Goal: Task Accomplishment & Management: Manage account settings

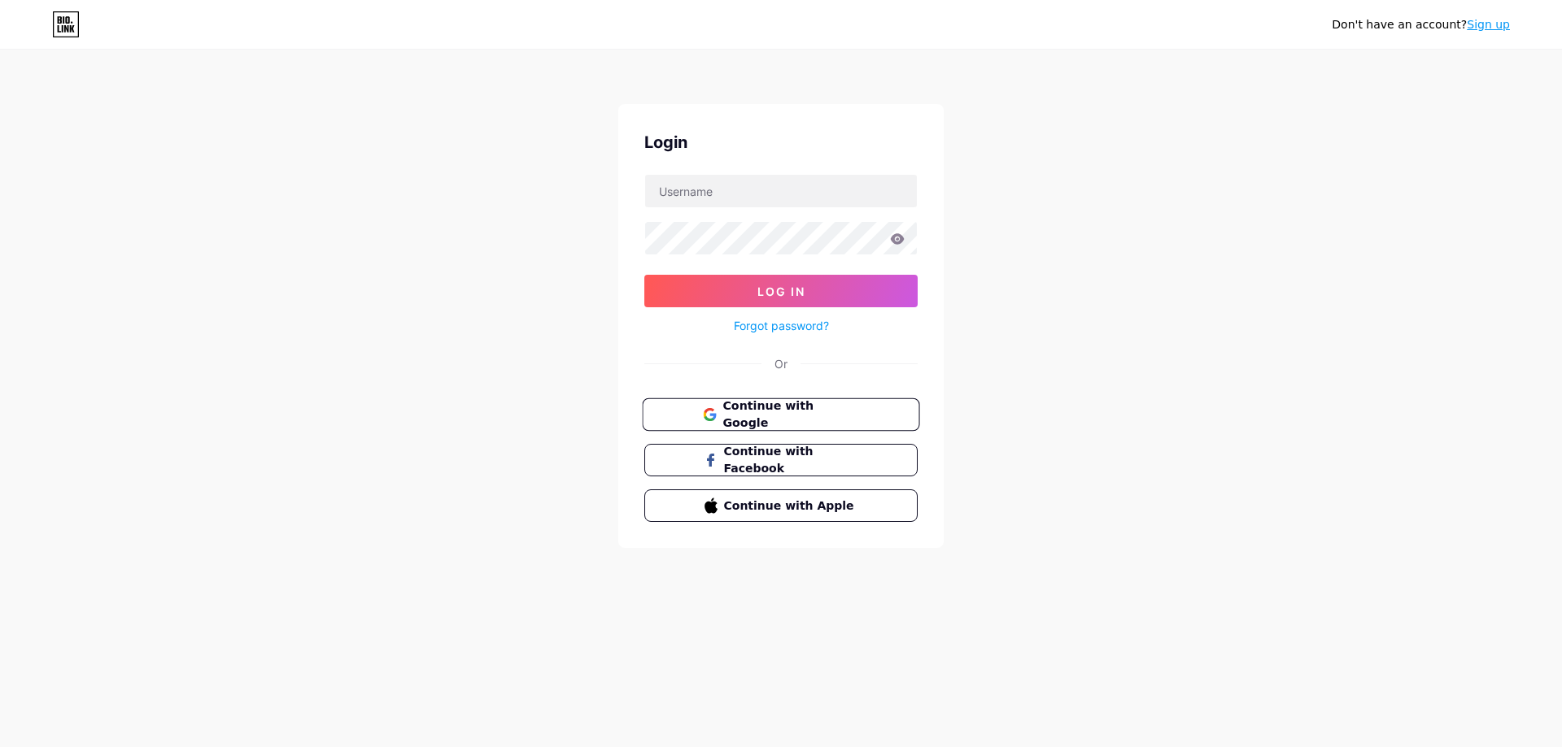
click at [775, 403] on button "Continue with Google" at bounding box center [780, 415] width 277 height 33
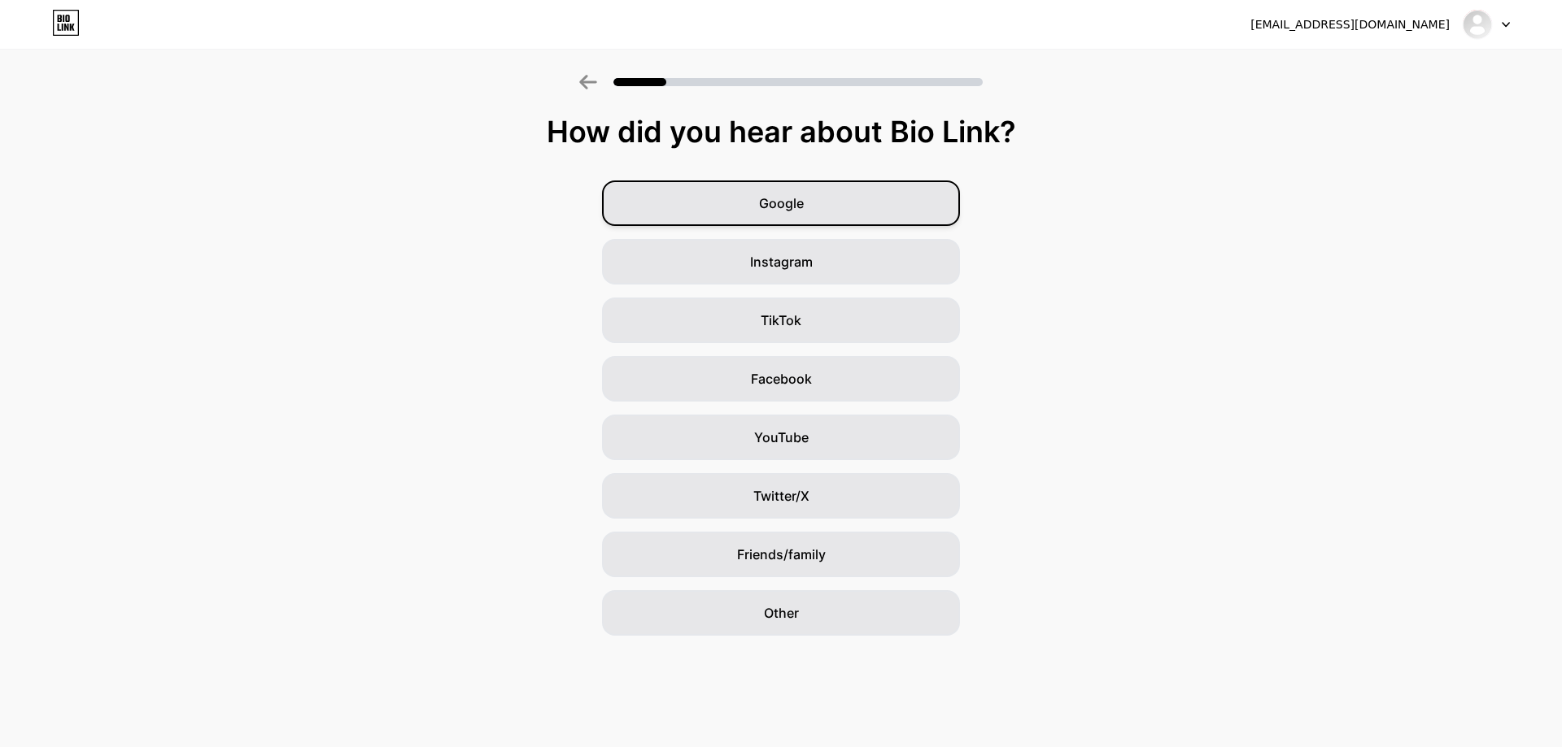
click at [832, 209] on div "Google" at bounding box center [781, 204] width 358 height 46
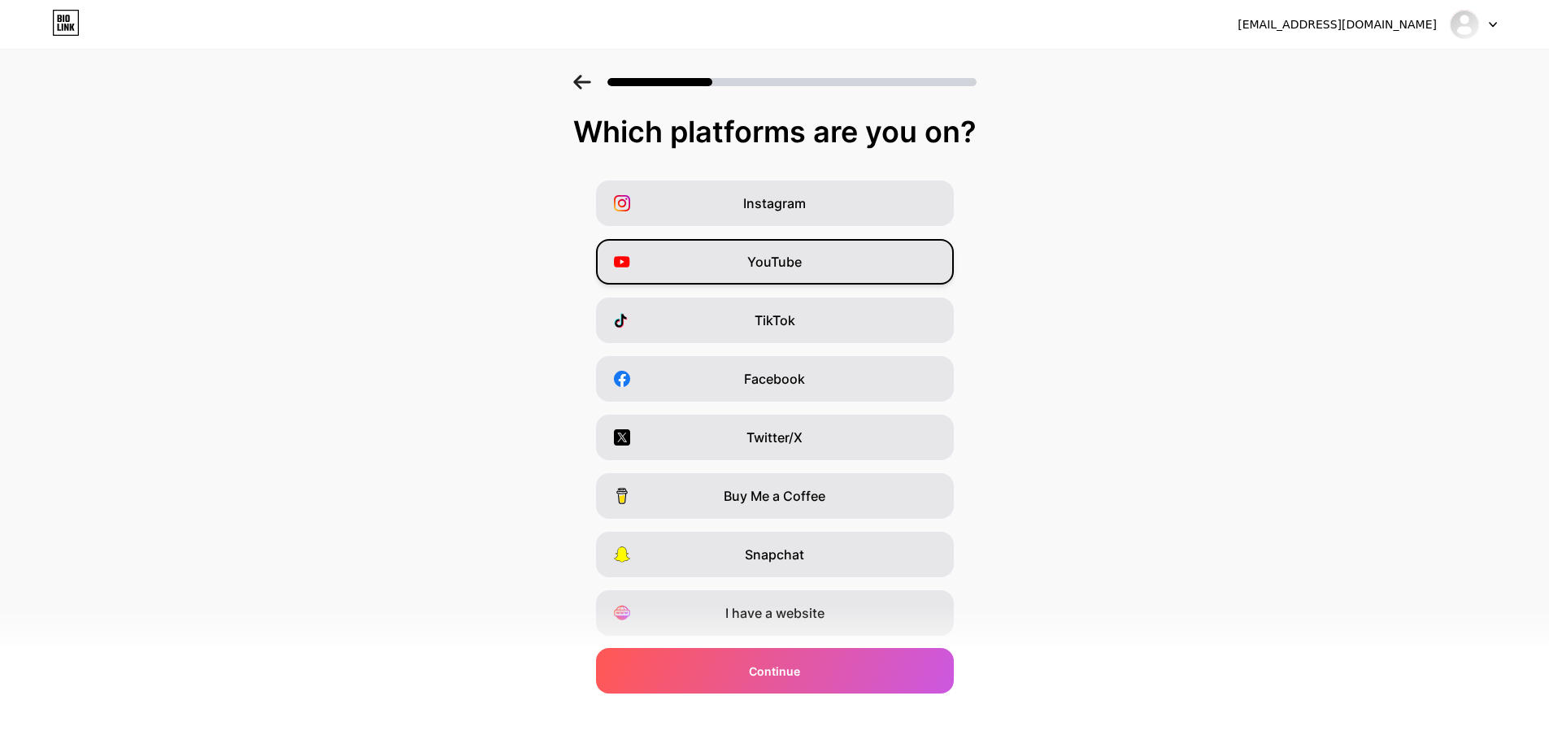
click at [815, 259] on div "YouTube" at bounding box center [775, 262] width 358 height 46
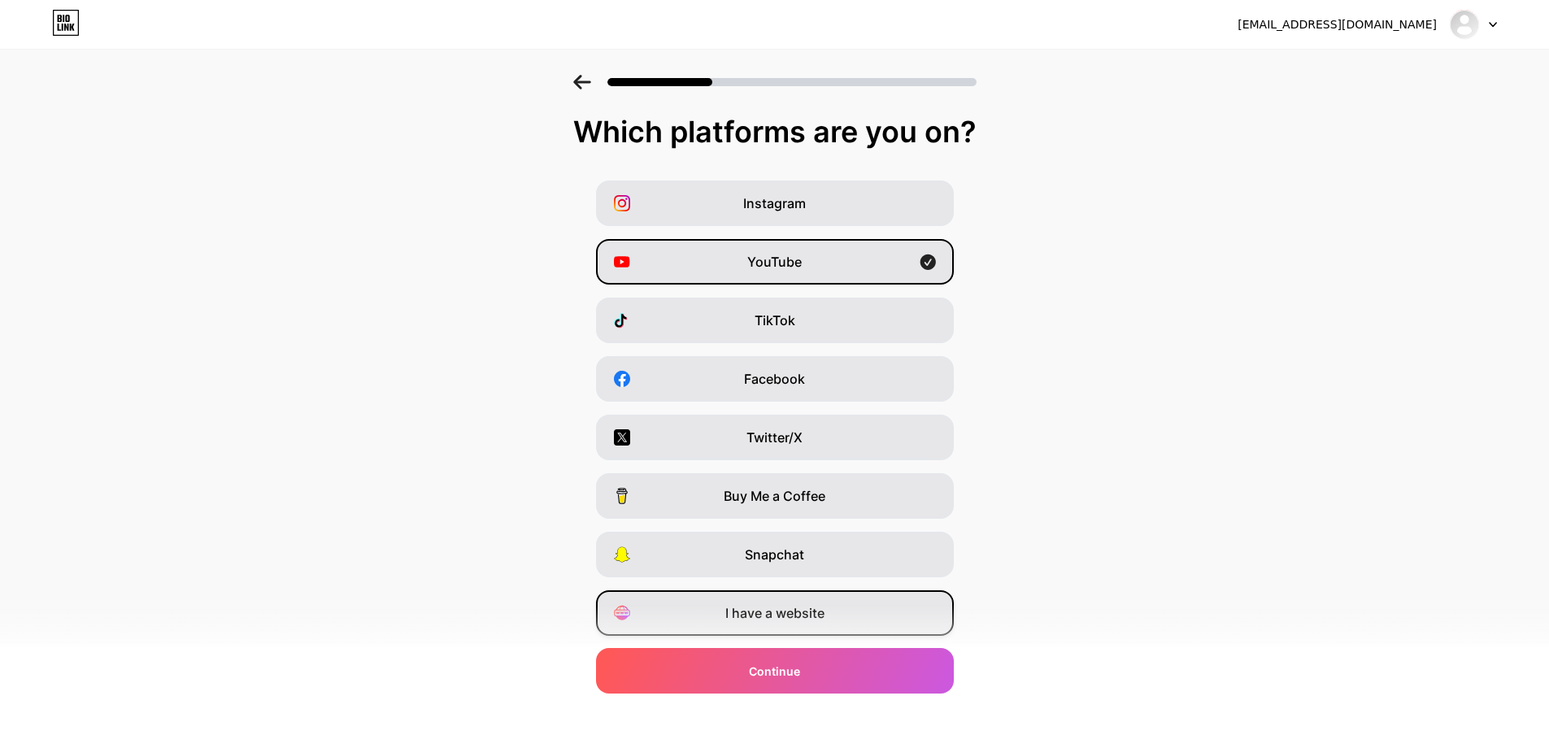
click at [740, 620] on span "I have a website" at bounding box center [775, 614] width 99 height 20
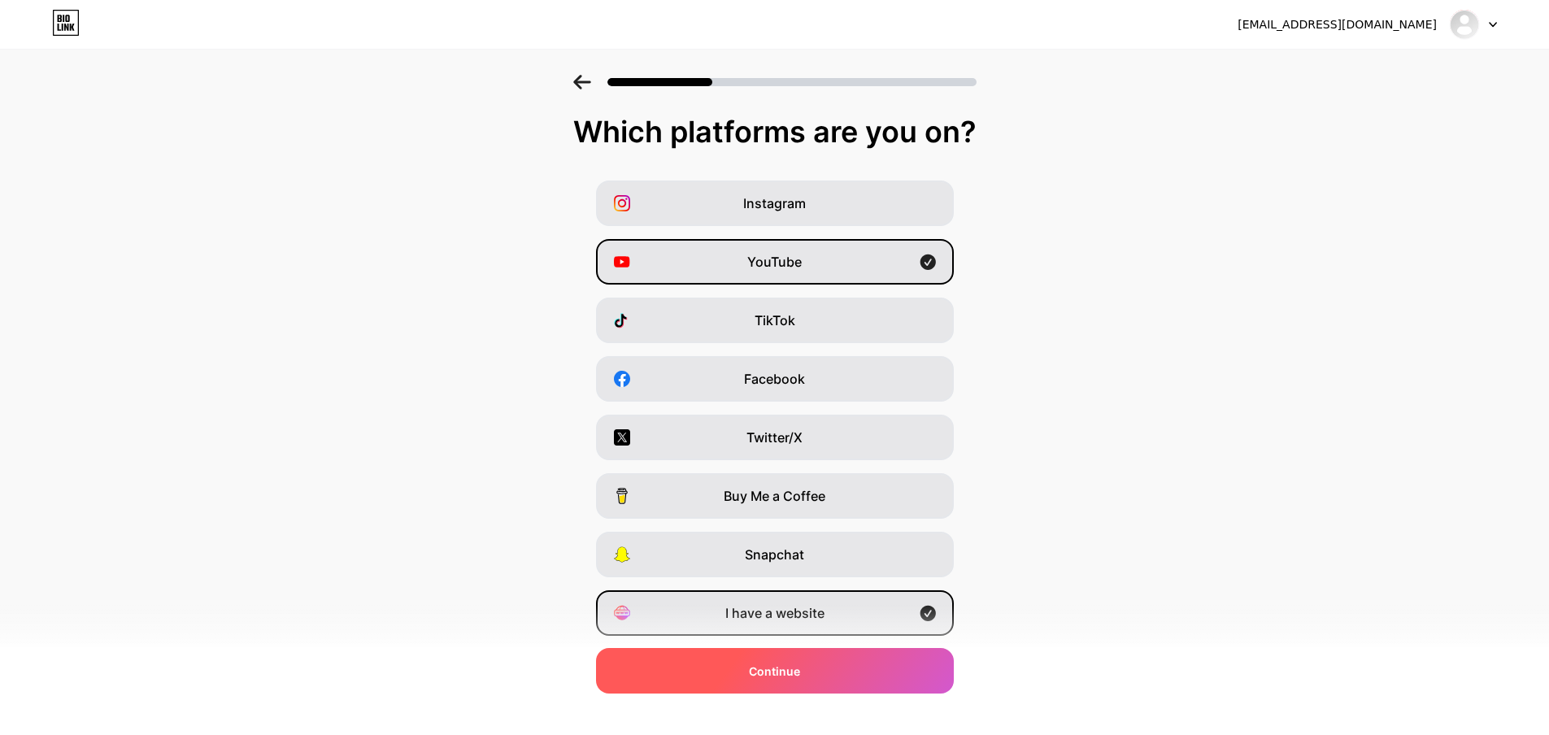
click at [801, 682] on div "Continue" at bounding box center [775, 671] width 358 height 46
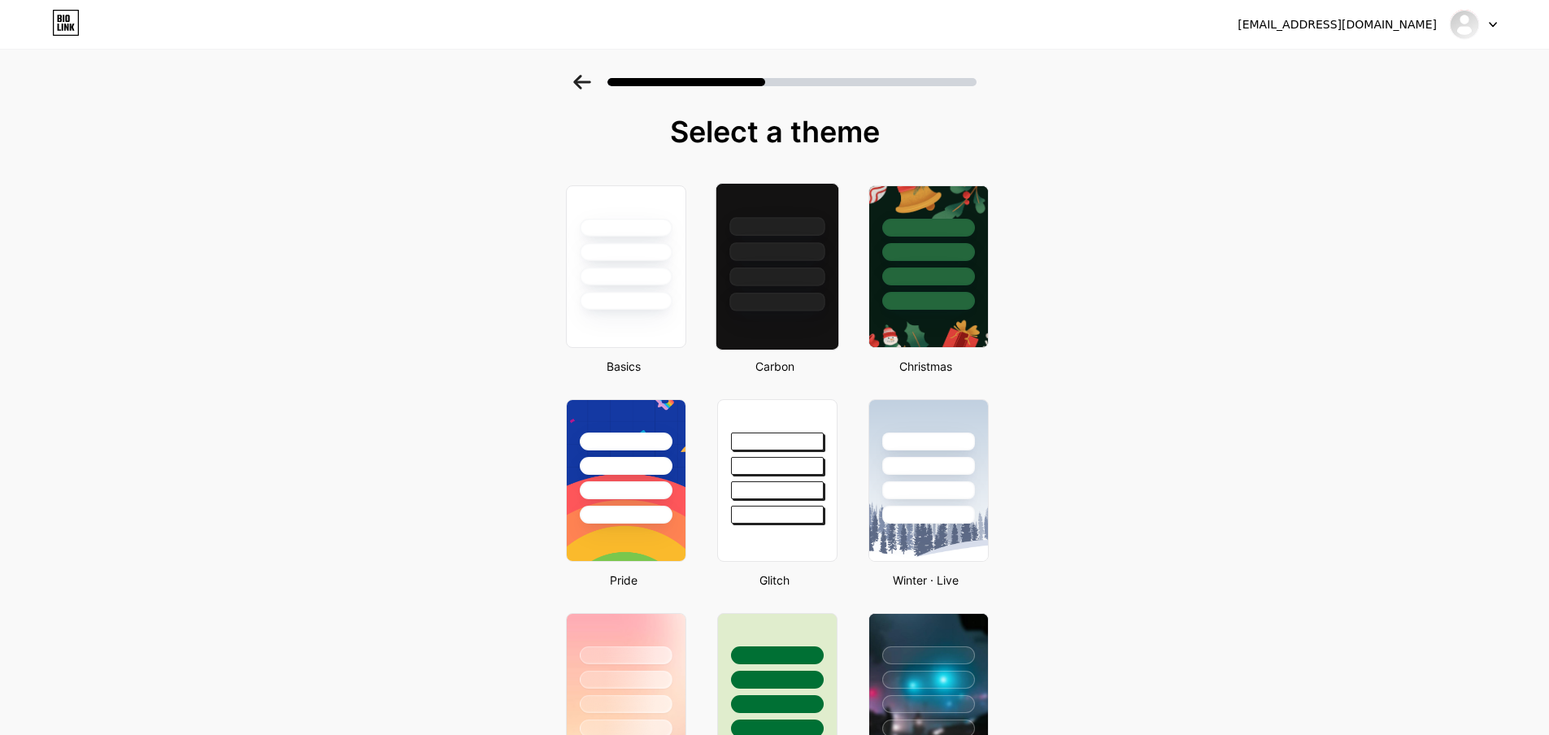
click at [800, 209] on div at bounding box center [777, 248] width 122 height 128
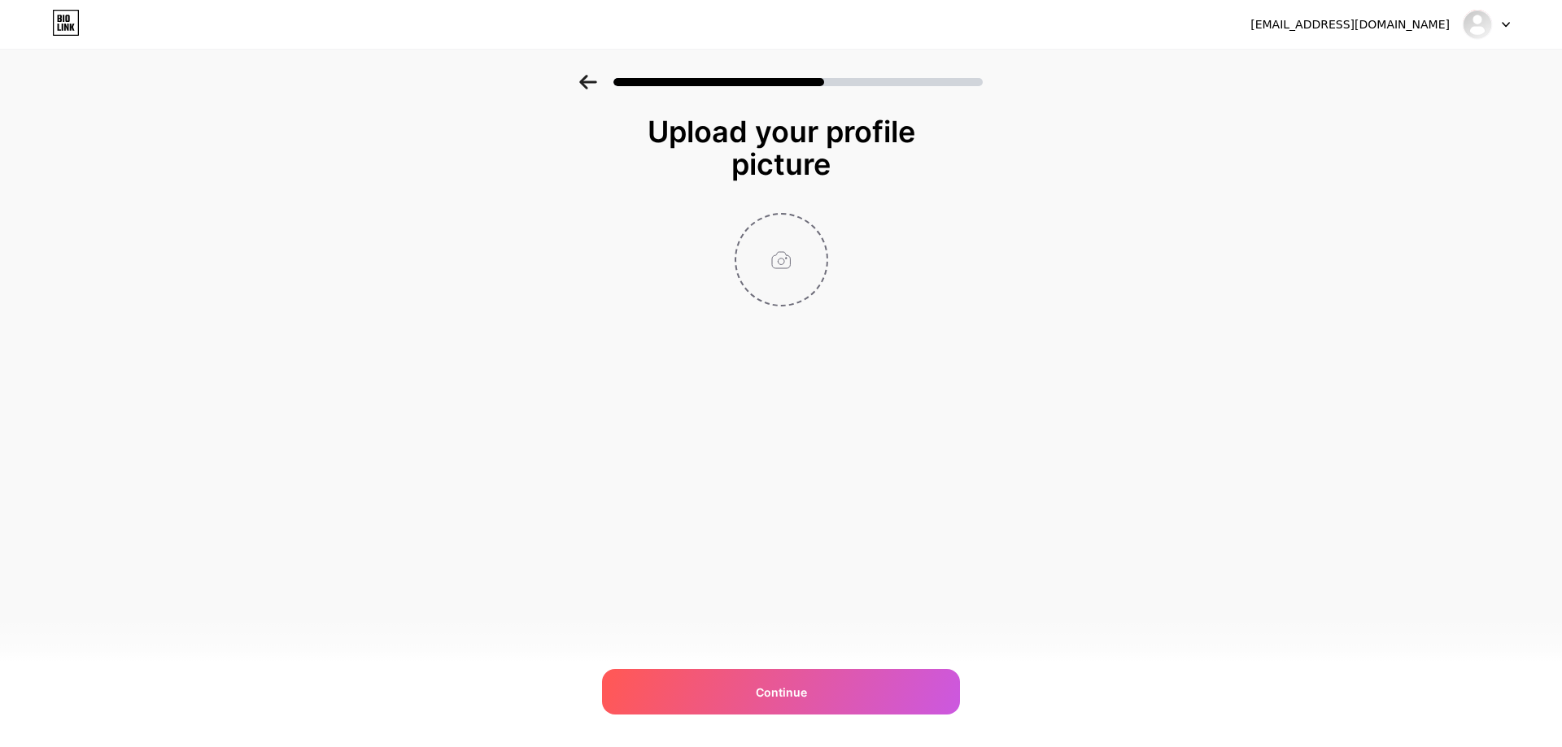
click at [787, 249] on input "file" at bounding box center [781, 260] width 90 height 90
click at [760, 253] on input "file" at bounding box center [781, 260] width 90 height 90
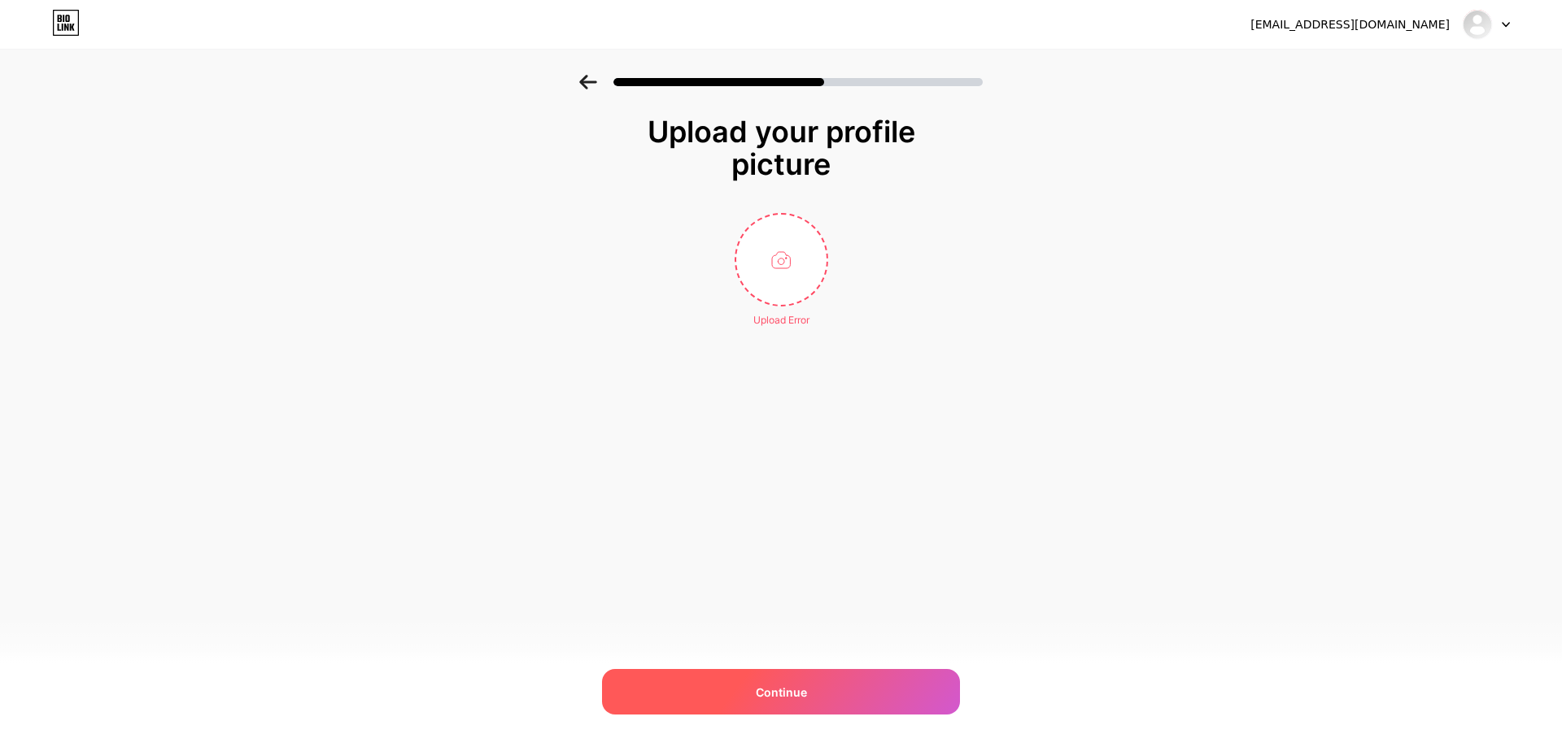
click at [826, 694] on div "Continue" at bounding box center [781, 692] width 358 height 46
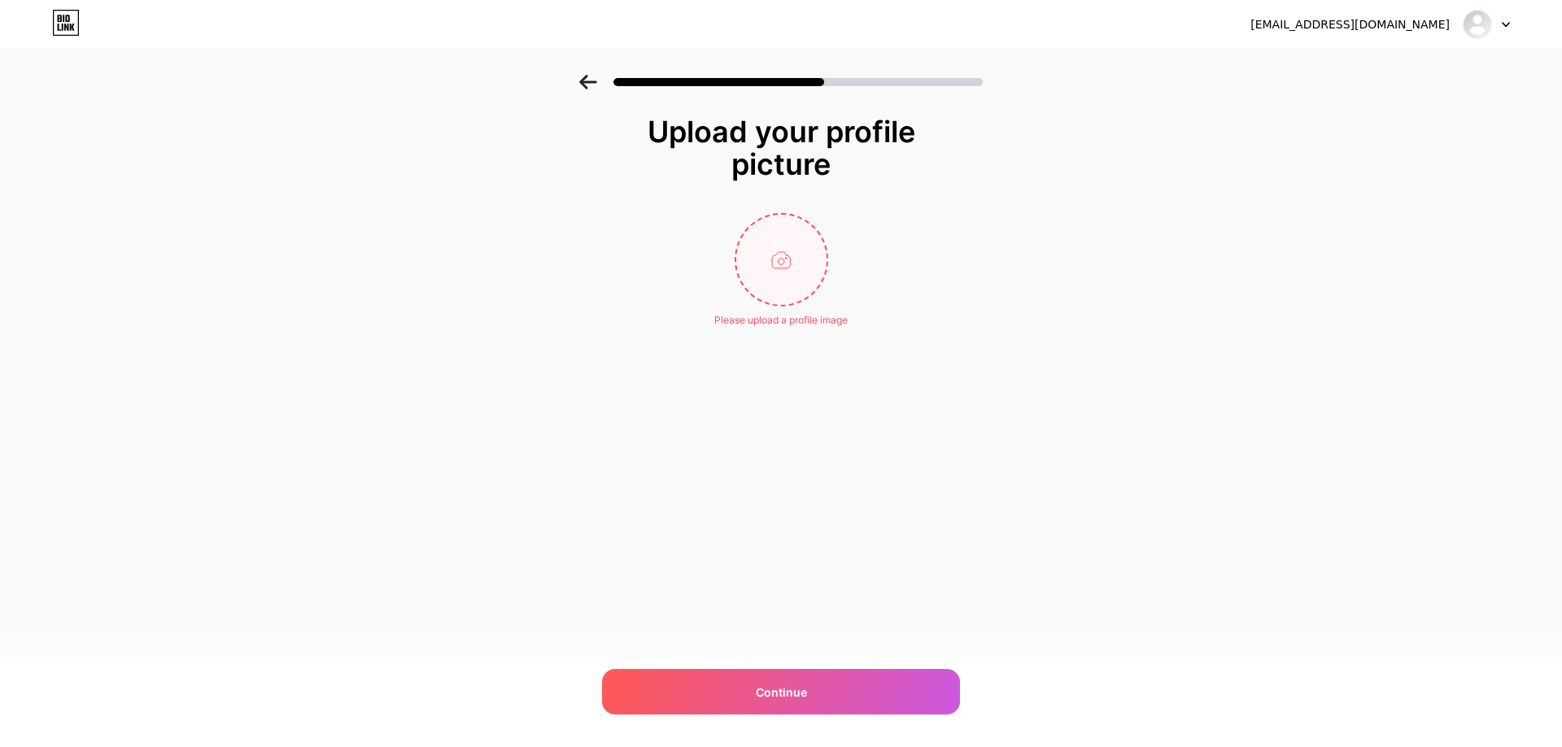
click at [774, 273] on input "file" at bounding box center [781, 260] width 90 height 90
type input "C:\fakepath\esp_v3.jpg"
click at [818, 221] on circle at bounding box center [818, 225] width 18 height 18
click at [800, 220] on input "file" at bounding box center [781, 260] width 90 height 90
type input "C:\fakepath\logo1.png"
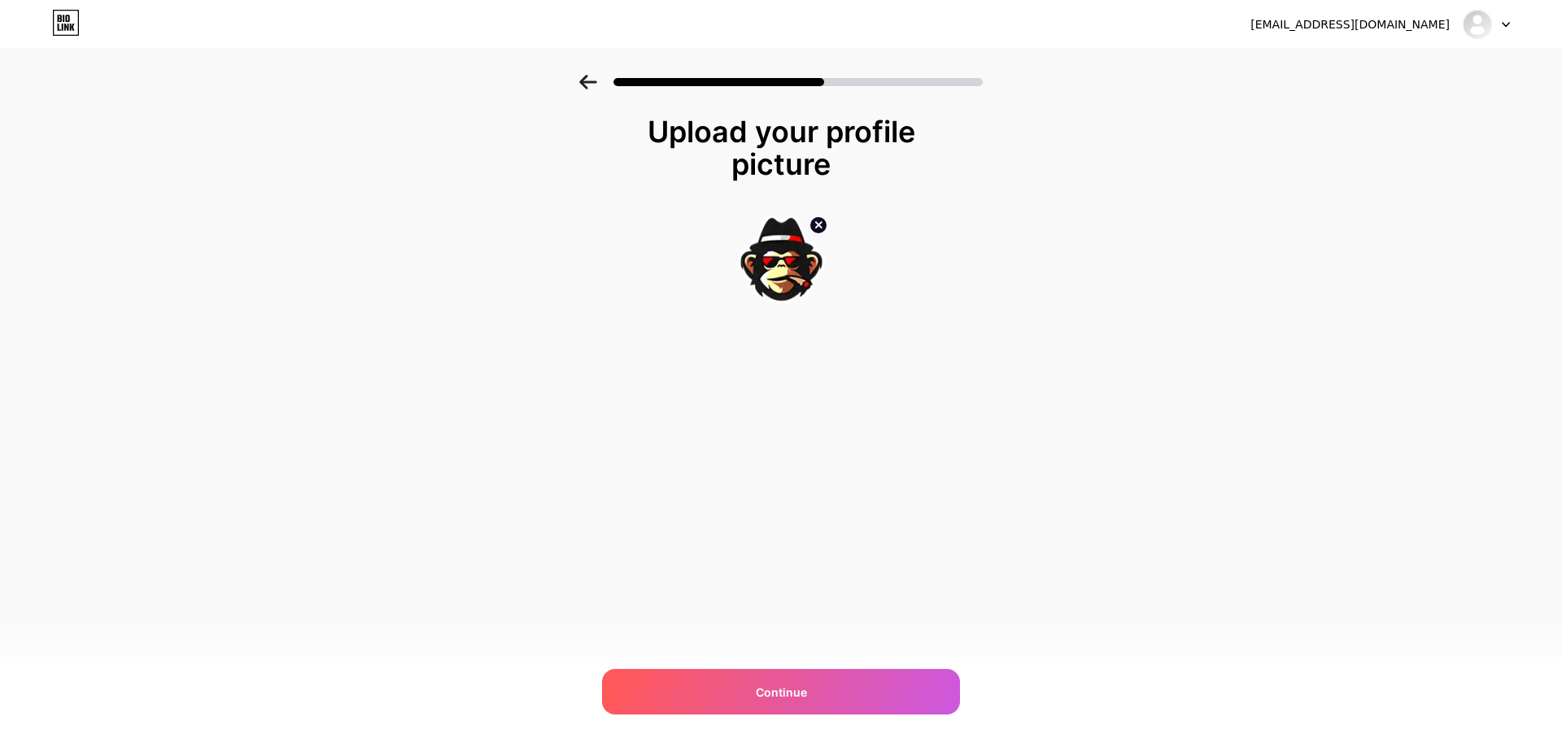
click at [829, 667] on div "[EMAIL_ADDRESS][DOMAIN_NAME] Logout Link Copied Upload your profile picture Con…" at bounding box center [781, 373] width 1562 height 747
click at [830, 686] on div "Continue" at bounding box center [781, 692] width 358 height 46
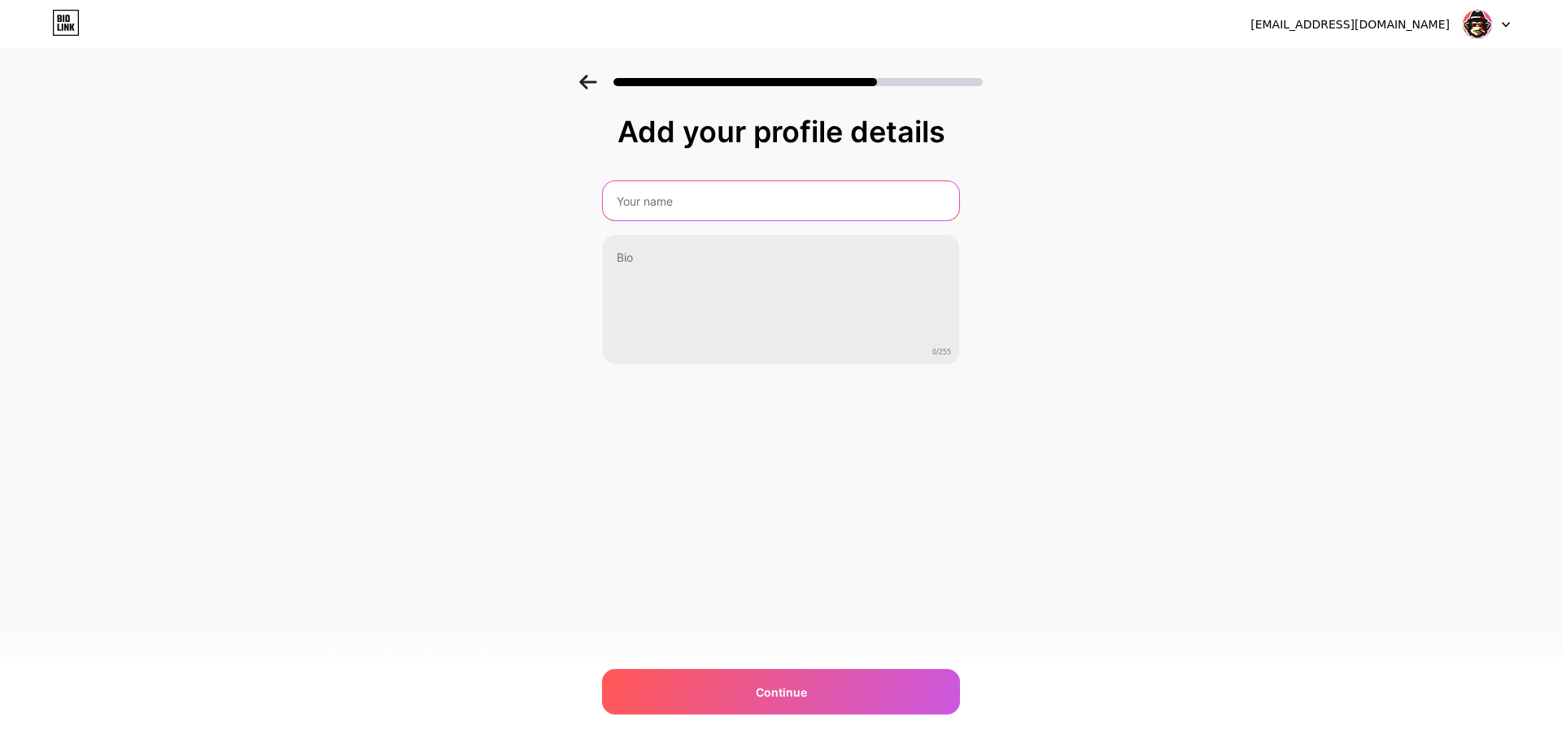
click at [833, 197] on input "text" at bounding box center [781, 200] width 356 height 39
click at [715, 190] on input "text" at bounding box center [781, 200] width 360 height 39
type input "MF Community"
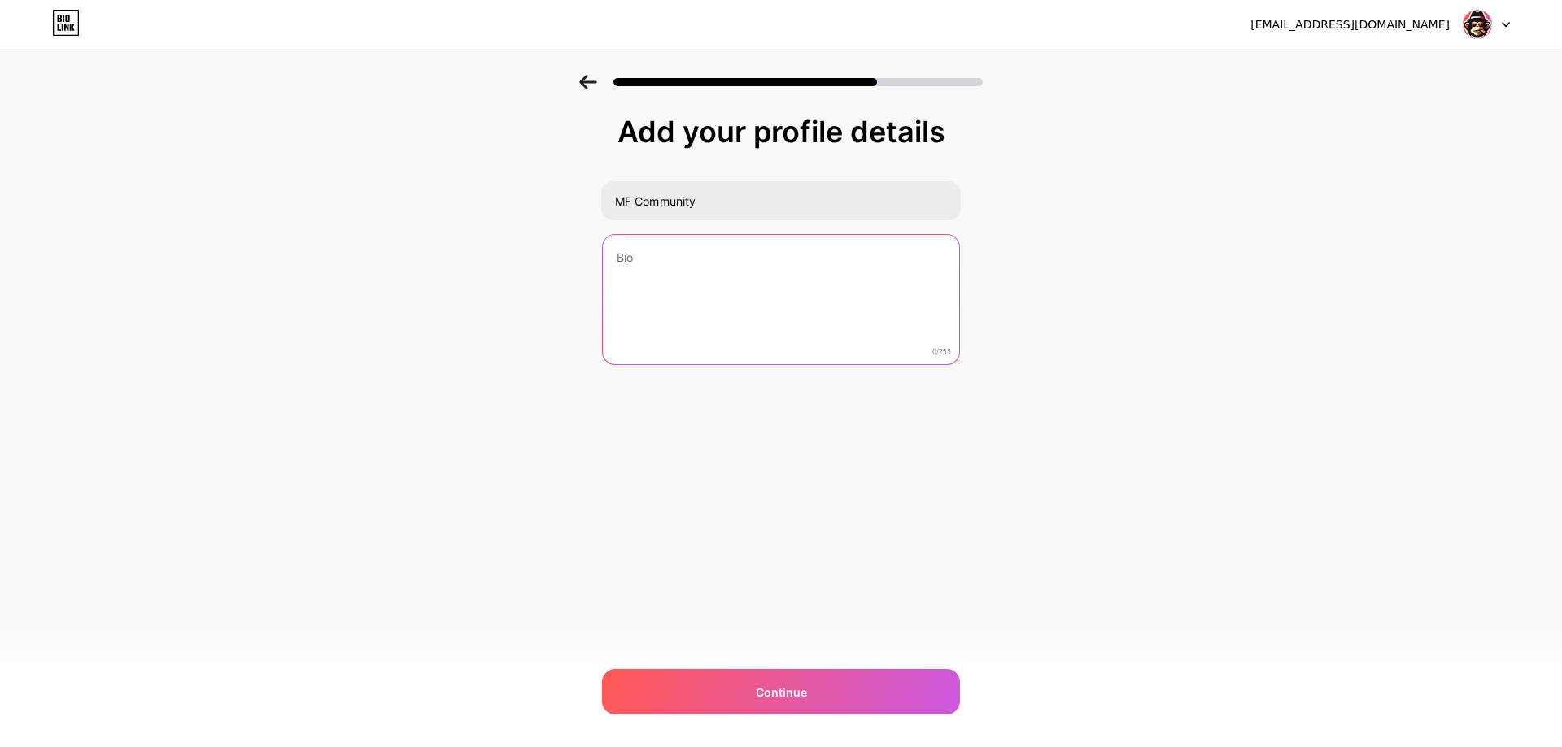
click at [791, 287] on textarea at bounding box center [781, 300] width 356 height 131
click at [691, 244] on textarea at bounding box center [781, 300] width 360 height 133
paste textarea "Desde 2020, a MF Boost oferece cheats e outros produtos de alta performance, en…"
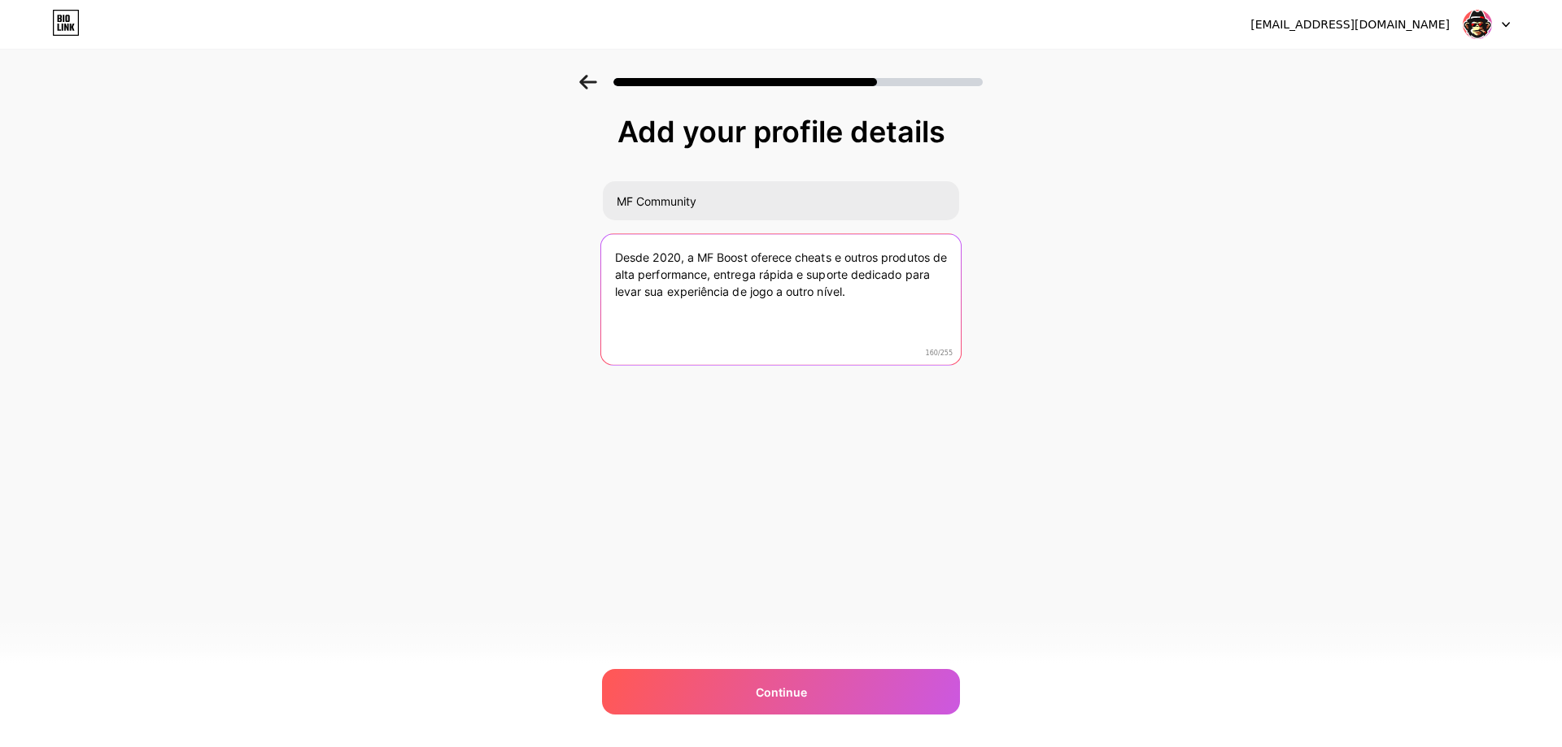
type textarea "Desde 2020, a MF Boost oferece cheats e outros produtos de alta performance, en…"
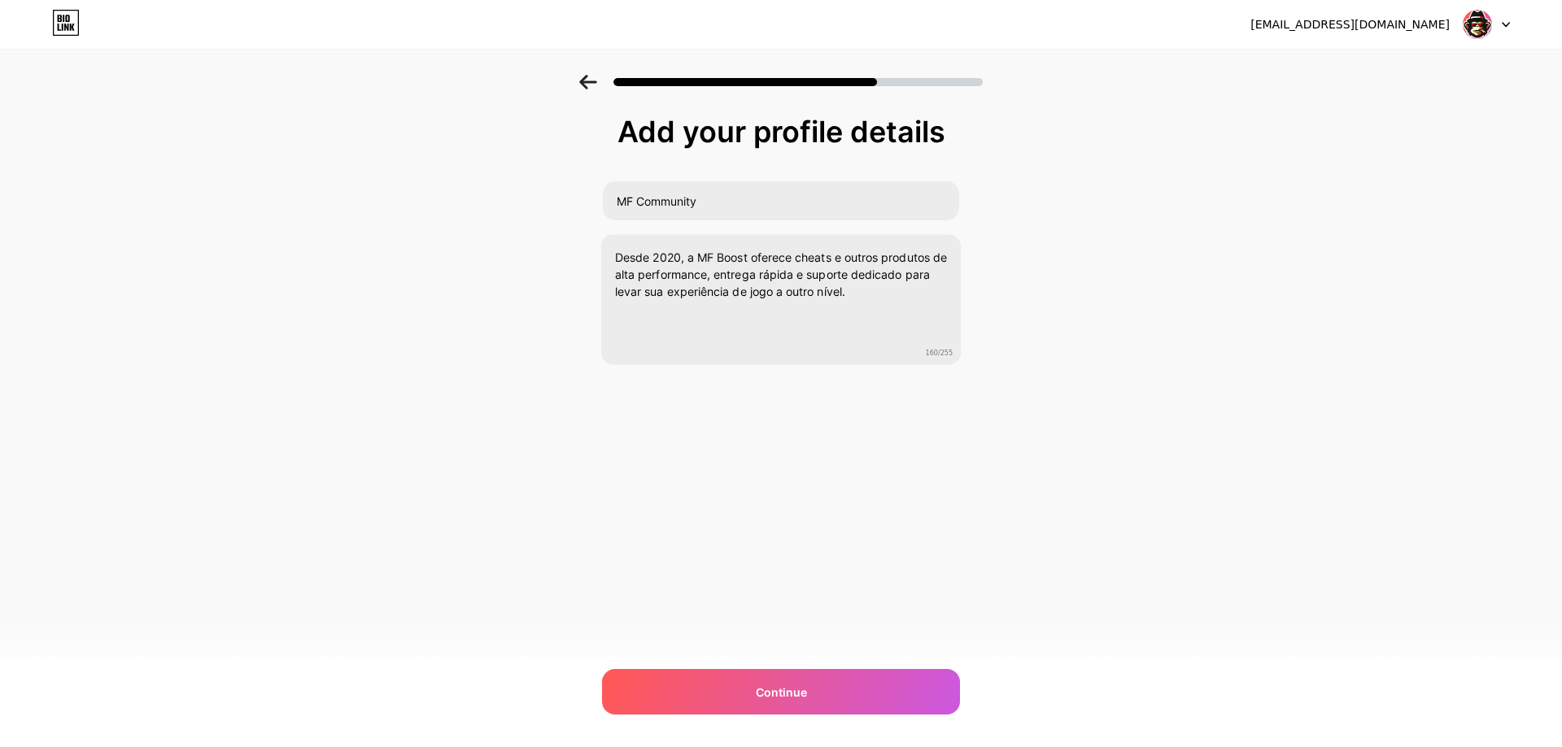
click at [583, 484] on div "[EMAIL_ADDRESS][DOMAIN_NAME] Logout Link Copied Add your profile details MF Com…" at bounding box center [781, 373] width 1562 height 747
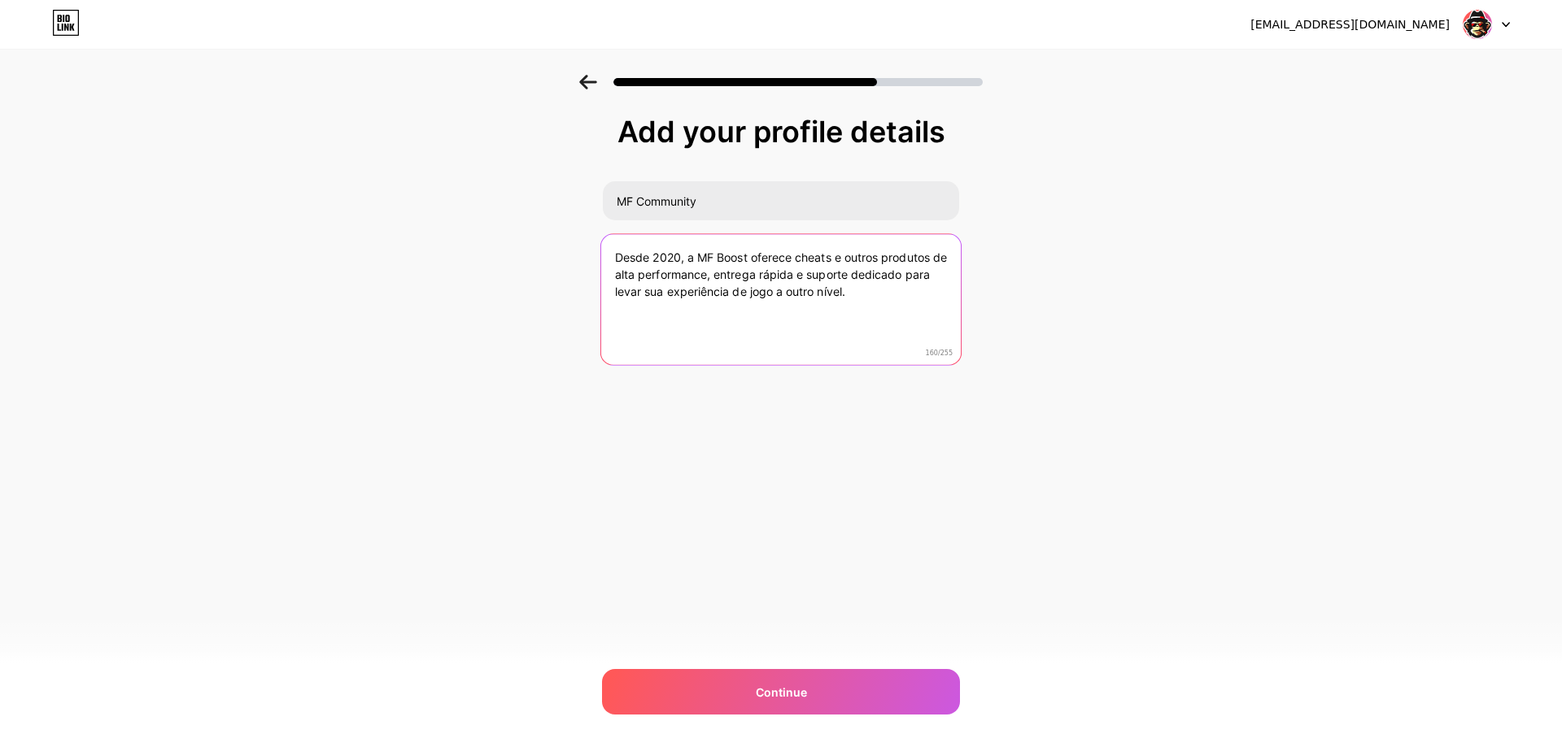
drag, startPoint x: 629, startPoint y: 259, endPoint x: 971, endPoint y: 278, distance: 343.0
click at [971, 278] on div "Add your profile details MF Community Desde 2020, a MF Boost oferece cheats e o…" at bounding box center [781, 261] width 1562 height 372
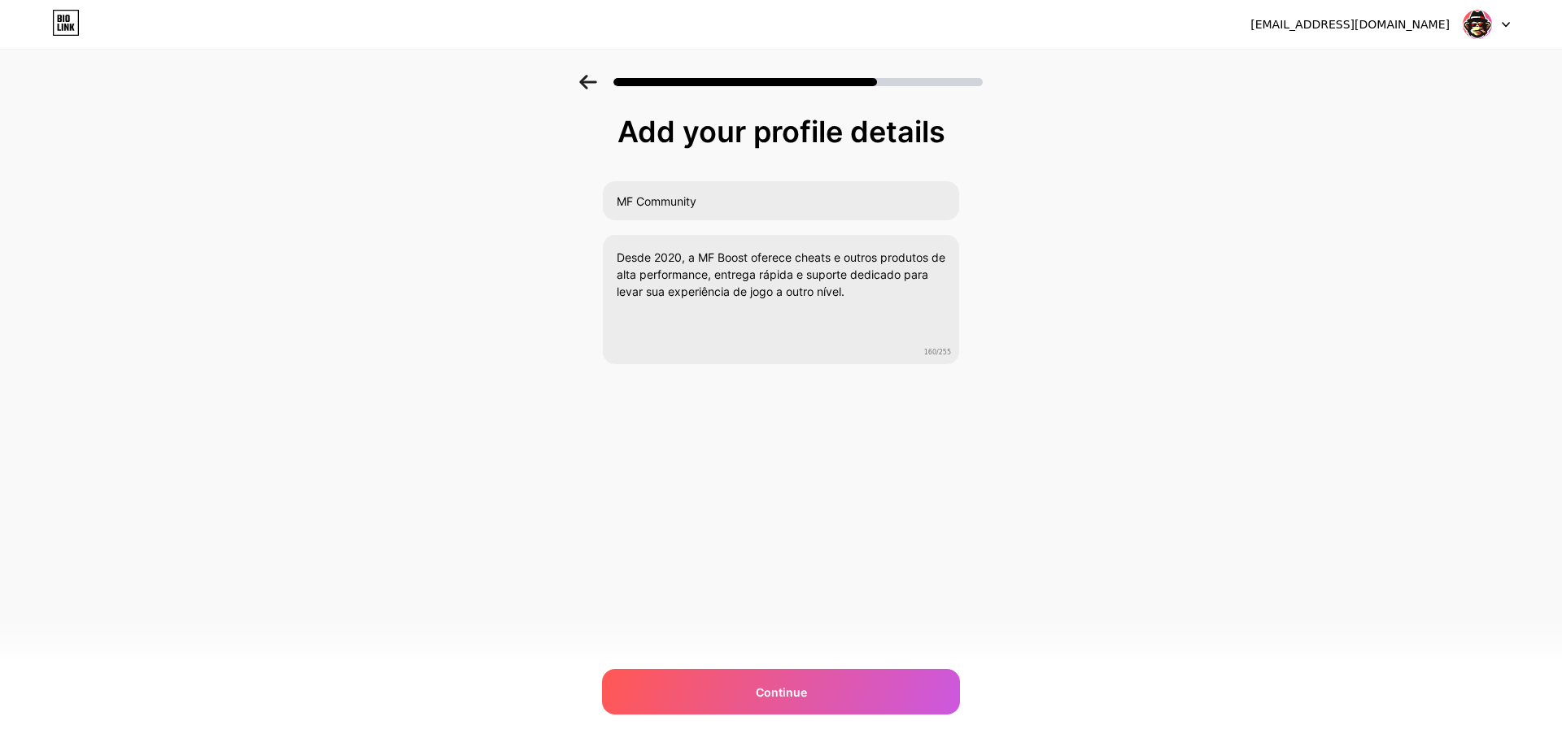
click at [968, 288] on div "Add your profile details MF Community Desde 2020, a MF Boost oferece cheats e o…" at bounding box center [781, 261] width 1562 height 372
click at [849, 691] on div "Continue" at bounding box center [781, 692] width 358 height 46
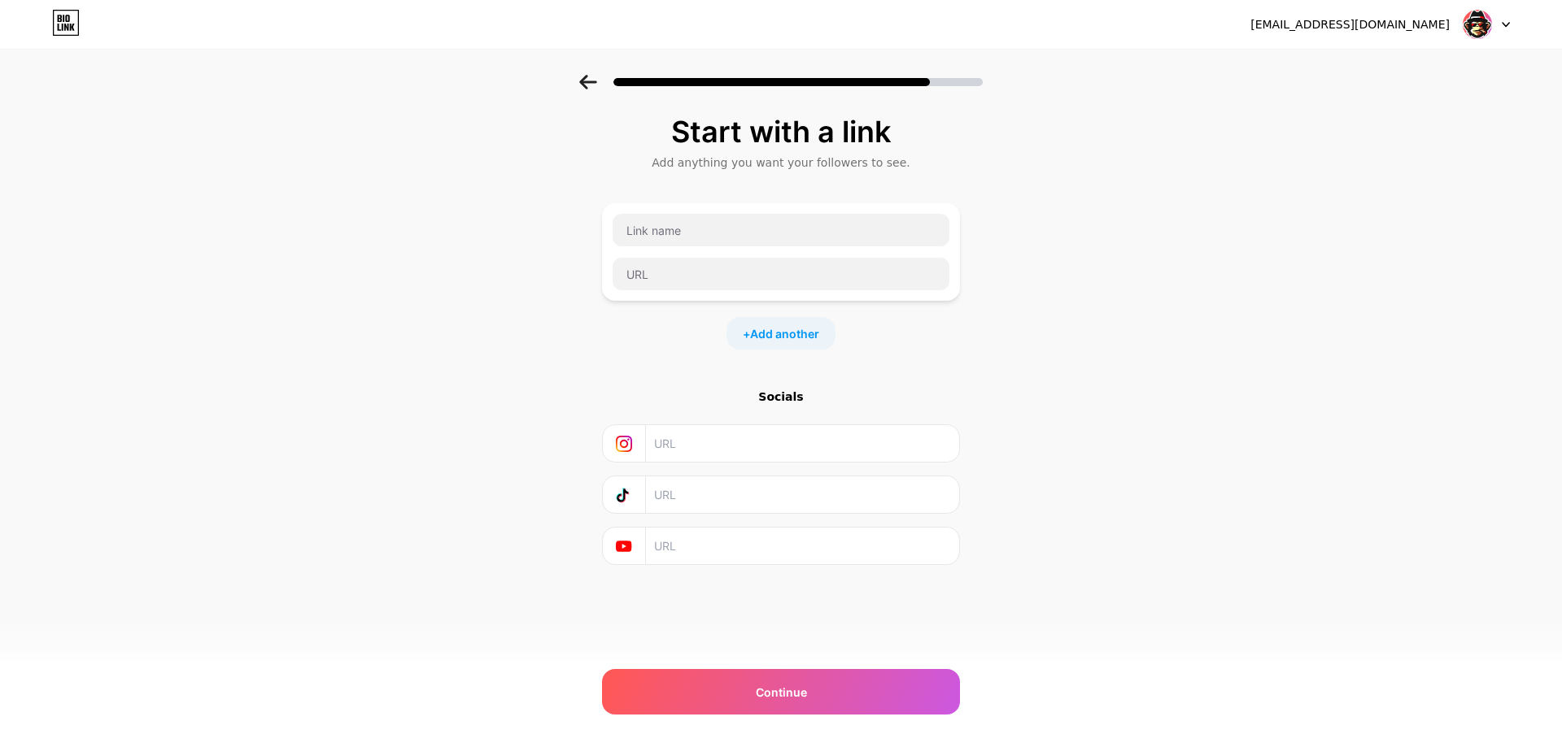
click at [588, 72] on div at bounding box center [781, 77] width 1562 height 57
click at [590, 85] on icon at bounding box center [588, 82] width 18 height 15
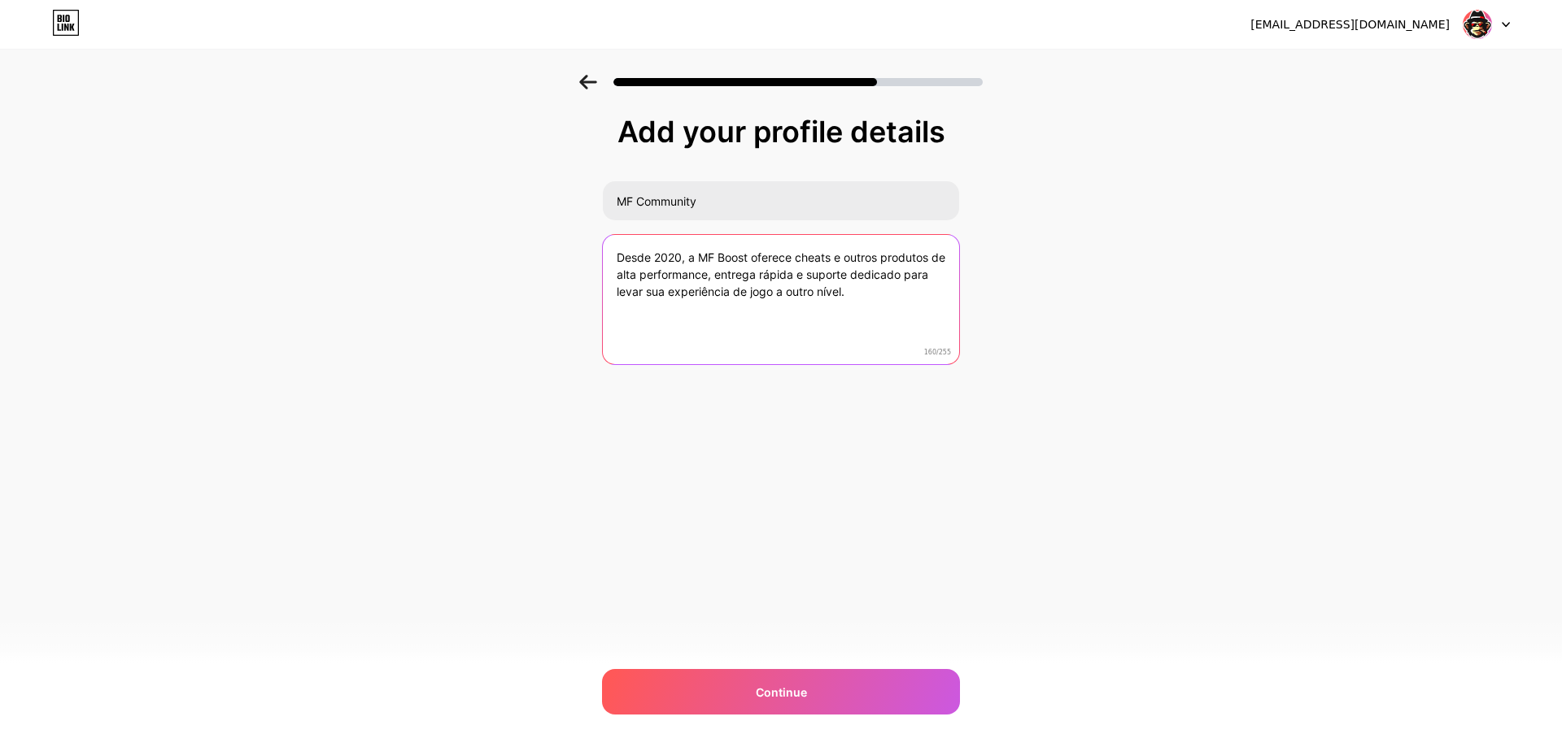
click at [726, 255] on textarea "Desde 2020, a MF Boost oferece cheats e outros produtos de alta performance, en…" at bounding box center [781, 300] width 356 height 131
click at [726, 255] on textarea "Desde 2020, a MF Boost oferece cheats e outros produtos de alta performance, en…" at bounding box center [781, 300] width 360 height 133
type textarea "Desde 2020, a MF Community oferece cheats e outros produtos de alta performance…"
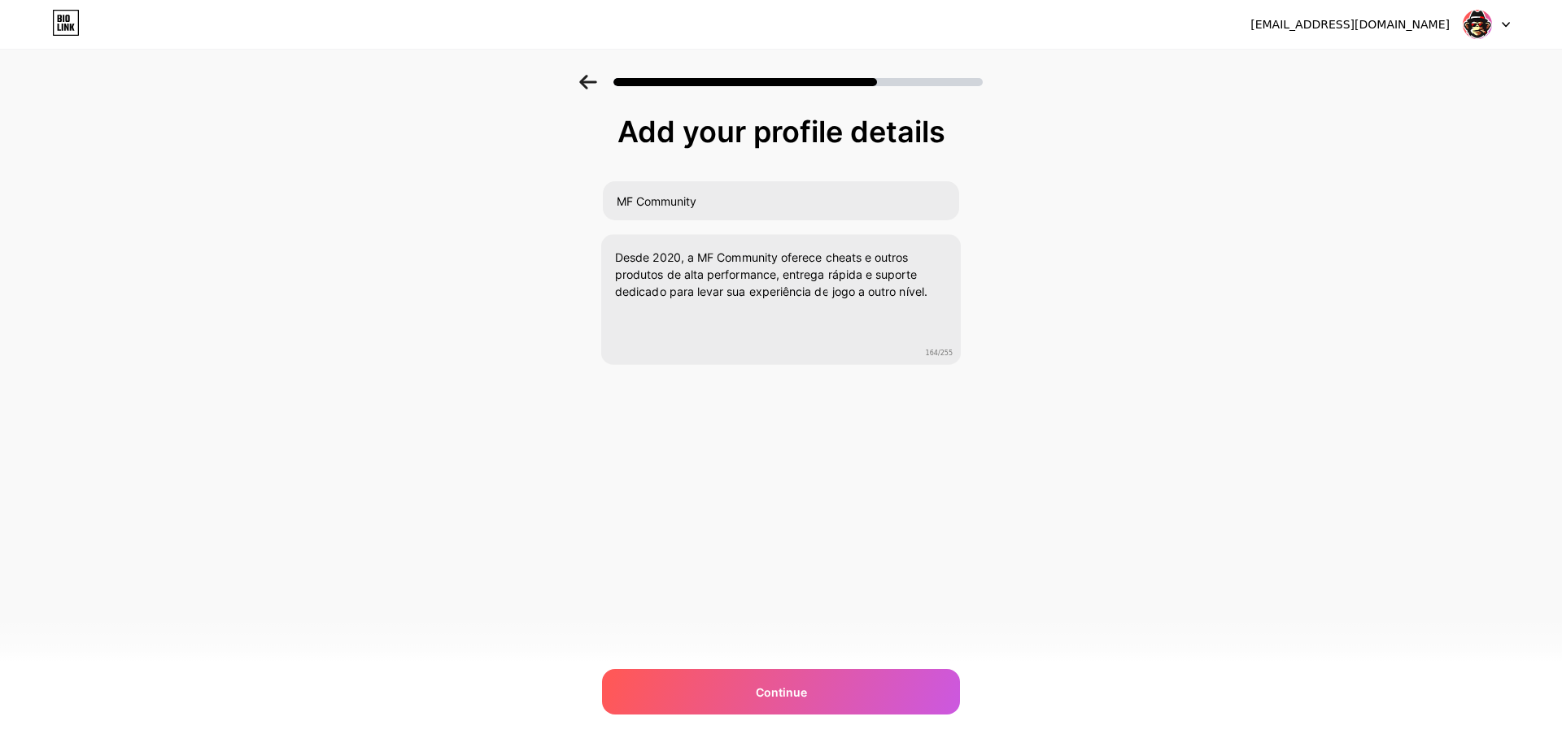
click at [852, 665] on div "[EMAIL_ADDRESS][DOMAIN_NAME] Logout Link Copied Add your profile details MF Com…" at bounding box center [781, 373] width 1562 height 747
drag, startPoint x: 862, startPoint y: 676, endPoint x: 874, endPoint y: 678, distance: 12.3
click at [862, 677] on div "Continue" at bounding box center [781, 692] width 358 height 46
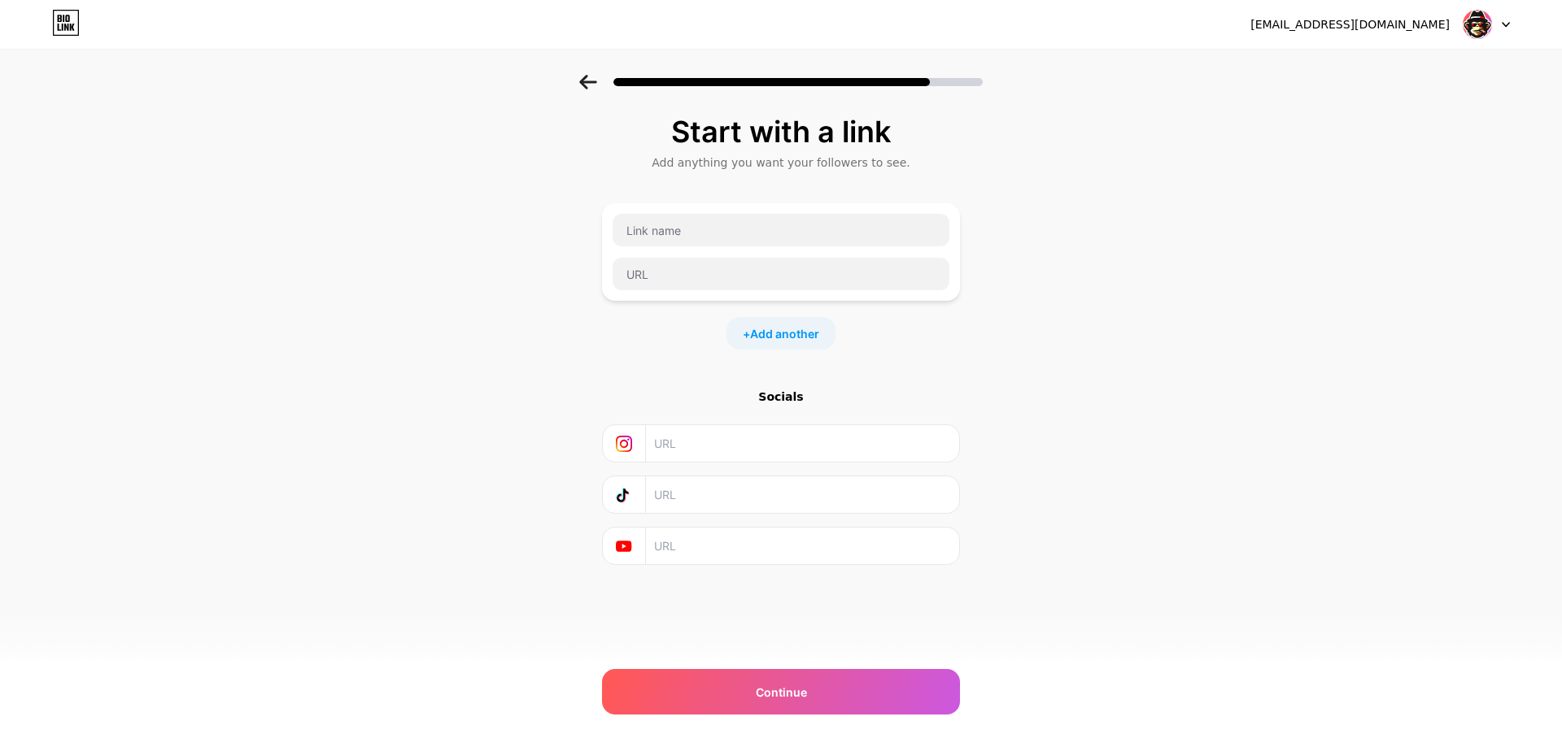
click at [634, 475] on div "Socials" at bounding box center [781, 477] width 358 height 176
click at [665, 546] on input "text" at bounding box center [801, 546] width 295 height 37
click at [666, 433] on input "text" at bounding box center [801, 443] width 295 height 37
click at [772, 399] on div "Socials" at bounding box center [781, 397] width 358 height 16
click at [682, 447] on input "text" at bounding box center [801, 443] width 295 height 37
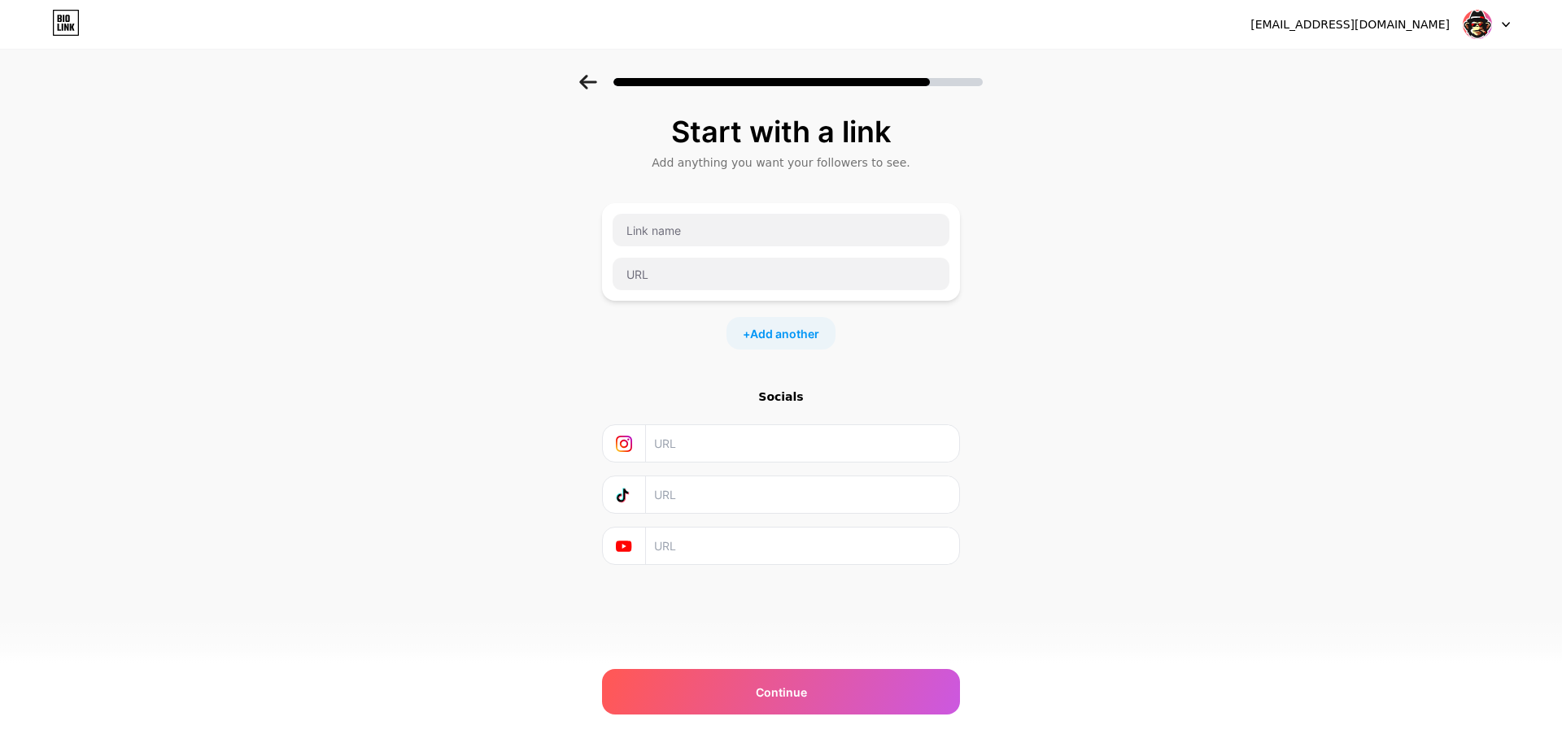
drag, startPoint x: 647, startPoint y: 447, endPoint x: 628, endPoint y: 447, distance: 18.7
click at [644, 447] on div at bounding box center [780, 443] width 337 height 37
click at [765, 332] on span "Add another" at bounding box center [784, 333] width 69 height 17
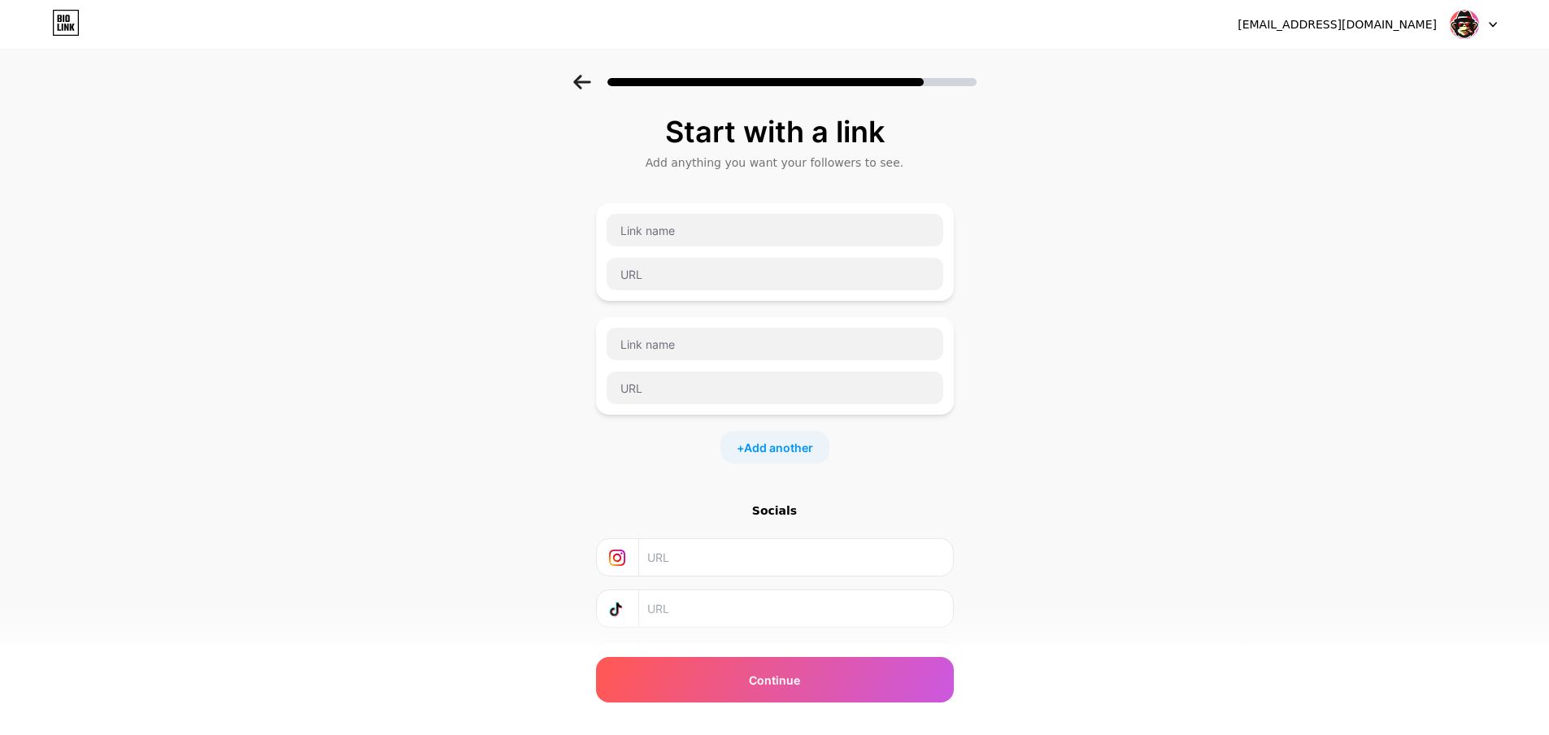
drag, startPoint x: 584, startPoint y: 77, endPoint x: 632, endPoint y: 146, distance: 84.2
click at [631, 146] on div "Start with a link Add anything you want your followers to see. + Add another So…" at bounding box center [774, 418] width 1549 height 686
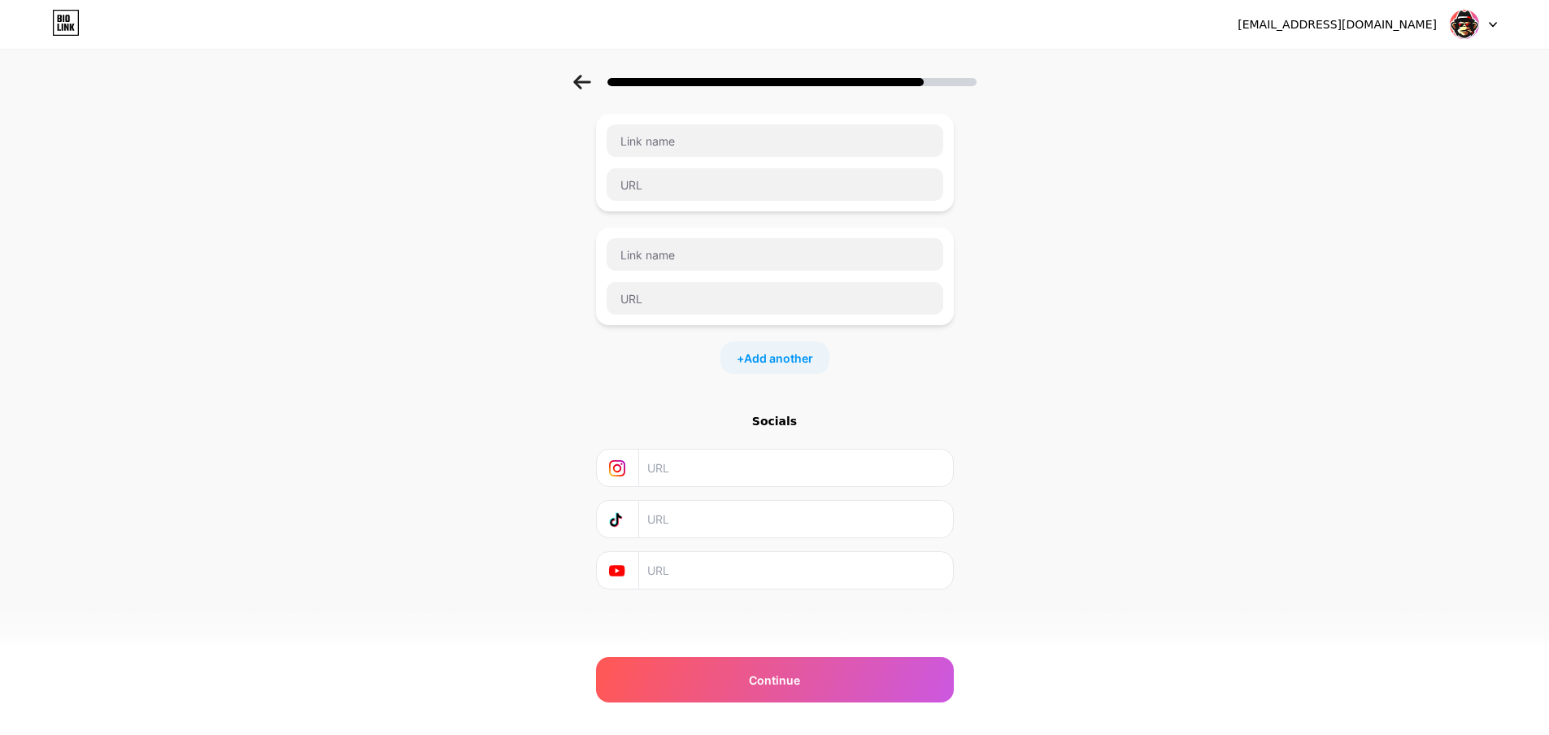
scroll to position [90, 0]
click at [703, 569] on input "text" at bounding box center [794, 569] width 295 height 37
click at [740, 168] on input "text" at bounding box center [775, 184] width 337 height 33
paste input "[URL][DOMAIN_NAME]"
type input "[URL][DOMAIN_NAME]"
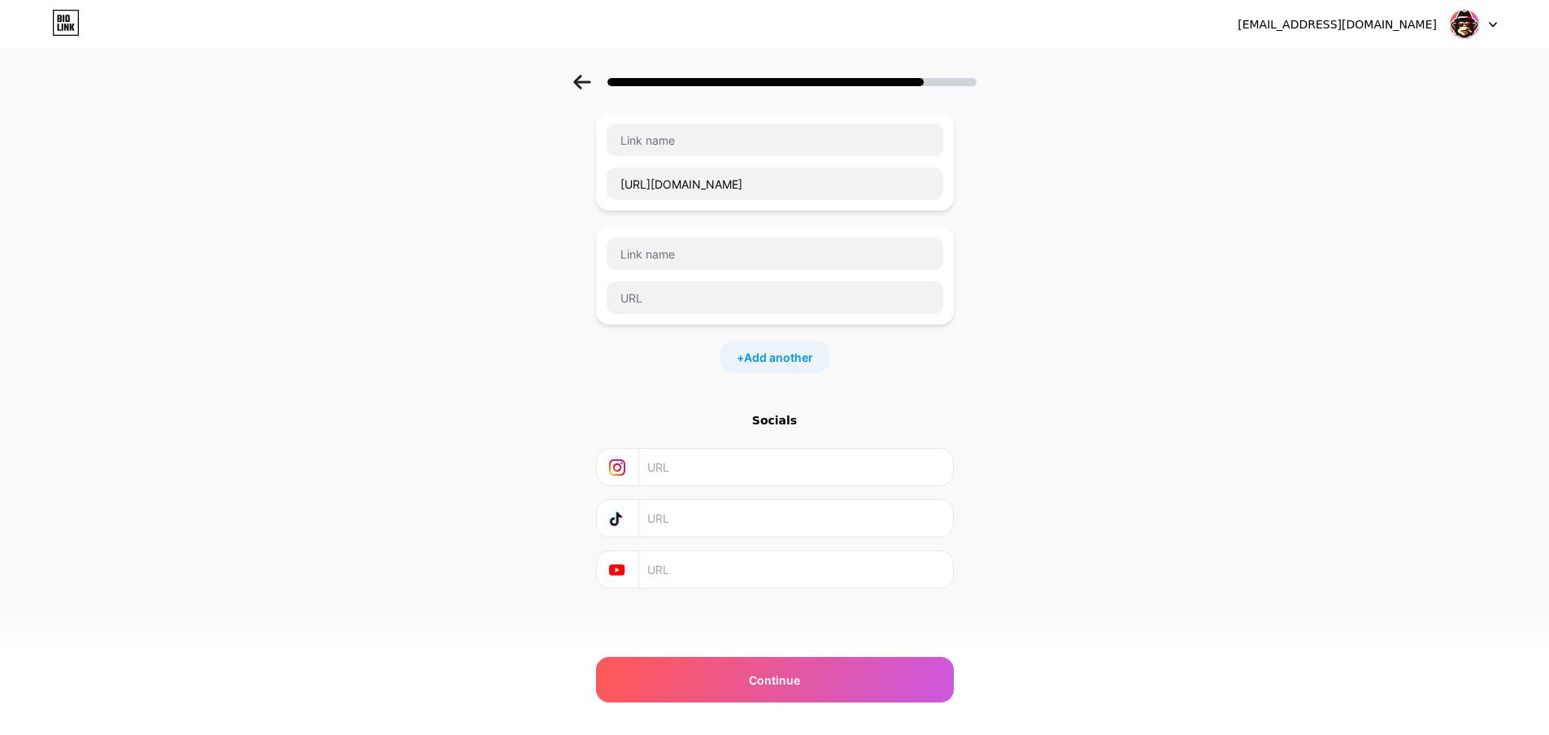
drag, startPoint x: 696, startPoint y: 574, endPoint x: 757, endPoint y: 544, distance: 68.0
click at [698, 573] on input "text" at bounding box center [794, 569] width 295 height 37
paste input "[URL][DOMAIN_NAME]"
type input "[URL][DOMAIN_NAME]"
click at [1022, 525] on div "Start with a link Add anything you want your followers to see. [URL][DOMAIN_NAM…" at bounding box center [774, 328] width 1549 height 686
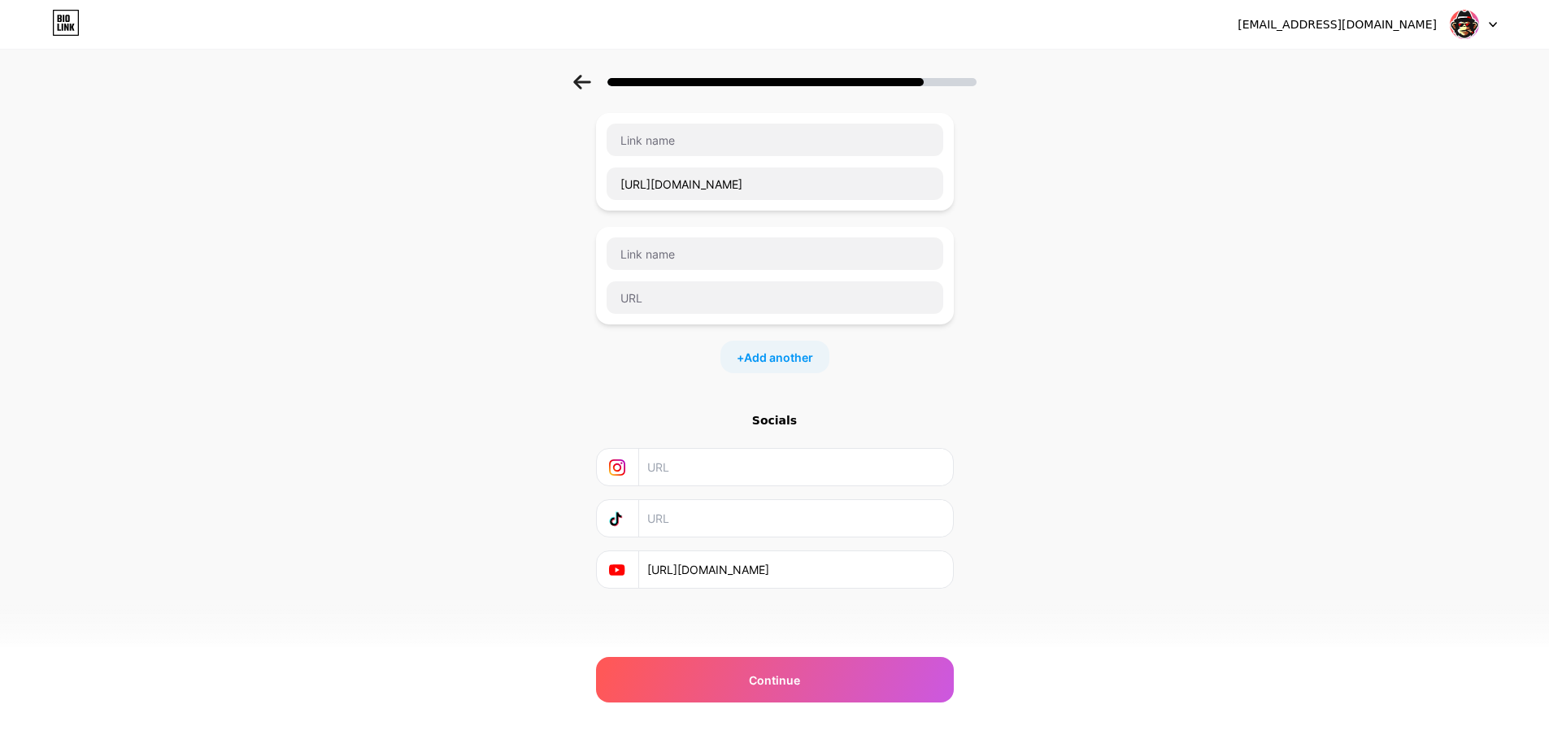
click at [711, 510] on input "text" at bounding box center [794, 518] width 295 height 37
click at [730, 174] on input "[URL][DOMAIN_NAME]" at bounding box center [775, 184] width 337 height 33
click at [591, 87] on icon at bounding box center [582, 82] width 18 height 15
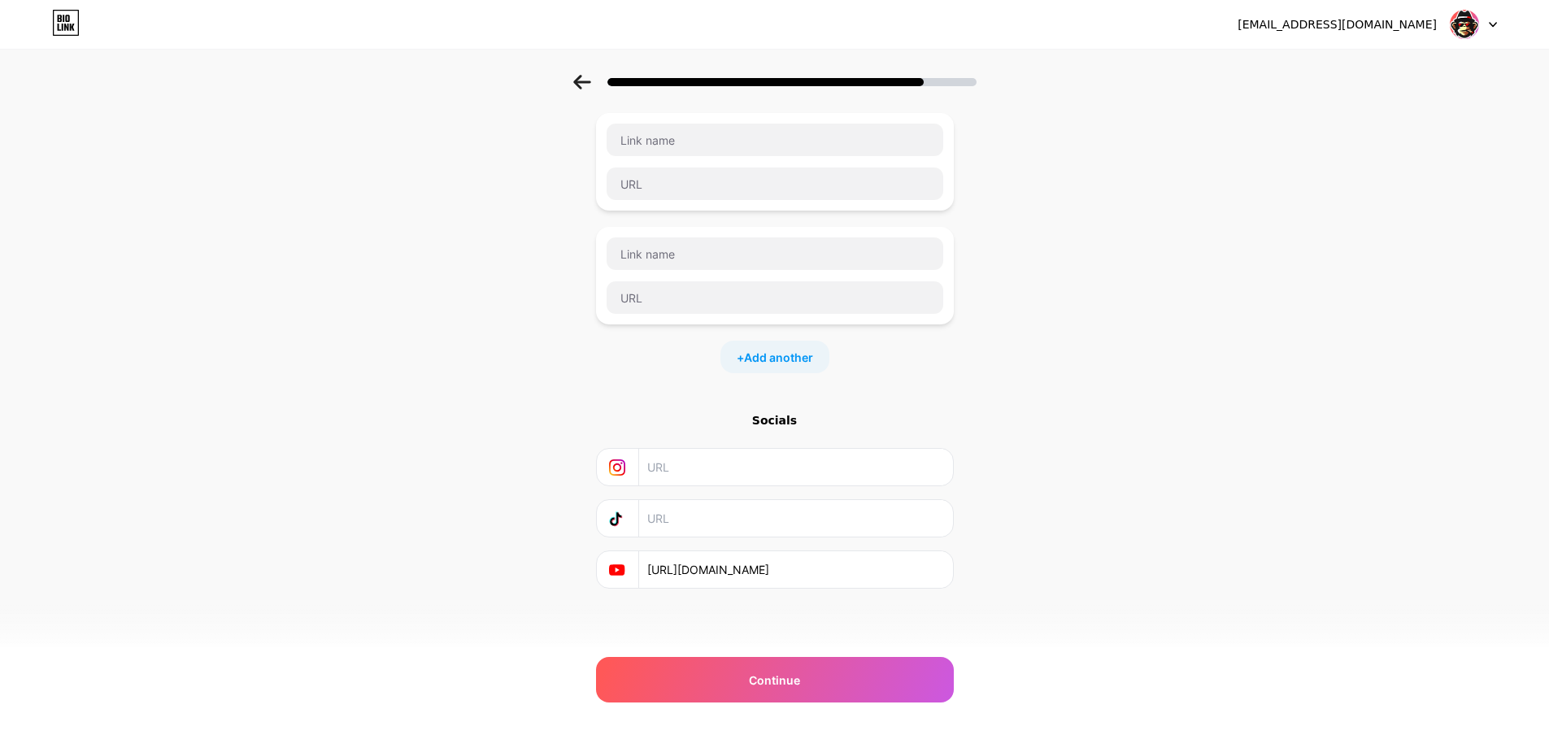
scroll to position [0, 0]
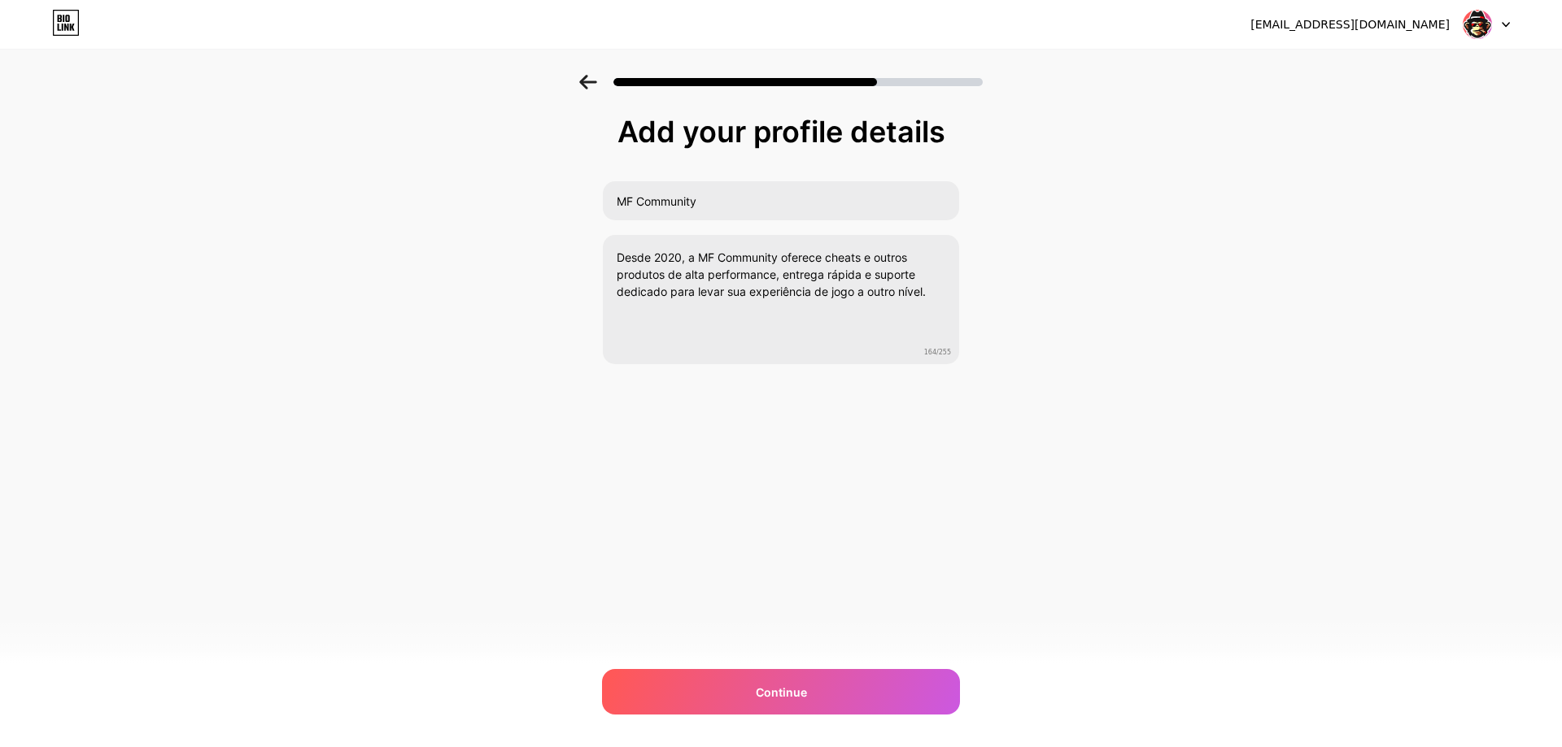
click at [592, 87] on icon at bounding box center [588, 82] width 18 height 15
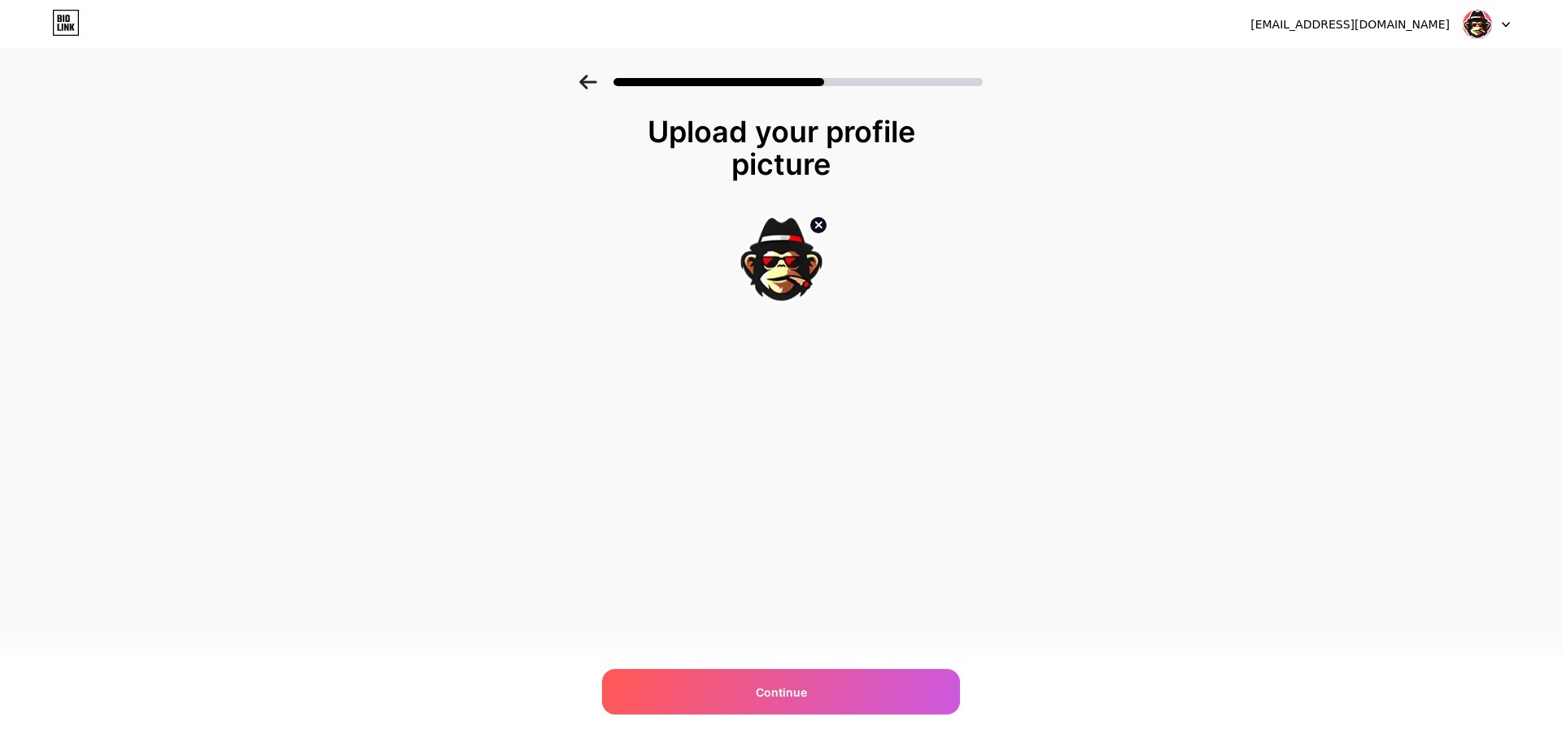
click at [592, 87] on icon at bounding box center [588, 82] width 18 height 15
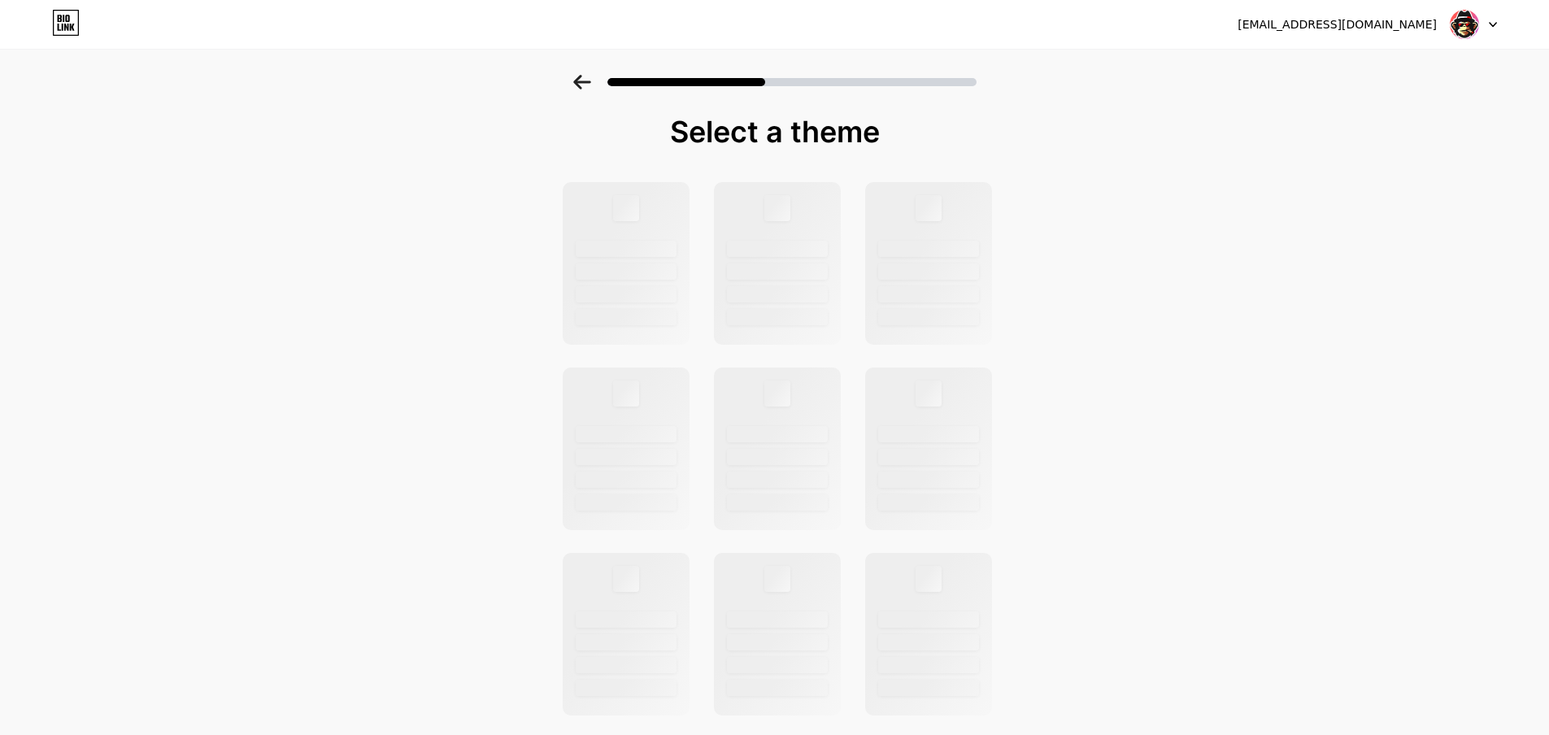
click at [591, 87] on icon at bounding box center [582, 82] width 18 height 15
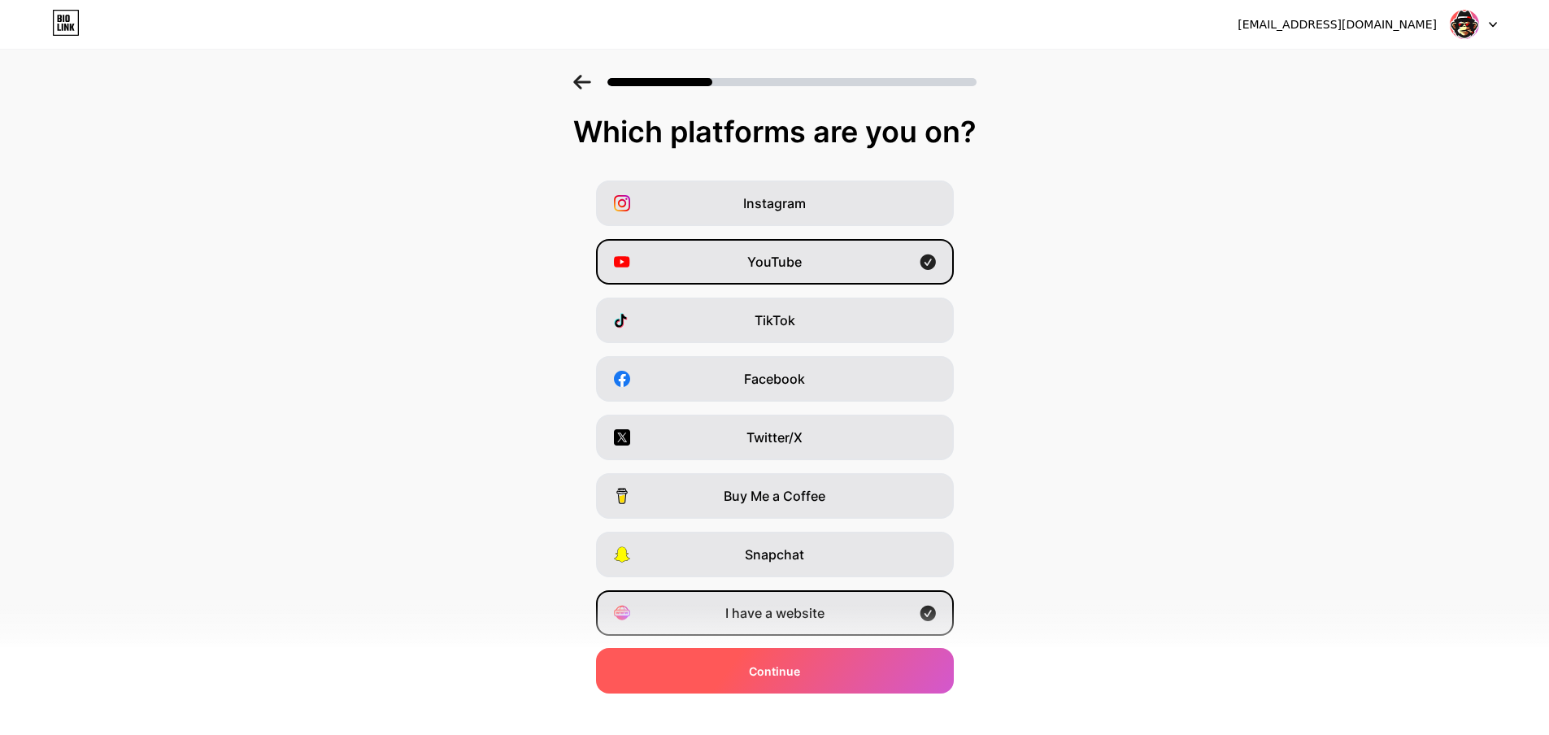
click at [837, 676] on div "Continue" at bounding box center [775, 671] width 358 height 46
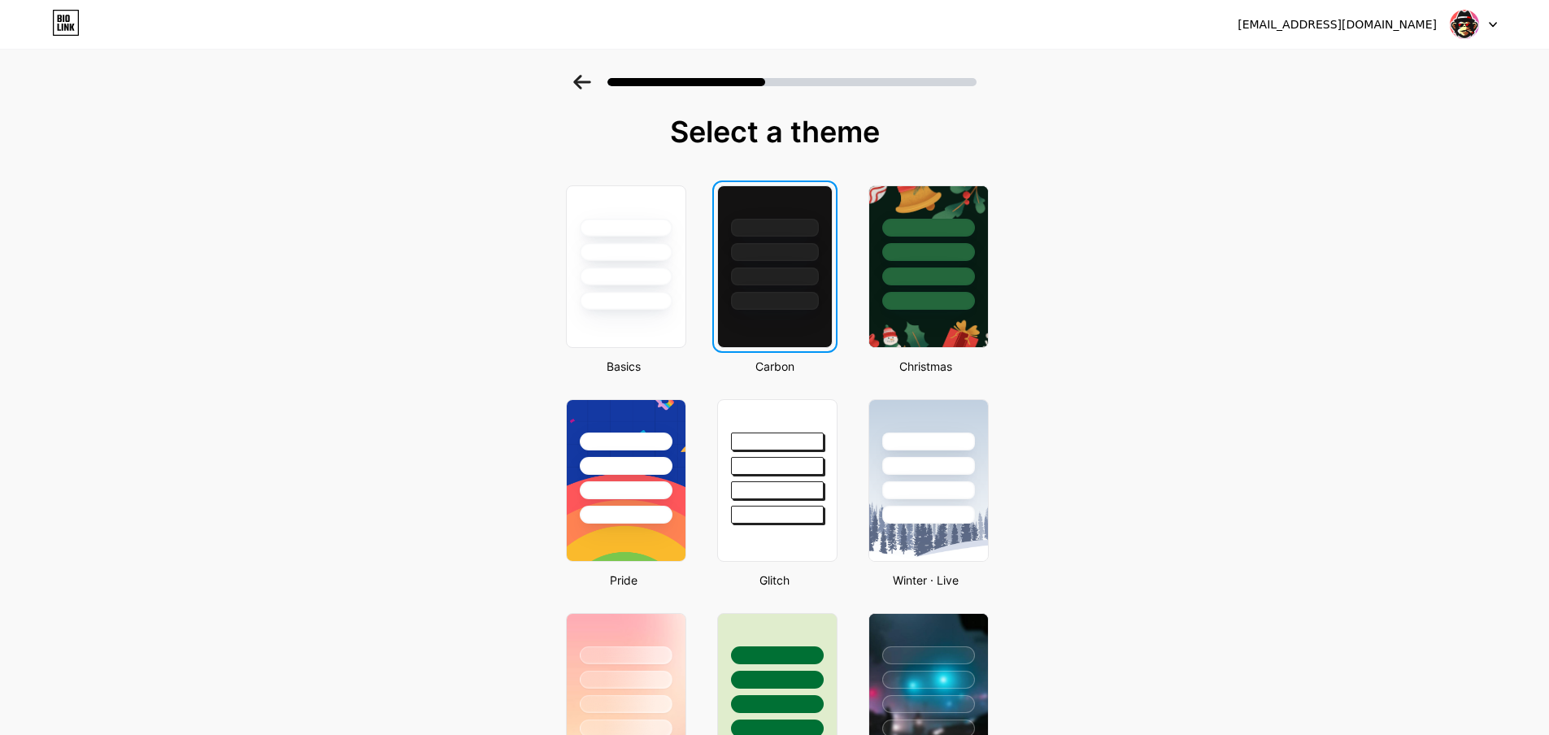
click at [804, 294] on div at bounding box center [775, 301] width 88 height 18
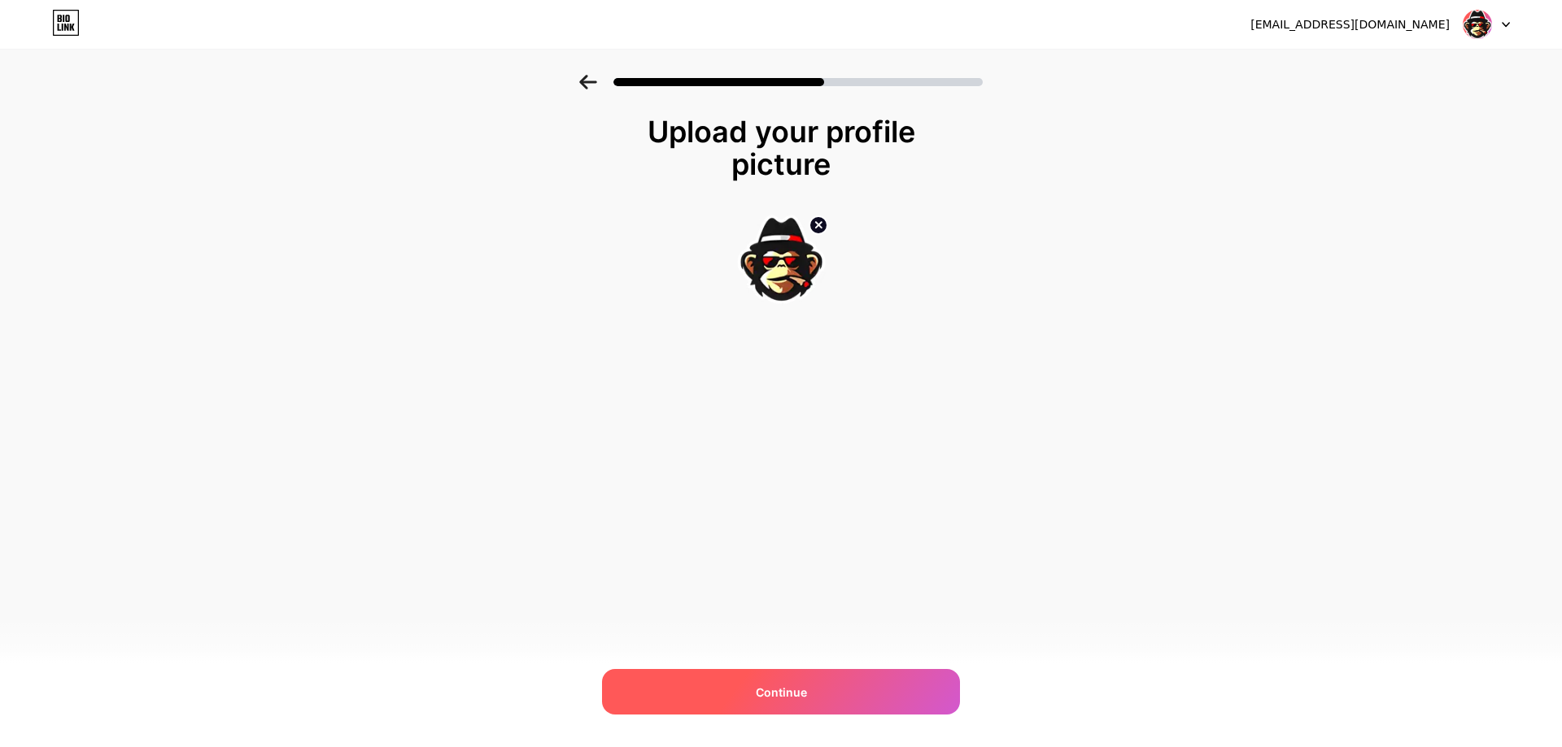
click at [835, 689] on div "Continue" at bounding box center [781, 692] width 358 height 46
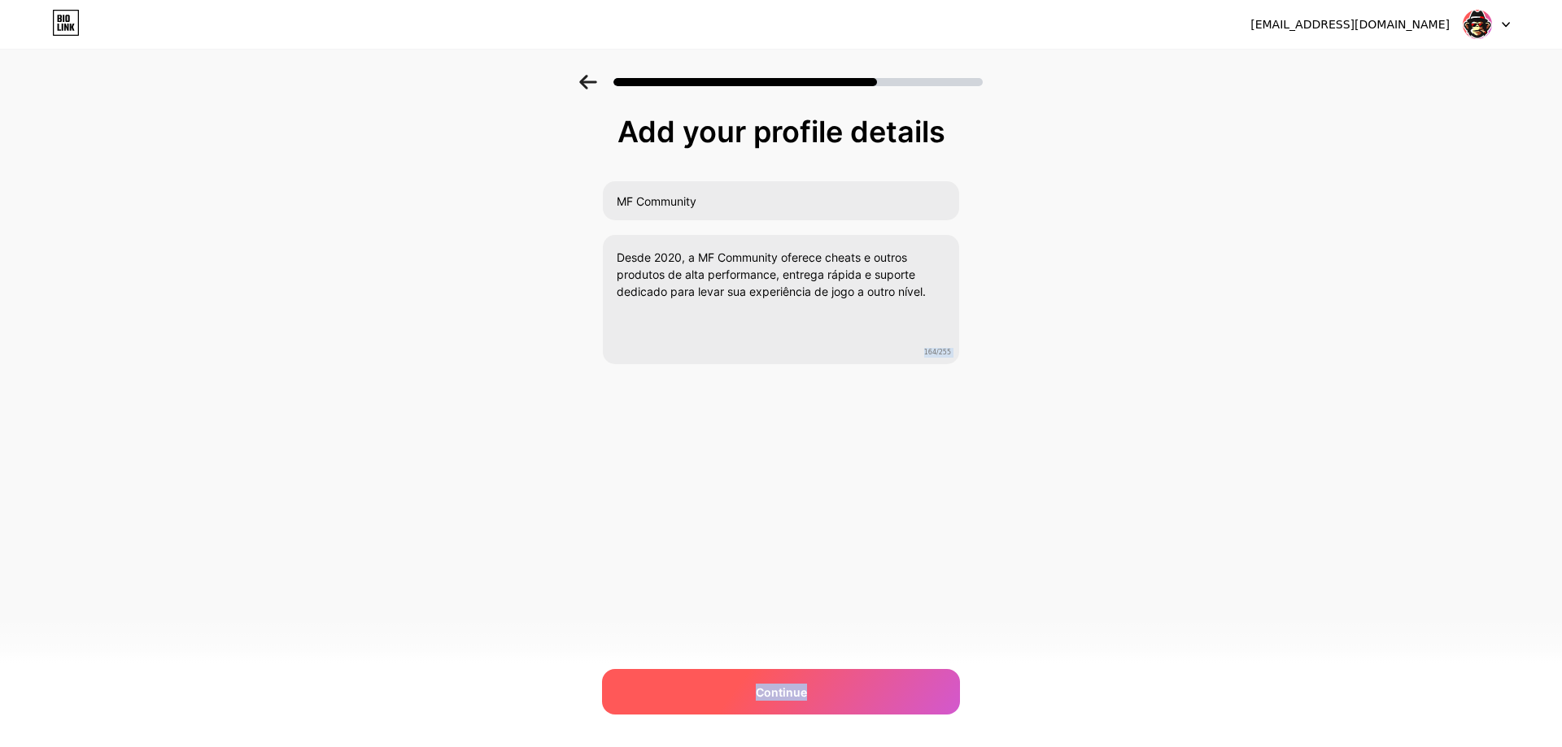
drag, startPoint x: 856, startPoint y: 715, endPoint x: 852, endPoint y: 708, distance: 8.4
click at [853, 714] on div "[EMAIL_ADDRESS][DOMAIN_NAME] Logout Link Copied Add your profile details MF Com…" at bounding box center [781, 373] width 1562 height 747
click at [848, 691] on div "Continue" at bounding box center [781, 692] width 358 height 46
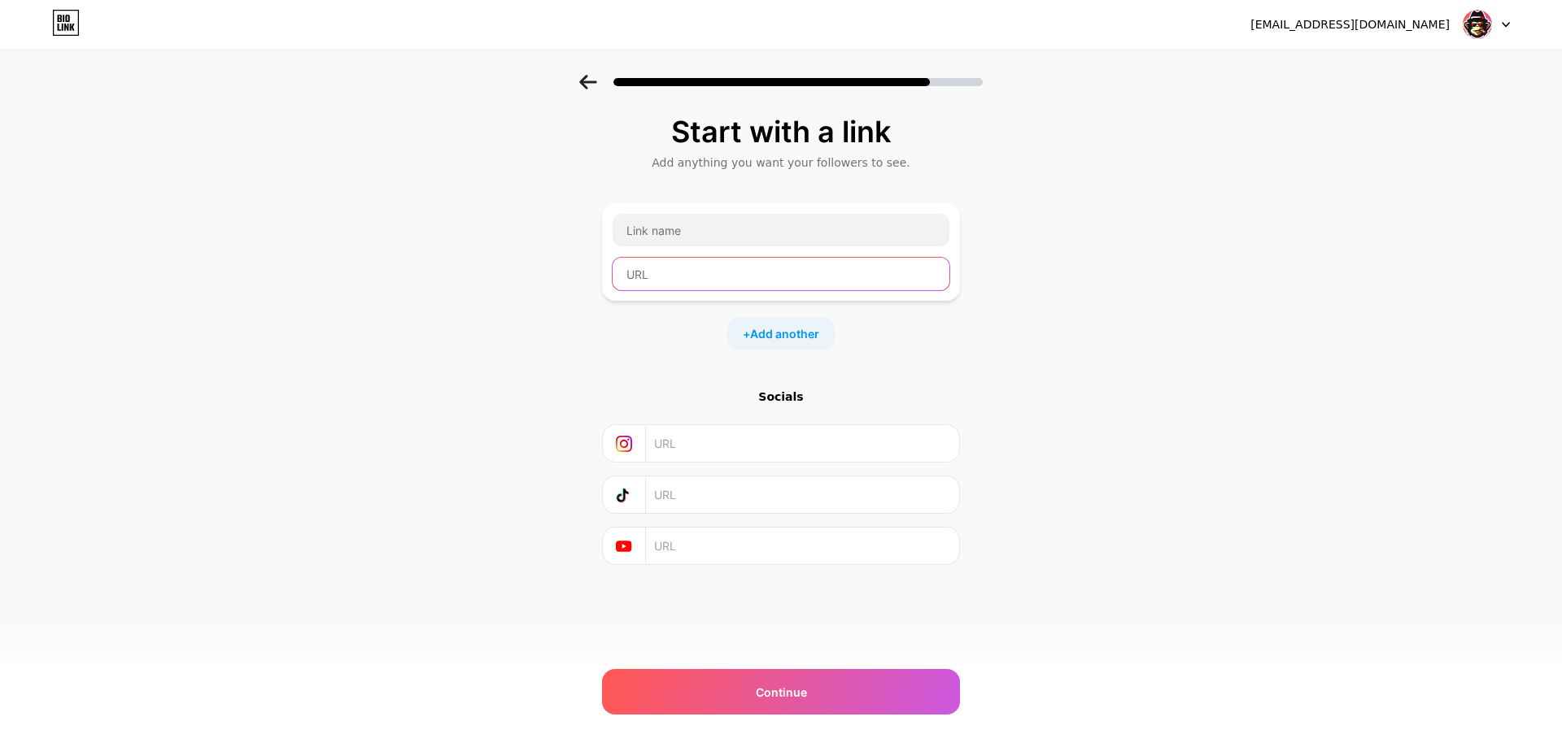
click at [788, 272] on input "text" at bounding box center [780, 274] width 337 height 33
click at [798, 280] on input "text" at bounding box center [780, 274] width 337 height 33
paste input "[URL][DOMAIN_NAME]"
type input "[URL][DOMAIN_NAME]"
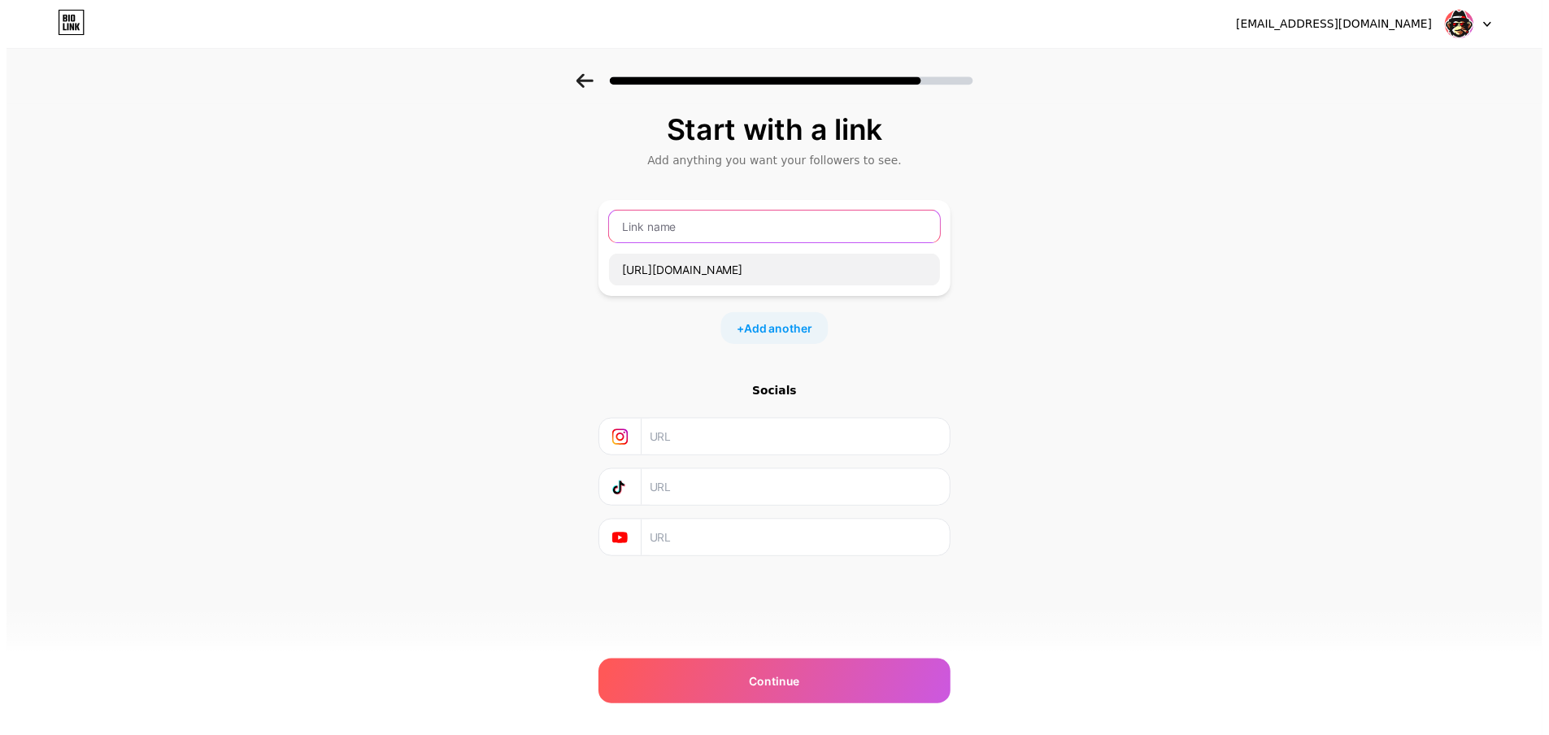
scroll to position [0, 0]
click at [769, 235] on input "text" at bounding box center [780, 230] width 337 height 33
type input "Link do ESP para Pugb"
click at [801, 562] on input "text" at bounding box center [801, 546] width 295 height 37
paste input "[URL][DOMAIN_NAME]"
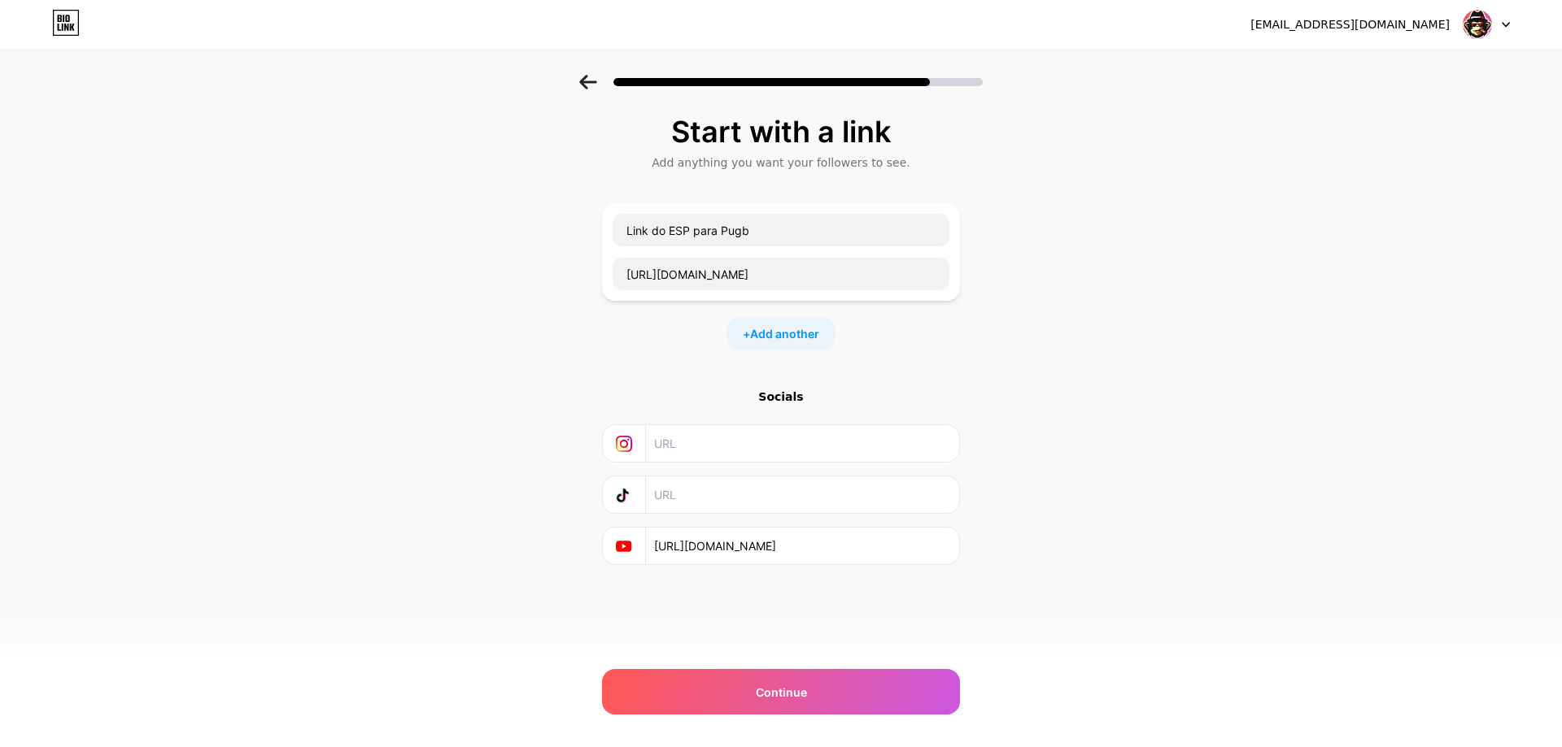
type input "[URL][DOMAIN_NAME]"
click at [904, 599] on div "Start with a link Add anything you want your followers to see. Link do ESP para…" at bounding box center [781, 380] width 358 height 531
click at [787, 342] on div "+ Add another" at bounding box center [780, 333] width 109 height 33
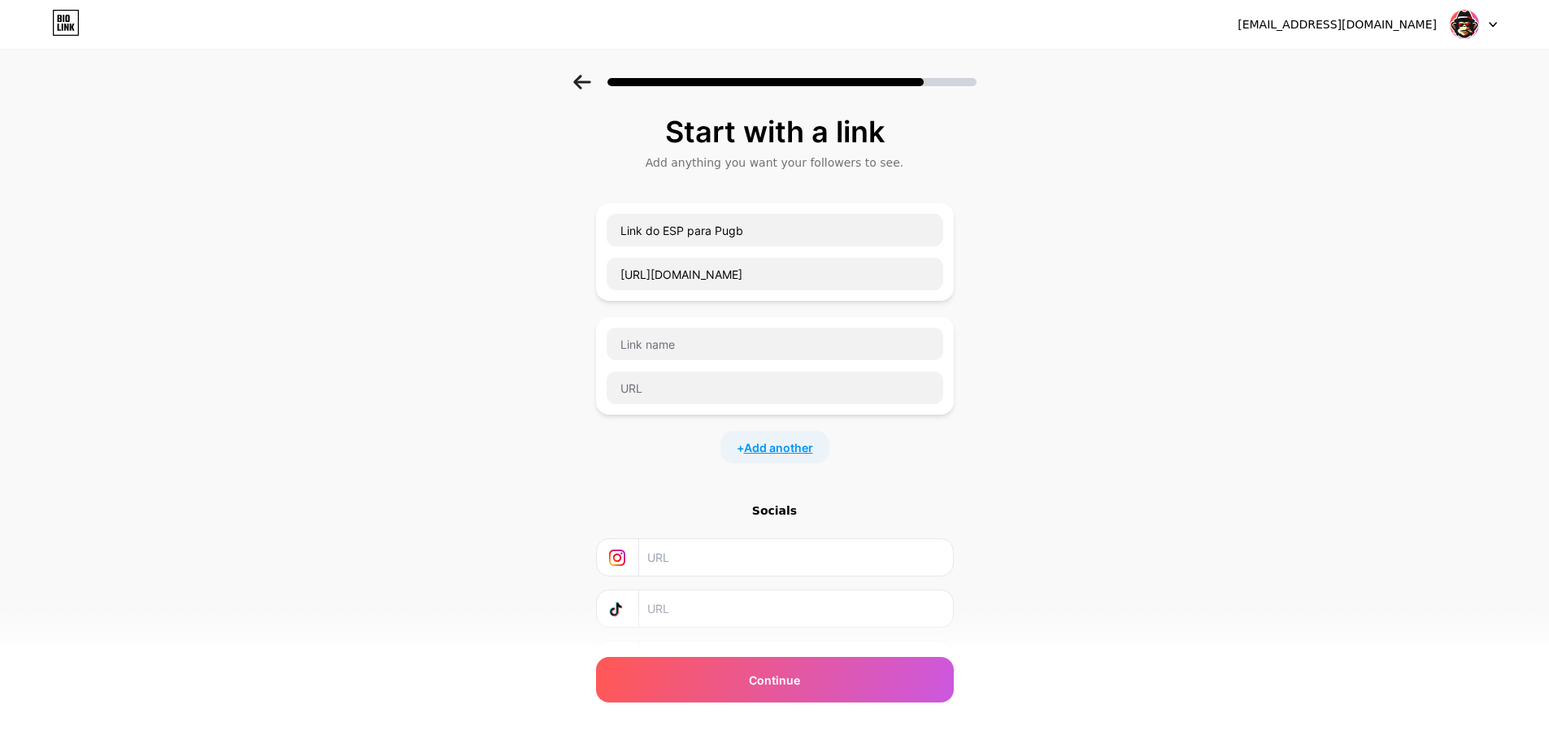
click at [786, 442] on span "Add another" at bounding box center [778, 447] width 69 height 17
click at [775, 554] on span "Add another" at bounding box center [778, 561] width 69 height 17
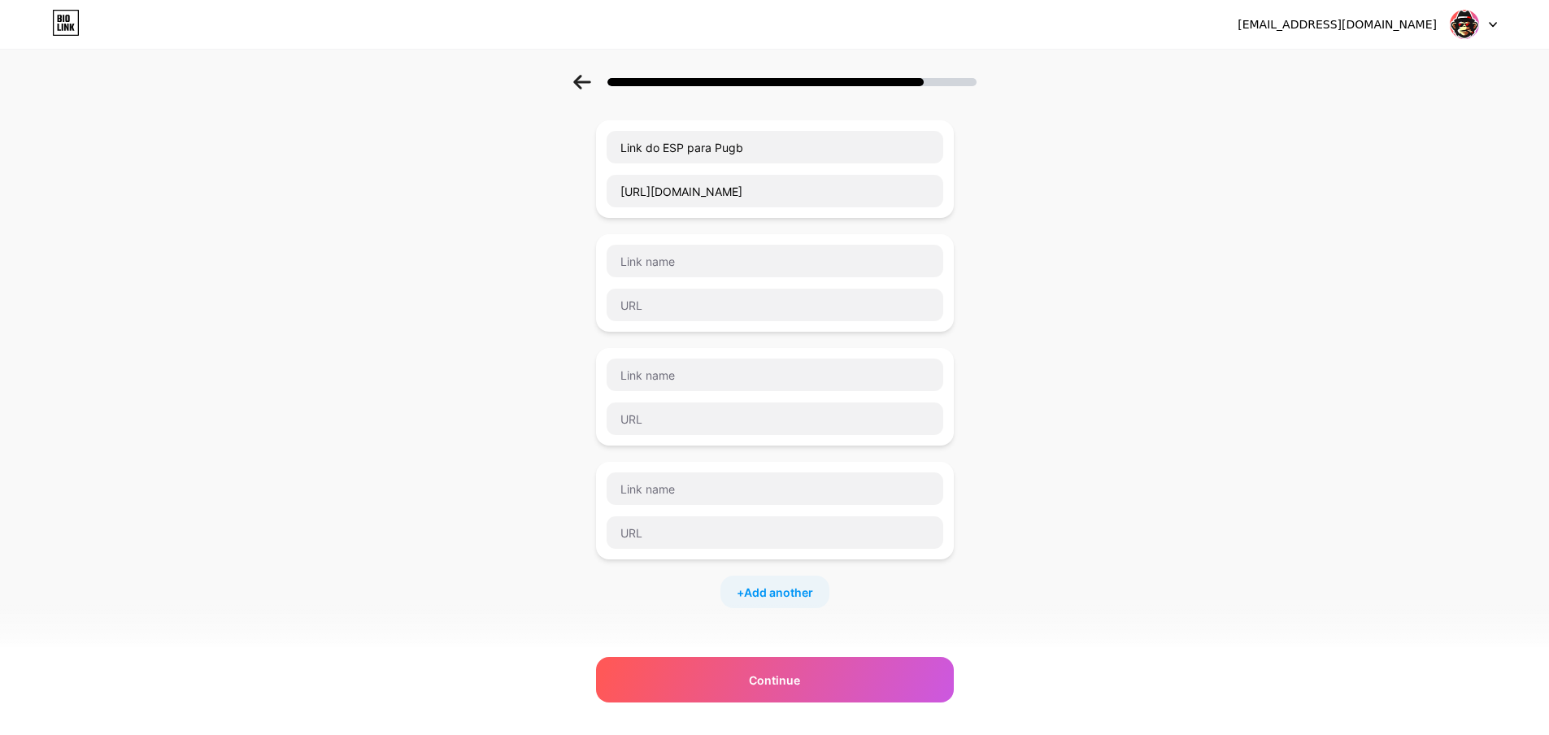
scroll to position [318, 0]
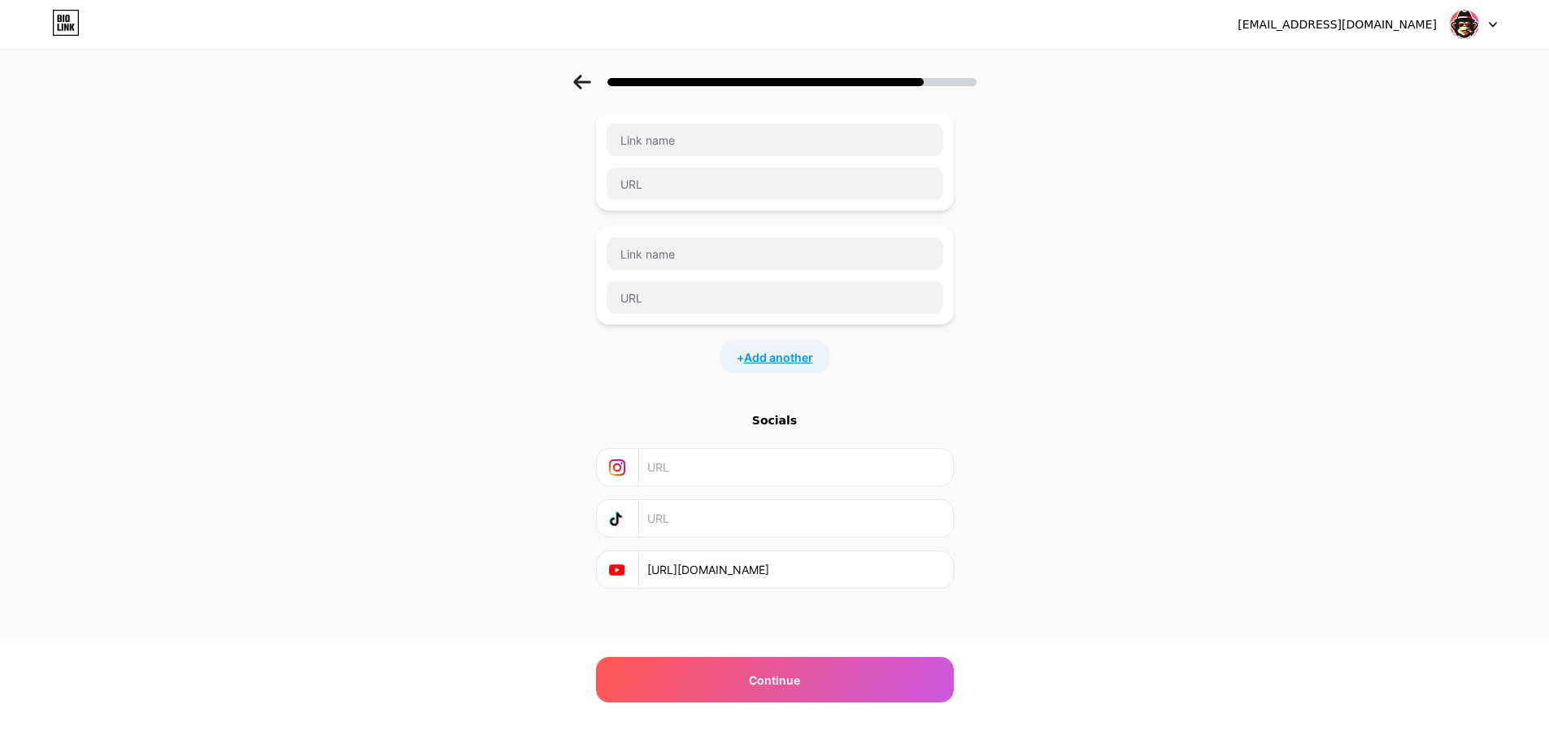
click at [810, 355] on span "Add another" at bounding box center [778, 357] width 69 height 17
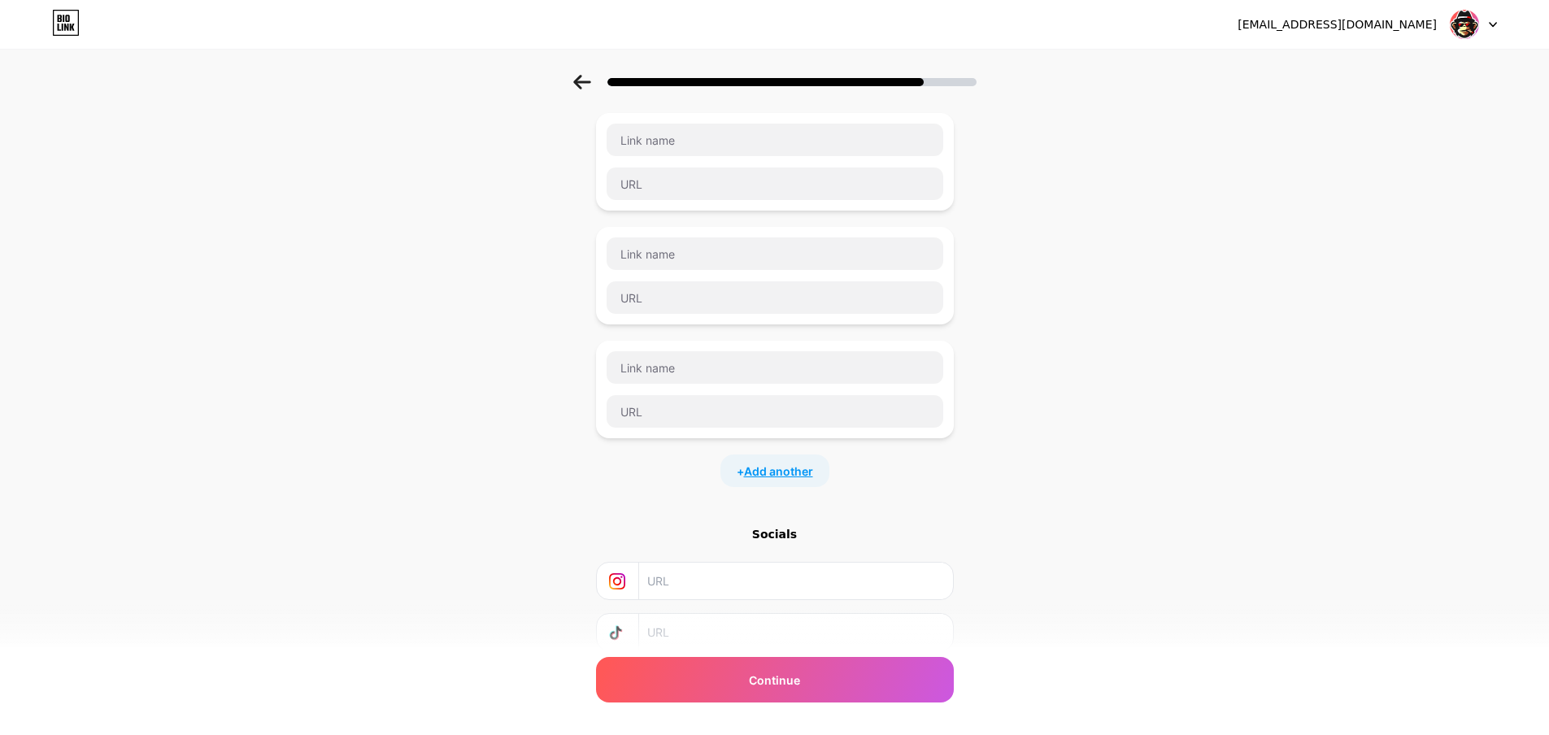
click at [784, 472] on span "Add another" at bounding box center [778, 471] width 69 height 17
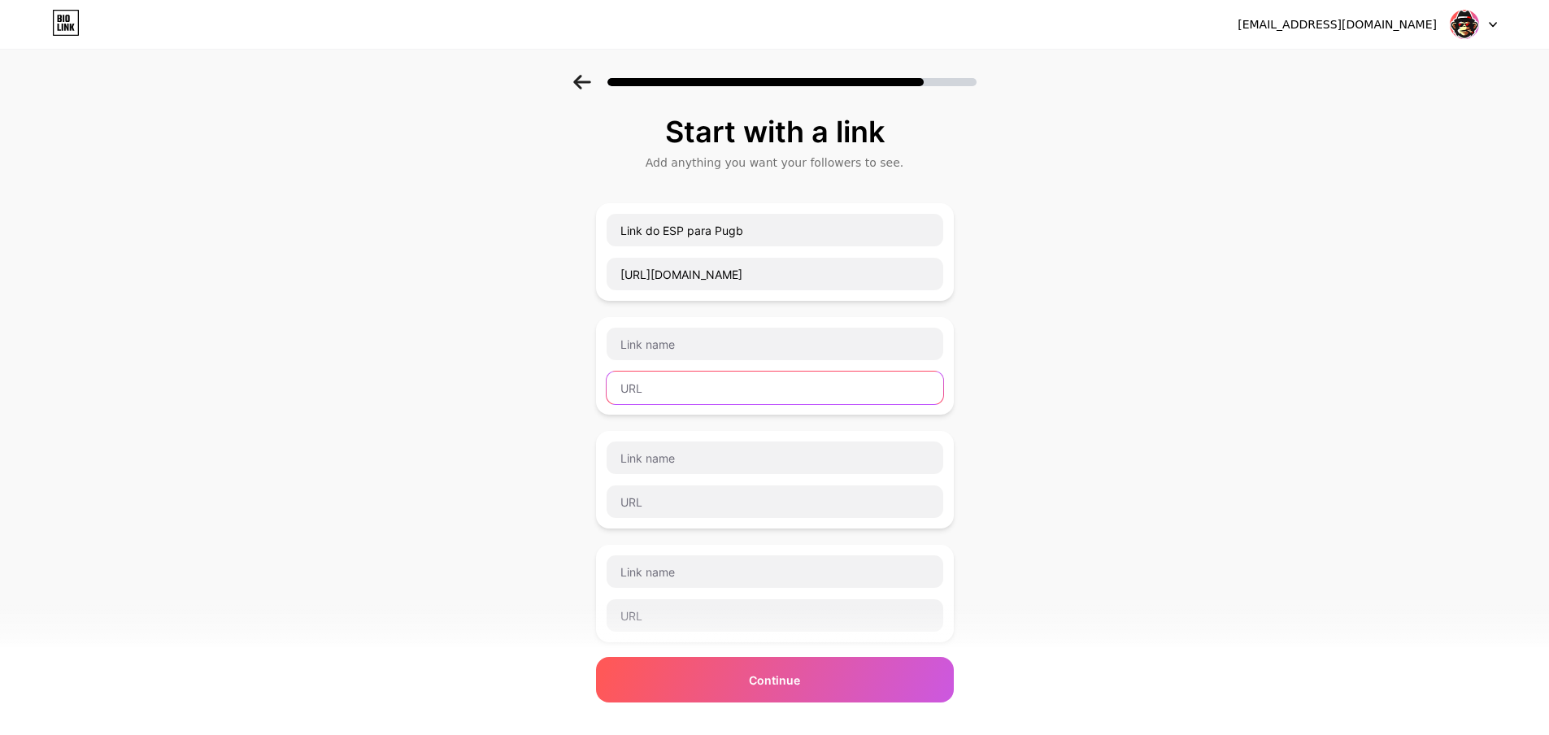
click at [768, 394] on input "text" at bounding box center [775, 388] width 337 height 33
paste input "[URL][DOMAIN_NAME]"
click at [734, 349] on input "text" at bounding box center [775, 344] width 337 height 33
click at [800, 383] on input "[URL][DOMAIN_NAME]" at bounding box center [775, 388] width 337 height 33
paste input "shop/assinaturas"
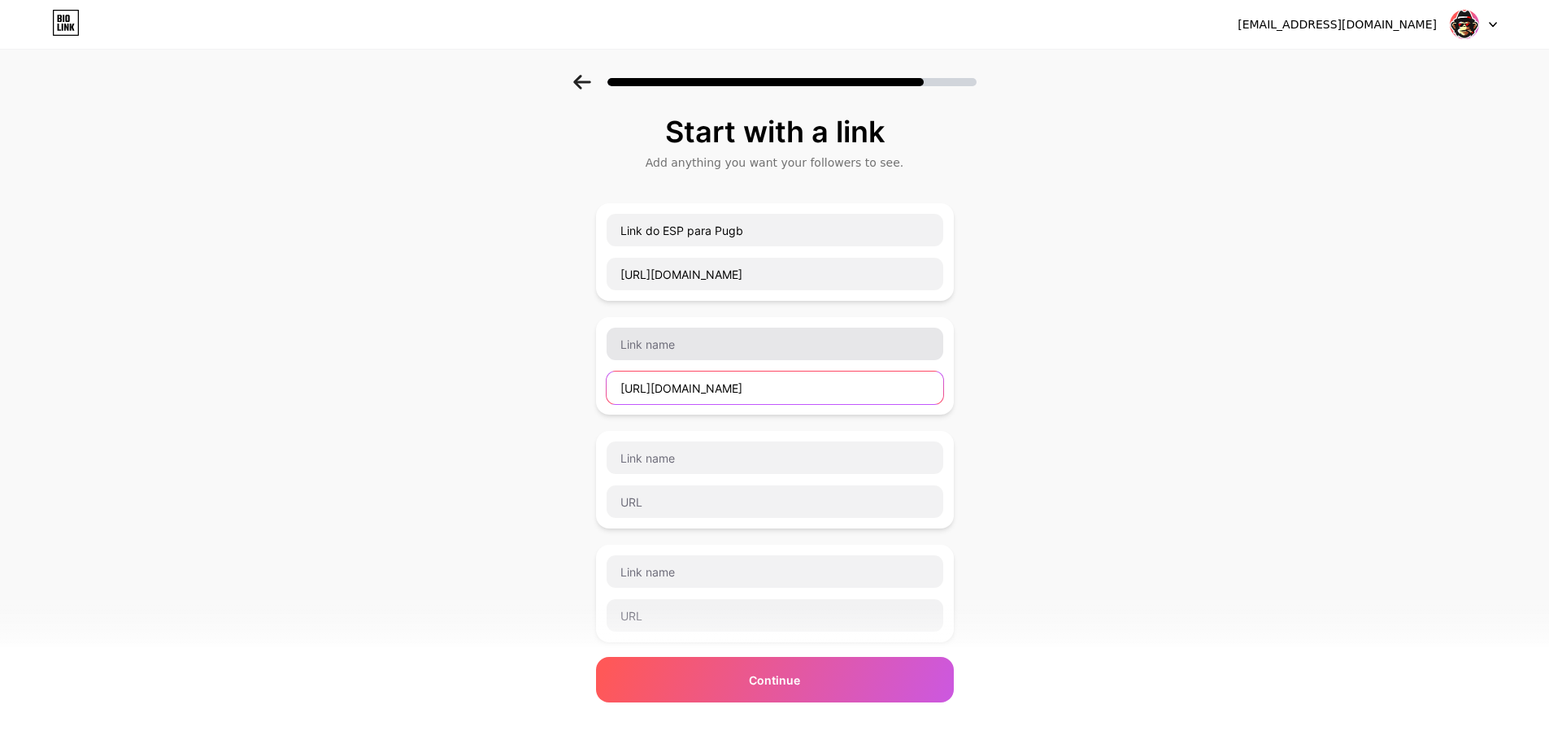
type input "[URL][DOMAIN_NAME]"
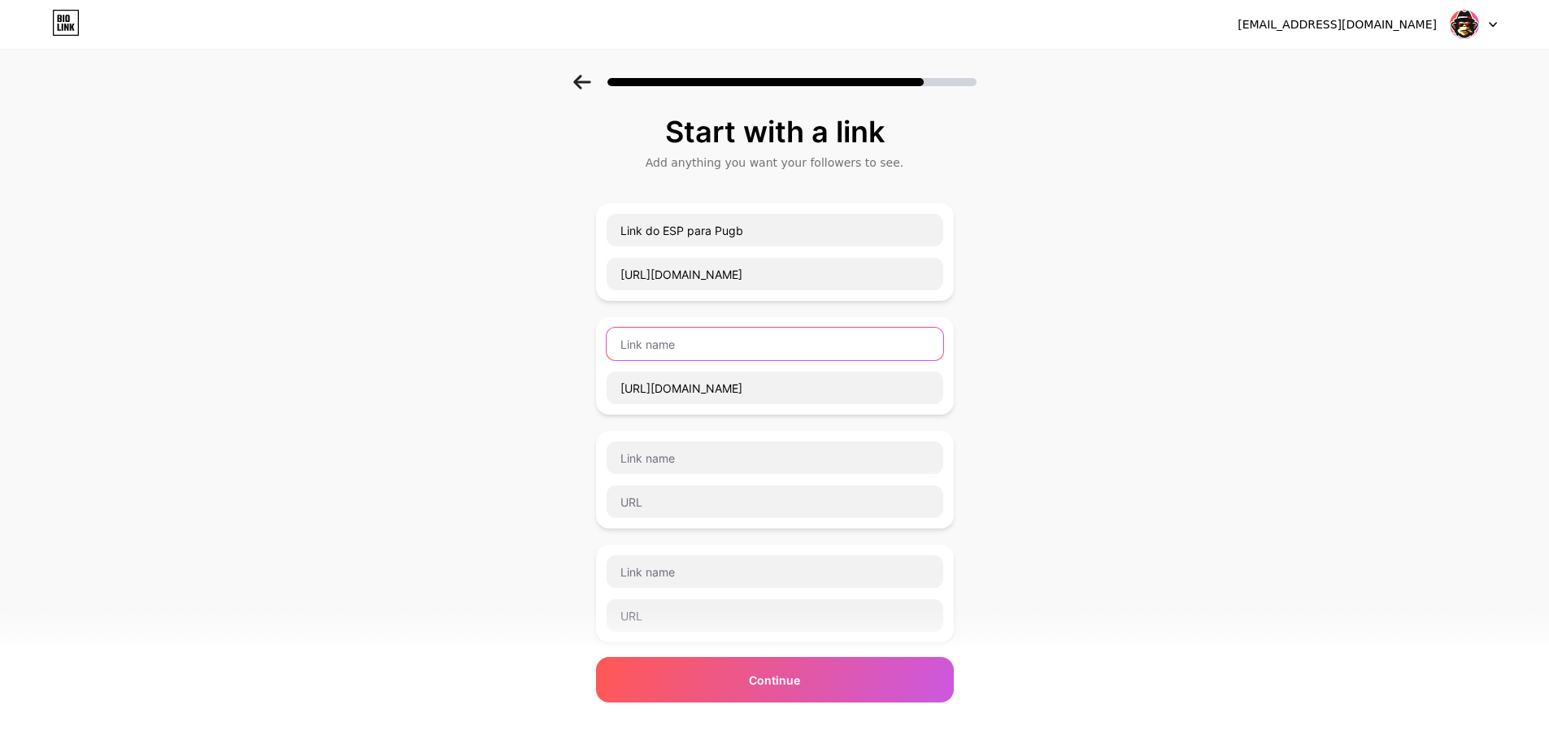
drag, startPoint x: 750, startPoint y: 347, endPoint x: 725, endPoint y: 333, distance: 29.2
click at [745, 345] on input "text" at bounding box center [775, 344] width 337 height 33
type input "s"
type input "Site com diversos outros programas"
click at [695, 473] on input "text" at bounding box center [775, 458] width 337 height 33
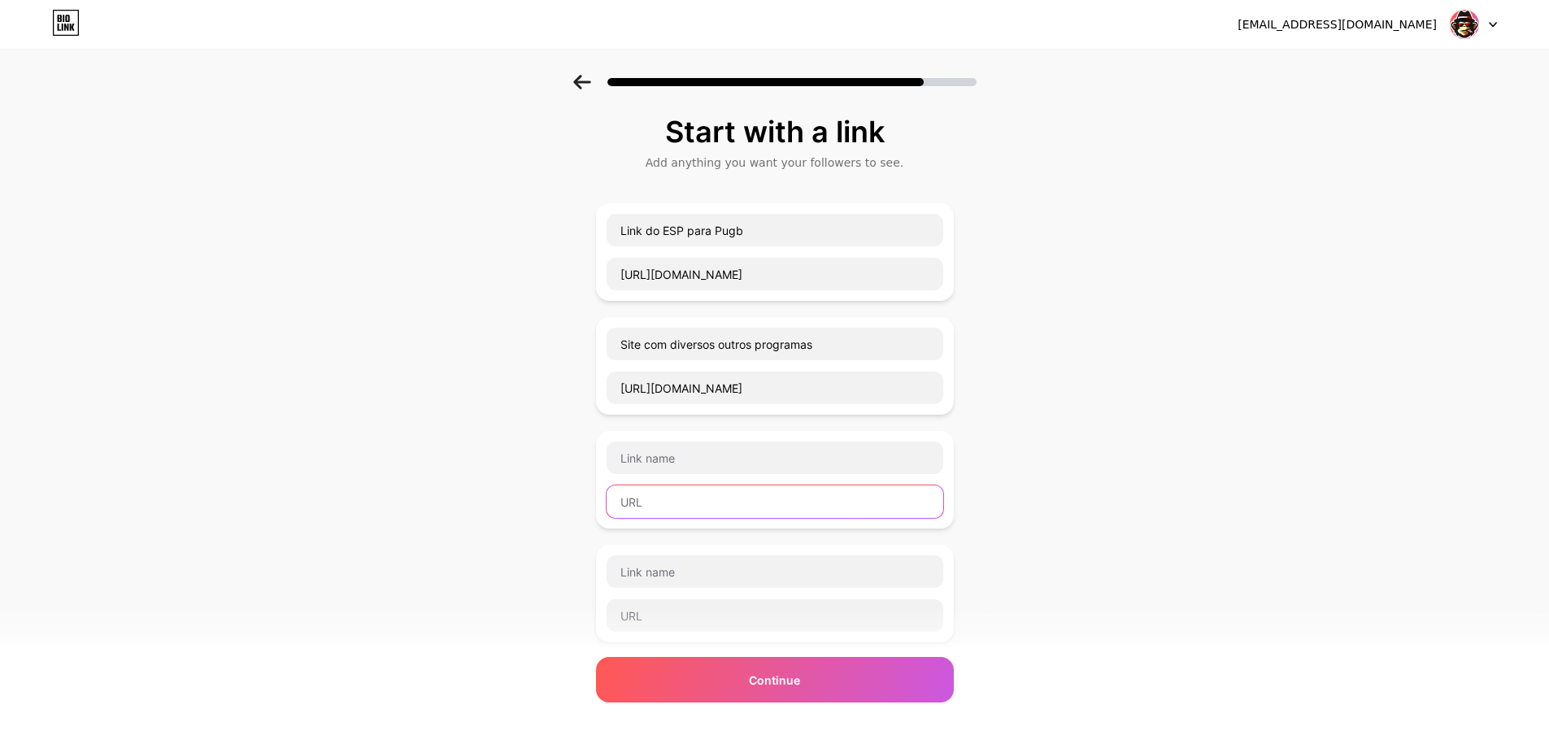
click at [714, 495] on input "text" at bounding box center [775, 502] width 337 height 33
paste input "[URL][DOMAIN_NAME]"
type input "[URL][DOMAIN_NAME]"
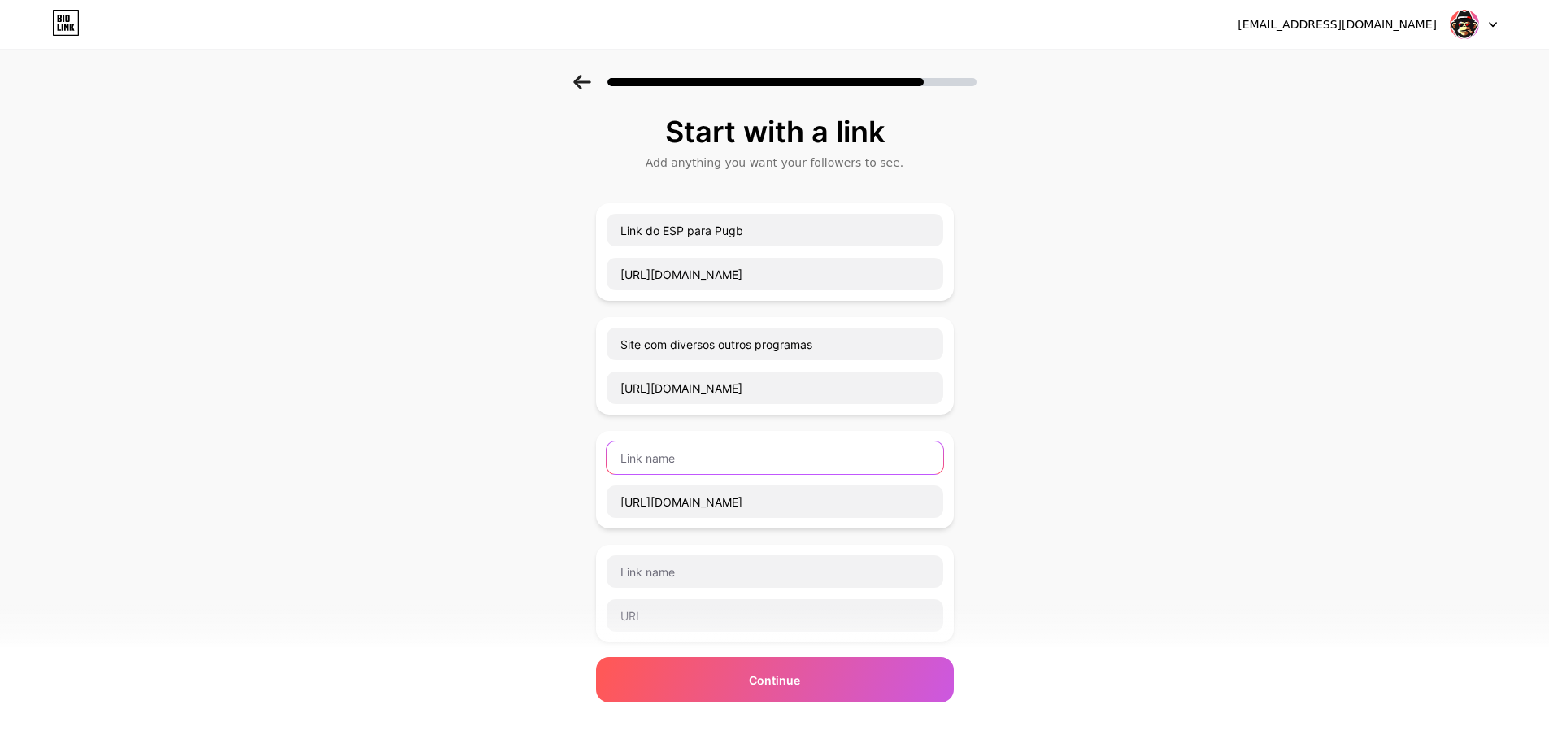
click at [734, 462] on input "text" at bounding box center [775, 458] width 337 height 33
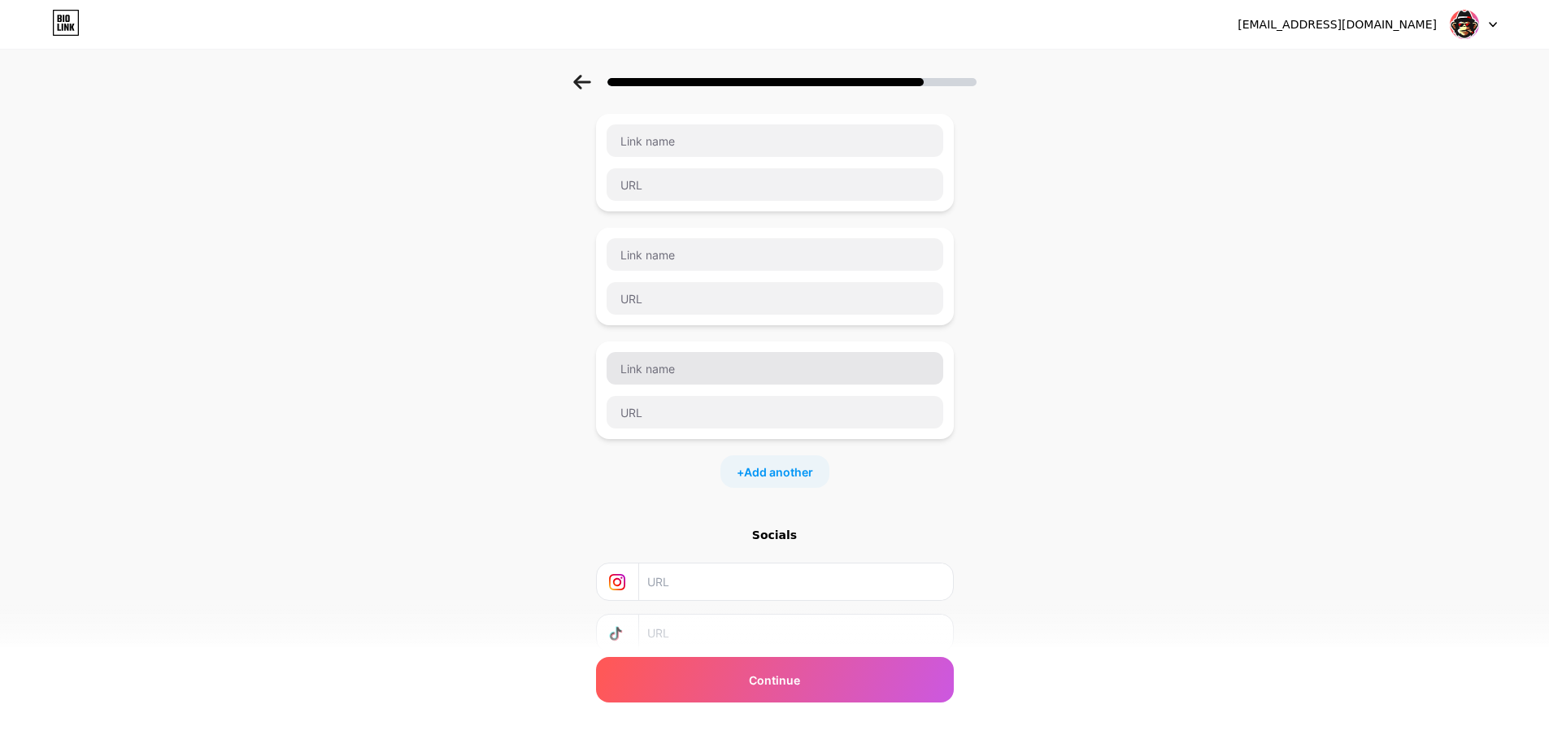
scroll to position [546, 0]
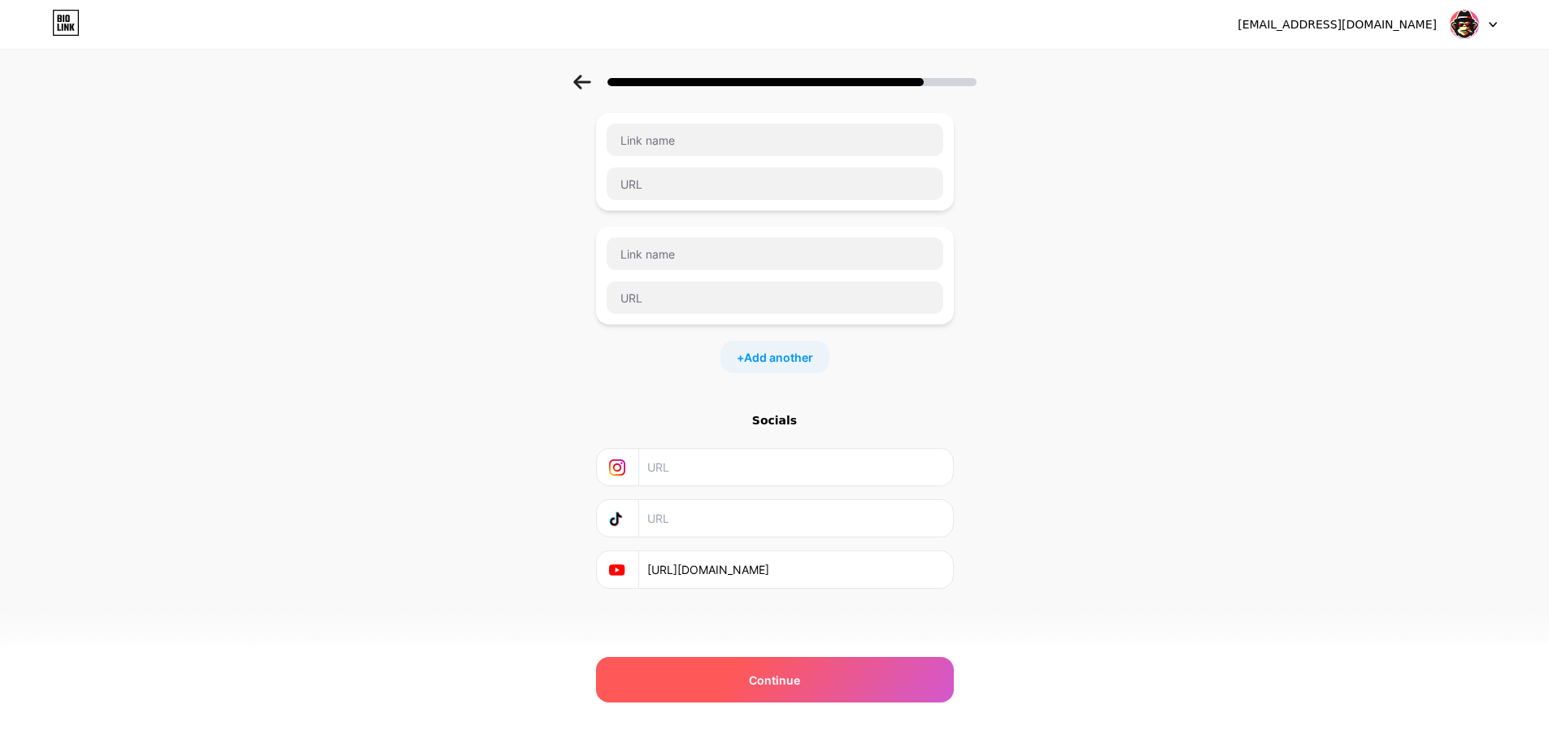
type input "Aimbot para o PUBG"
click at [818, 695] on div "Continue" at bounding box center [775, 680] width 358 height 46
click at [800, 676] on span "Continue" at bounding box center [774, 680] width 51 height 17
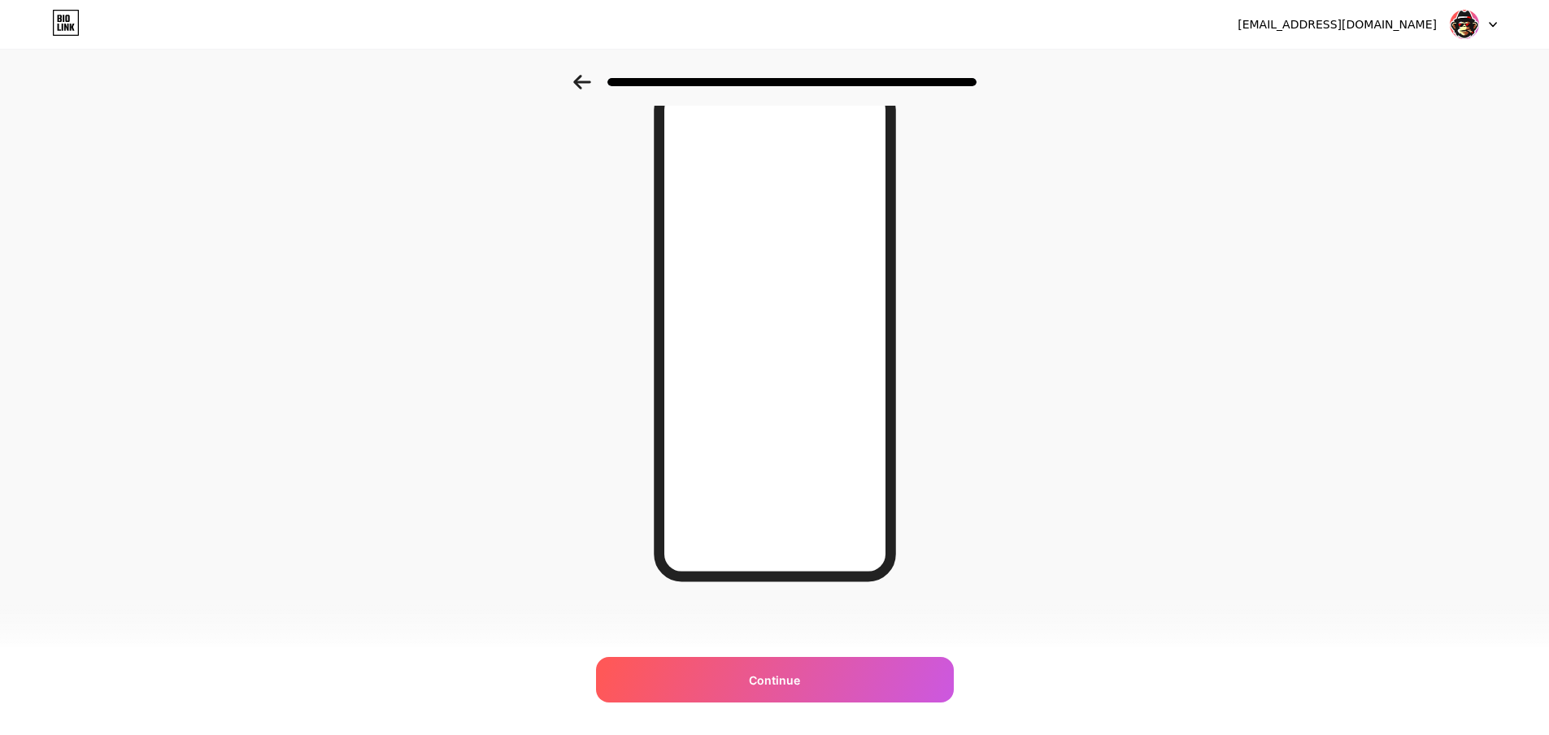
scroll to position [0, 0]
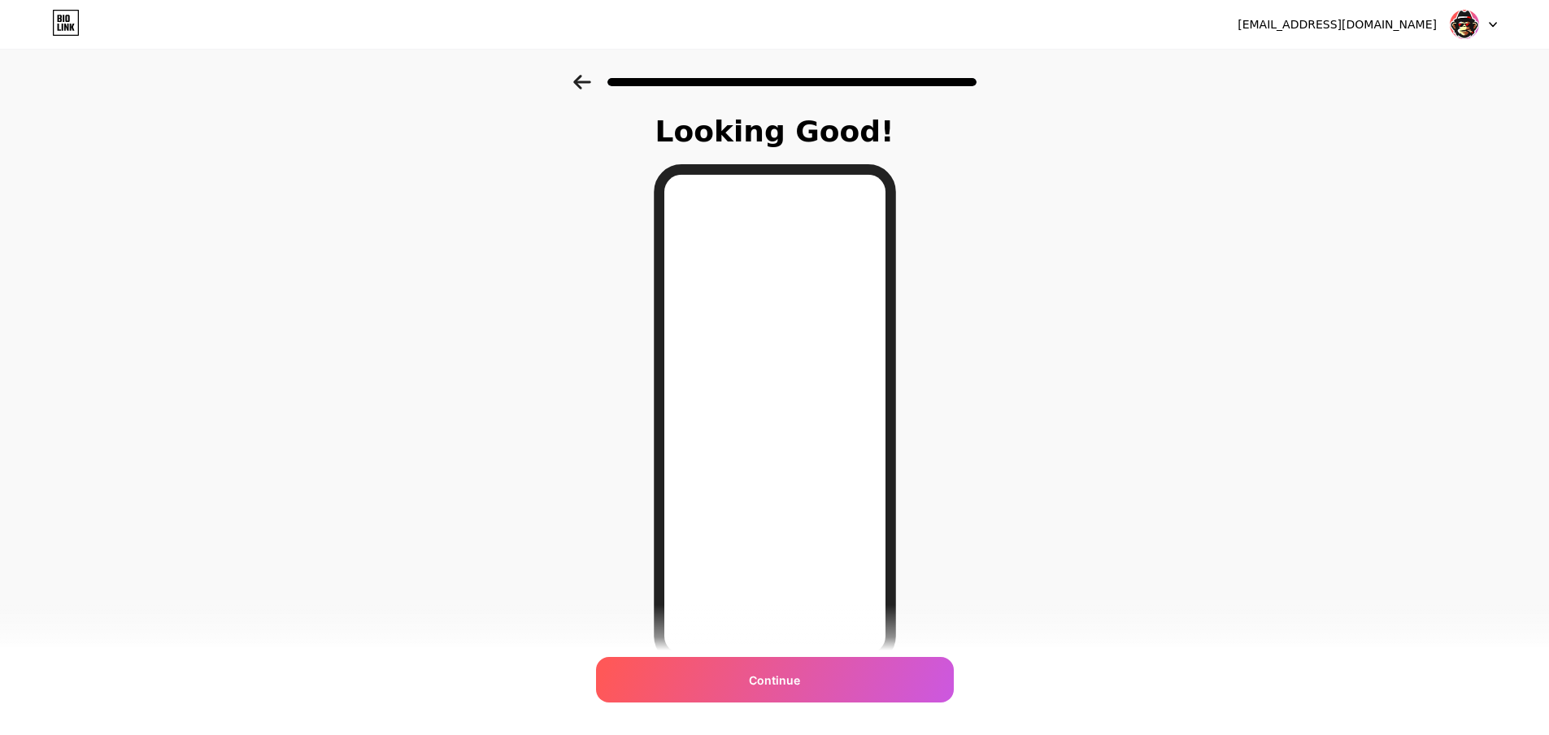
click at [591, 82] on icon at bounding box center [581, 82] width 17 height 15
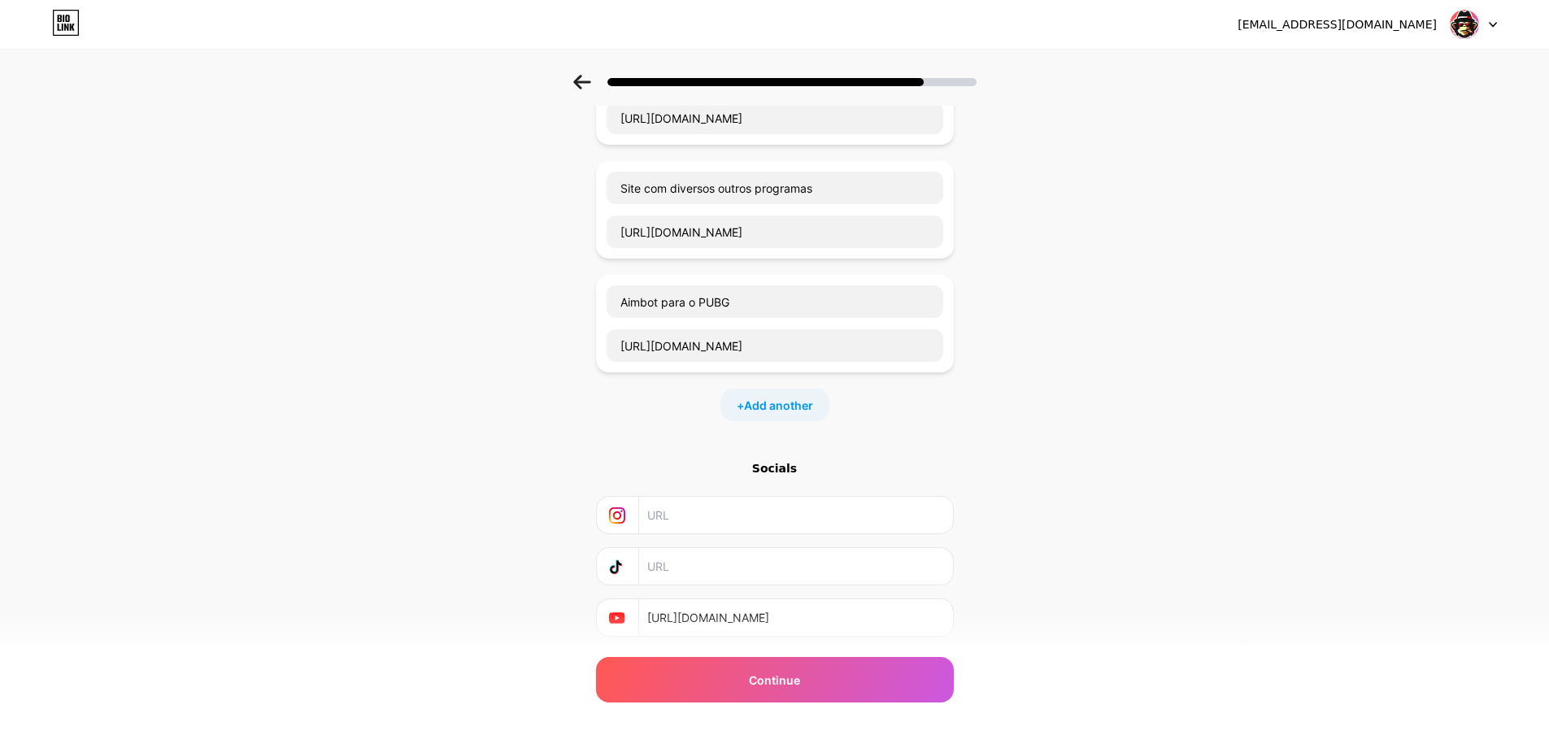
scroll to position [204, 0]
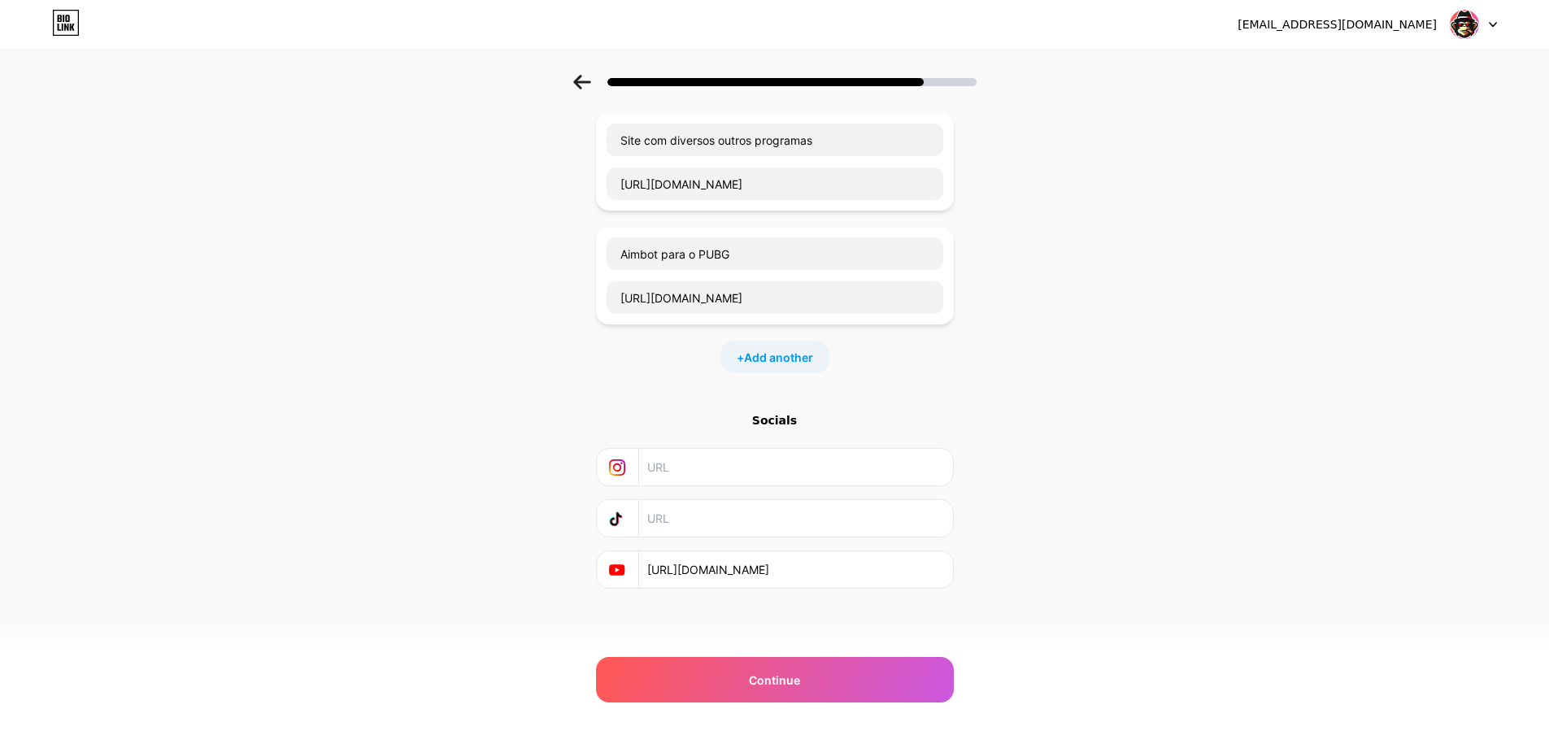
drag, startPoint x: 726, startPoint y: 516, endPoint x: 734, endPoint y: 469, distance: 48.0
click at [726, 516] on input "text" at bounding box center [794, 518] width 295 height 37
drag, startPoint x: 734, startPoint y: 469, endPoint x: 663, endPoint y: 220, distance: 259.0
click at [734, 468] on input "text" at bounding box center [794, 467] width 295 height 37
click at [582, 86] on icon at bounding box center [582, 82] width 18 height 15
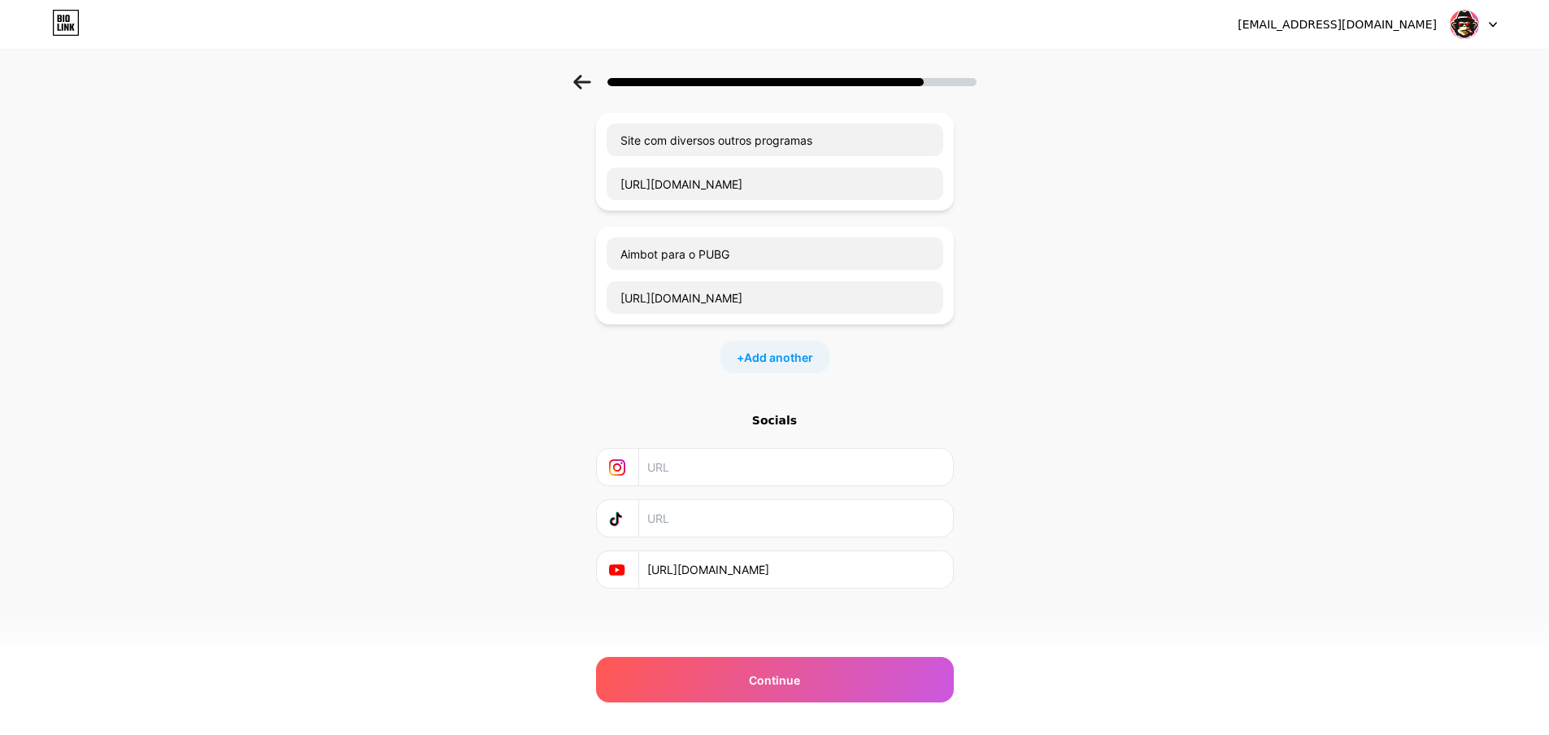
scroll to position [0, 0]
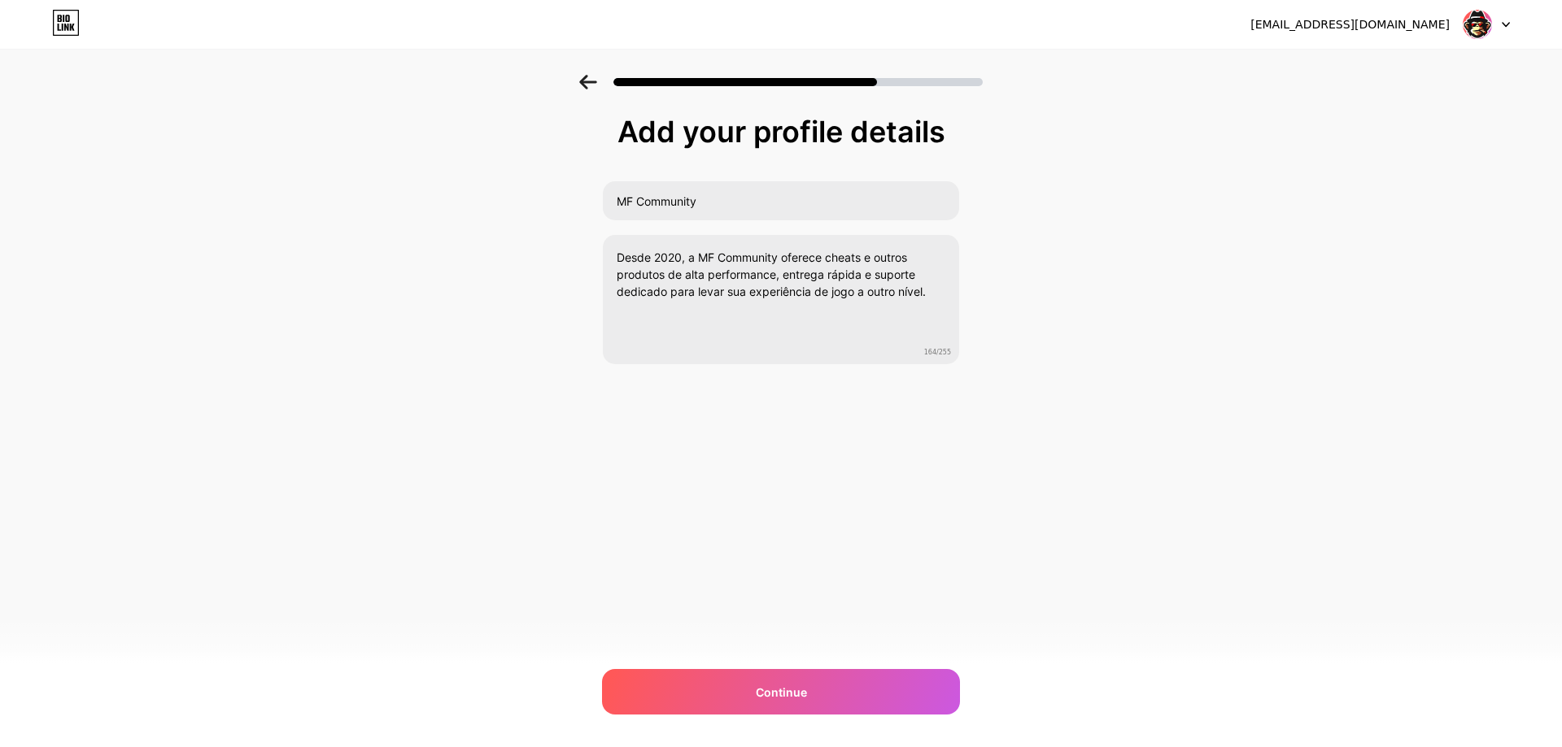
click at [582, 86] on icon at bounding box center [588, 82] width 18 height 15
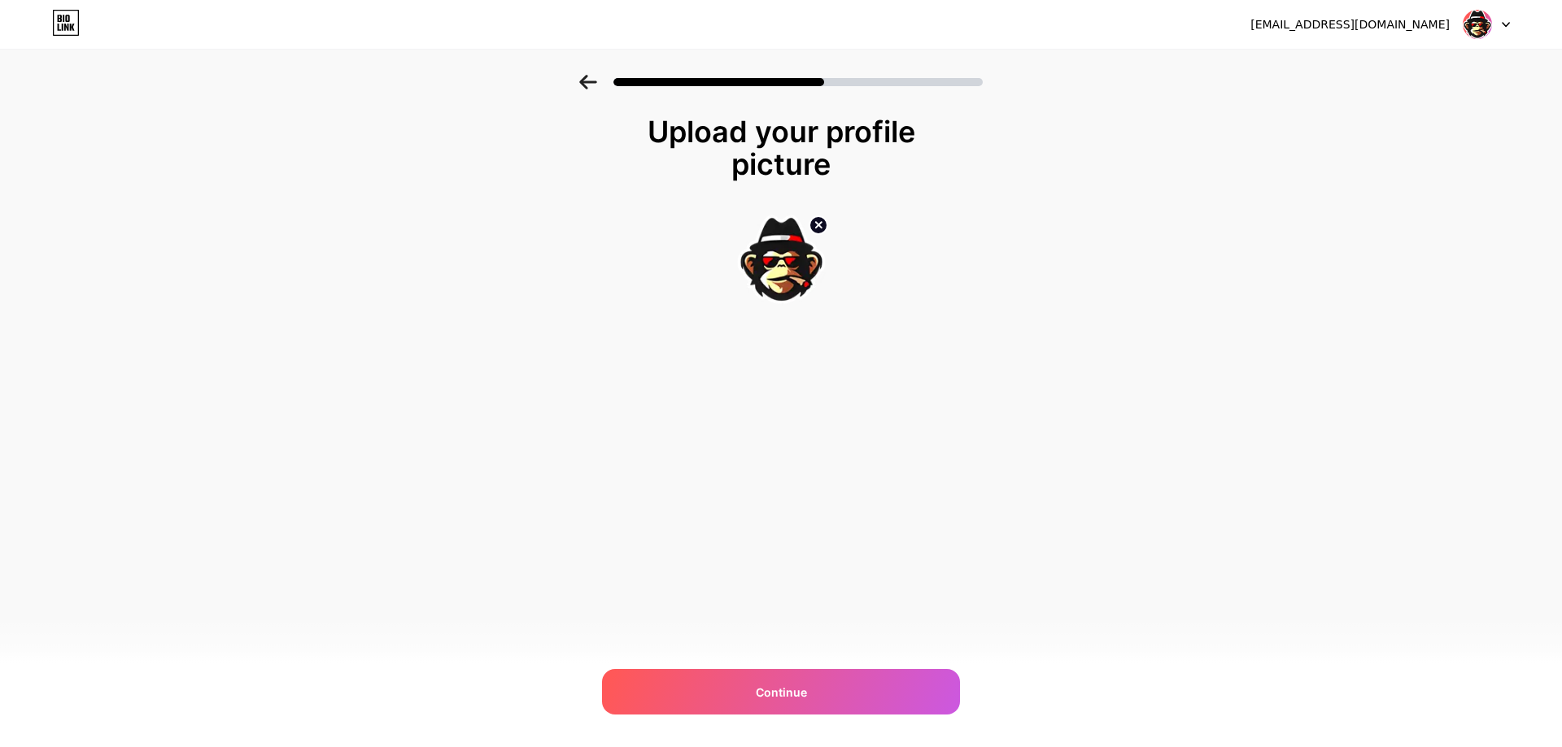
click at [583, 86] on icon at bounding box center [587, 82] width 17 height 15
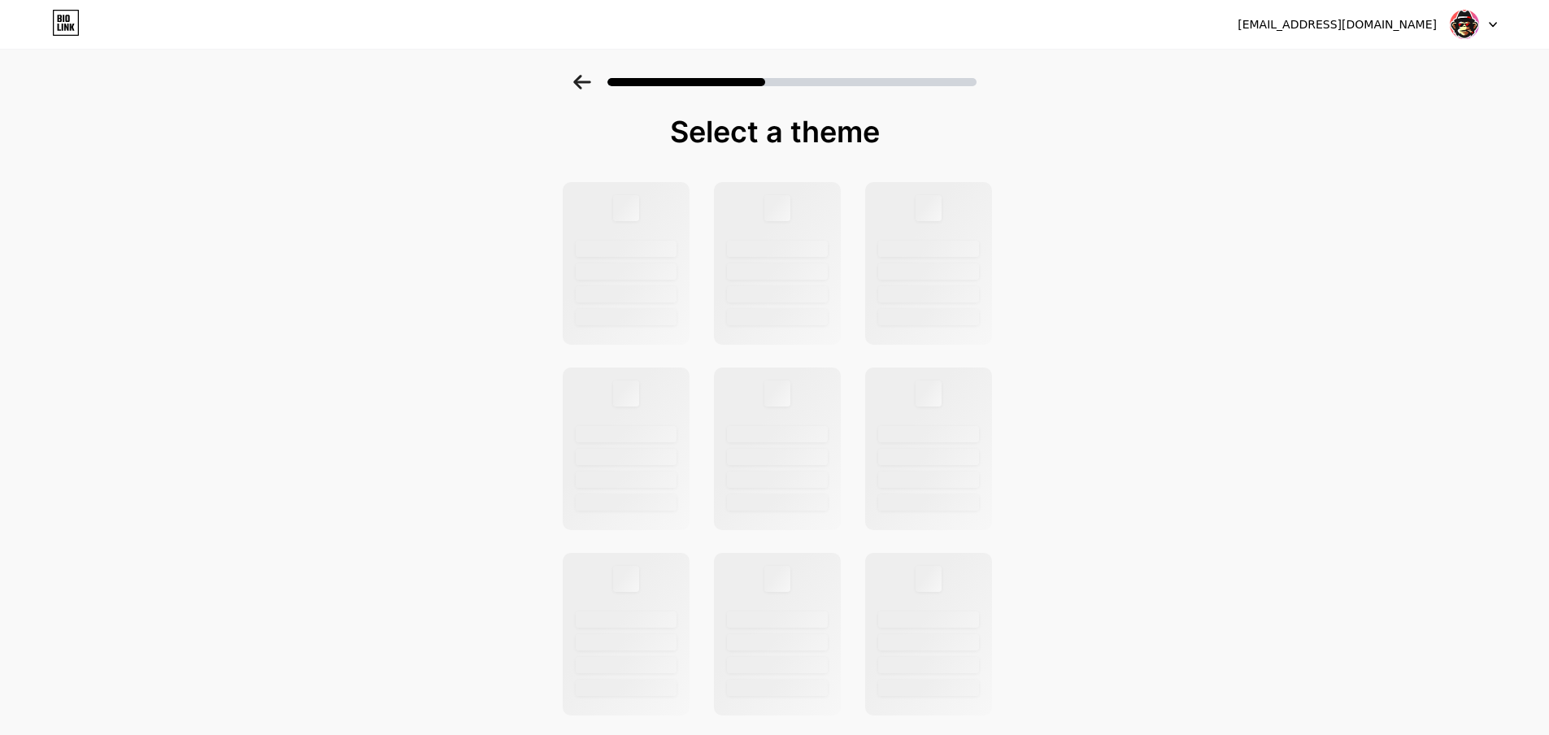
click at [583, 86] on icon at bounding box center [581, 82] width 17 height 15
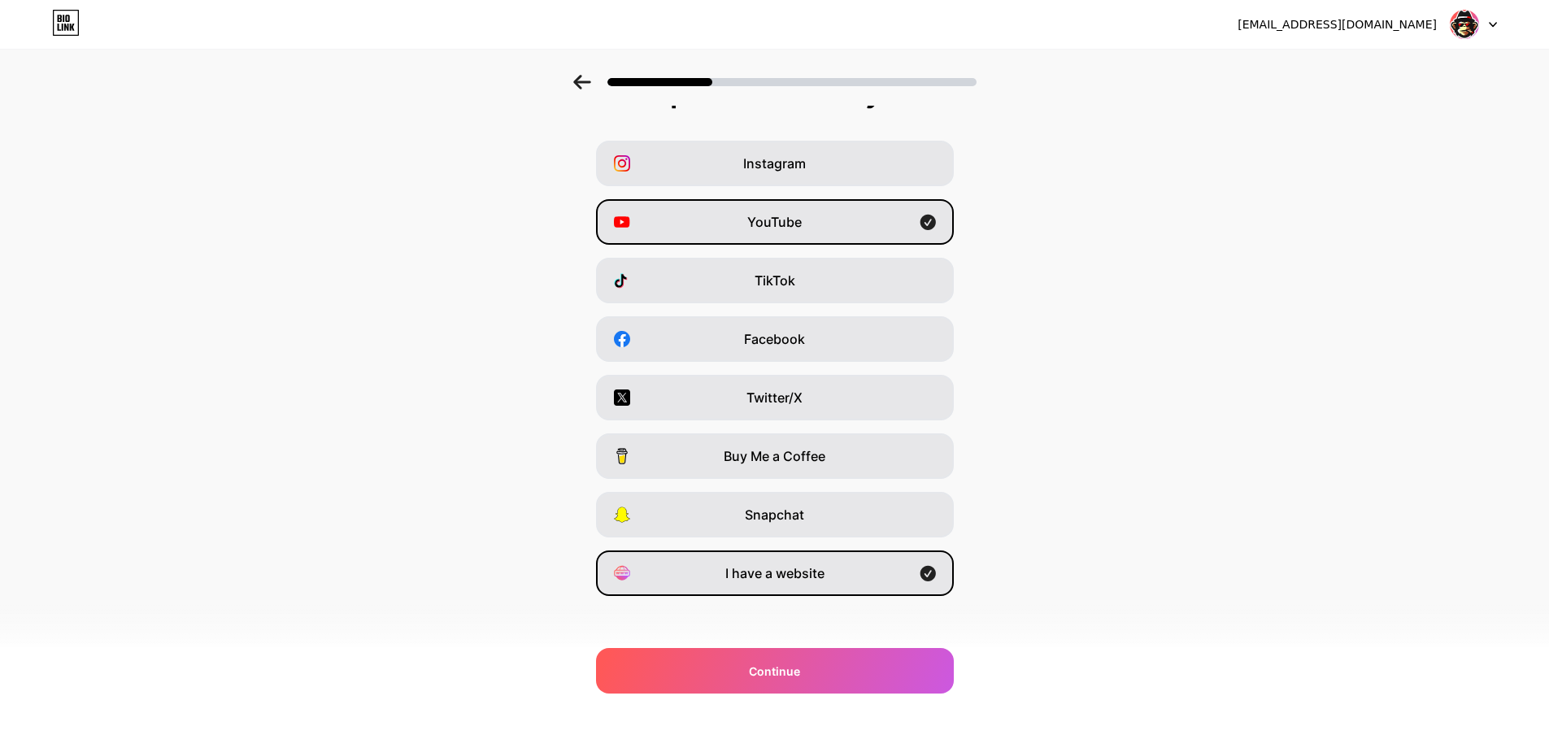
scroll to position [47, 0]
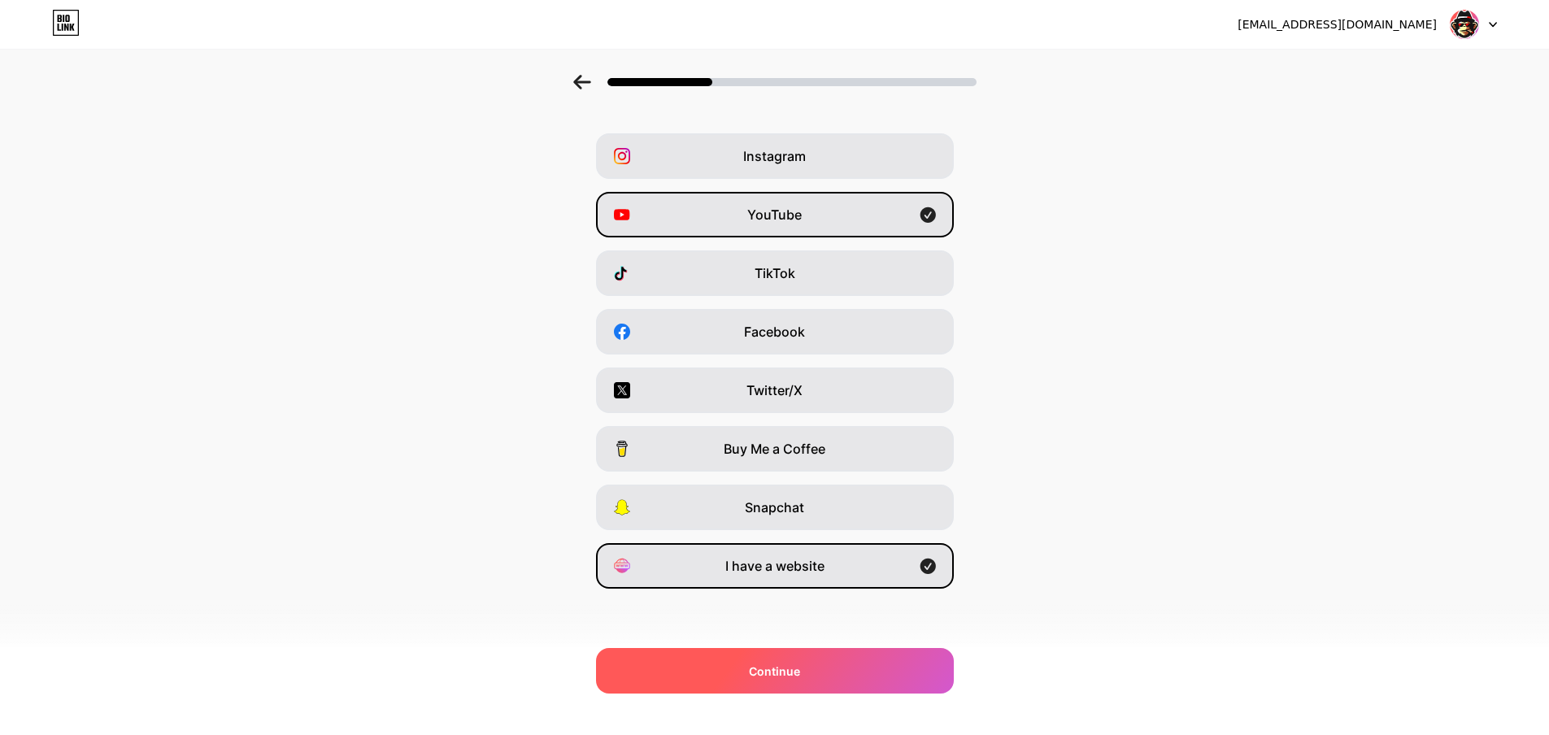
click at [810, 681] on div "Continue" at bounding box center [775, 671] width 358 height 46
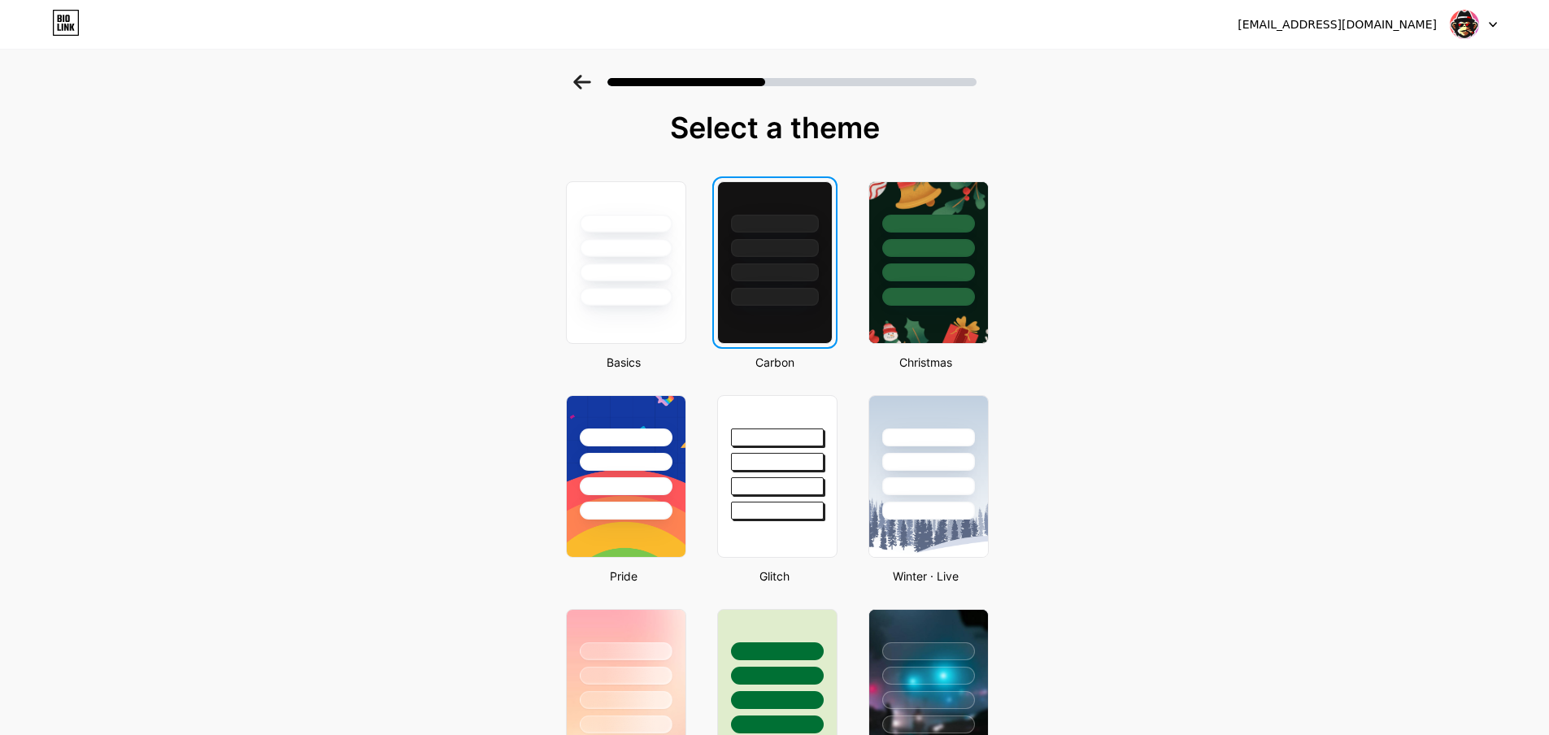
scroll to position [0, 0]
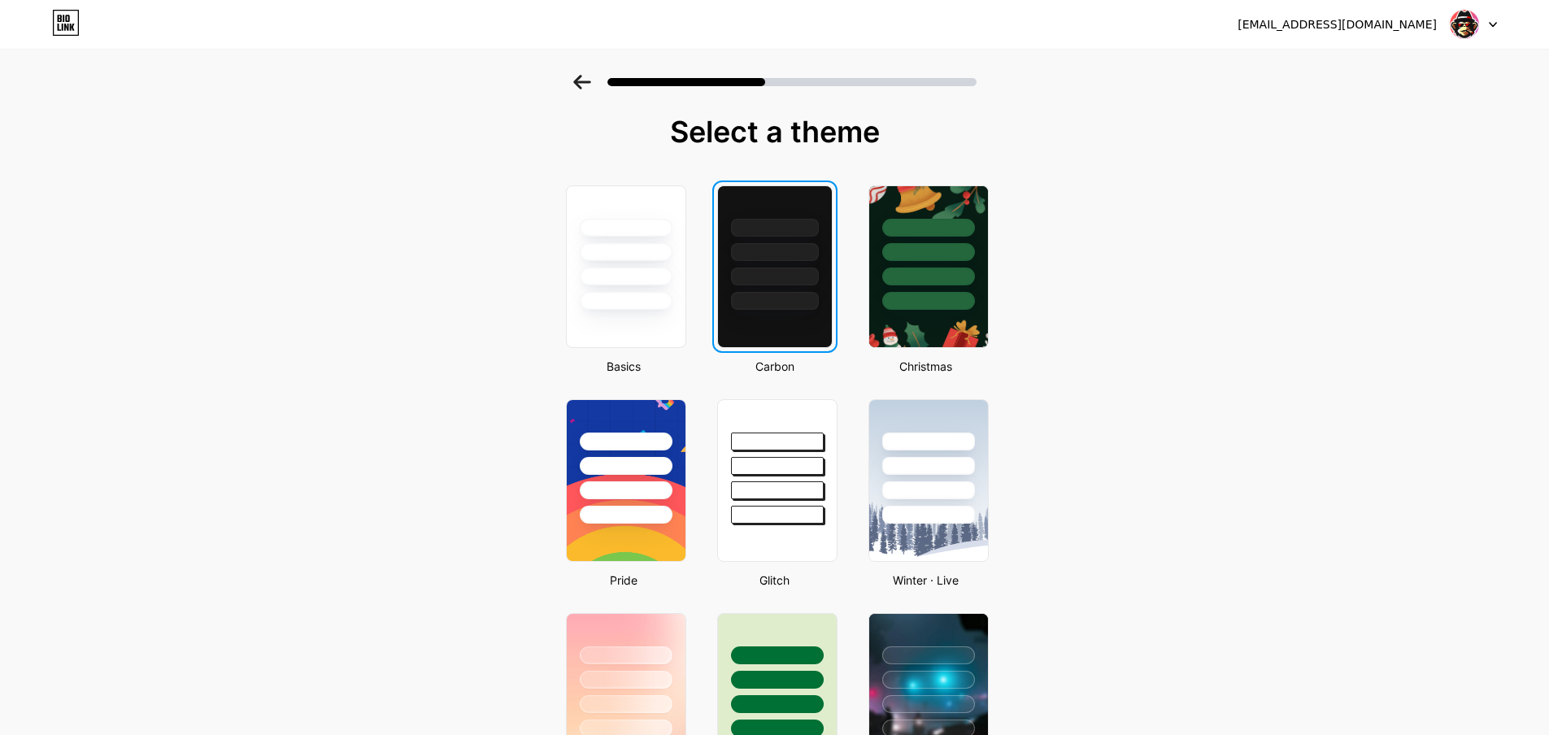
click at [795, 286] on div at bounding box center [775, 248] width 114 height 124
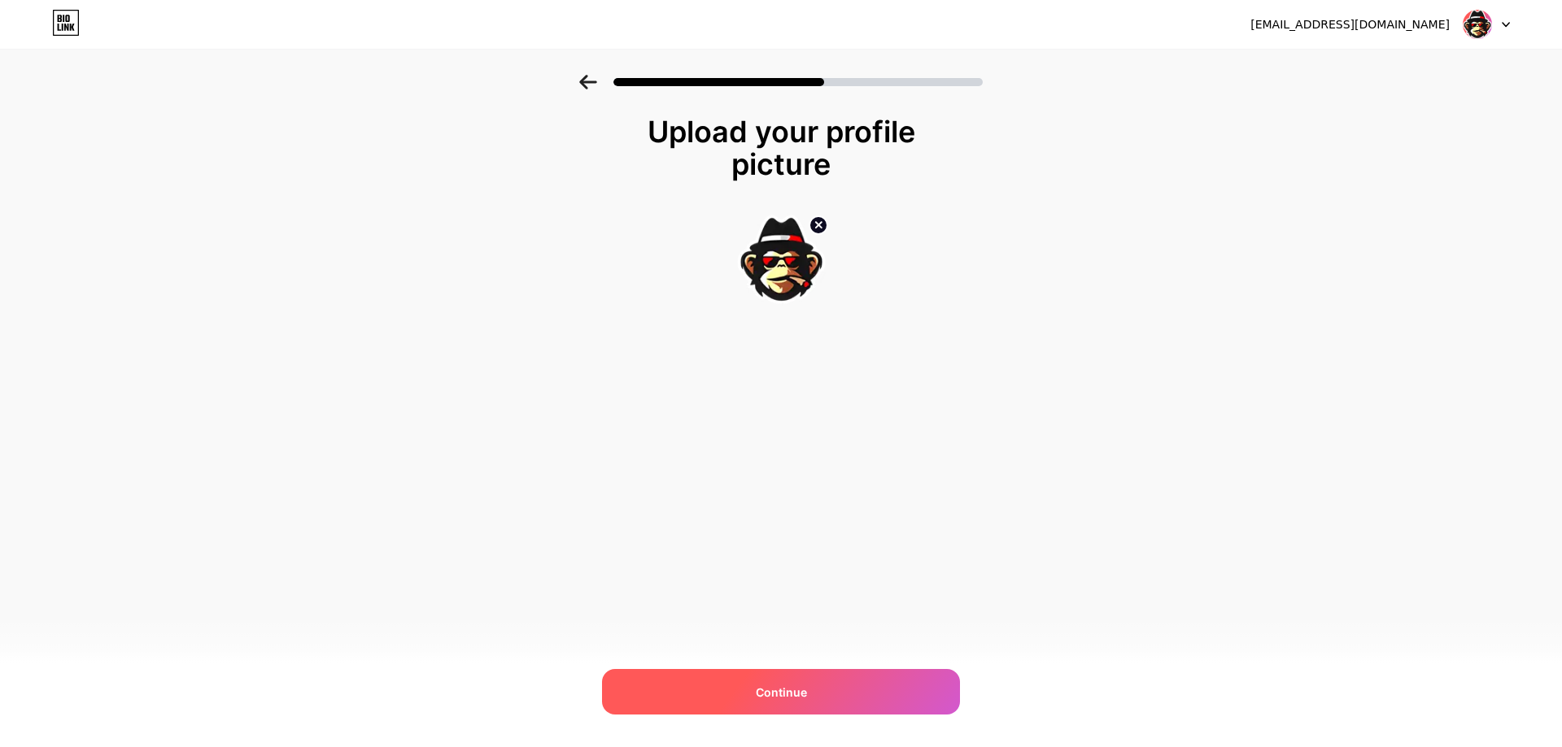
click at [838, 690] on div "Continue" at bounding box center [781, 692] width 358 height 46
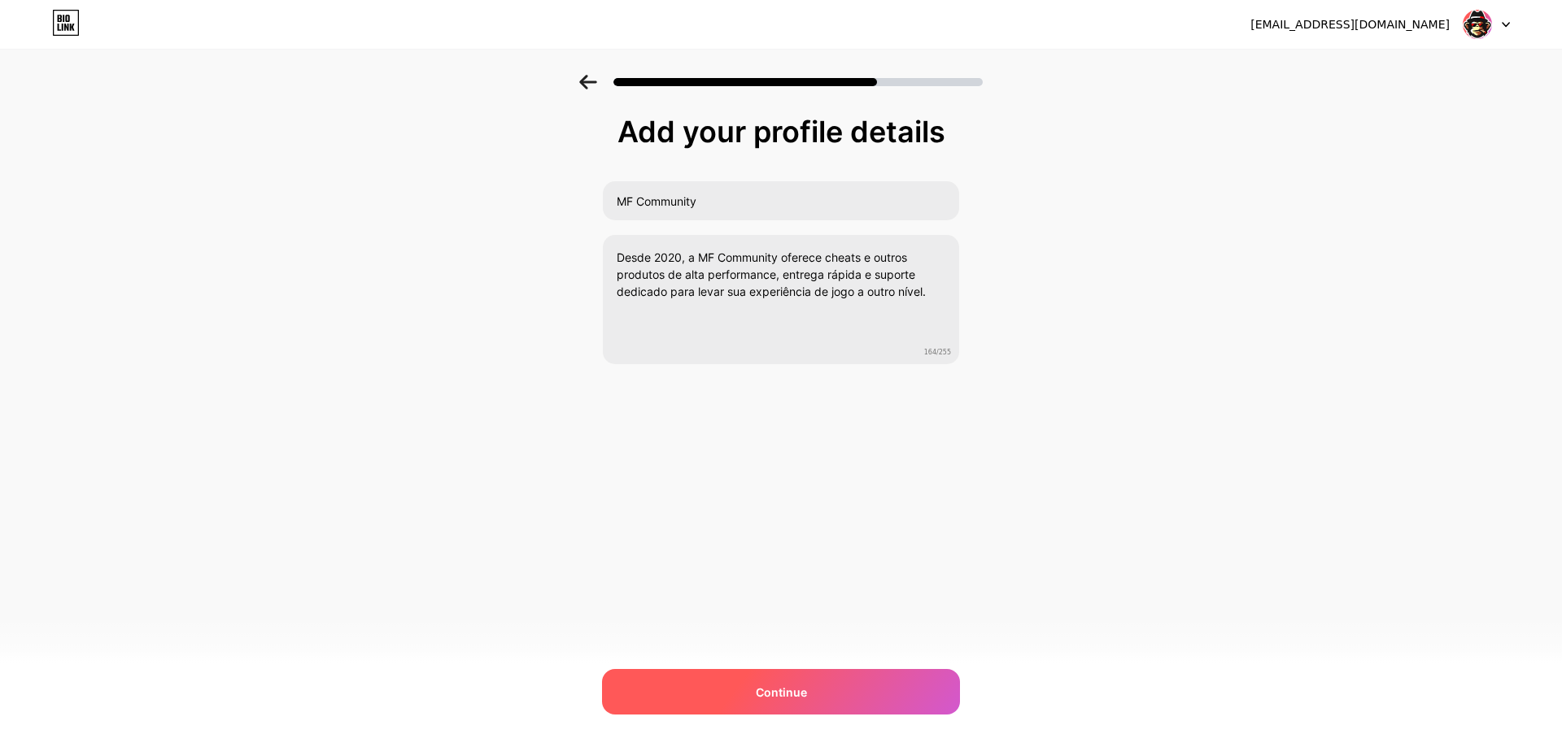
click at [837, 690] on div "Continue" at bounding box center [781, 692] width 358 height 46
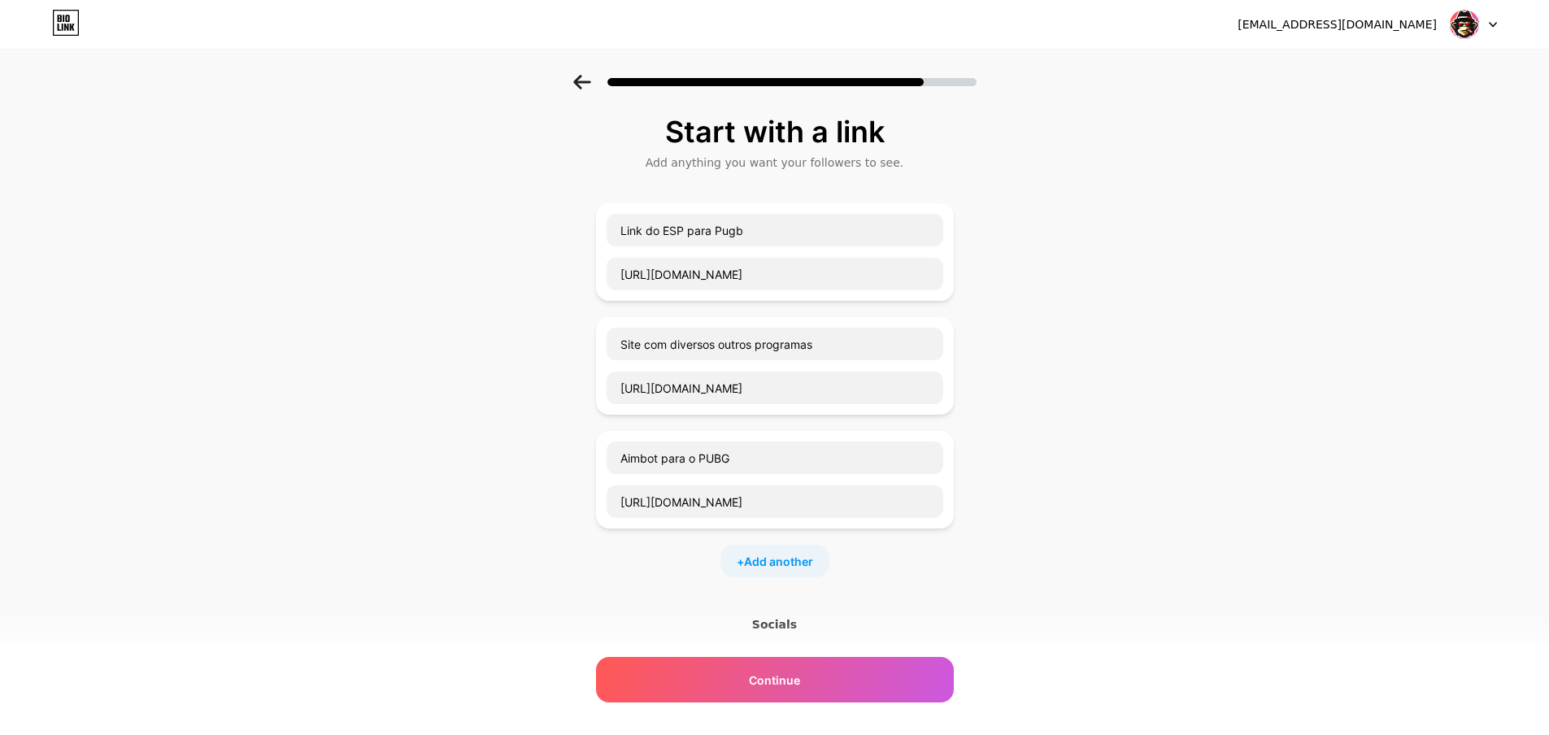
click at [837, 690] on div "Continue" at bounding box center [775, 680] width 358 height 46
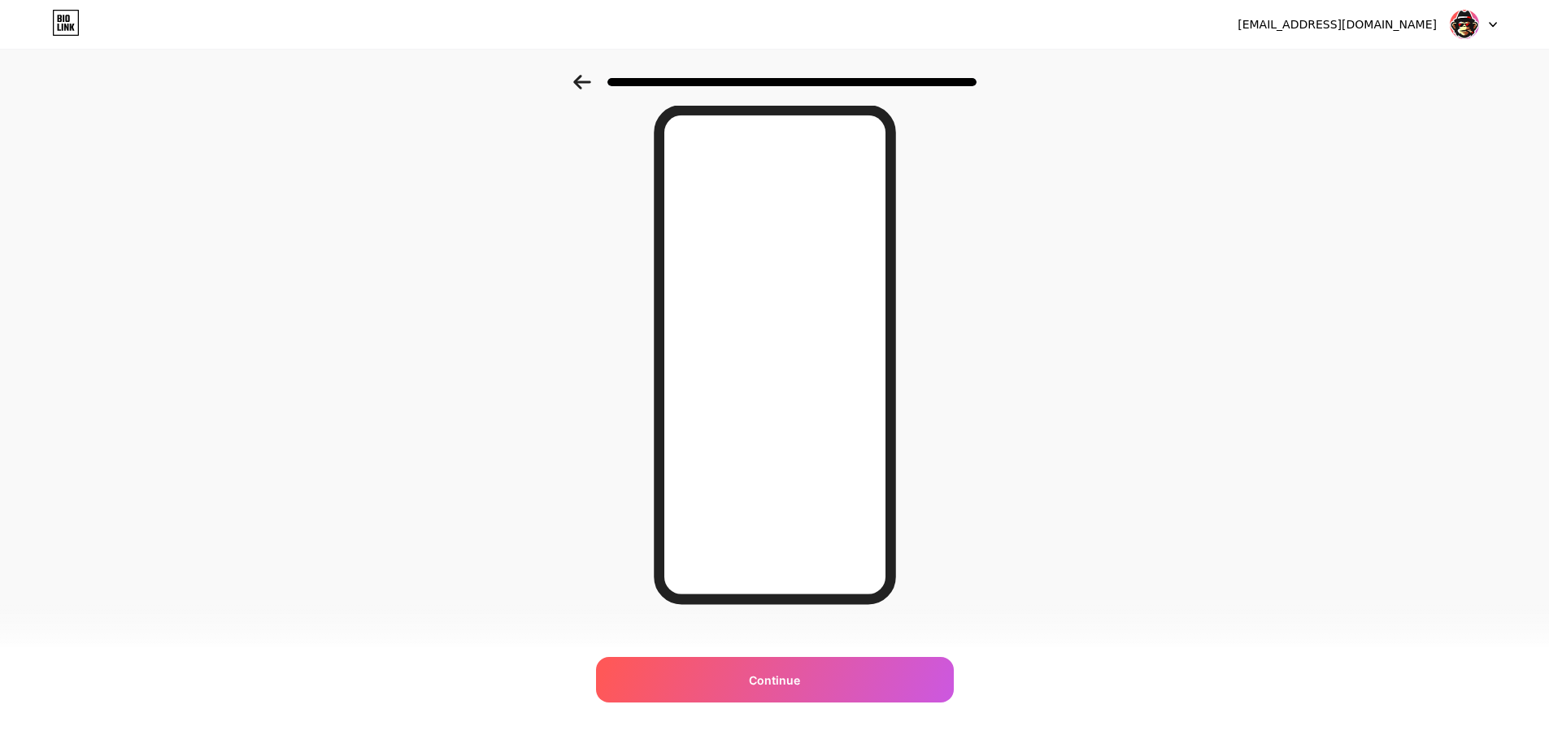
scroll to position [82, 0]
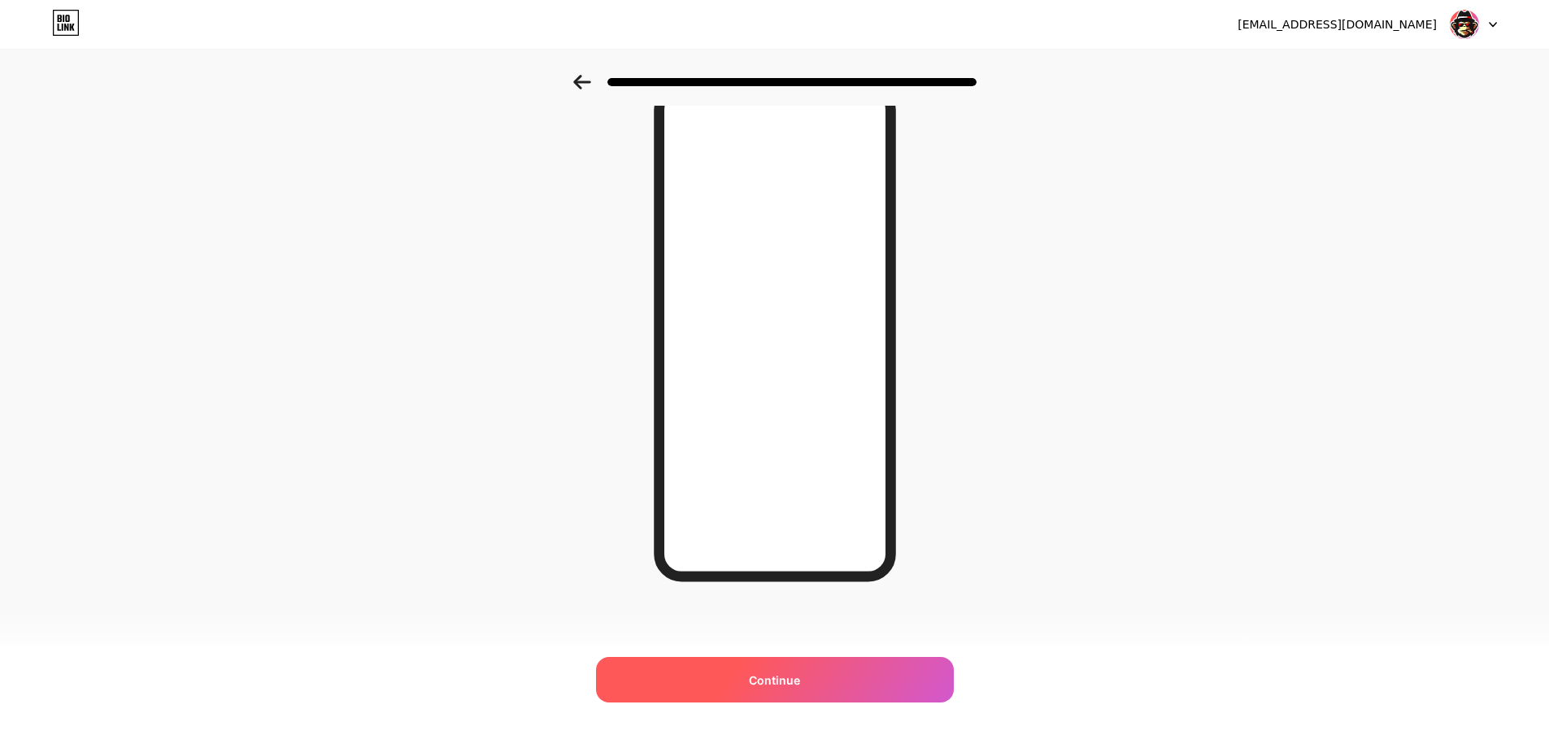
click at [848, 669] on div "Continue" at bounding box center [775, 680] width 358 height 46
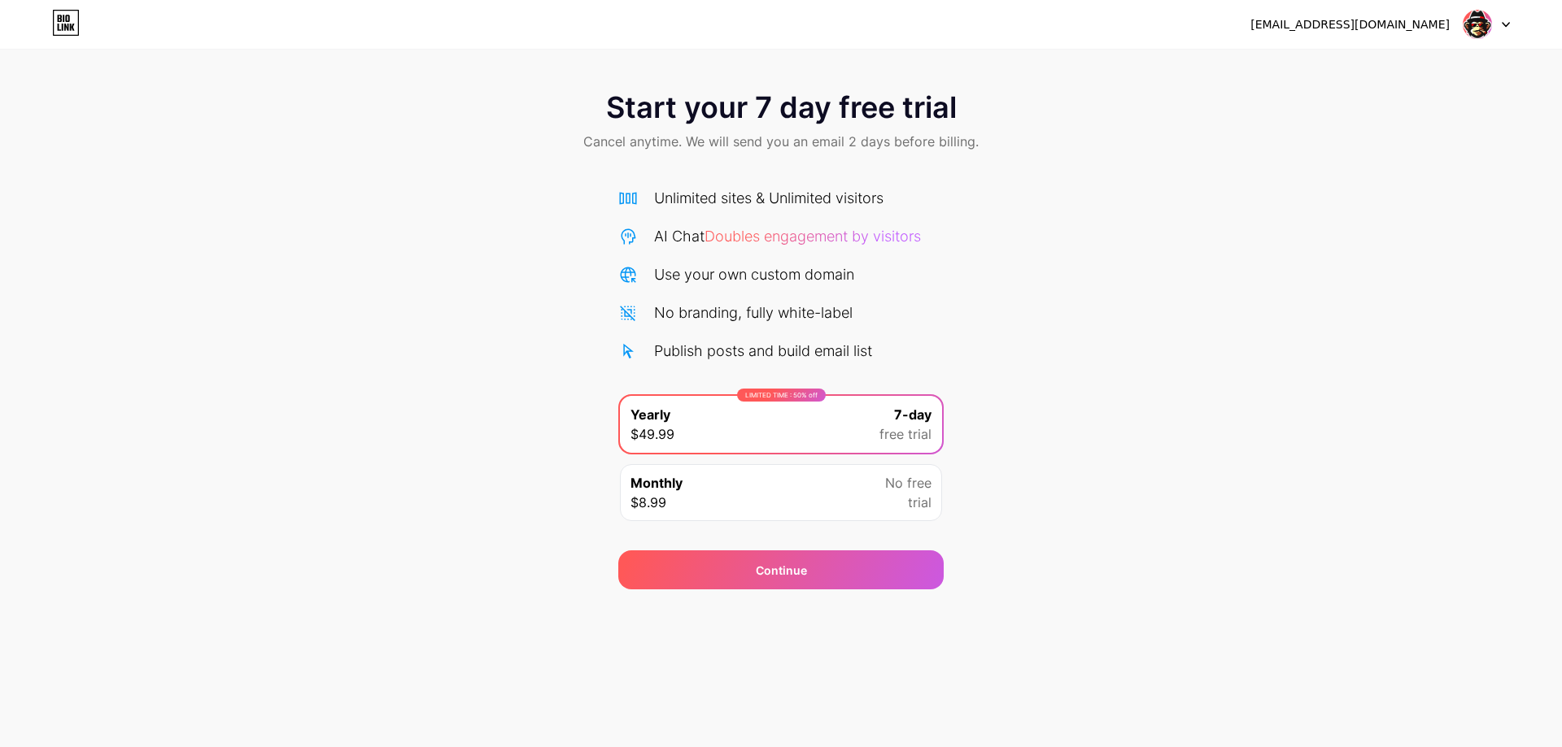
click at [921, 493] on span "trial" at bounding box center [920, 503] width 24 height 20
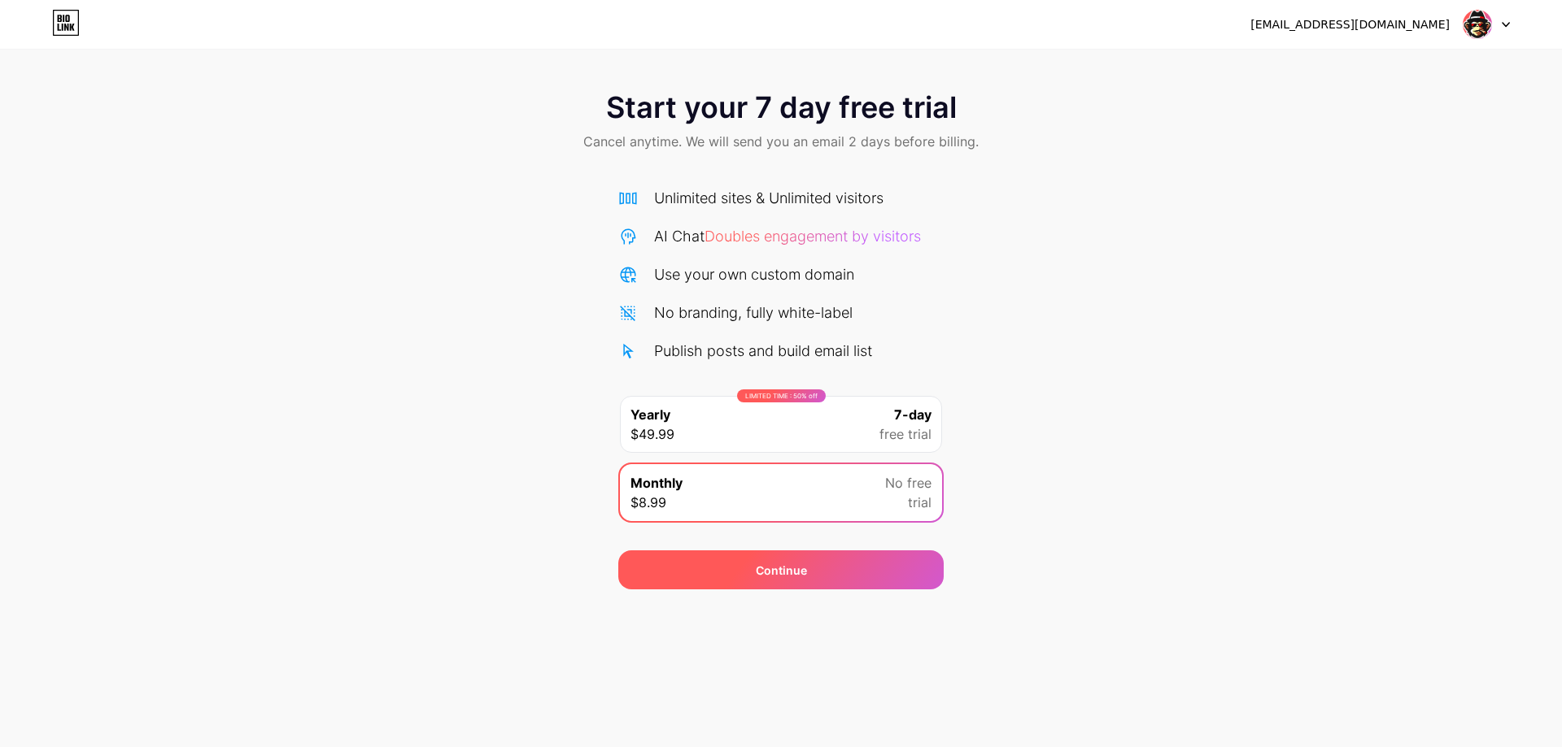
click at [888, 555] on div "Continue" at bounding box center [780, 570] width 325 height 39
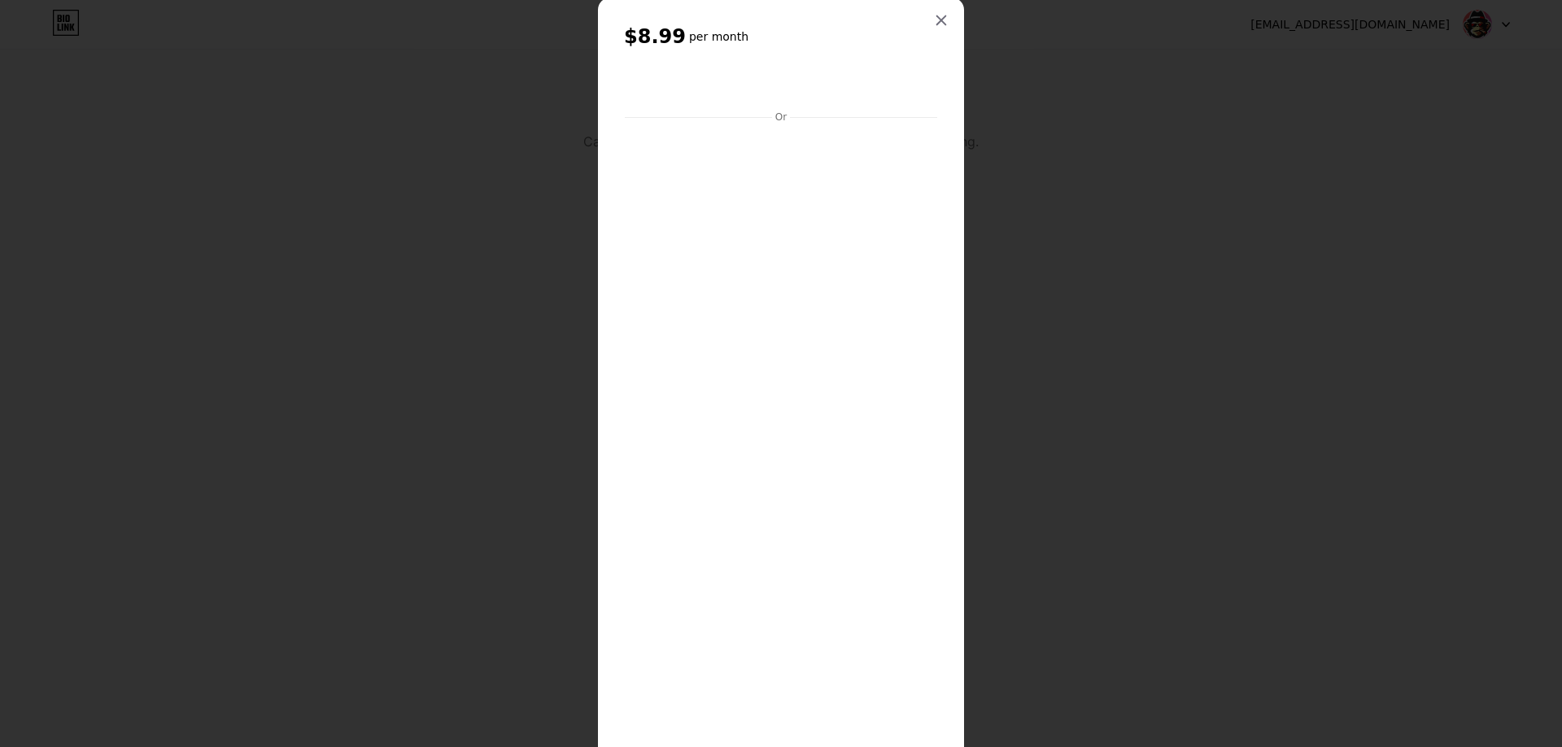
scroll to position [157, 0]
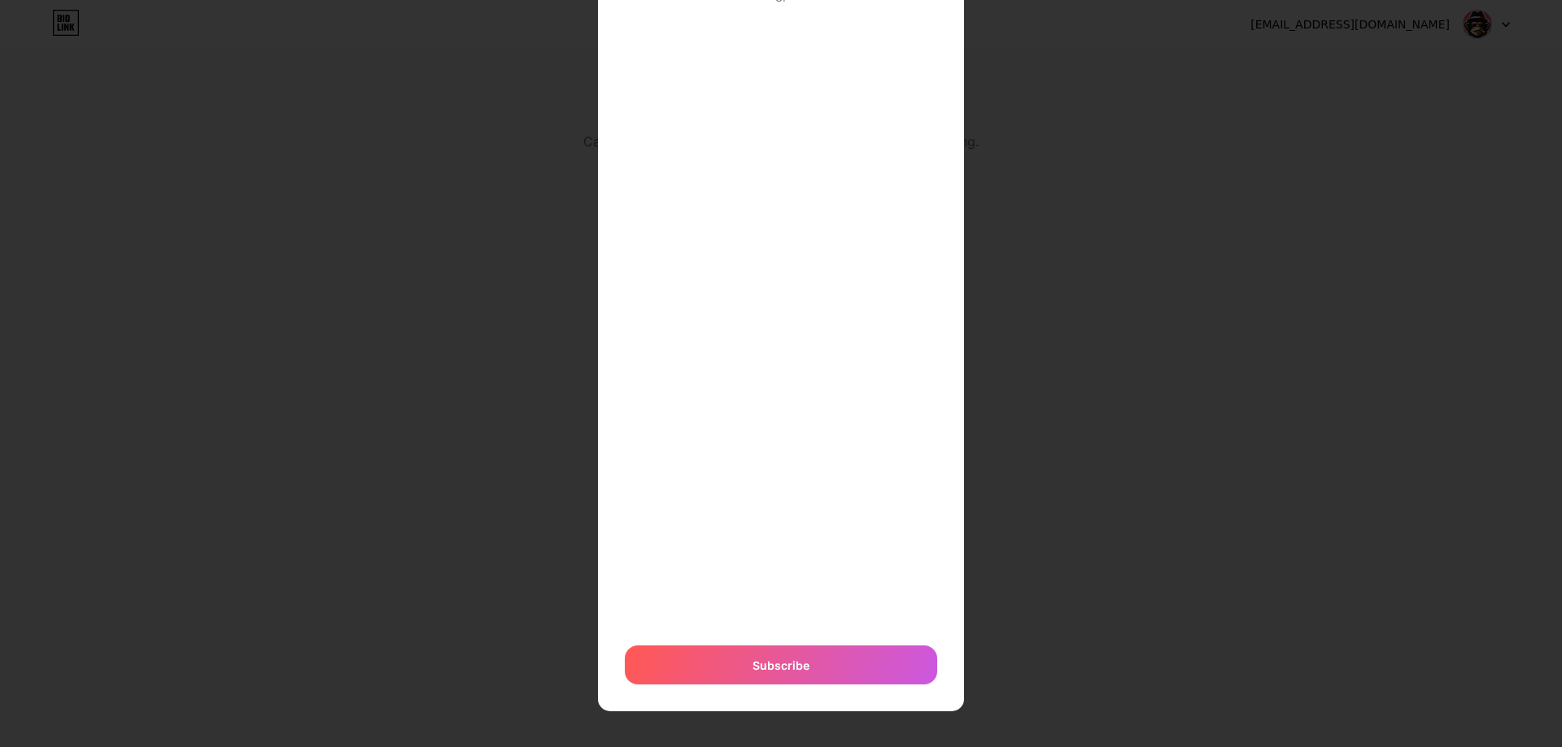
drag, startPoint x: 699, startPoint y: 638, endPoint x: 693, endPoint y: 629, distance: 10.6
click at [696, 638] on div "Or Subscribe" at bounding box center [781, 316] width 314 height 739
click at [934, 477] on iframe at bounding box center [780, 318] width 319 height 623
click at [803, 658] on div "Subscribe" at bounding box center [781, 665] width 312 height 39
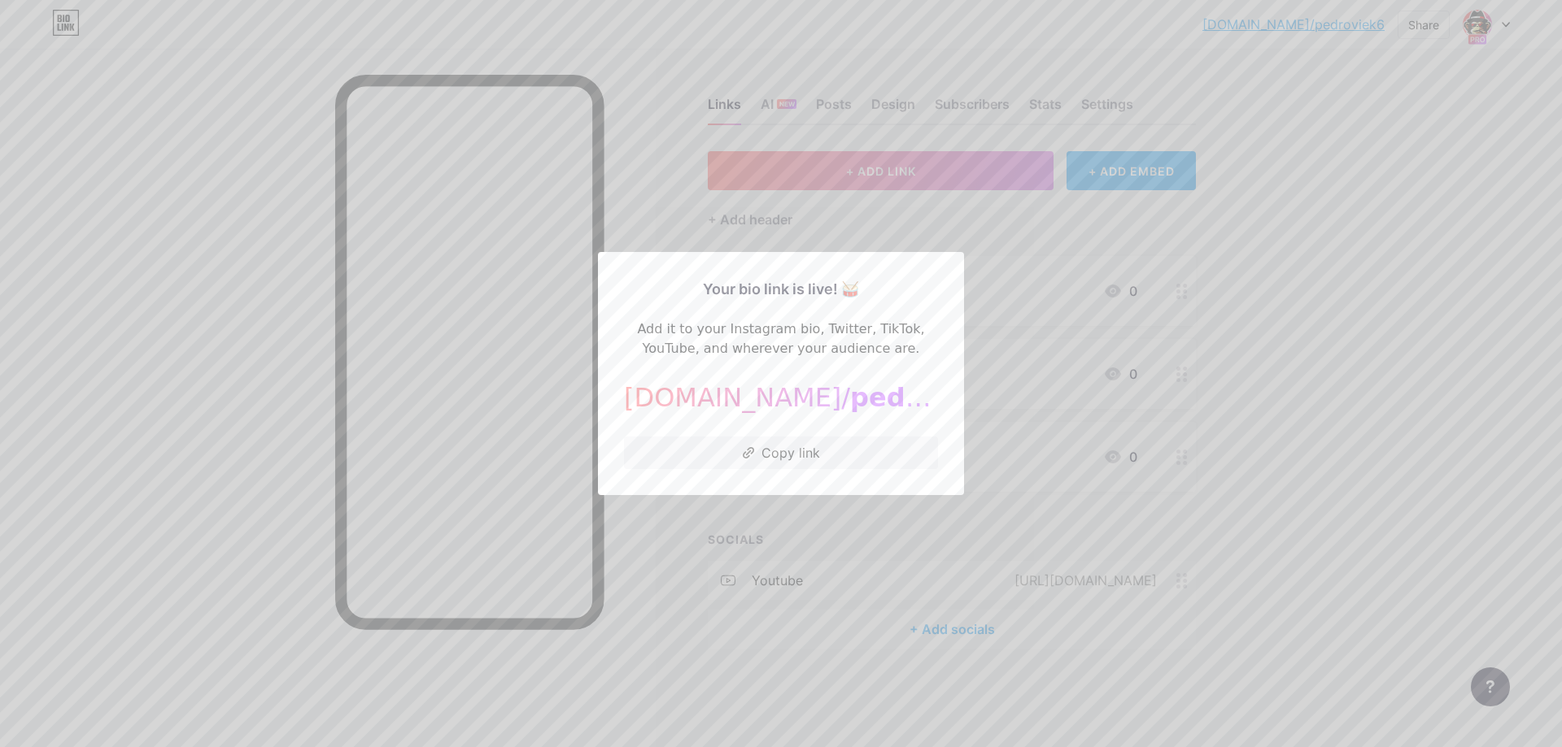
click at [1260, 482] on div at bounding box center [781, 373] width 1562 height 747
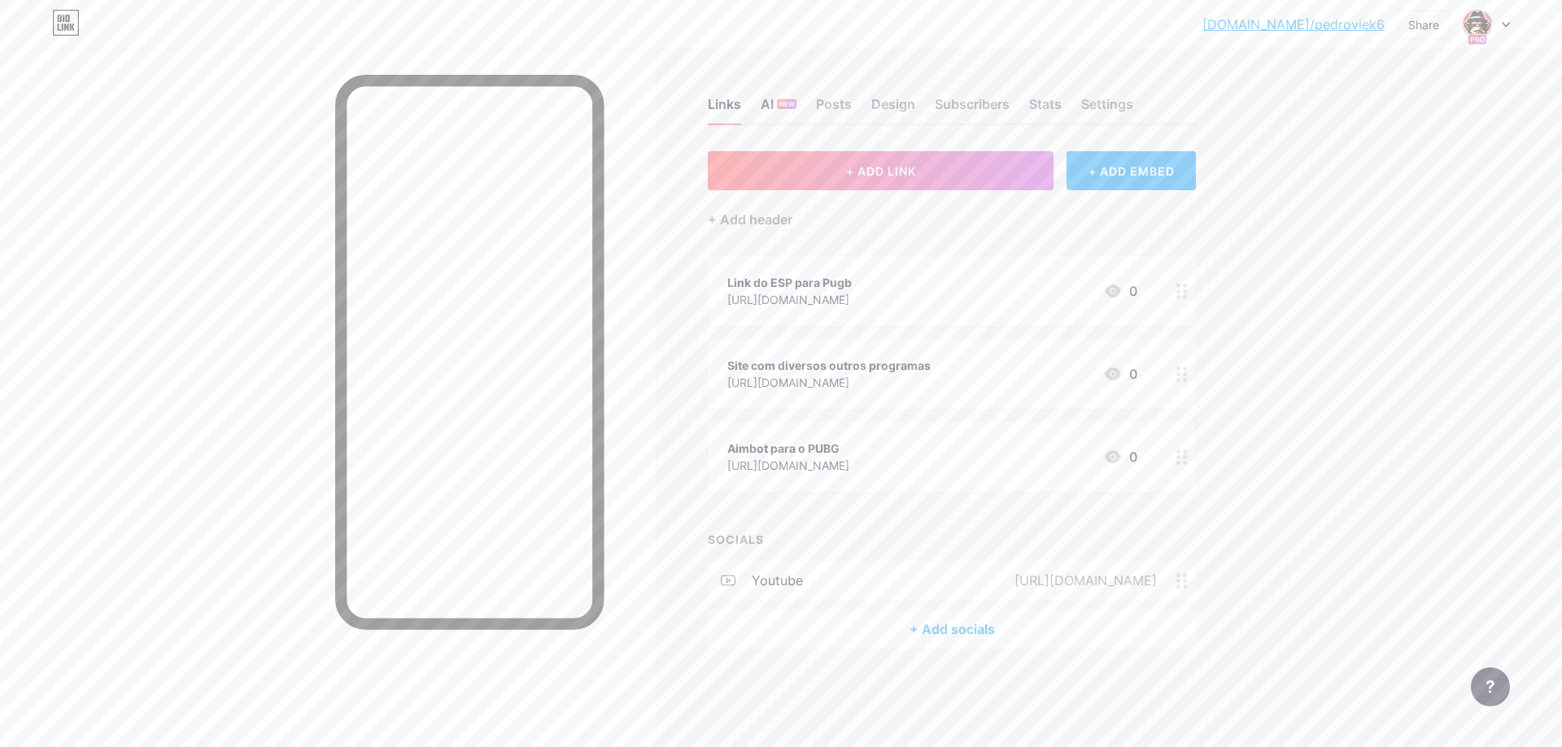
click at [770, 106] on div "AI NEW" at bounding box center [778, 108] width 36 height 29
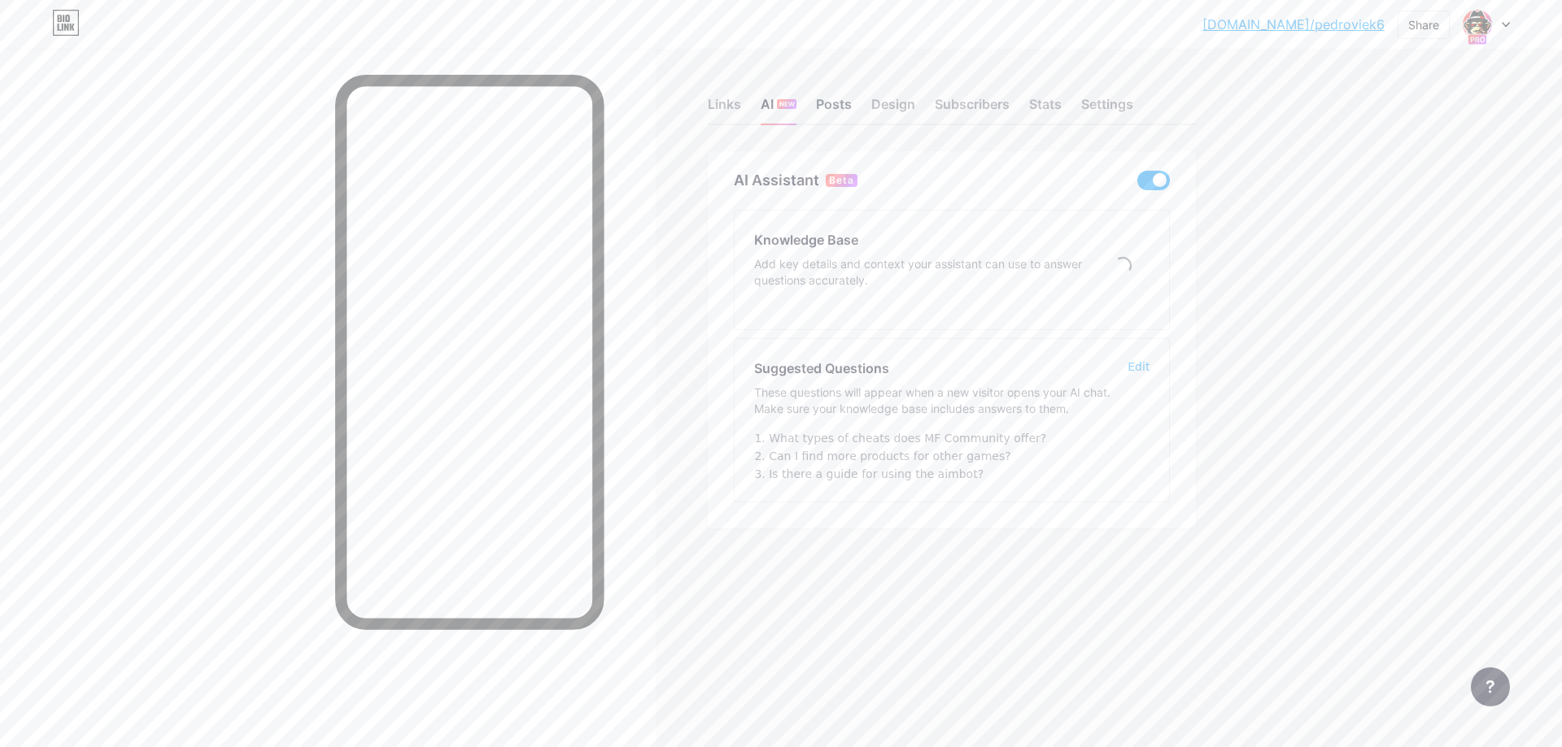
click at [823, 107] on div "Posts" at bounding box center [834, 108] width 36 height 29
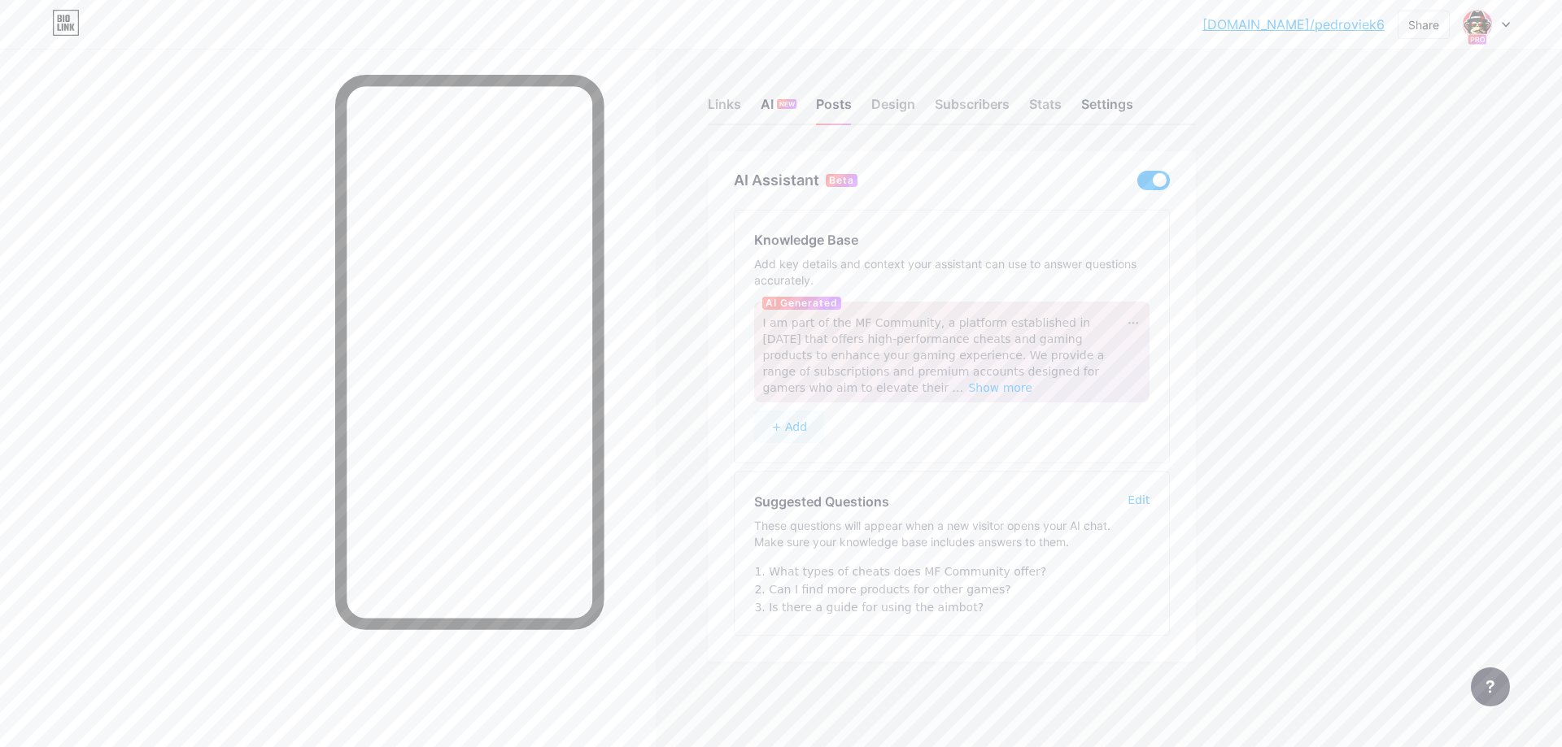
click at [1104, 97] on div "Settings" at bounding box center [1107, 108] width 52 height 29
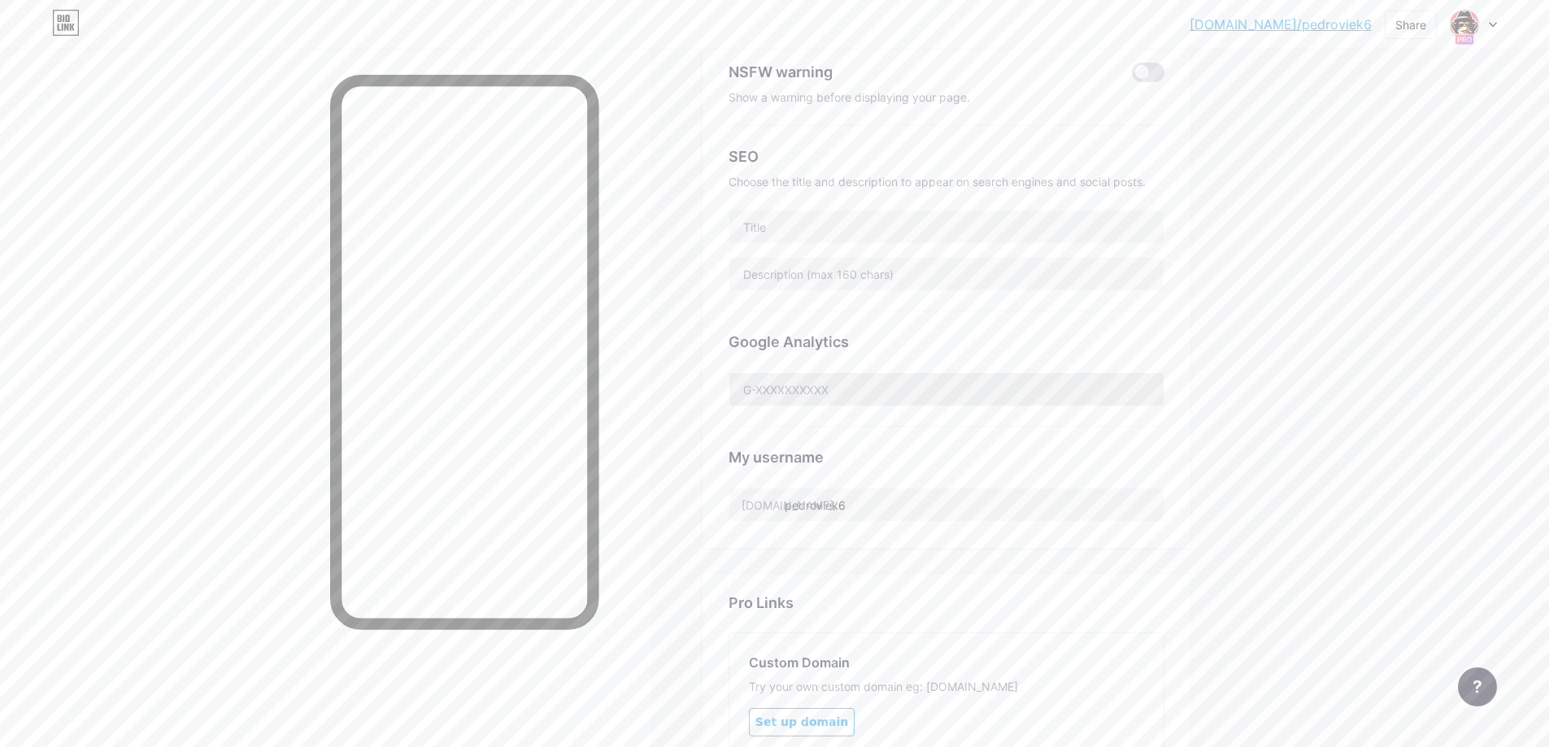
scroll to position [325, 0]
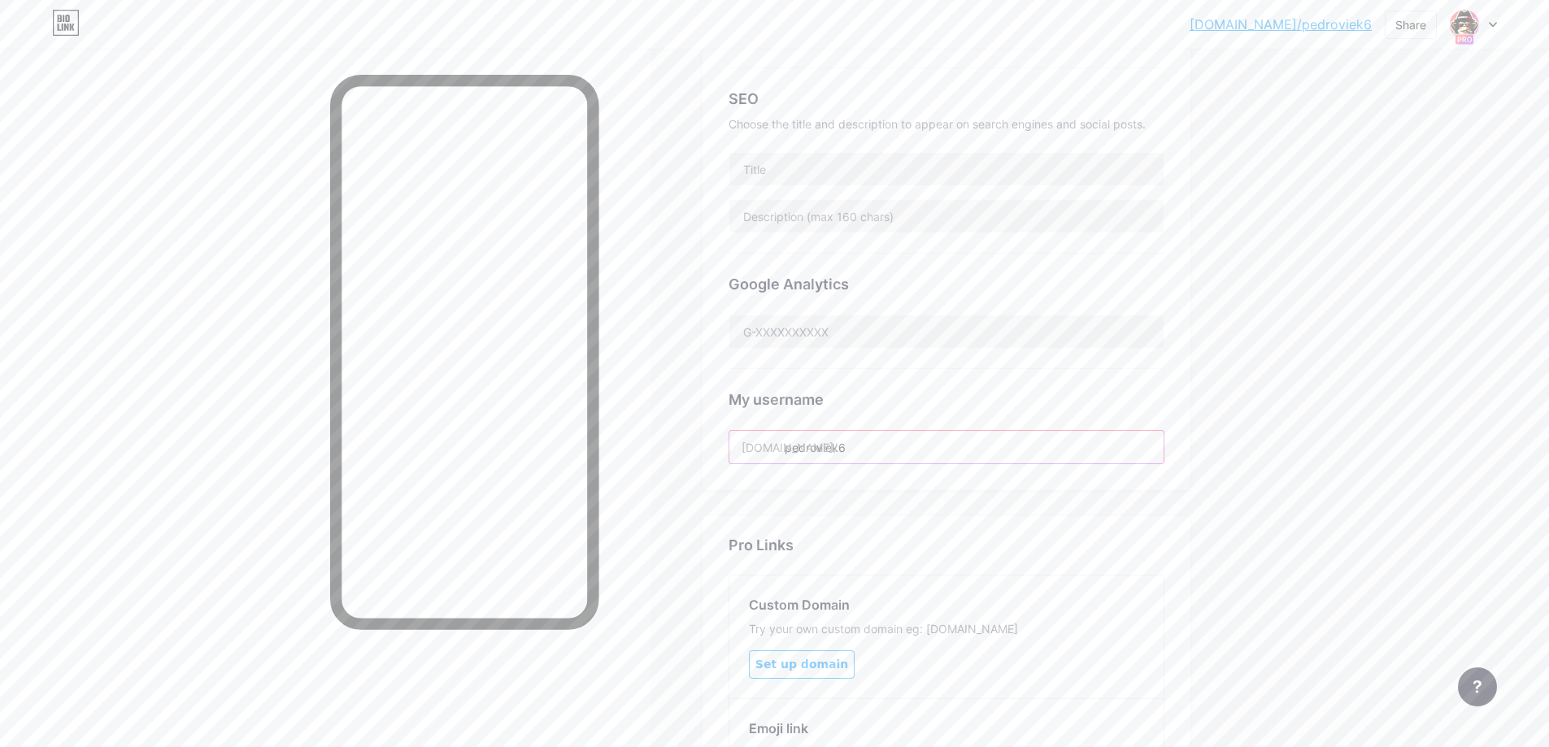
click at [865, 446] on input "pedroviek6" at bounding box center [947, 447] width 434 height 33
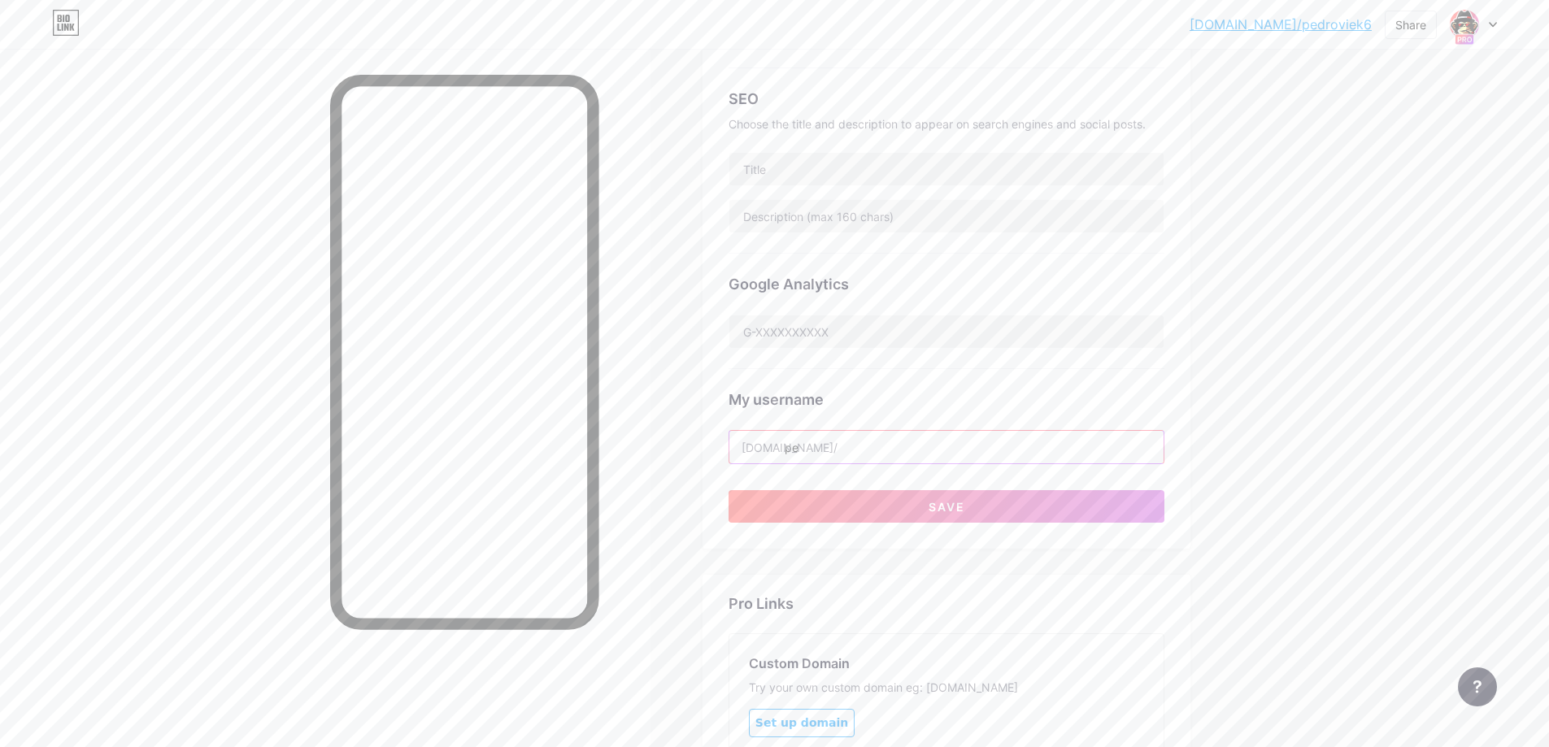
type input "p"
type input "mfcommunity"
click at [1310, 441] on div "[DOMAIN_NAME]/pedrov... [DOMAIN_NAME]/pedroviek6 Share Switch accounts MF Commu…" at bounding box center [774, 347] width 1549 height 1344
click at [1026, 505] on button "Save" at bounding box center [947, 506] width 436 height 33
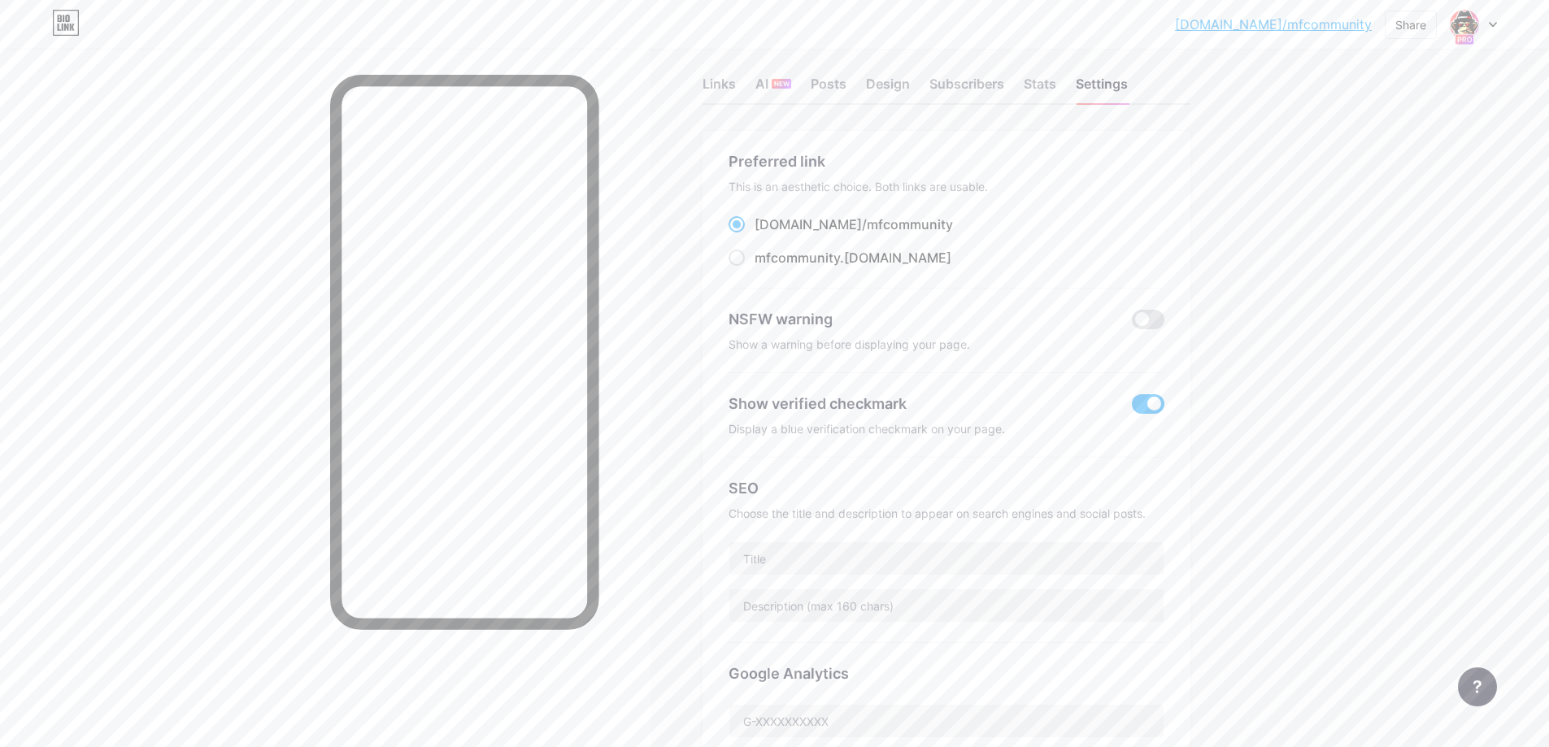
scroll to position [163, 0]
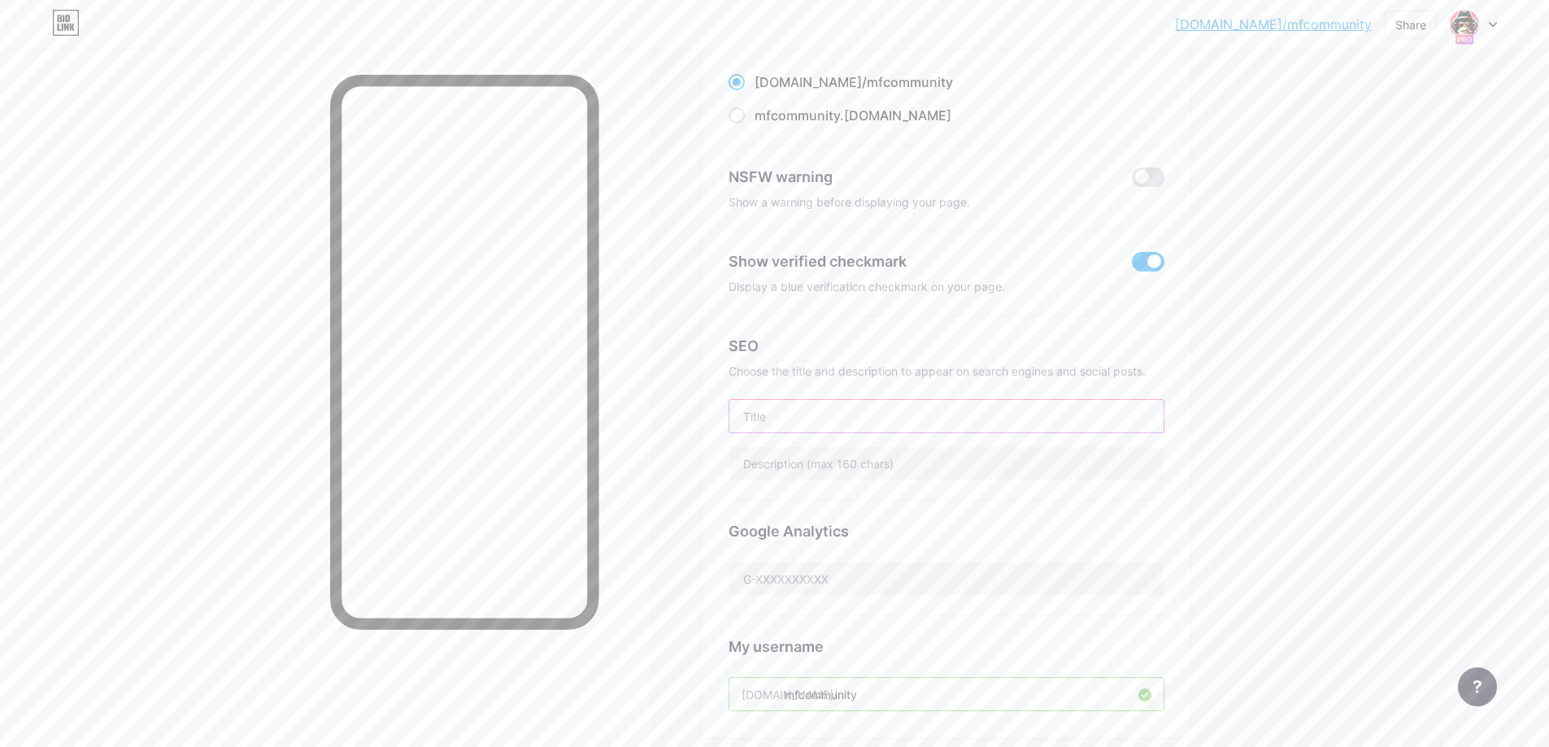
click at [874, 419] on input "text" at bounding box center [947, 416] width 434 height 33
type input "V"
type input "Venha usar os"
click at [1212, 416] on div "Links AI NEW Posts Design Subscribers Stats Settings Preferred link This is an …" at bounding box center [629, 576] width 1259 height 1380
click at [1352, 429] on div "[DOMAIN_NAME]/mfcomm... [DOMAIN_NAME]/mfcommunity Share Switch accounts MF Comm…" at bounding box center [774, 551] width 1549 height 1429
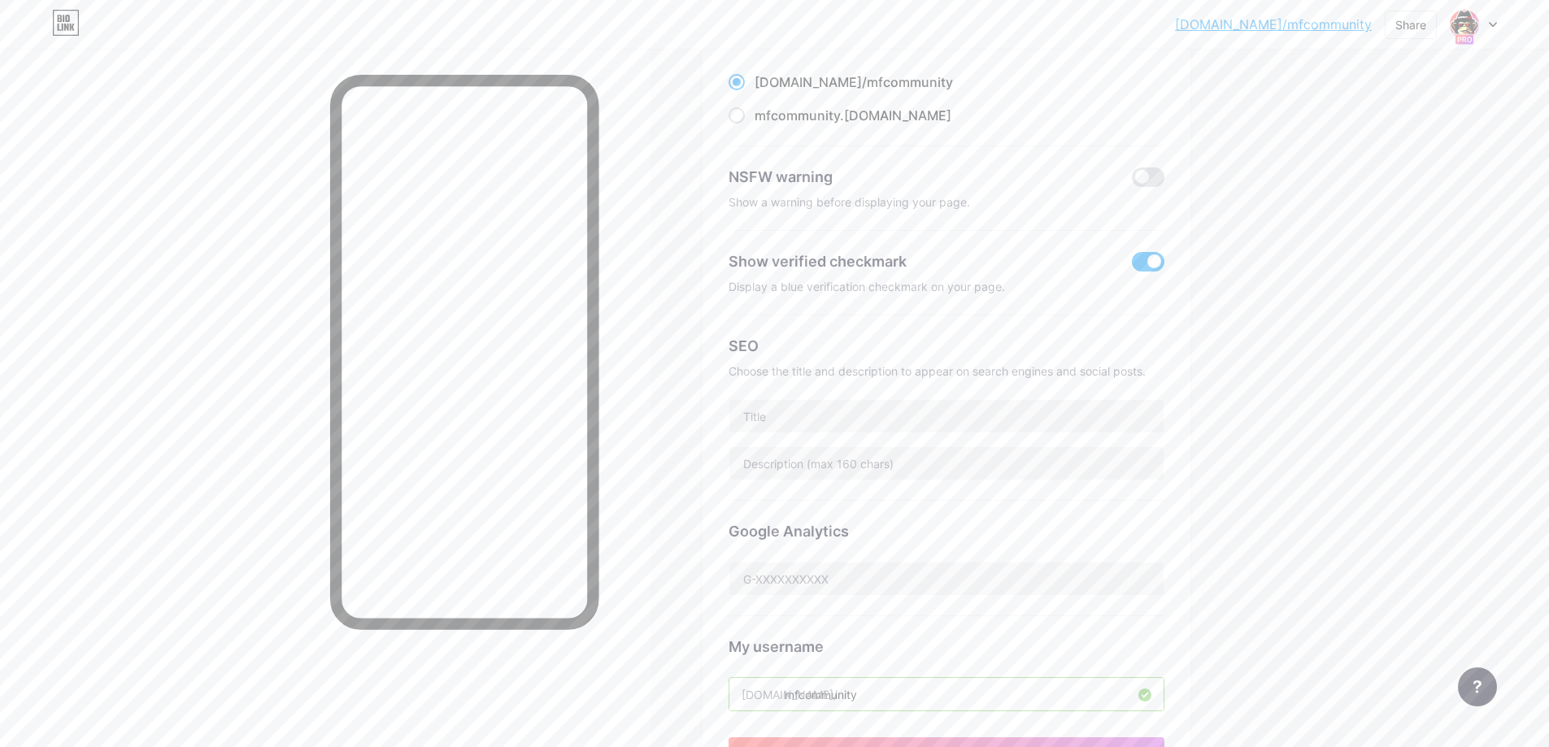
click at [851, 395] on div "SEO Choose the title and description to appear on search engines and social pos…" at bounding box center [947, 408] width 436 height 185
click at [860, 423] on input "text" at bounding box center [947, 416] width 434 height 33
paste input "Mafia Community 🚀 Hacks e Scripts TOP 1"
type input "Mafia Community 🚀 Hacks e Scripts TOP 1"
click at [1038, 464] on input "text" at bounding box center [947, 463] width 434 height 33
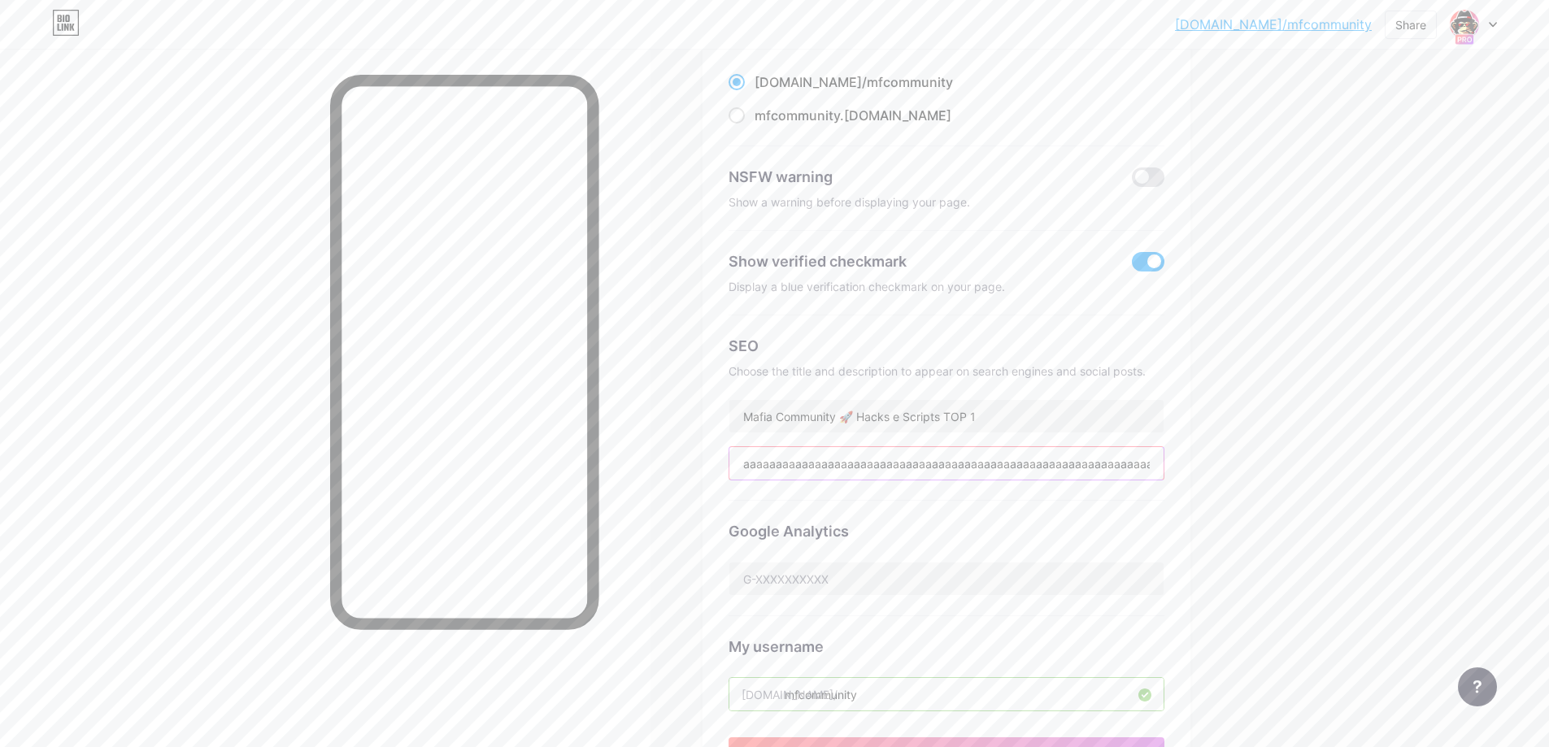
type input "aaaaaaaaaaaaaaaaaaaaaaaaaaaaaaaaaaaaaaaaaaaaaaaaaaaaaaaaaaaaaaaaa"
click at [903, 468] on input "text" at bounding box center [947, 463] width 434 height 33
paste input "Descubra os melhores hacks e ESP do momento. Mafia Community: suporte, atualiza…"
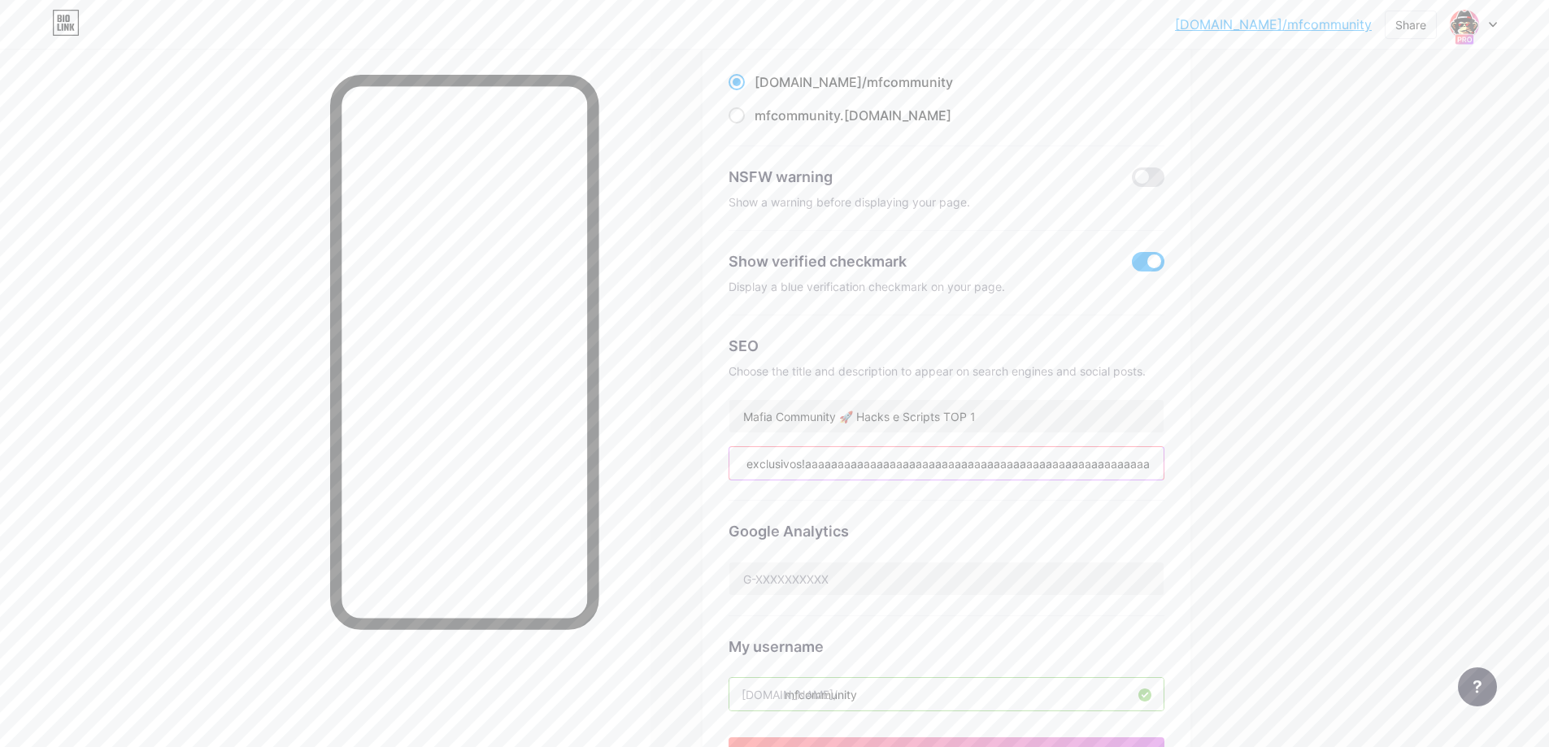
type input "Descubra os melhores hacks e ESP do momento. Mafia Community: suporte, atualiza…"
click at [1059, 508] on div "Google Analytics" at bounding box center [947, 558] width 436 height 115
click at [1068, 469] on input "Descubra os melhores hacks e ESP do momento. Mafia Community: suporte, atualiza…" at bounding box center [947, 463] width 434 height 33
paste input "Descubra os melhores hacks e ESP do momento. Mafia Community: suporte, atualiza…"
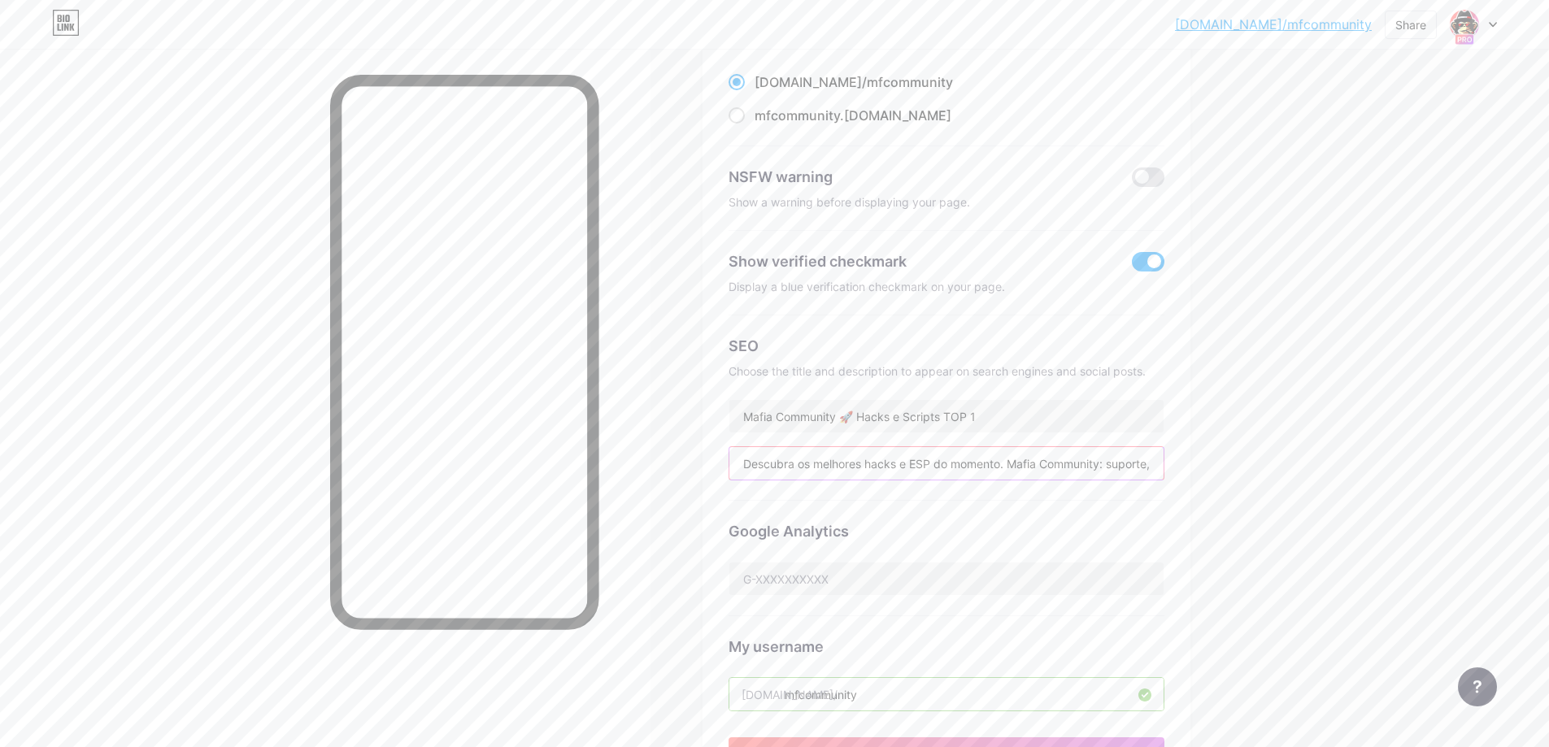
drag, startPoint x: 871, startPoint y: 467, endPoint x: 907, endPoint y: 461, distance: 36.2
click at [904, 461] on input "Descubra os melhores hacks e ESP do momento. Mafia Community: suporte, atualiza…" at bounding box center [947, 463] width 434 height 33
click at [1047, 454] on input "Descubra os melhores hacks e ESP do momento. Mafia Community: suporte, atualiza…" at bounding box center [947, 463] width 434 height 33
click at [993, 460] on input "Descubra os melhores hacks e ESP do momento. Mafia Community: suporte, atualiza…" at bounding box center [947, 463] width 434 height 33
click at [994, 460] on input "Descubra os melhores hacks e ESP do momento. Mafia Community: suporte, atualiza…" at bounding box center [947, 463] width 434 height 33
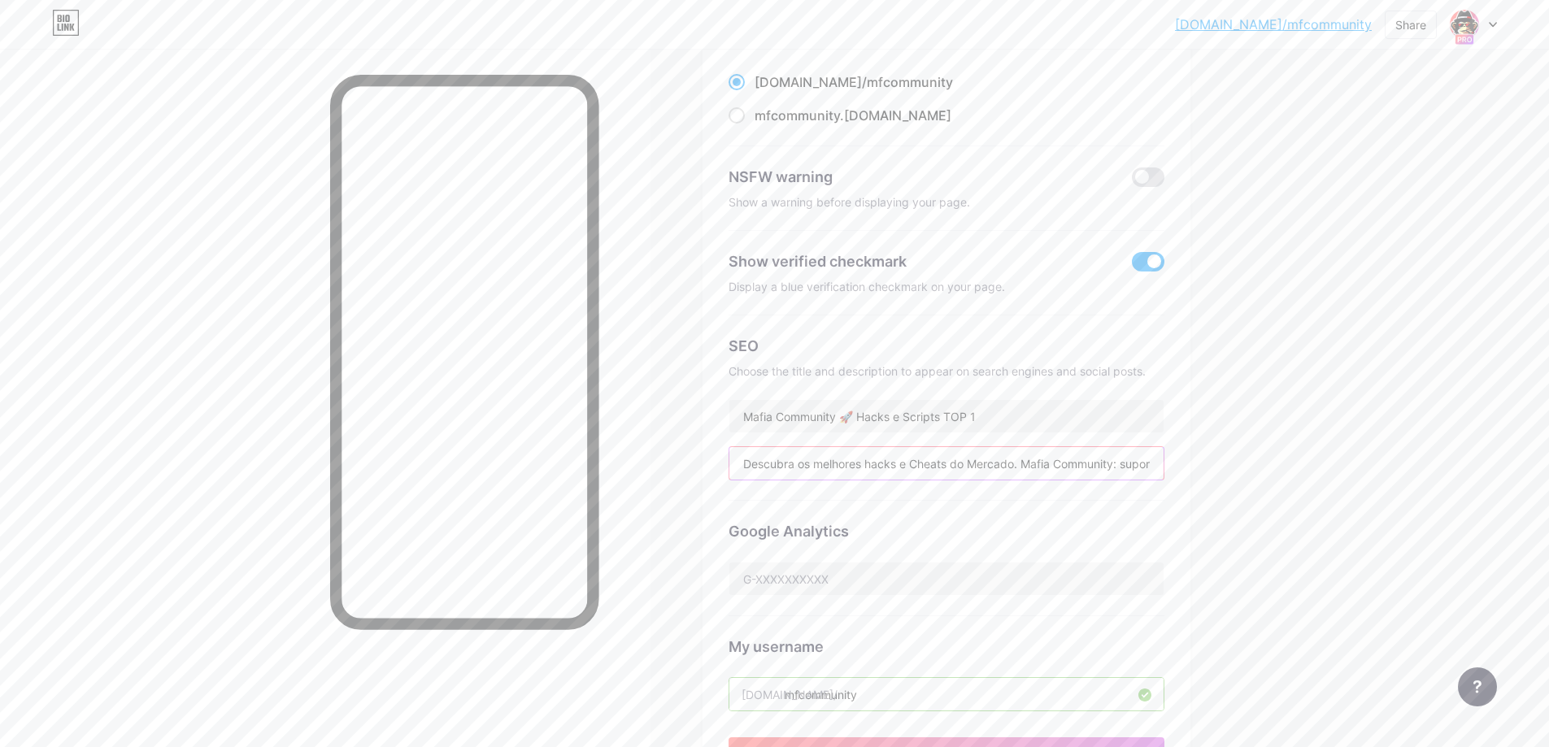
scroll to position [0, 220]
drag, startPoint x: 1068, startPoint y: 459, endPoint x: 1148, endPoint y: 460, distance: 80.5
click at [1148, 460] on input "Descubra os melhores hacks e Cheats do Mercado. Mafia Community: suporte, atual…" at bounding box center [947, 463] width 434 height 33
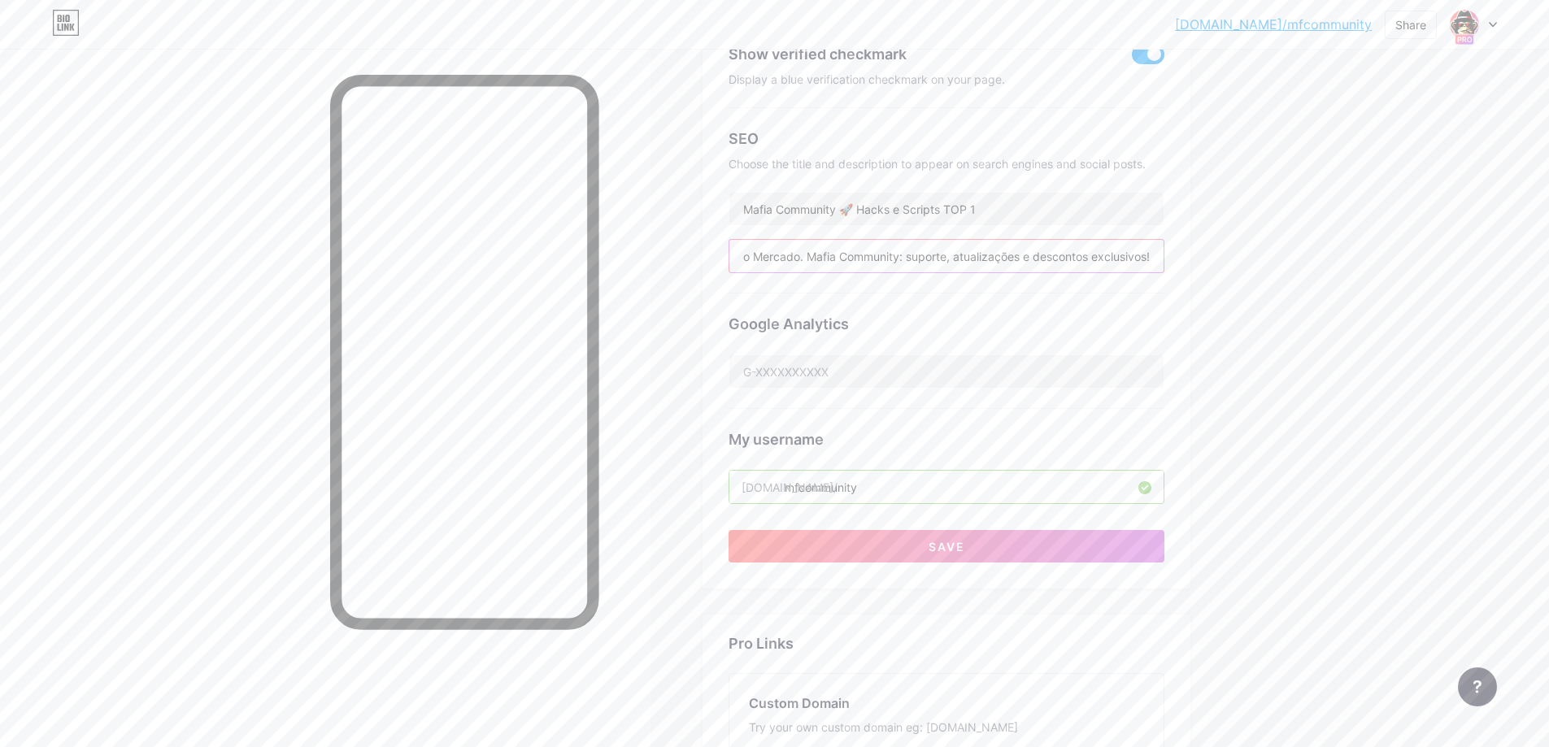
scroll to position [651, 0]
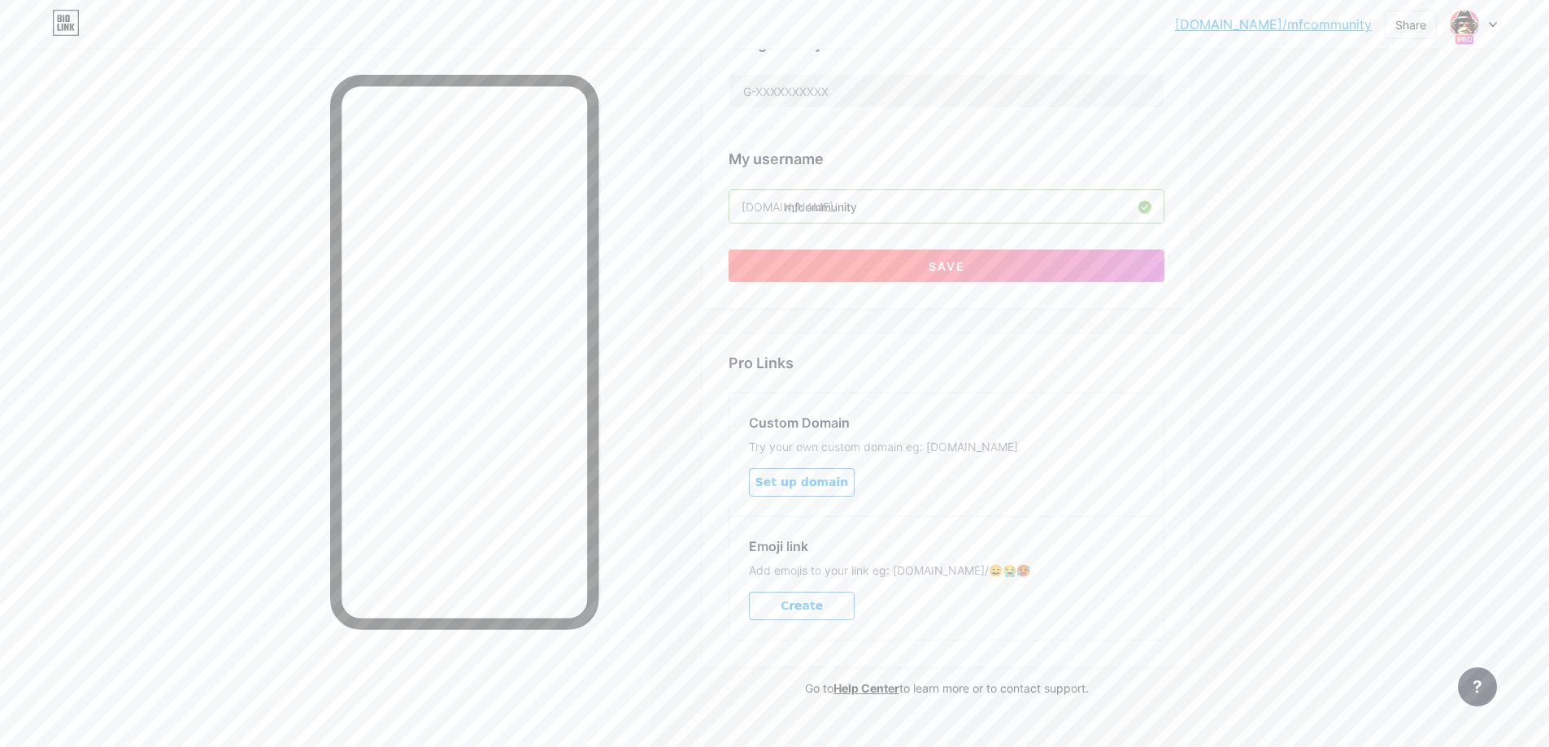
type input "Descubra os melhores hacks e Cheats do Mercado. Mafia Community: suporte, atual…"
click at [940, 259] on span "Save" at bounding box center [947, 266] width 37 height 14
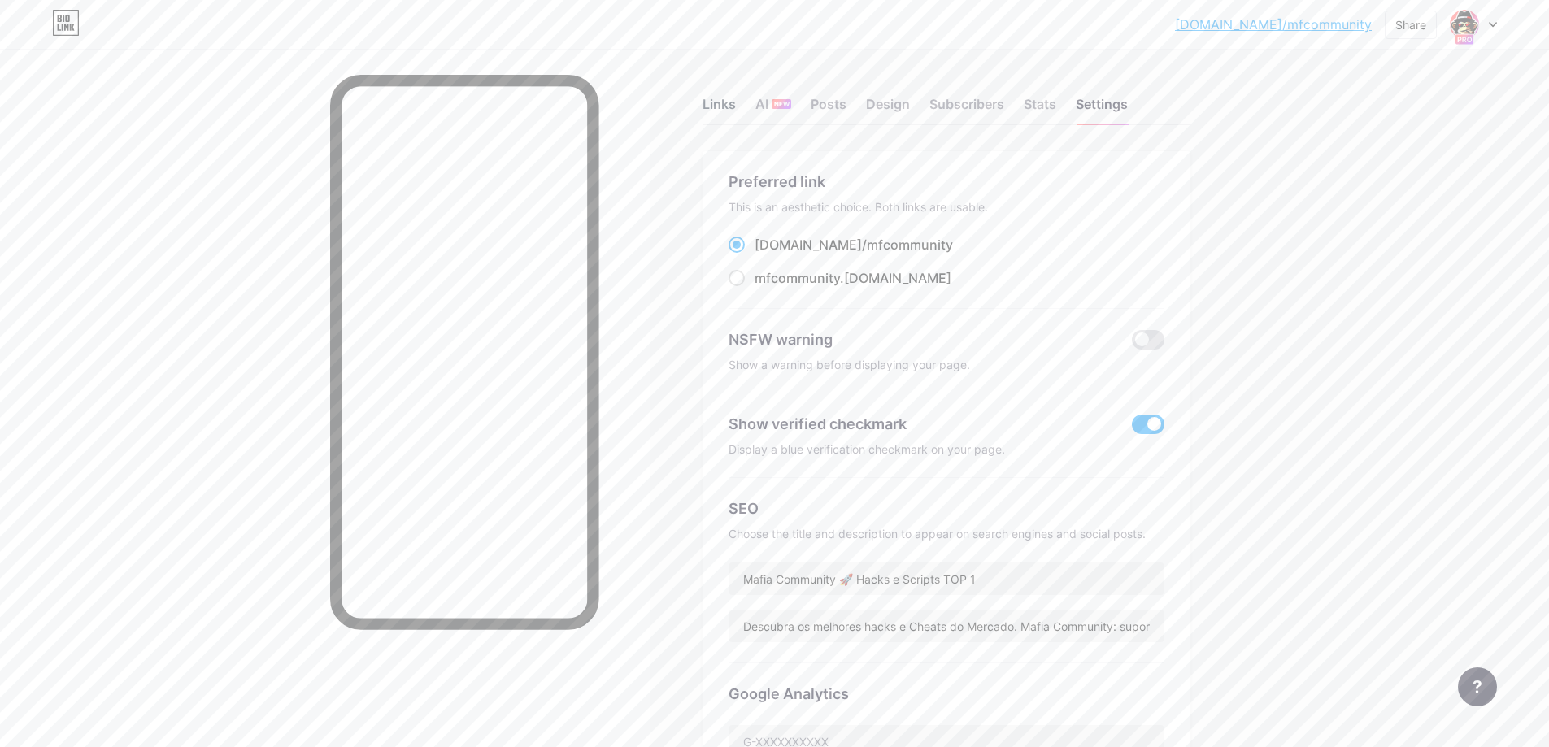
click at [723, 100] on div "Links" at bounding box center [719, 108] width 33 height 29
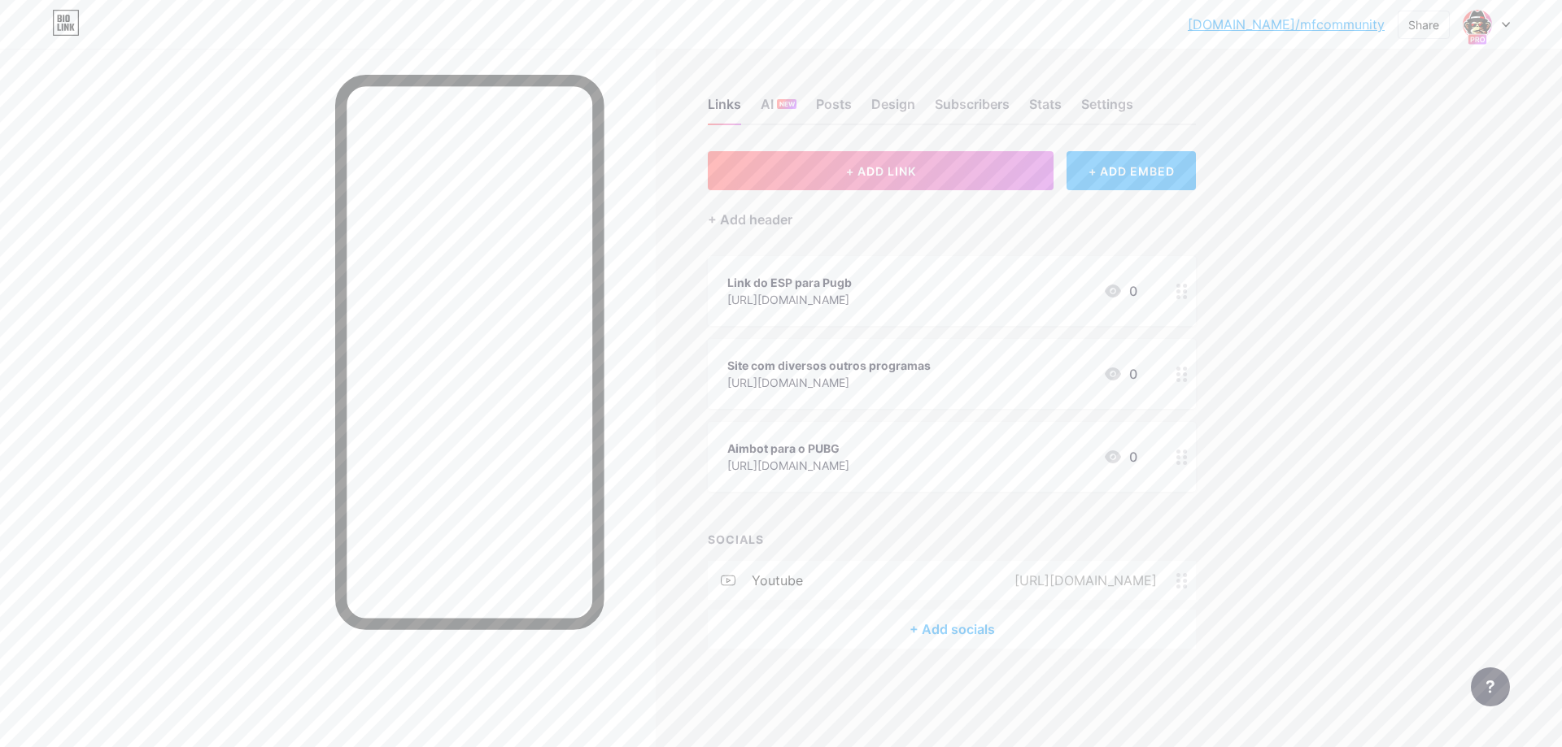
click at [1134, 159] on div "+ ADD EMBED" at bounding box center [1130, 170] width 129 height 39
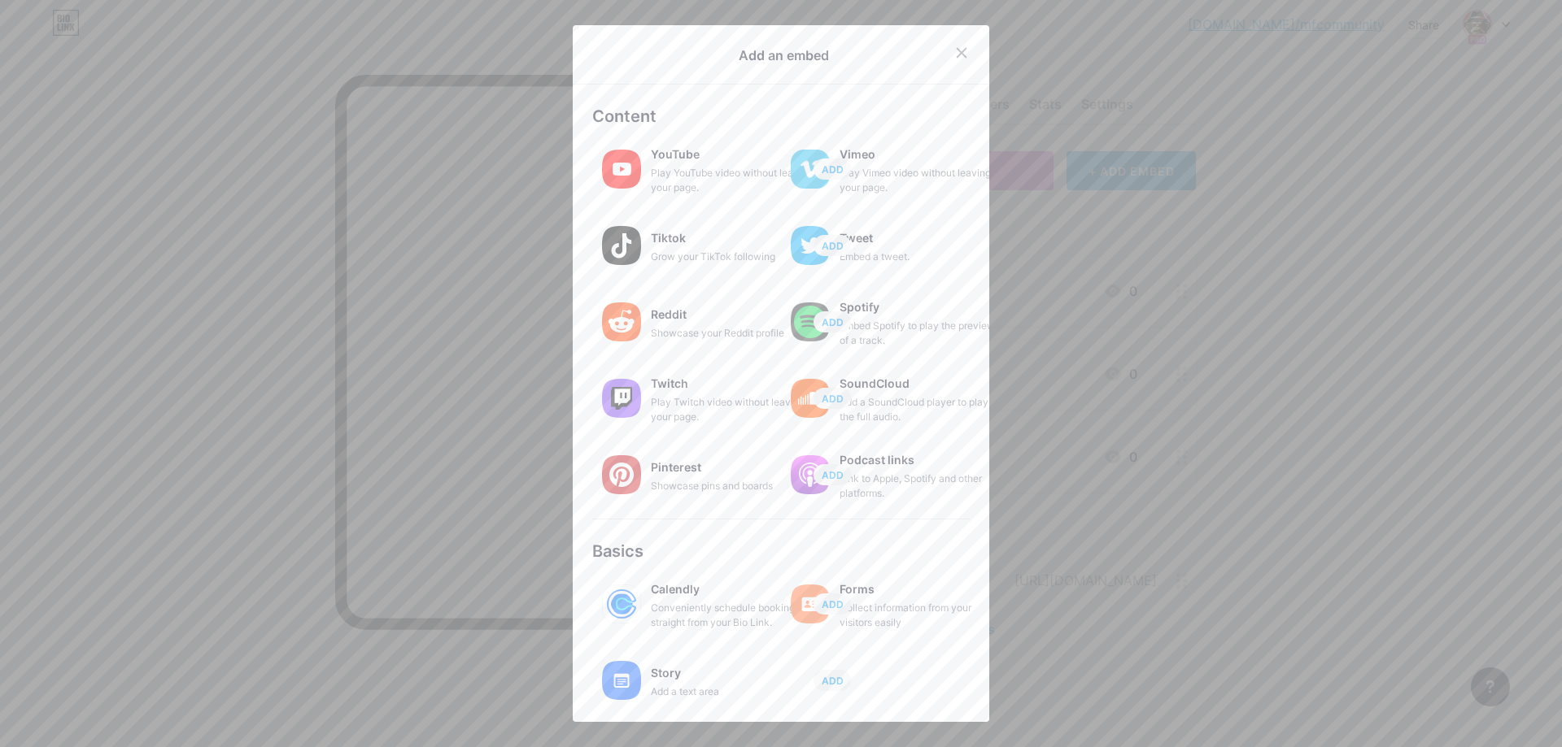
click at [1223, 296] on div at bounding box center [781, 373] width 1562 height 747
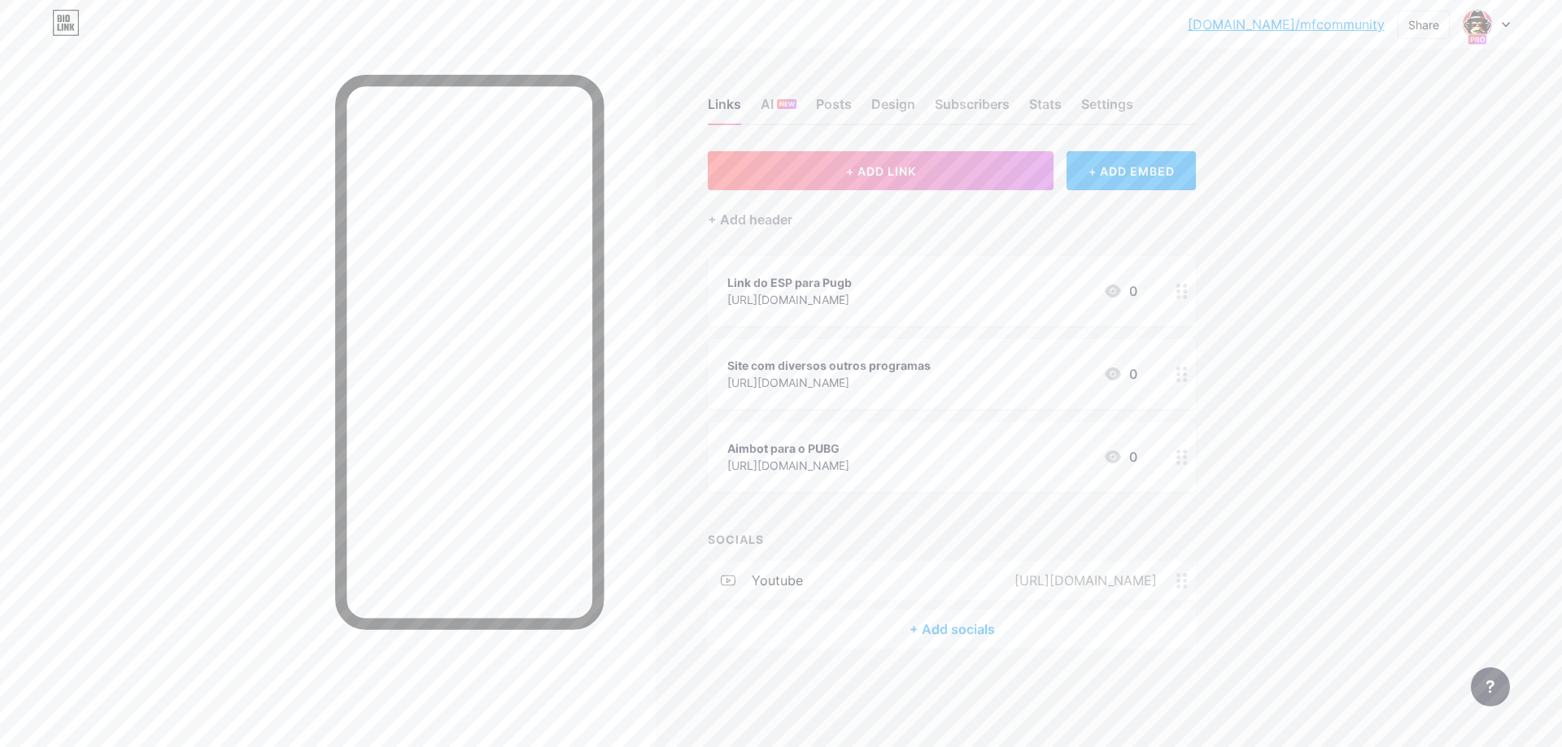
click at [943, 618] on div "+ Add socials" at bounding box center [952, 629] width 488 height 39
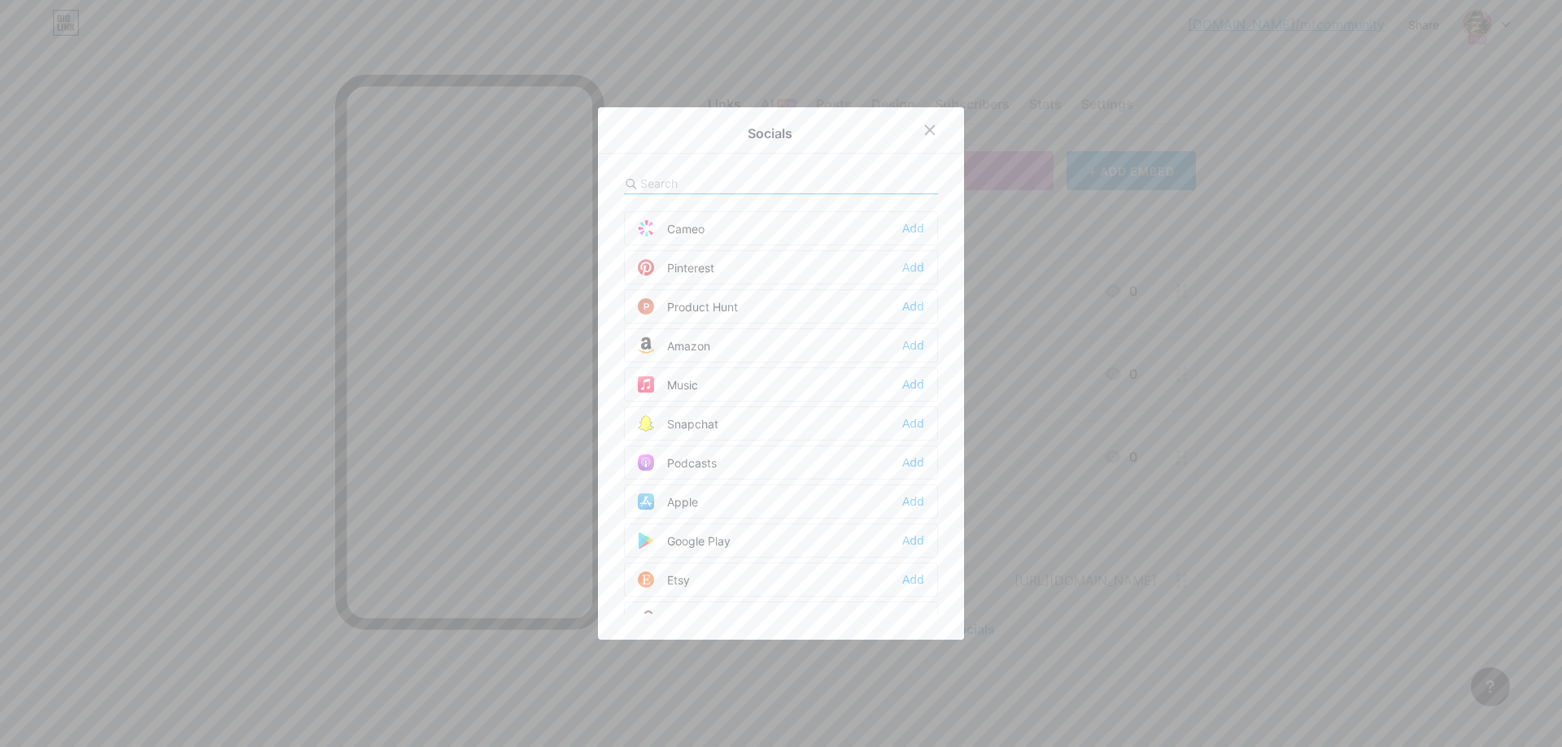
scroll to position [976, 0]
click at [659, 177] on input "text" at bounding box center [730, 183] width 180 height 17
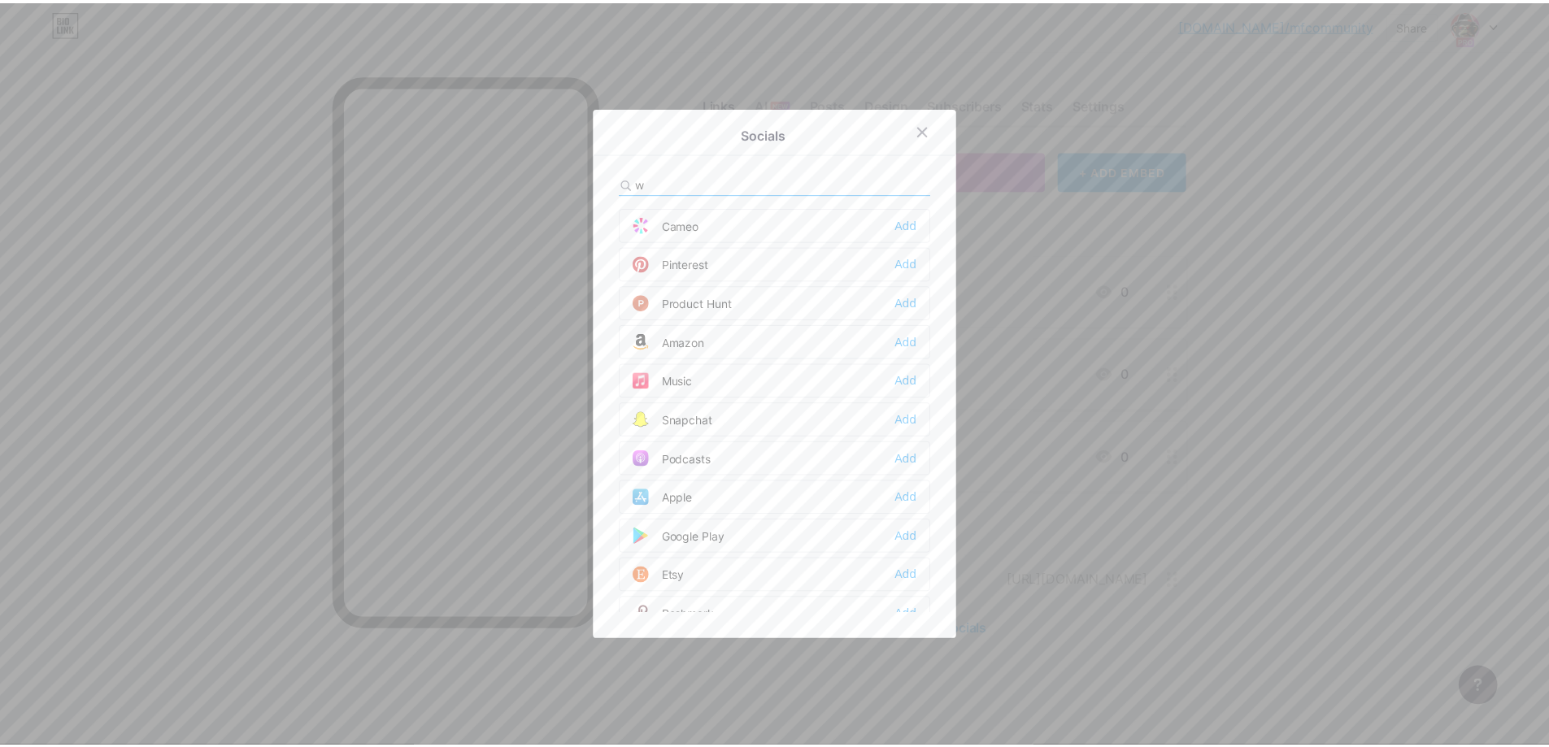
scroll to position [0, 0]
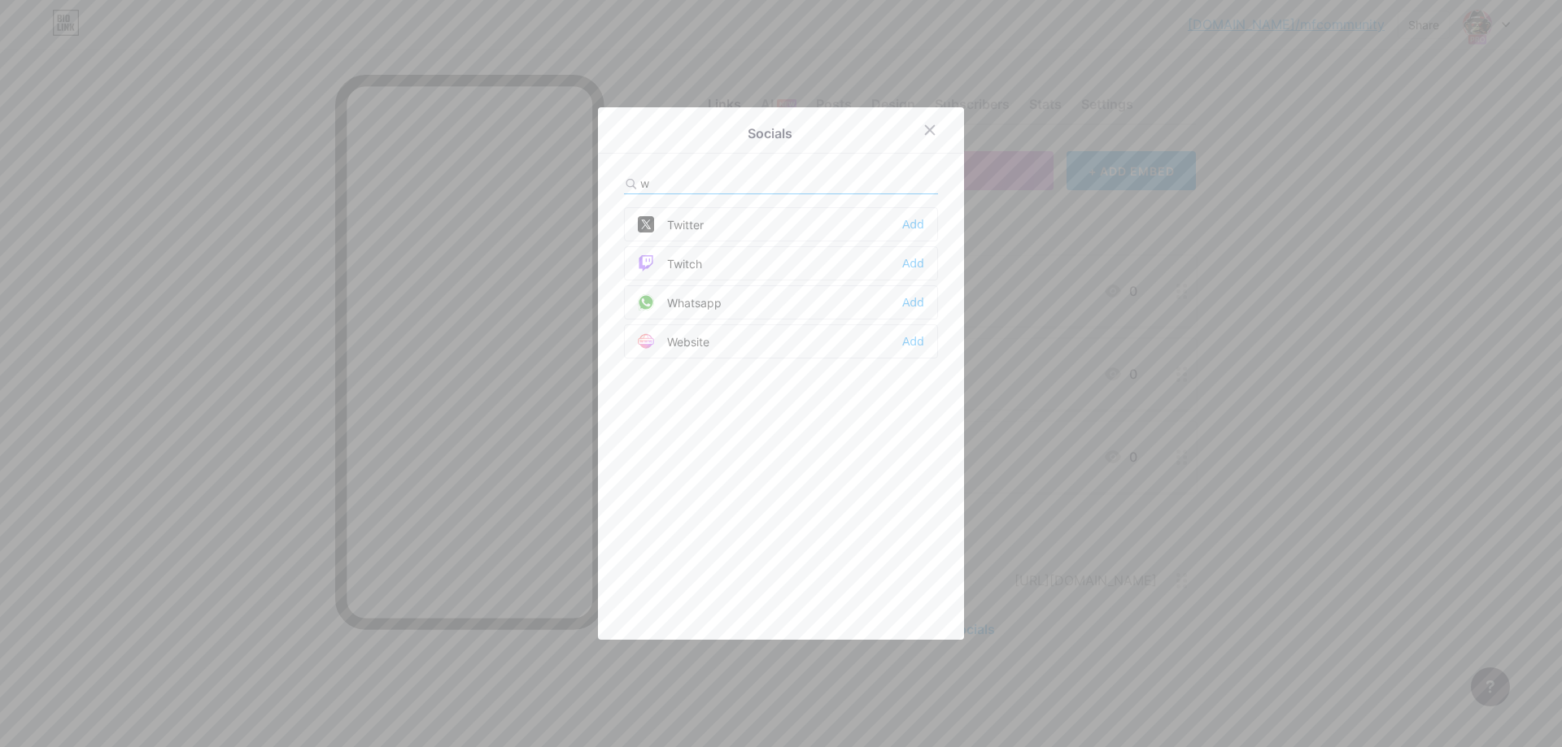
type input "w"
click at [696, 299] on div "Whatsapp" at bounding box center [680, 302] width 84 height 16
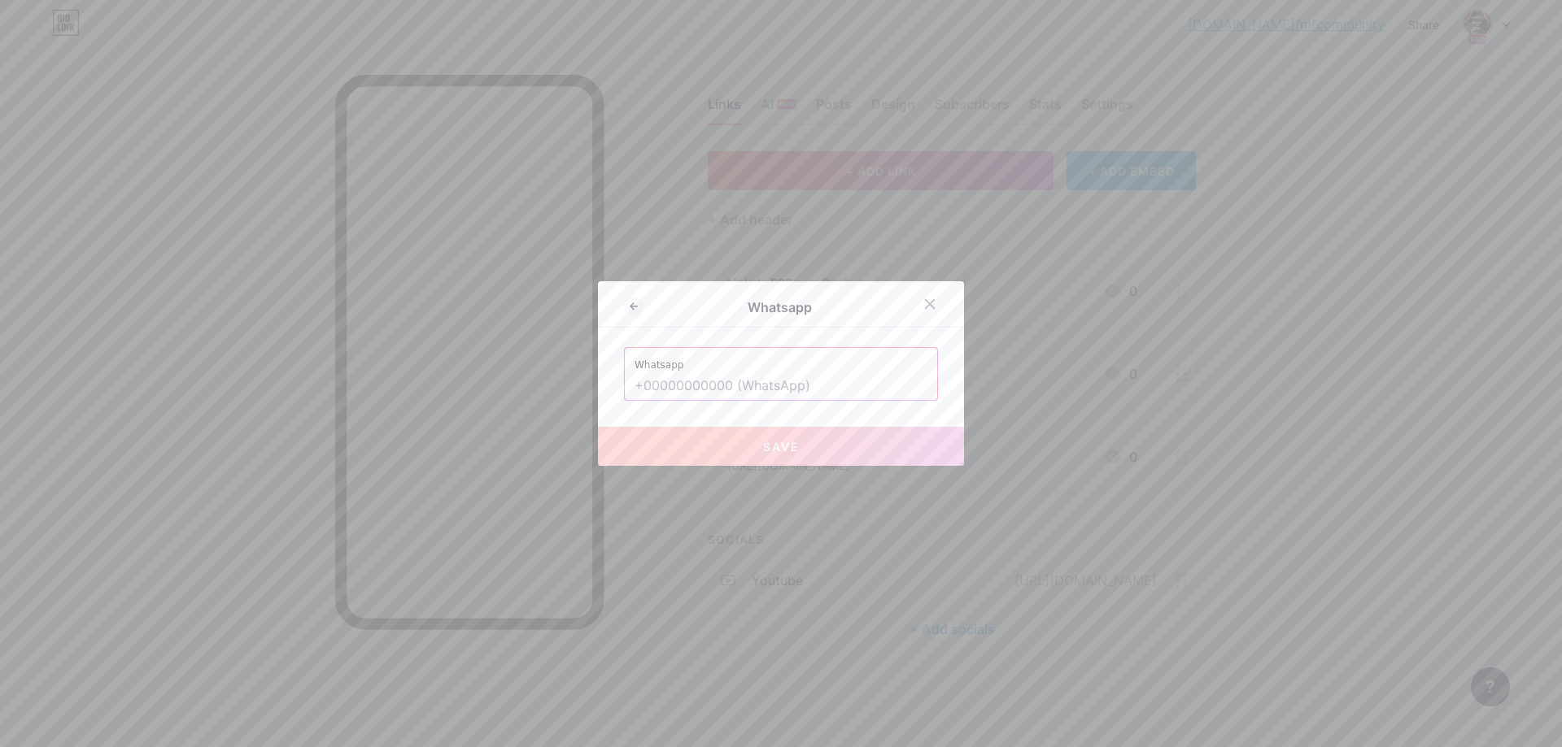
click at [780, 376] on input "text" at bounding box center [780, 387] width 293 height 28
paste input "[PHONE_NUMBER]"
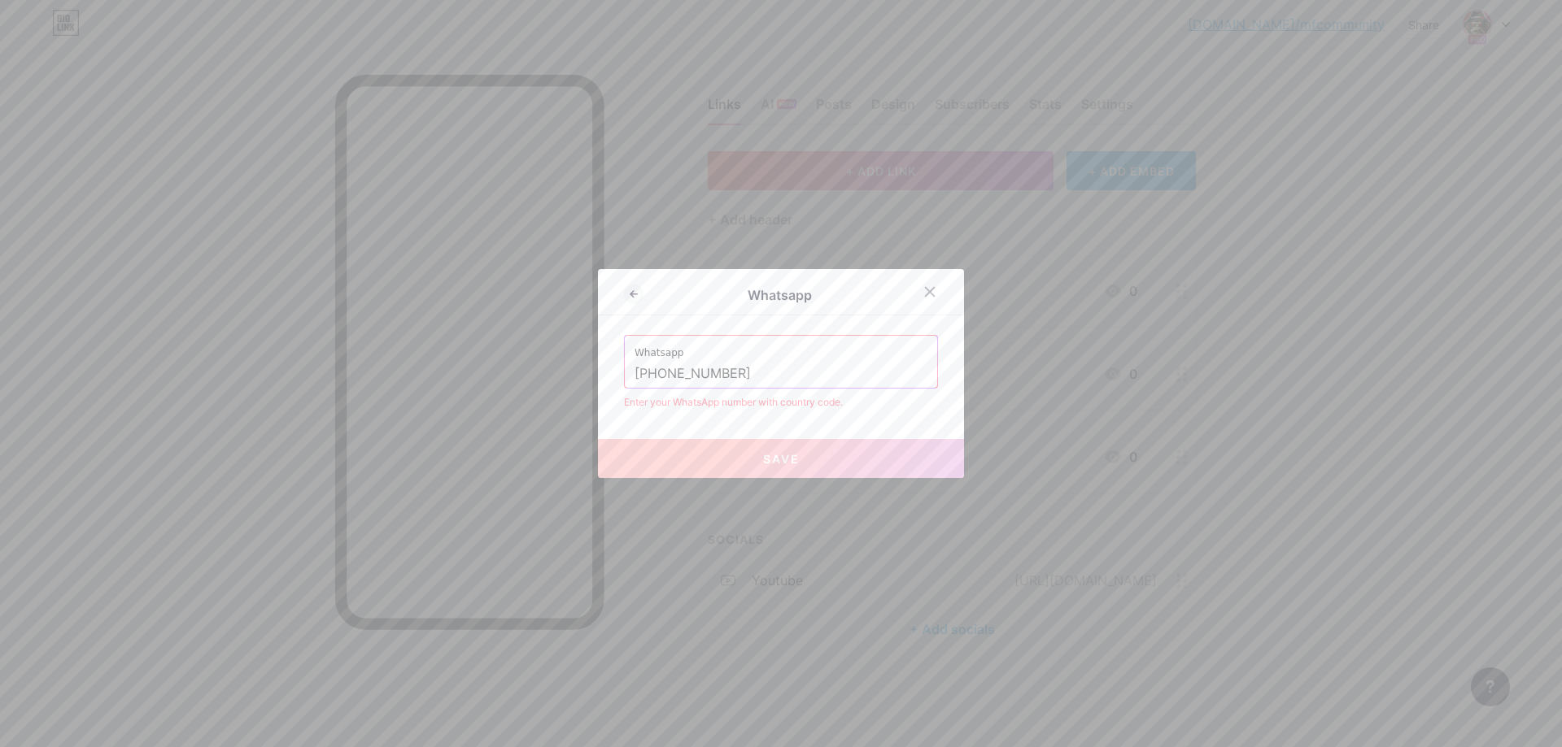
click at [887, 395] on div "Enter your WhatsApp number with country code." at bounding box center [781, 402] width 314 height 15
click at [643, 368] on input "[PHONE_NUMBER]" at bounding box center [780, 374] width 293 height 28
click at [643, 370] on input "[PHONE_NUMBER]" at bounding box center [780, 374] width 293 height 28
type input "55 12 98873-4674"
click at [699, 412] on div "Whatsapp Whatsapp [PHONE_NUMBER] Enter your WhatsApp number with country code. …" at bounding box center [781, 373] width 366 height 209
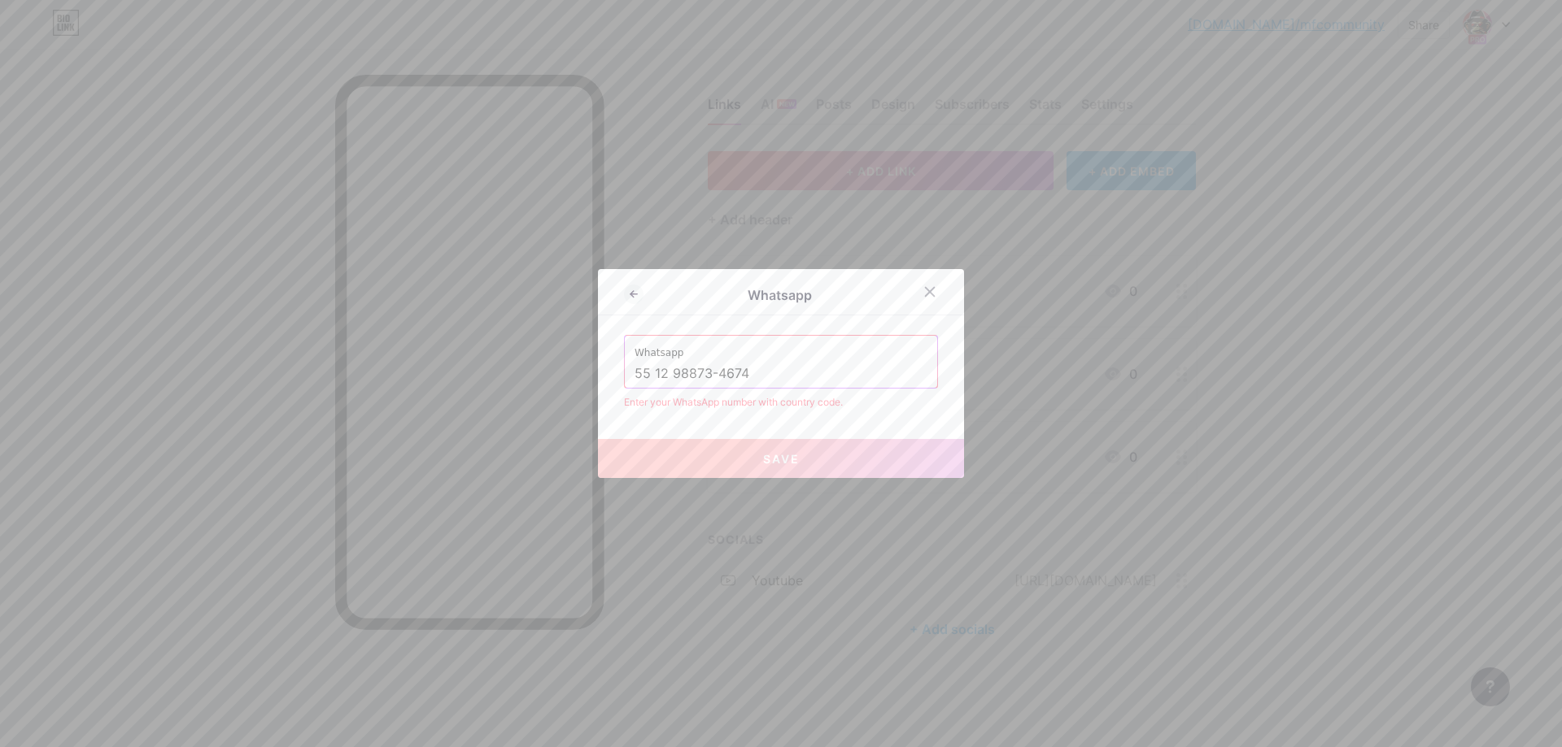
click at [664, 367] on input "55 12 98873-4674" at bounding box center [780, 374] width 293 height 28
drag, startPoint x: 734, startPoint y: 373, endPoint x: 507, endPoint y: 358, distance: 228.2
click at [516, 360] on div "Whatsapp Whatsapp [PHONE_NUMBER] Enter your WhatsApp number with country code. …" at bounding box center [781, 373] width 1562 height 747
type input "5"
paste input "12 98873-4674"
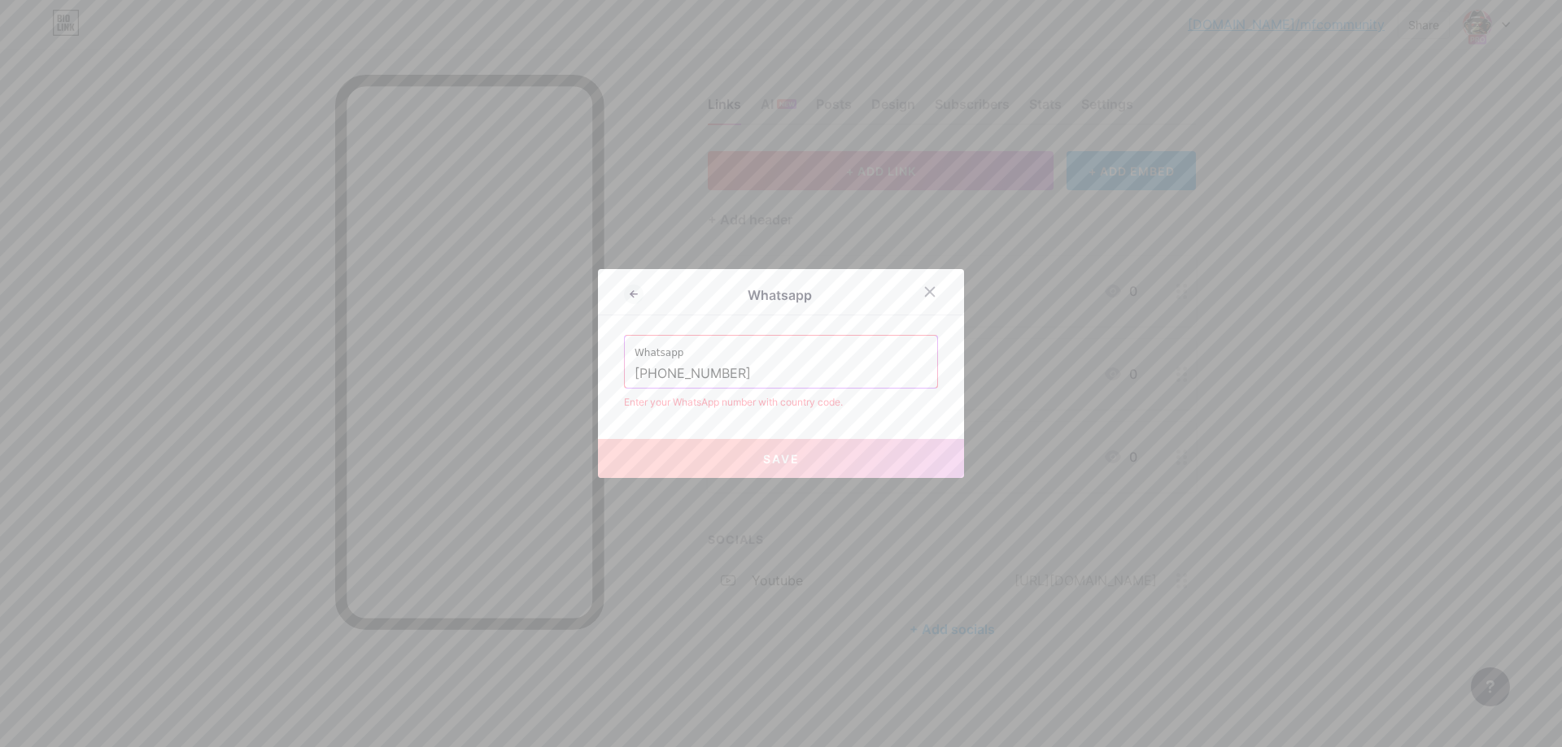
click at [759, 453] on button "Save" at bounding box center [781, 458] width 366 height 39
click at [726, 373] on input "[PHONE_NUMBER]" at bounding box center [780, 374] width 293 height 28
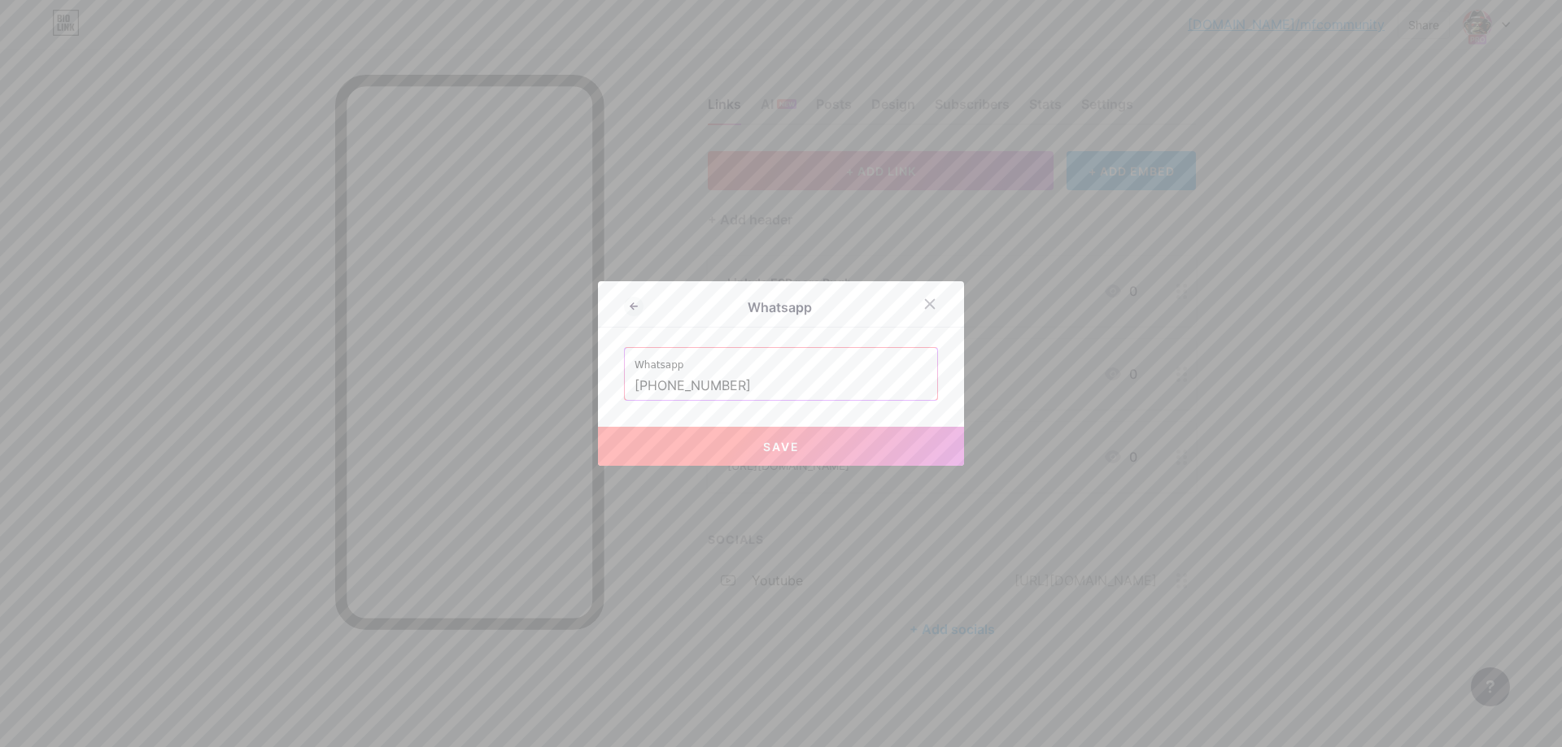
click at [682, 387] on input "[PHONE_NUMBER]" at bounding box center [780, 387] width 293 height 28
click at [665, 383] on input "[PHONE_NUMBER]" at bounding box center [780, 387] width 293 height 28
click at [712, 433] on button "Save" at bounding box center [781, 446] width 366 height 39
type input "[URL][DOMAIN_NAME][PHONE_NUMBER]"
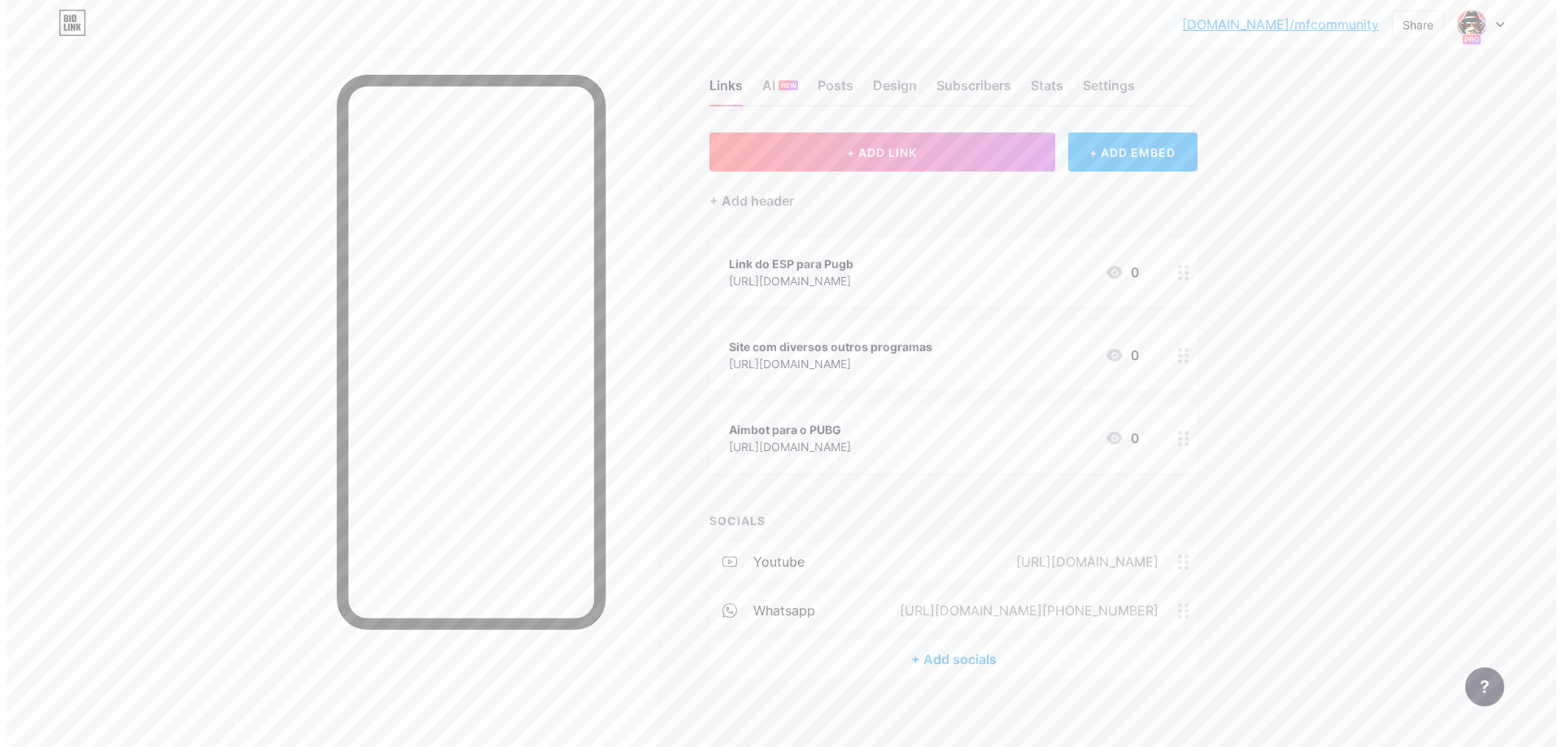
scroll to position [31, 0]
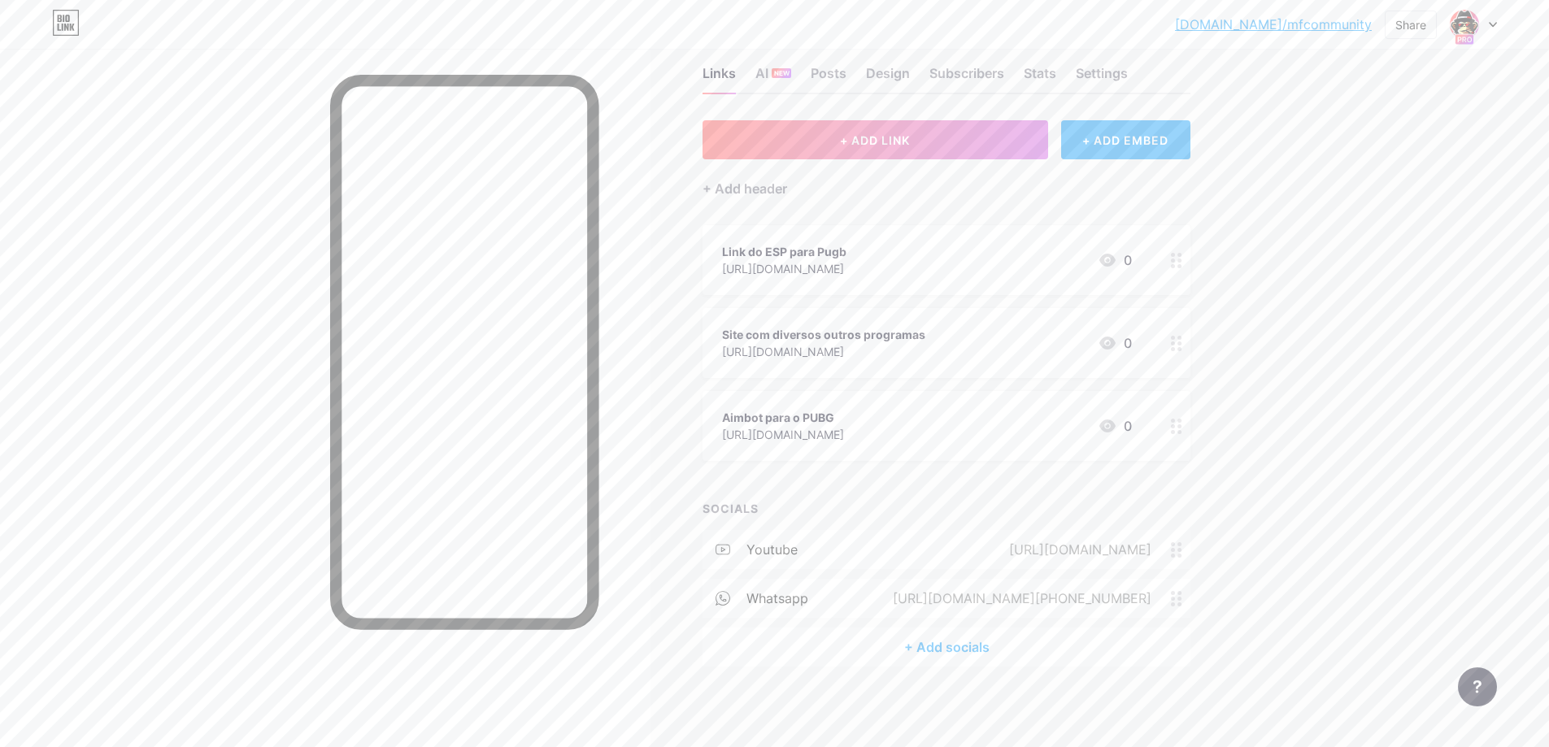
click at [938, 662] on div "+ Add socials" at bounding box center [947, 647] width 488 height 39
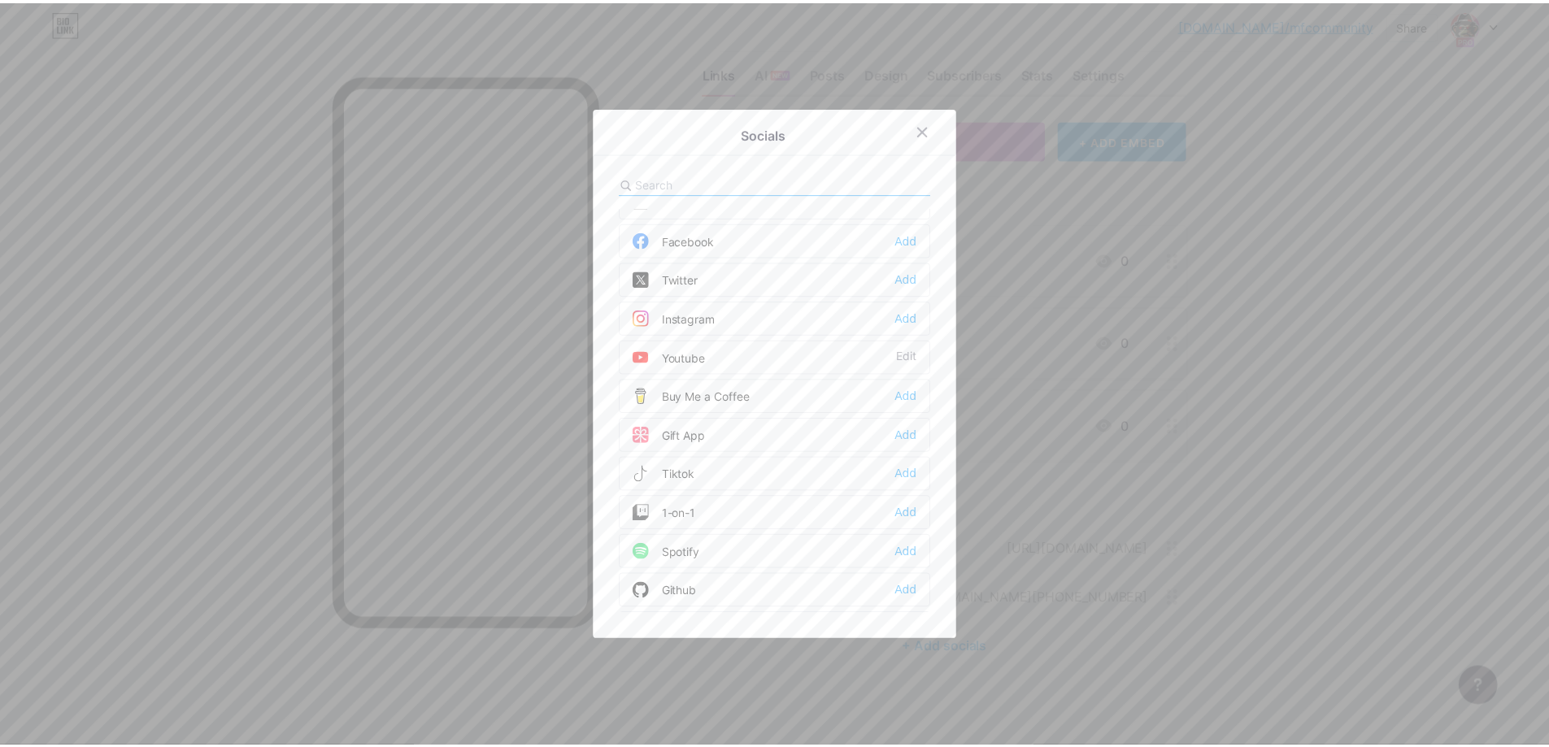
scroll to position [0, 0]
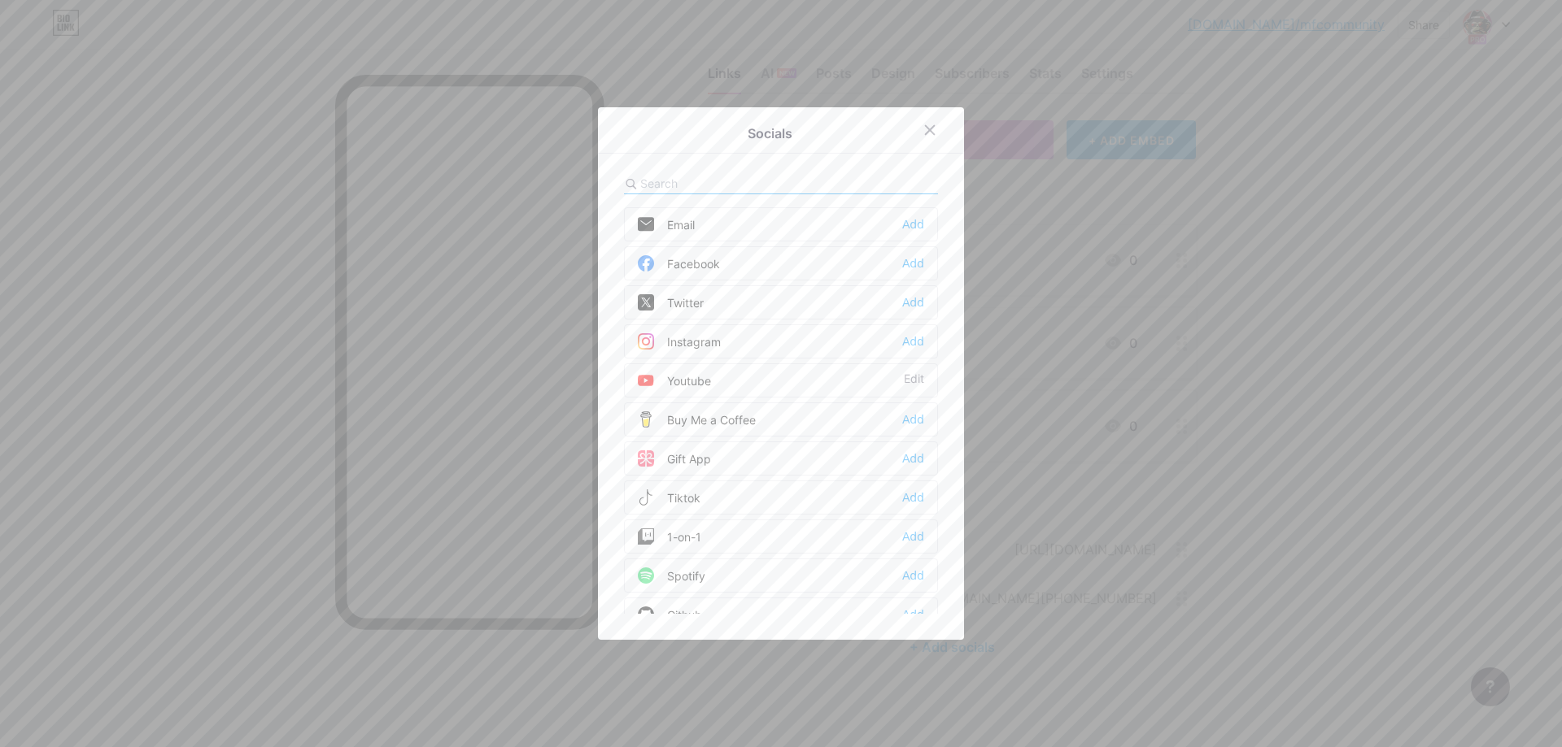
click at [713, 176] on input "text" at bounding box center [730, 183] width 180 height 17
type input "disco"
click at [911, 222] on div "Add" at bounding box center [913, 224] width 22 height 16
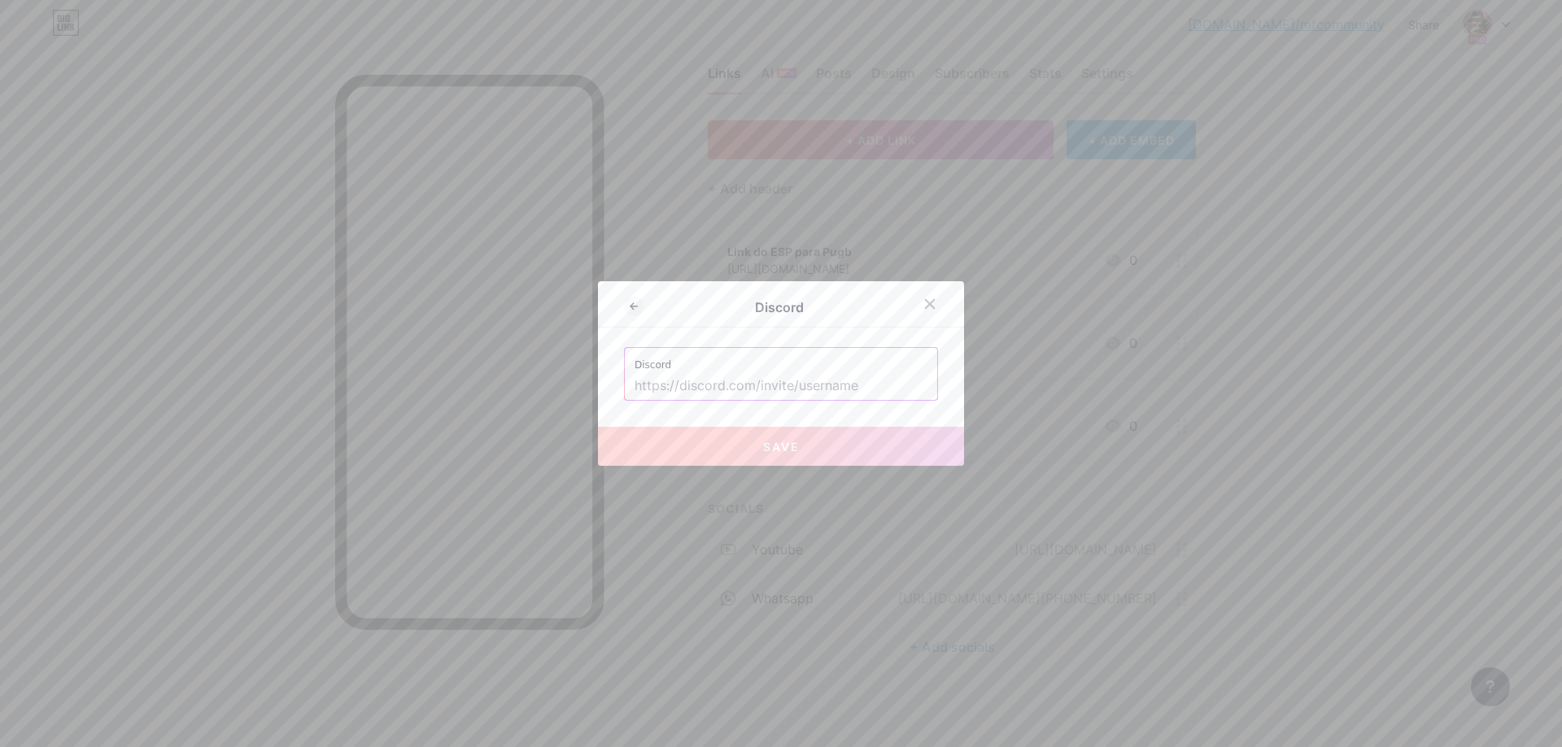
click at [741, 386] on input "text" at bounding box center [780, 387] width 293 height 28
paste input "d4GJ2jqaqb"
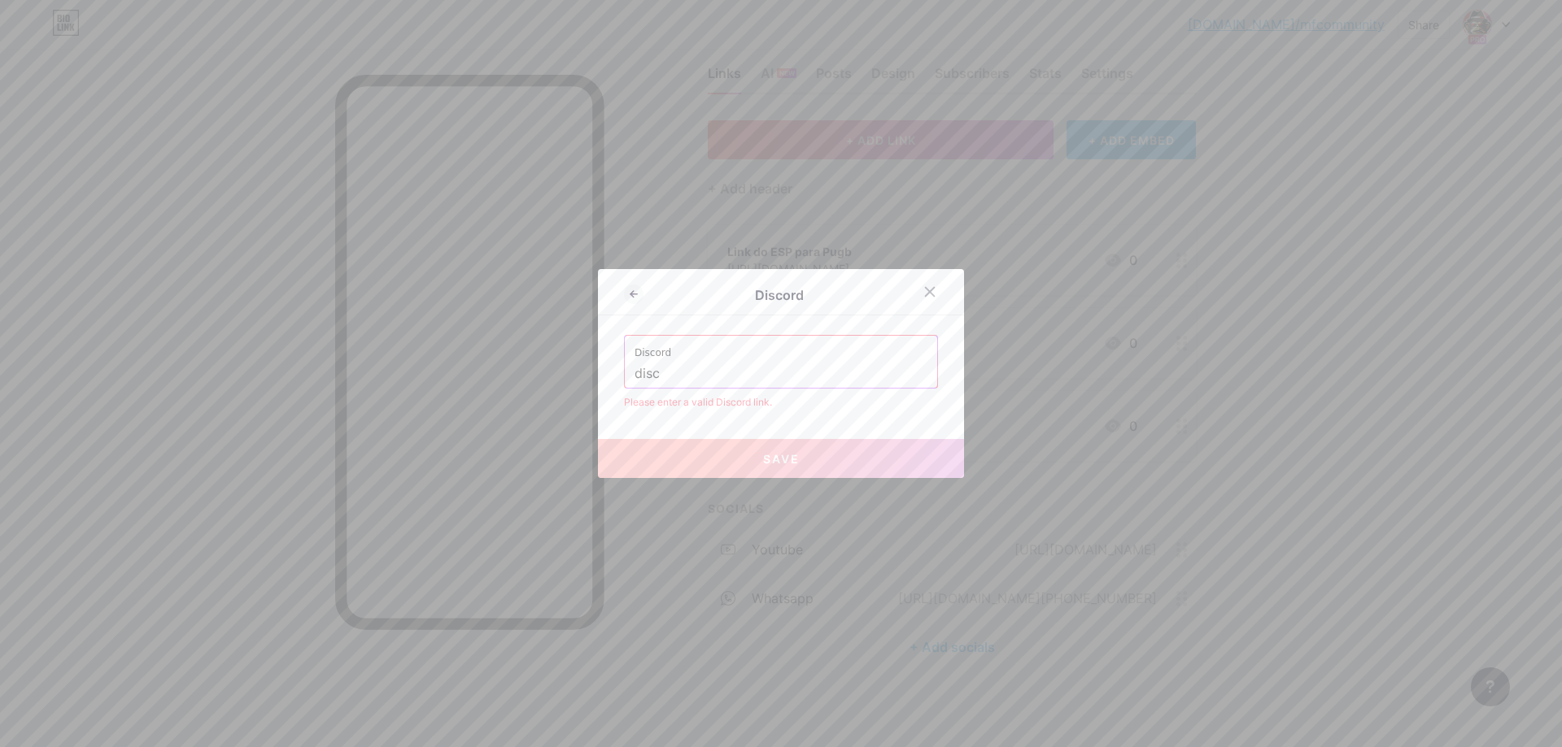
click at [769, 379] on input "disc" at bounding box center [780, 374] width 293 height 28
paste input "[URL][DOMAIN_NAME]"
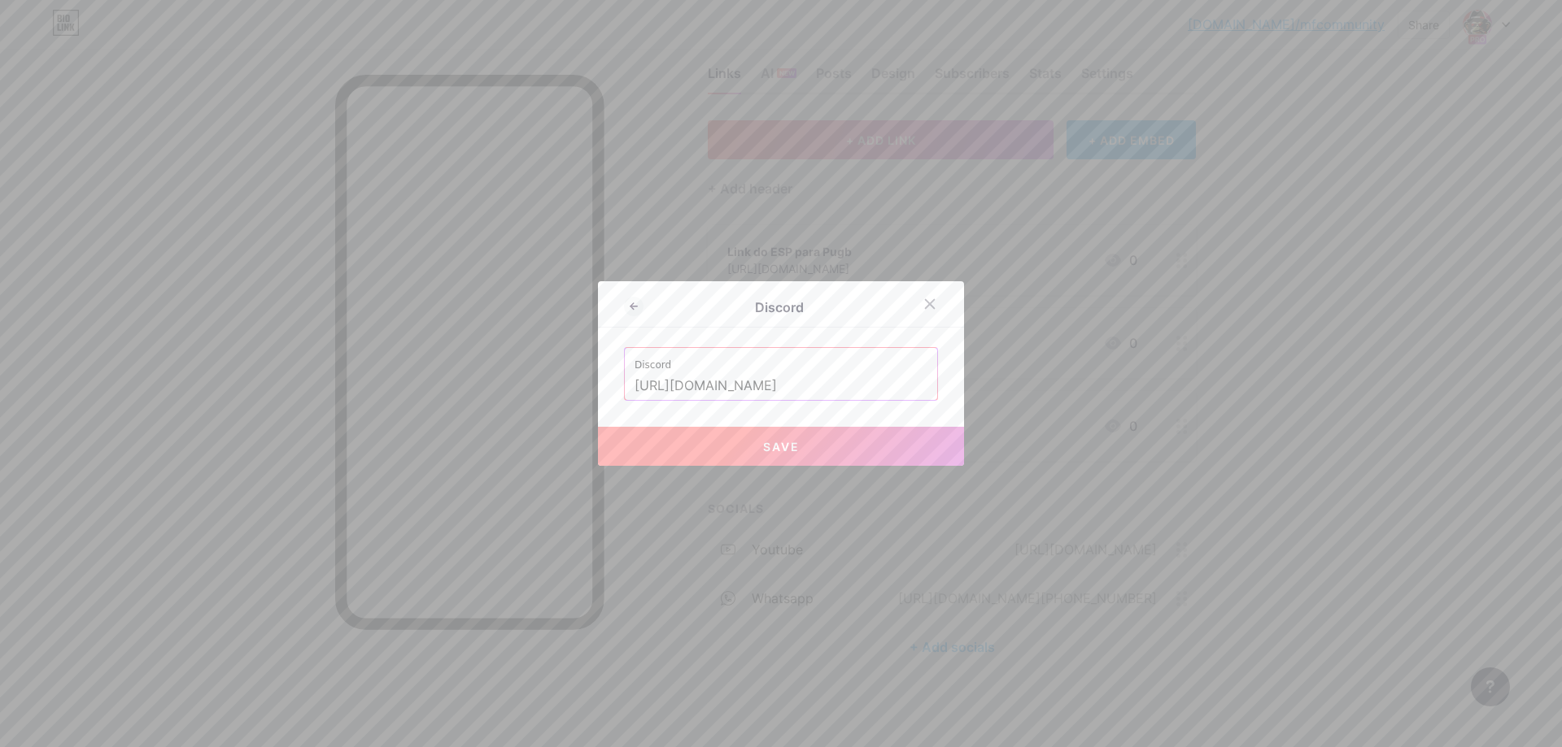
type input "[URL][DOMAIN_NAME]"
click at [879, 437] on button "Save" at bounding box center [781, 446] width 366 height 39
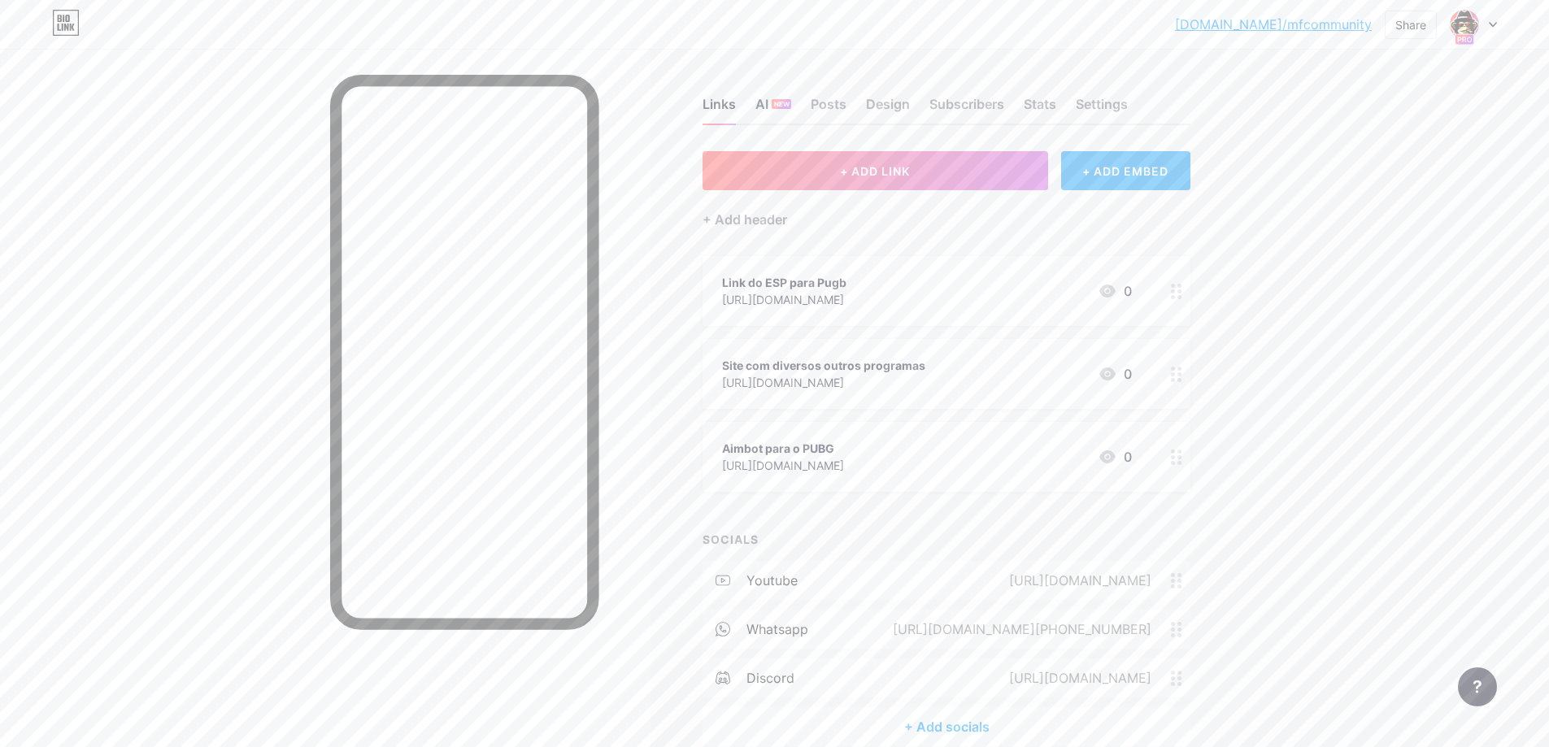
click at [779, 102] on span "NEW" at bounding box center [781, 104] width 15 height 10
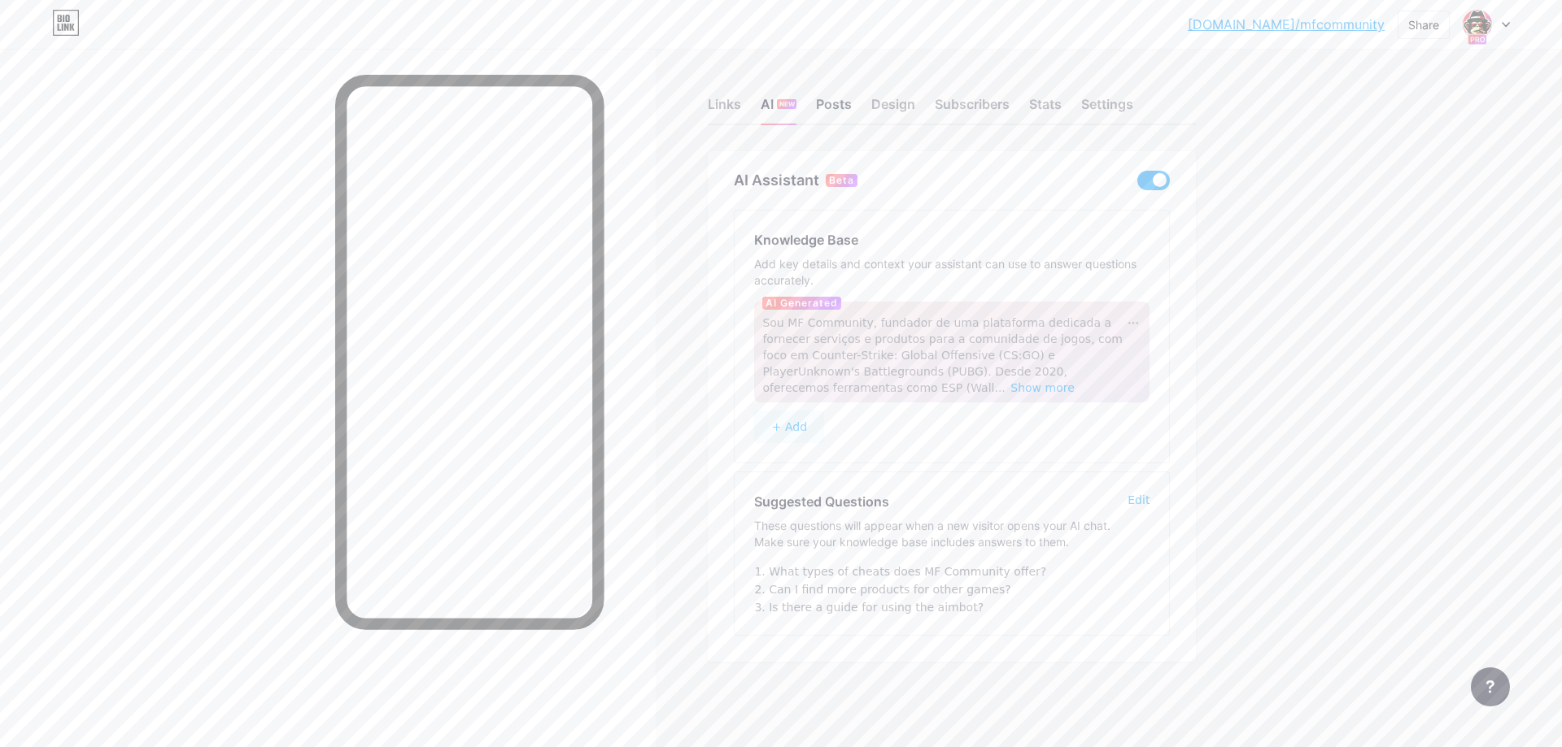
click at [839, 102] on div "Posts" at bounding box center [834, 108] width 36 height 29
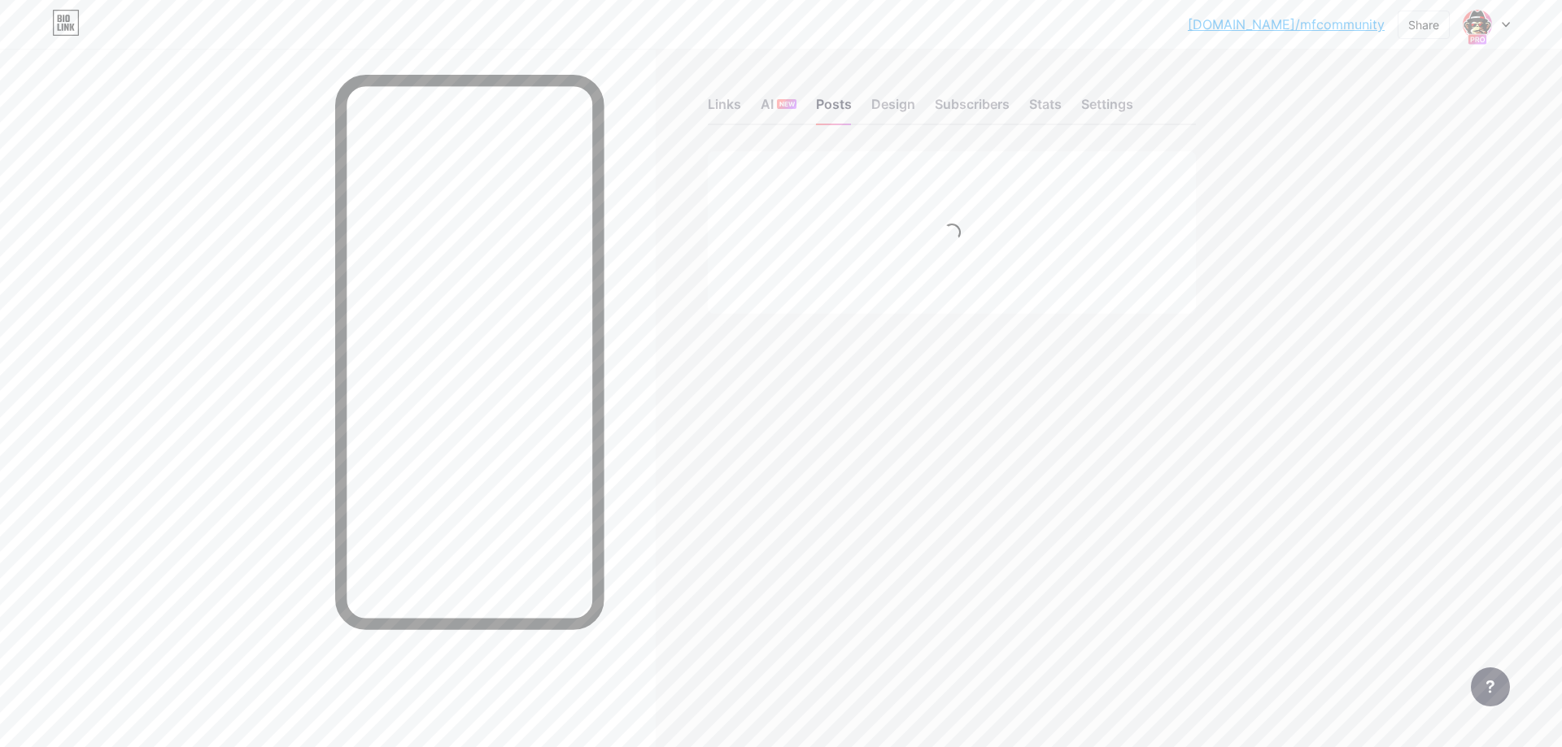
click at [784, 94] on div "Links AI NEW Posts Design Subscribers Stats Settings" at bounding box center [952, 96] width 488 height 57
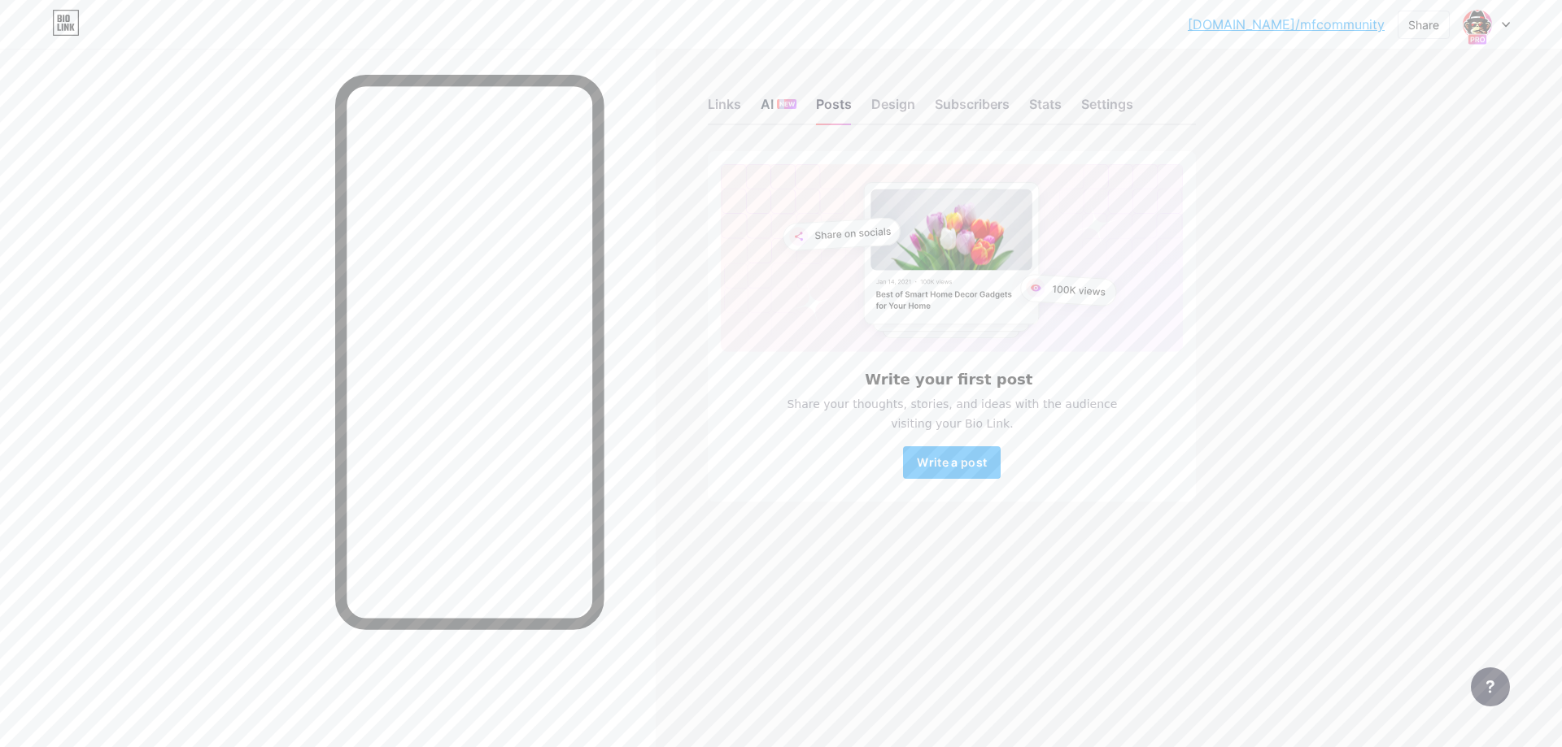
click at [781, 101] on span "NEW" at bounding box center [786, 104] width 15 height 10
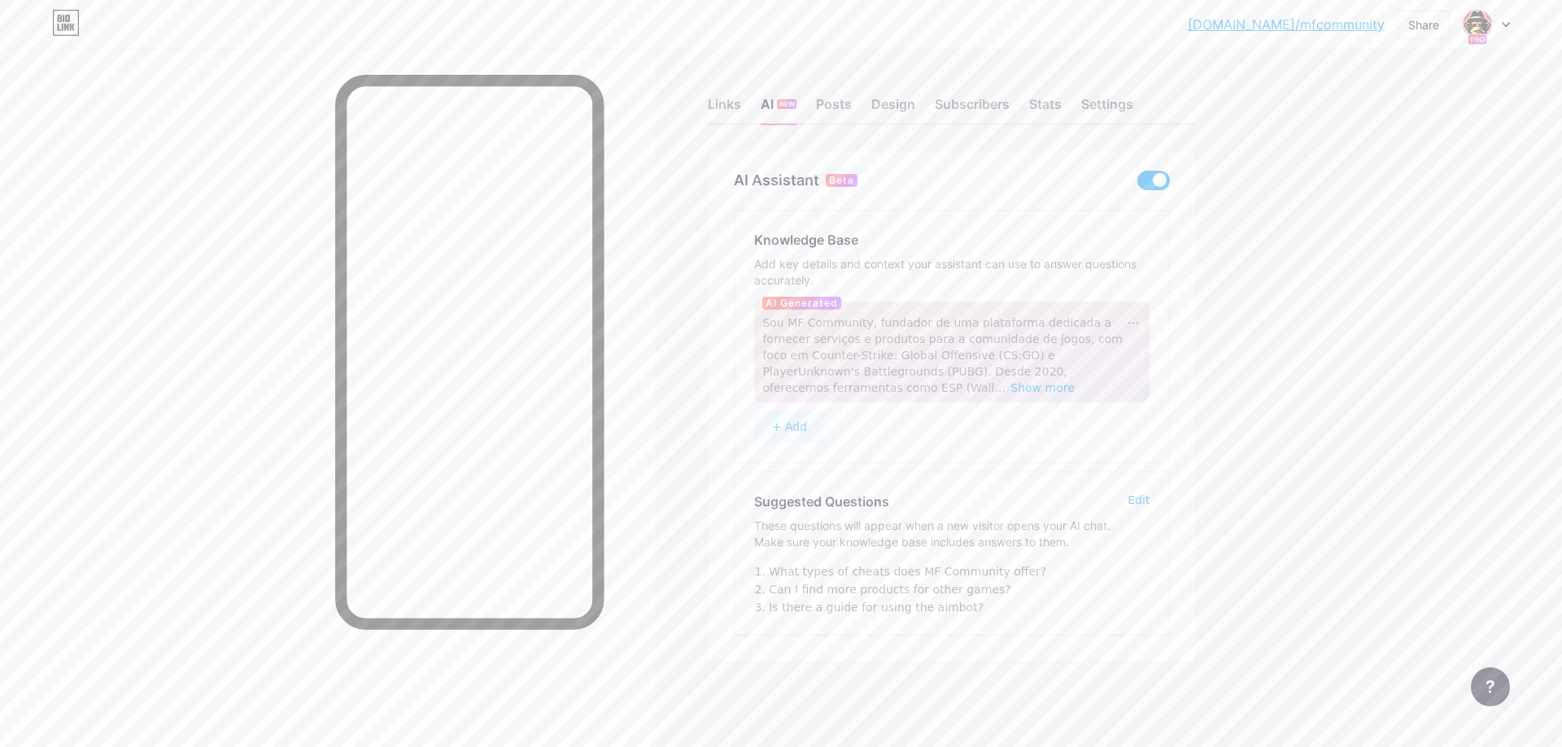
drag, startPoint x: 781, startPoint y: 101, endPoint x: 986, endPoint y: 68, distance: 207.5
click at [986, 68] on div "Links AI NEW Posts Design Subscribers Stats Settings" at bounding box center [952, 96] width 488 height 57
click at [1113, 102] on div "Settings" at bounding box center [1107, 108] width 52 height 29
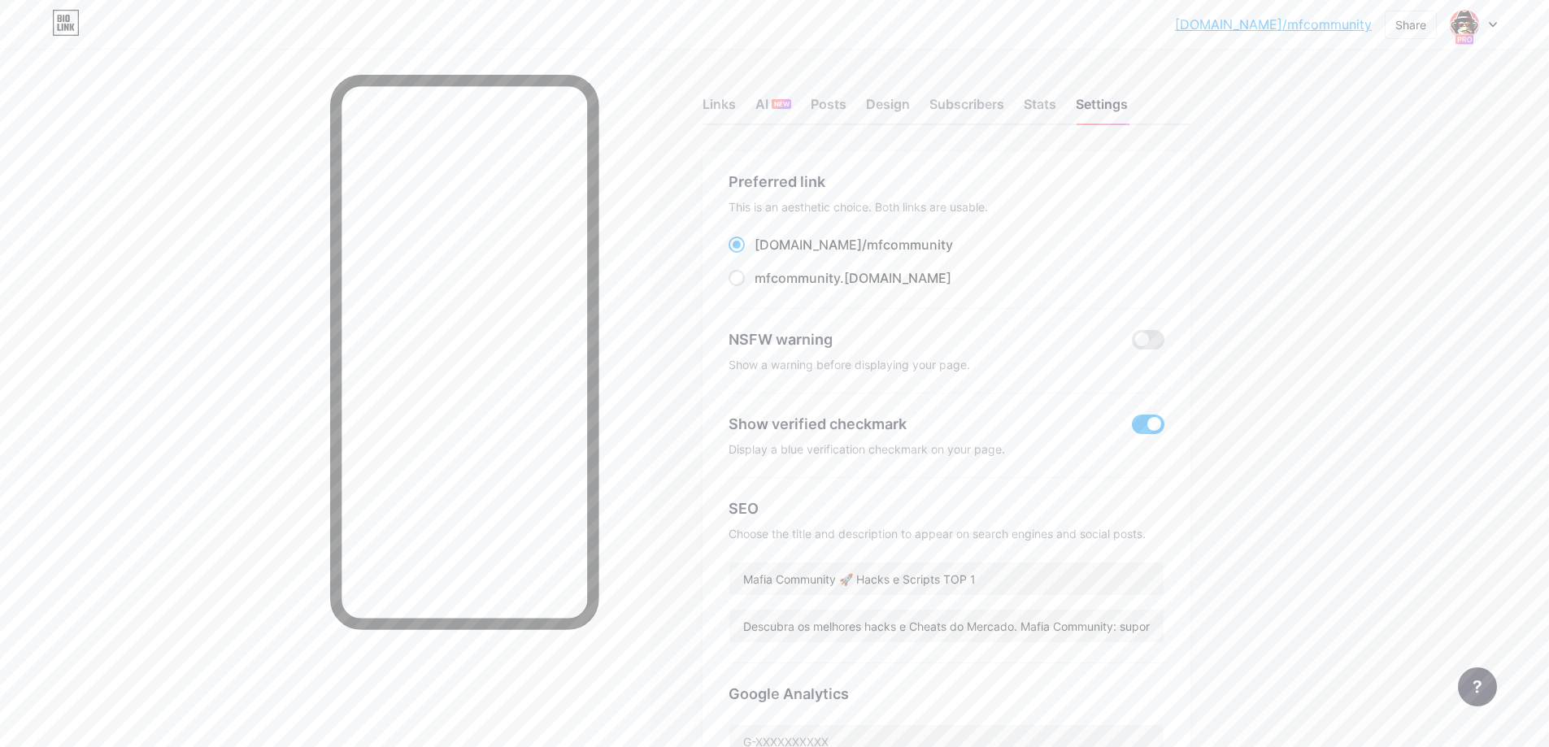
copy label "[DOMAIN_NAME]/ mfcommunity"
drag, startPoint x: 921, startPoint y: 253, endPoint x: 760, endPoint y: 243, distance: 160.5
click at [760, 243] on div "[DOMAIN_NAME]/ mfcommunity" at bounding box center [947, 245] width 436 height 20
click at [905, 82] on div "Links AI NEW Posts Design Subscribers Stats Settings" at bounding box center [947, 96] width 488 height 57
click at [896, 97] on div "Design" at bounding box center [888, 108] width 44 height 29
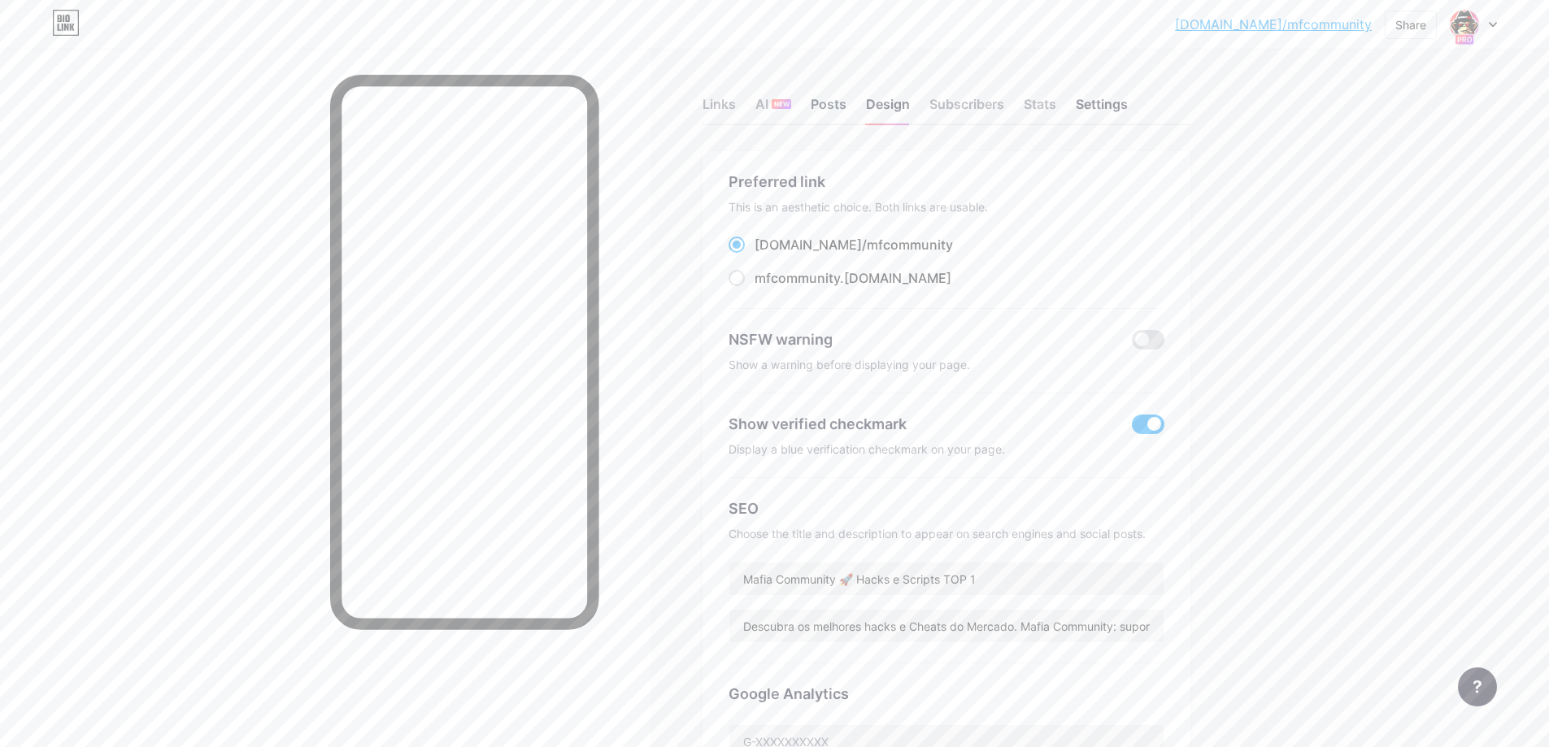
click at [835, 102] on div "Posts" at bounding box center [829, 108] width 36 height 29
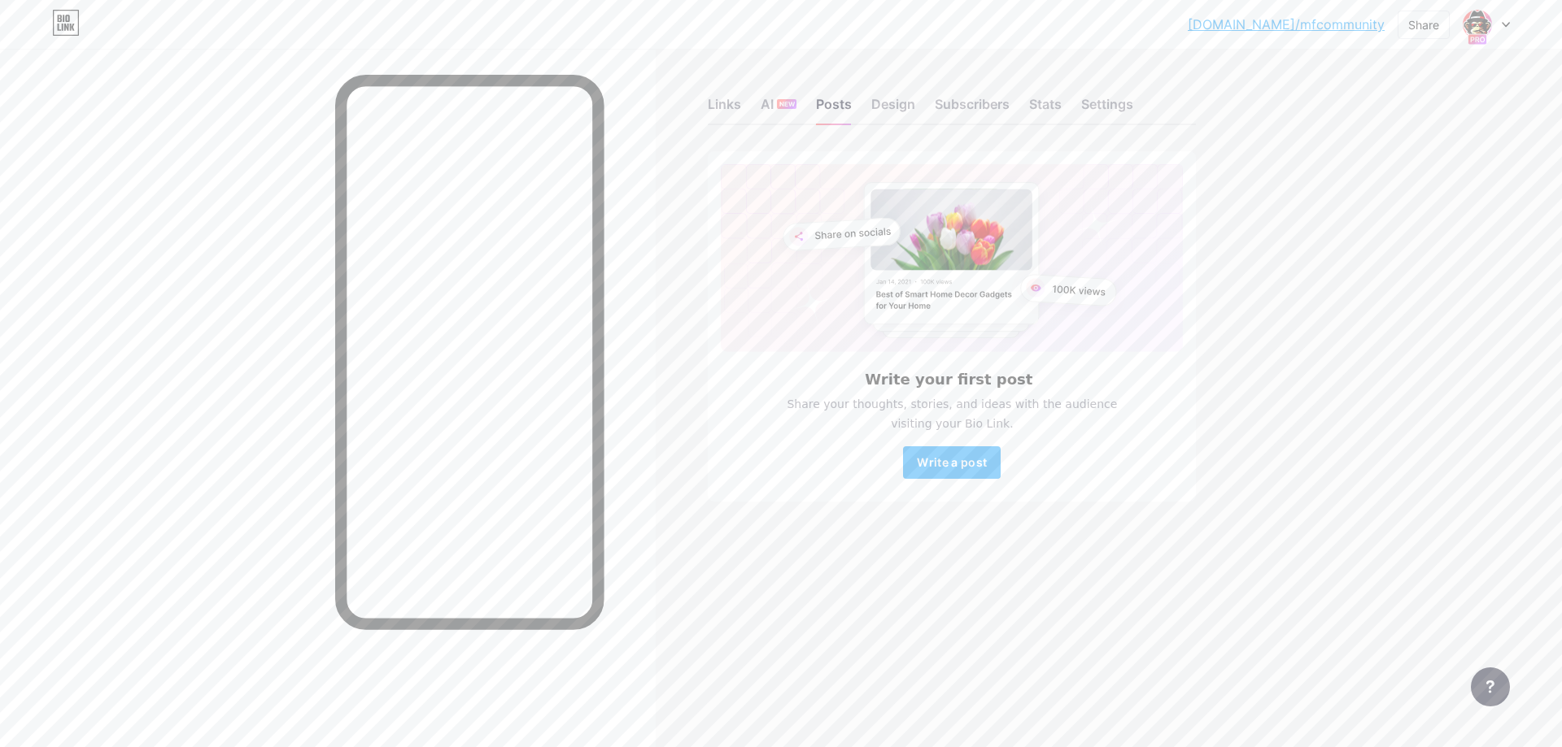
click at [1066, 113] on div "Links AI NEW Posts Design Subscribers Stats Settings" at bounding box center [952, 96] width 488 height 57
click at [701, 92] on div "Links AI NEW Posts Design Subscribers Stats Settings Write your first post Shar…" at bounding box center [632, 316] width 1264 height 534
click at [715, 94] on div "Links AI NEW Posts Design Subscribers Stats Settings" at bounding box center [952, 96] width 488 height 57
click at [721, 107] on div "Links" at bounding box center [724, 108] width 33 height 29
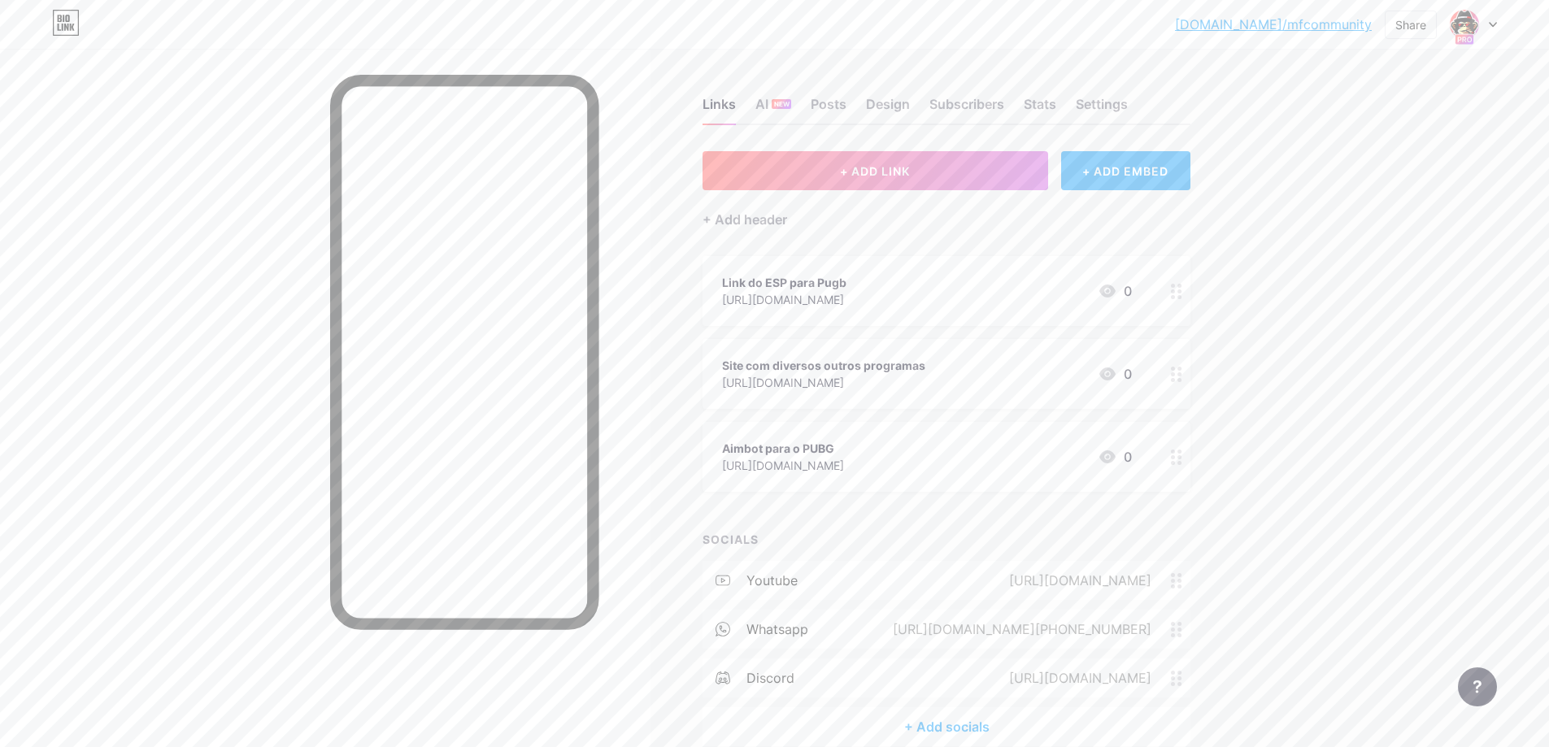
drag, startPoint x: 941, startPoint y: 442, endPoint x: 853, endPoint y: 441, distance: 87.9
click at [844, 441] on div "Aimbot para o PUBG" at bounding box center [783, 448] width 122 height 17
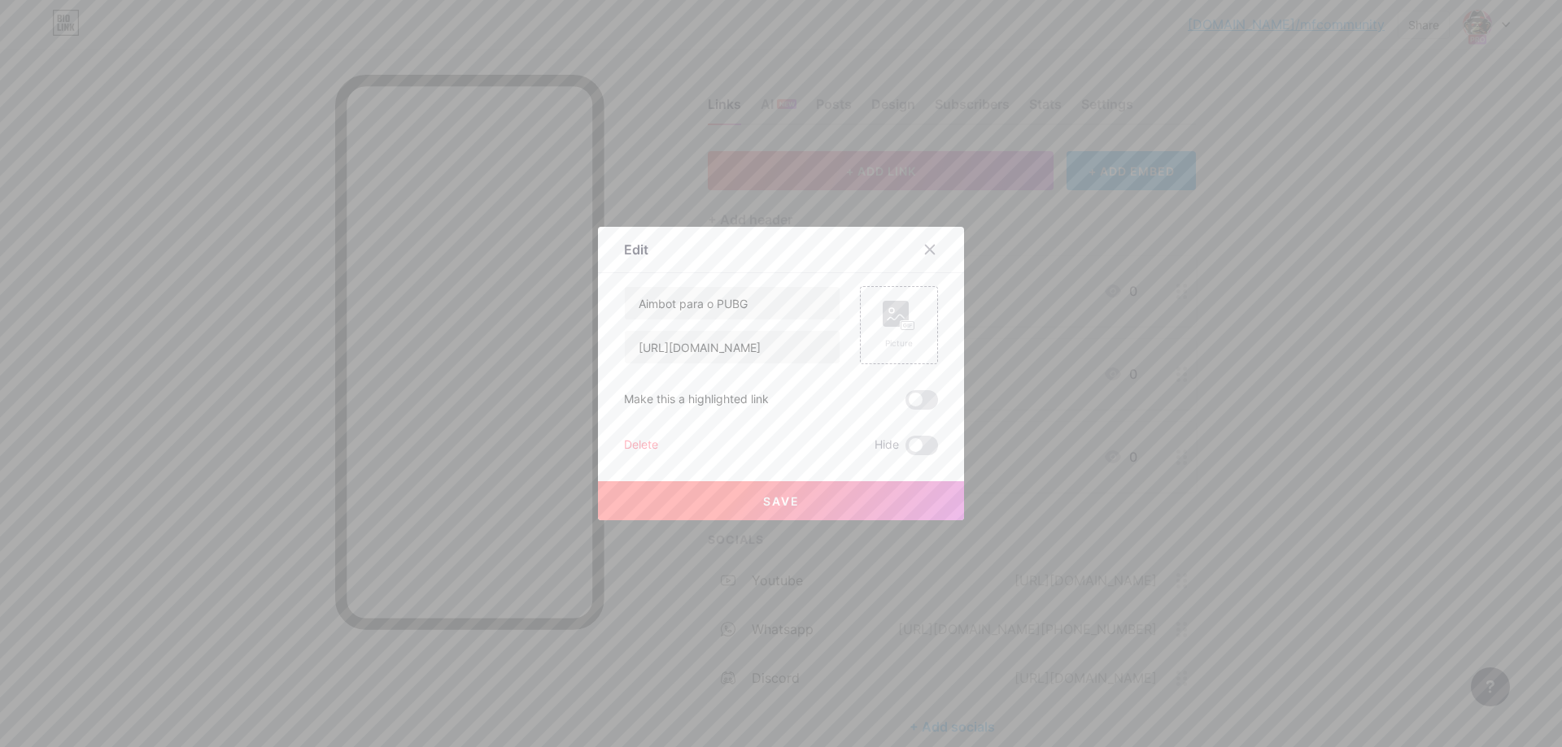
click at [1210, 438] on div at bounding box center [781, 373] width 1562 height 747
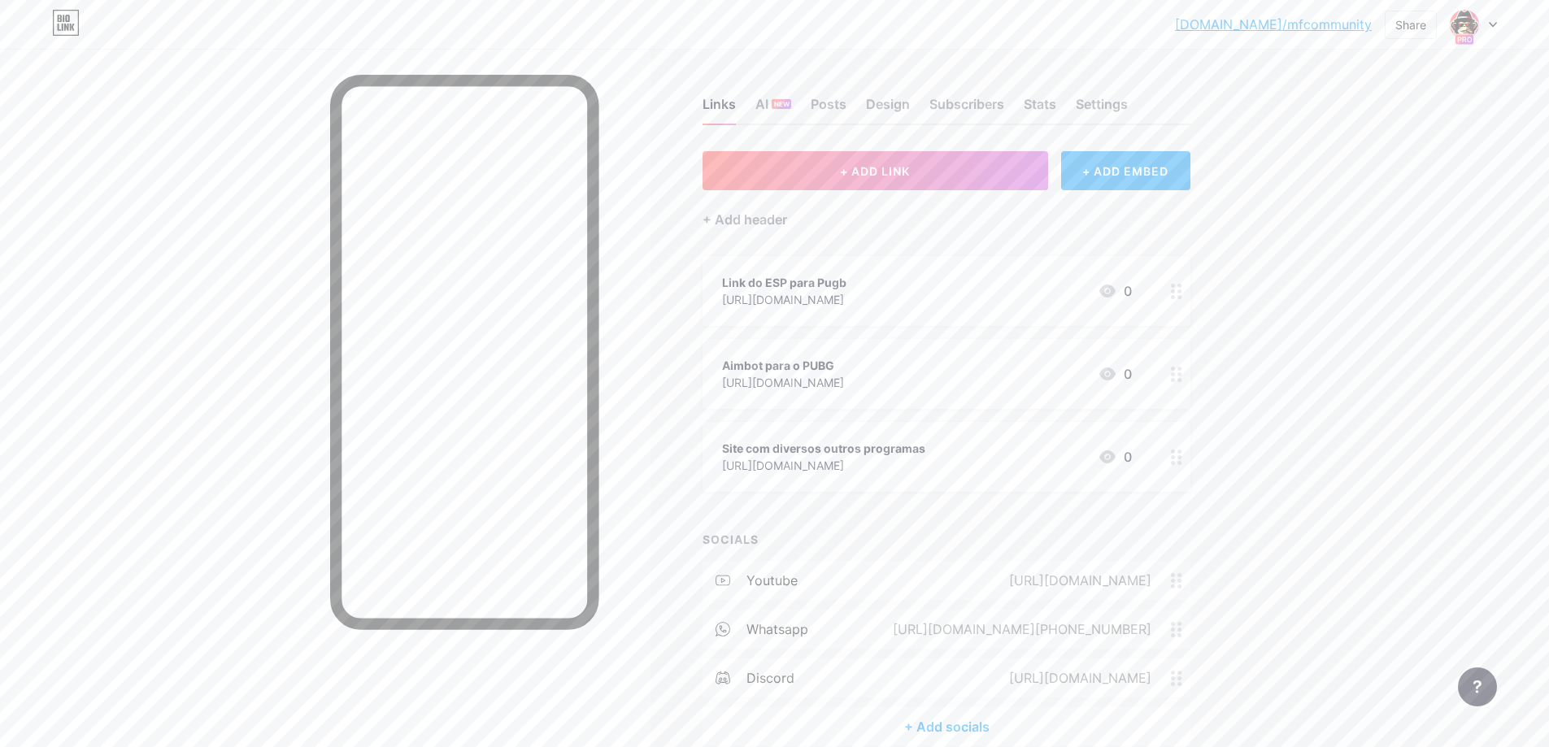
click at [1178, 453] on icon at bounding box center [1176, 457] width 11 height 15
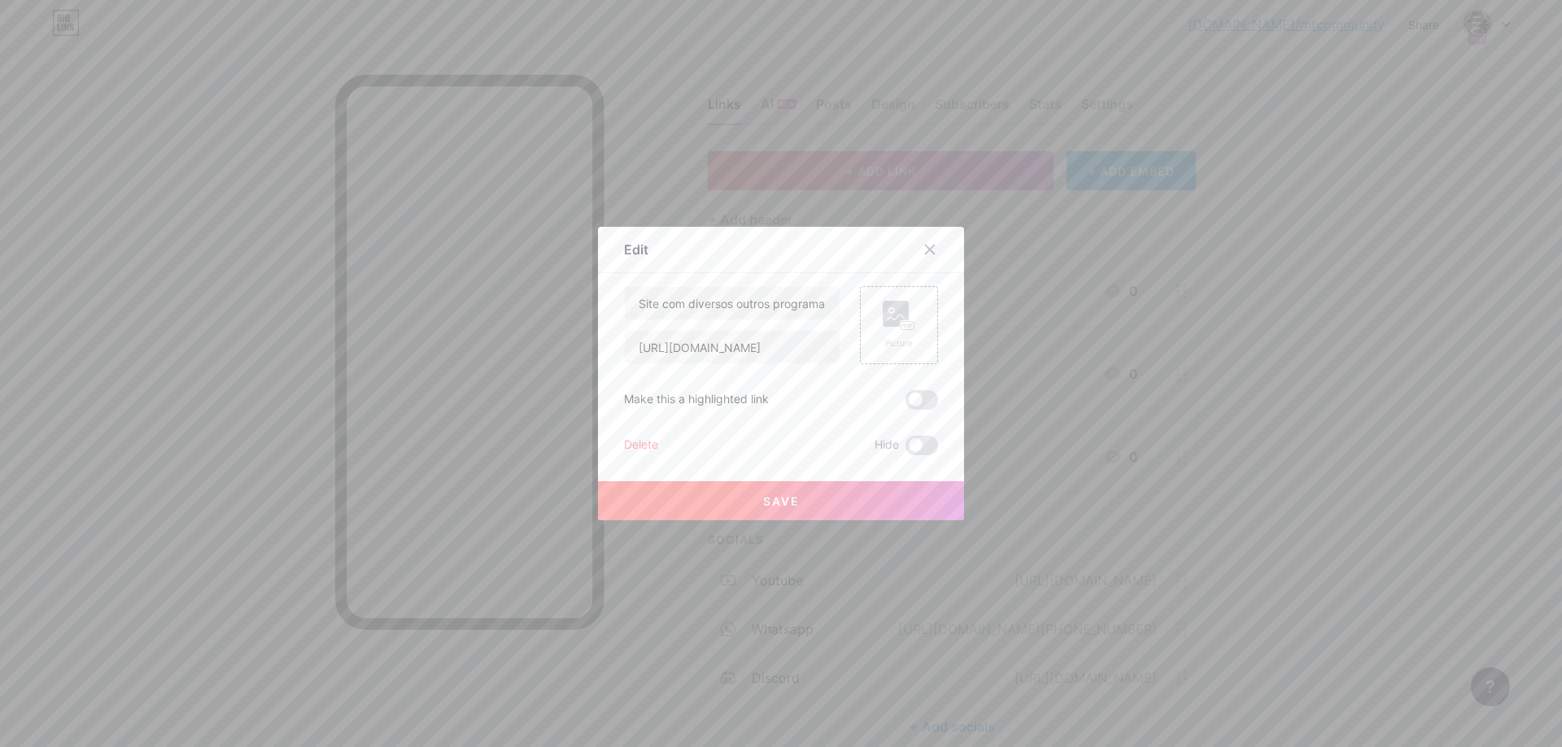
click at [1168, 451] on div at bounding box center [781, 373] width 1562 height 747
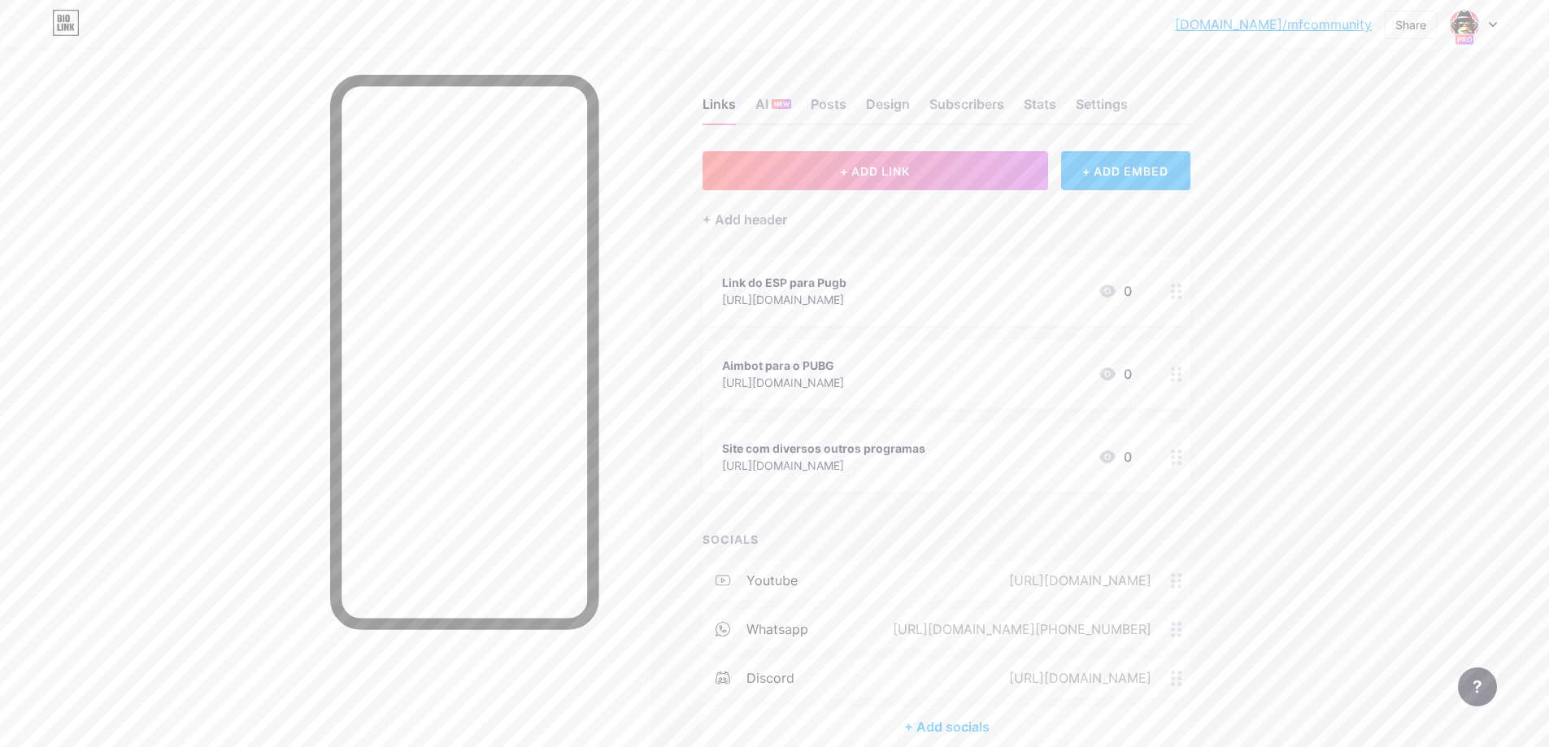
click at [1182, 295] on circle at bounding box center [1180, 297] width 4 height 4
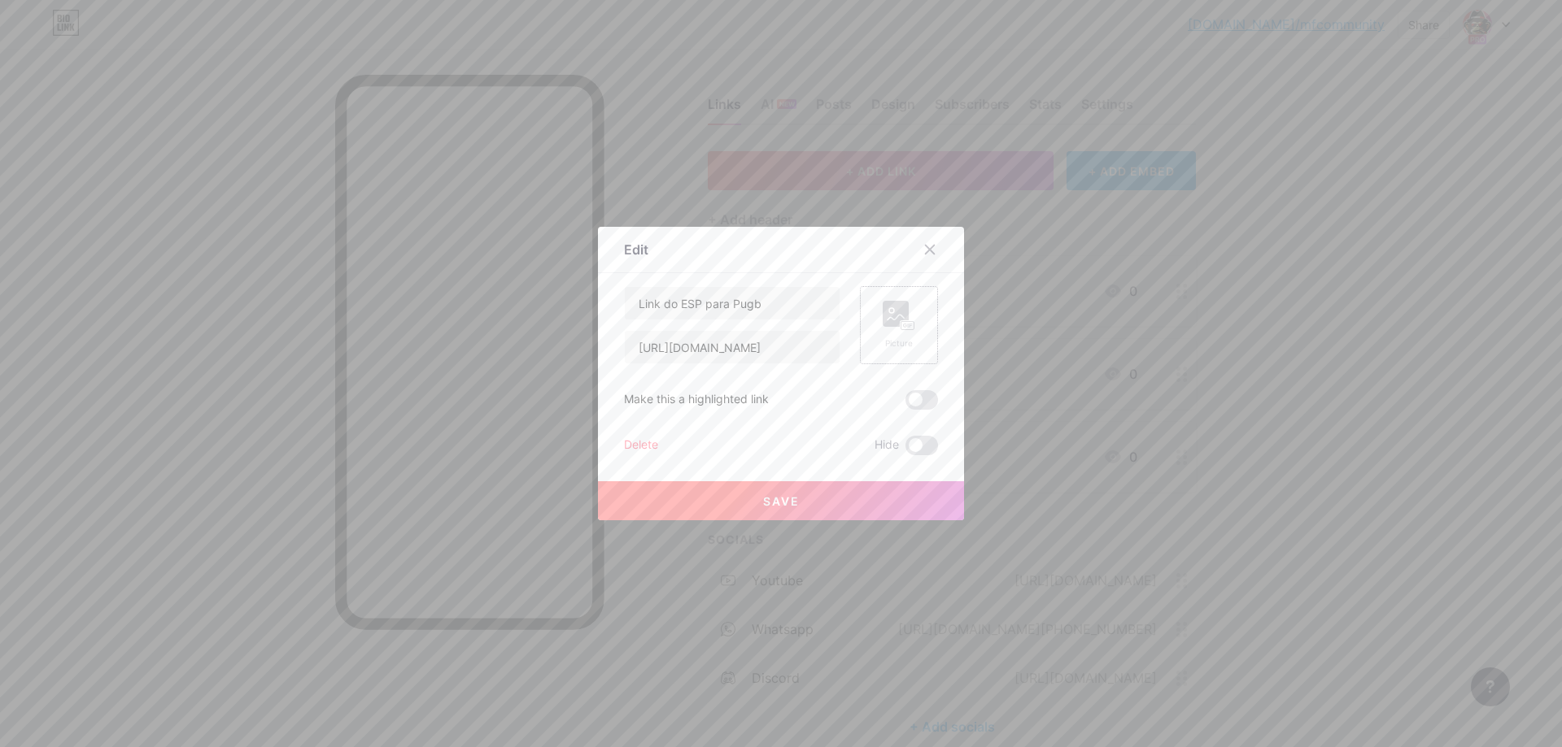
click at [900, 316] on rect at bounding box center [895, 314] width 26 height 26
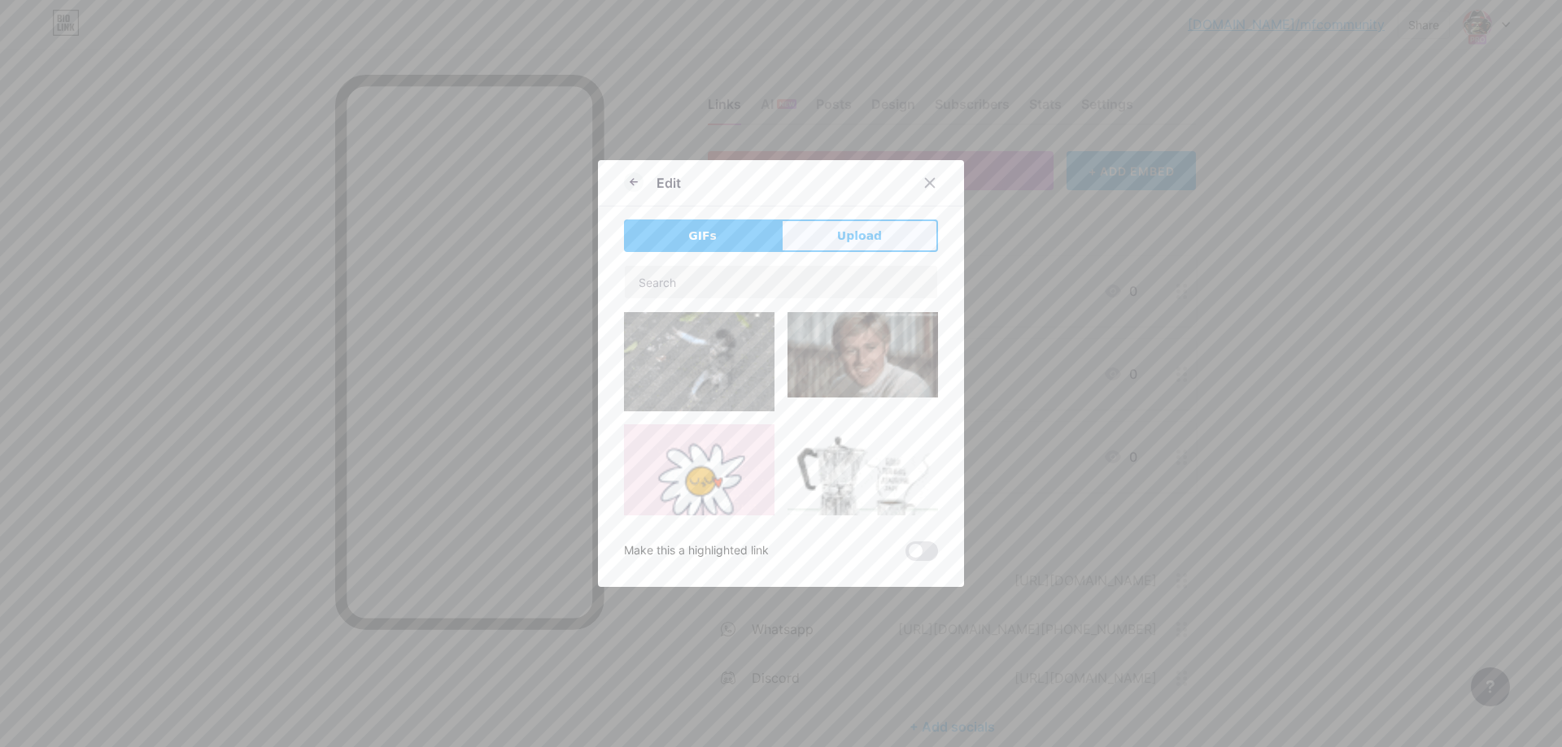
click at [856, 233] on span "Upload" at bounding box center [859, 236] width 45 height 17
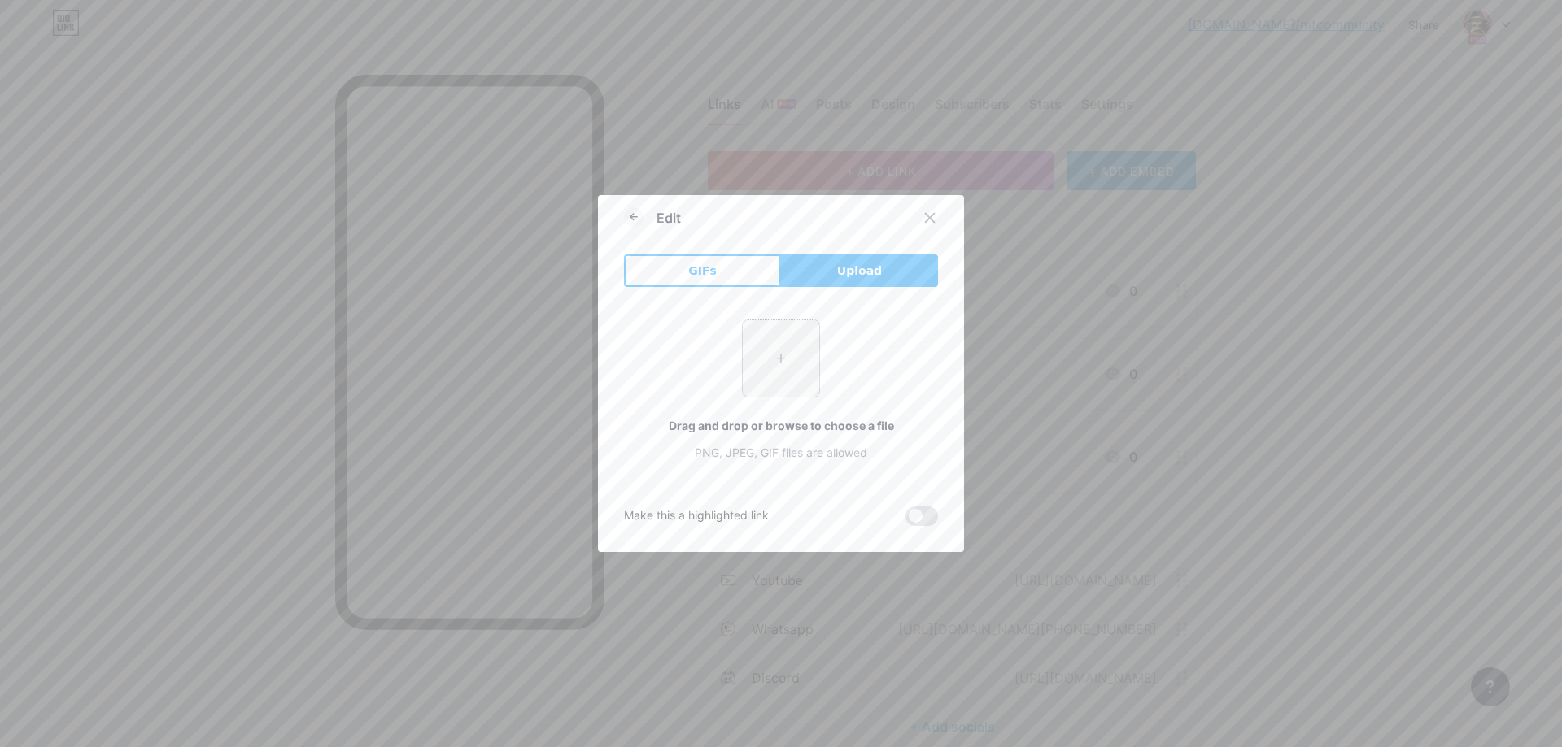
click at [784, 355] on input "file" at bounding box center [781, 358] width 76 height 76
type input "C:\fakepath\eps only.png"
click at [787, 385] on input "file" at bounding box center [781, 358] width 76 height 76
click at [688, 390] on div "+ Drag and drop or browse to choose a file PNG, JPEG, GIF files are allowed" at bounding box center [781, 391] width 314 height 142
click at [779, 369] on input "file" at bounding box center [781, 358] width 76 height 76
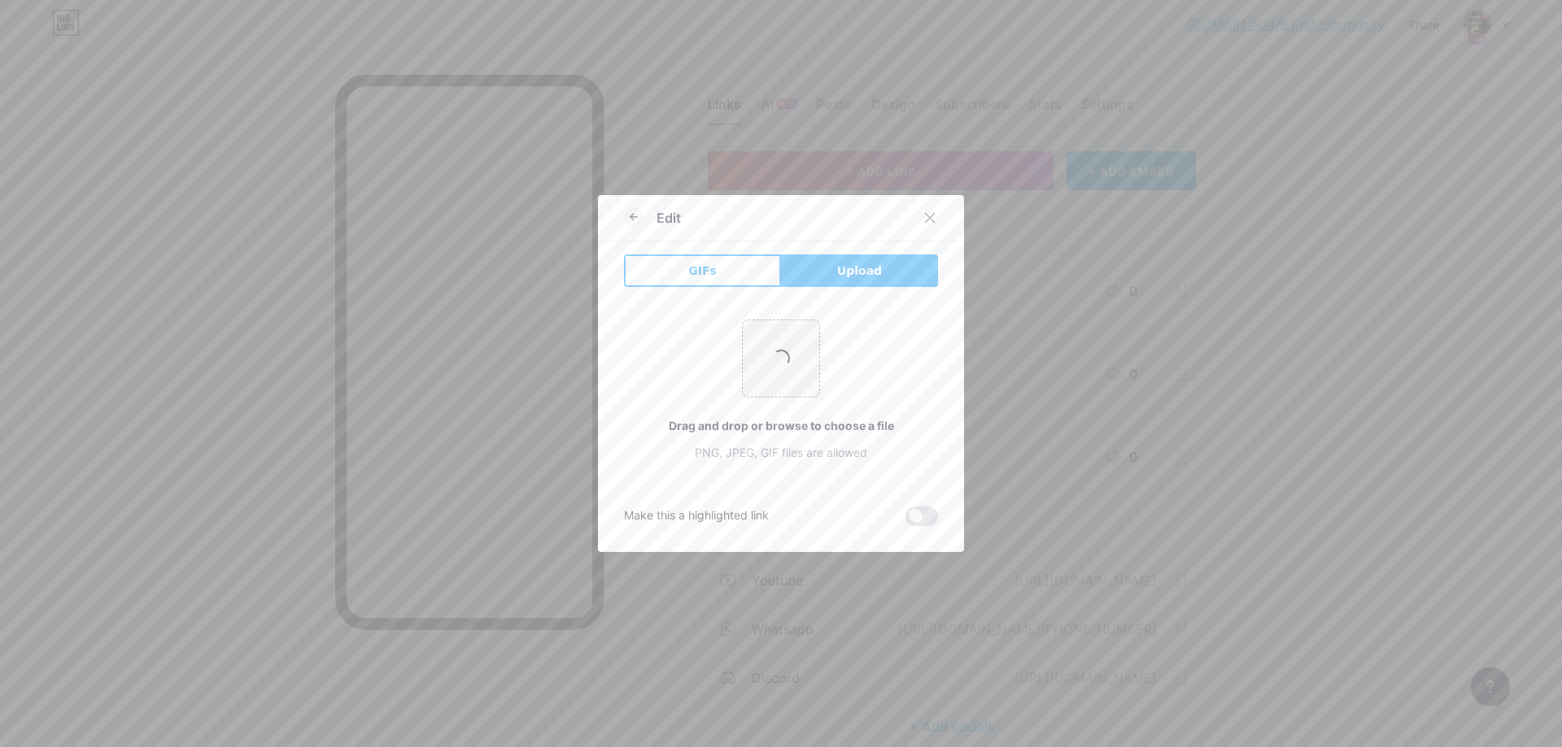
click at [671, 364] on div "+ Drag and drop or browse to choose a file PNG, JPEG, GIF files are allowed" at bounding box center [781, 391] width 314 height 142
drag, startPoint x: 936, startPoint y: 211, endPoint x: 696, endPoint y: 246, distance: 242.5
click at [702, 246] on div "Edit GIFs Upload Content YouTube Play YouTube video without leaving your page. …" at bounding box center [781, 373] width 366 height 357
click at [634, 217] on icon at bounding box center [633, 217] width 7 height 0
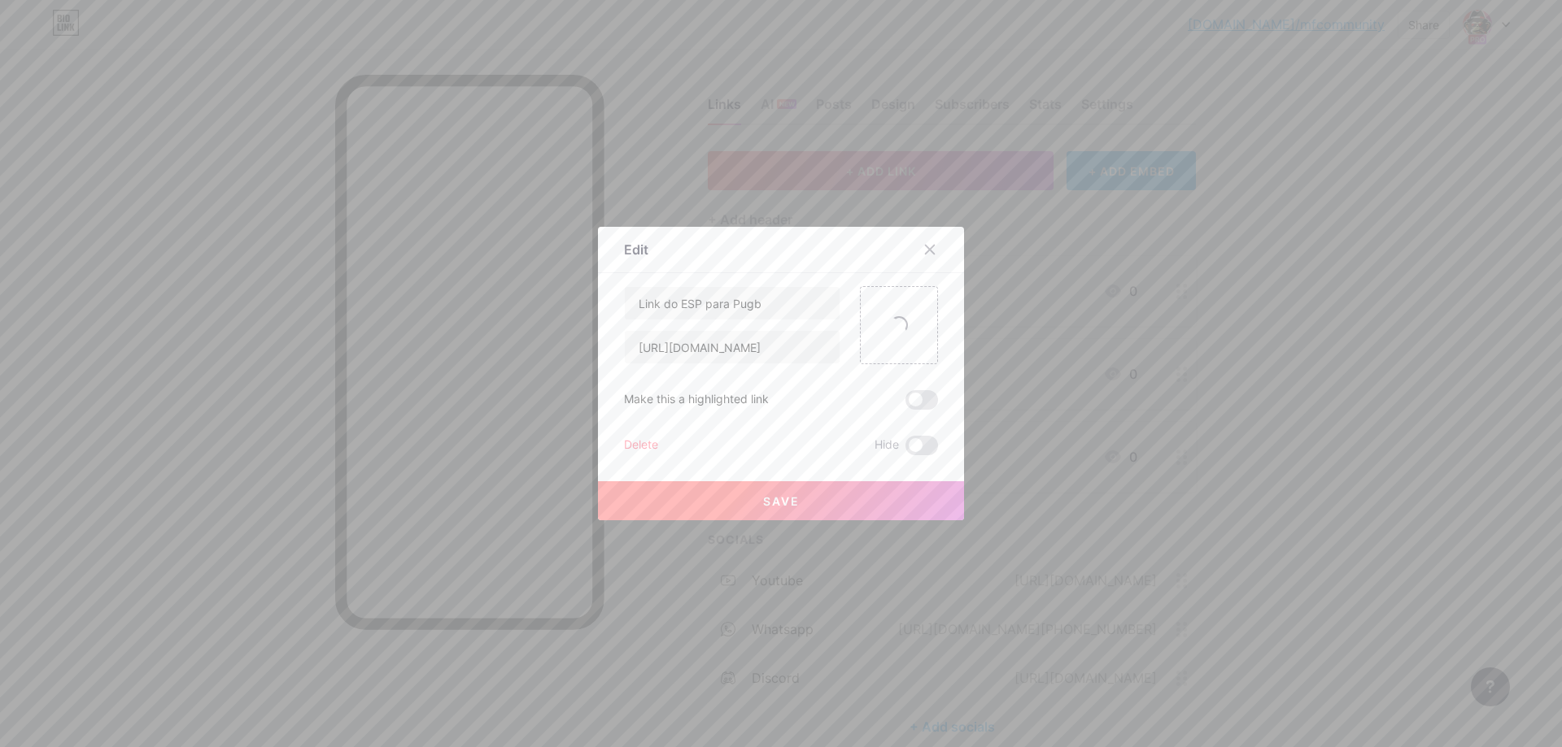
click at [818, 496] on button "Save" at bounding box center [781, 501] width 366 height 39
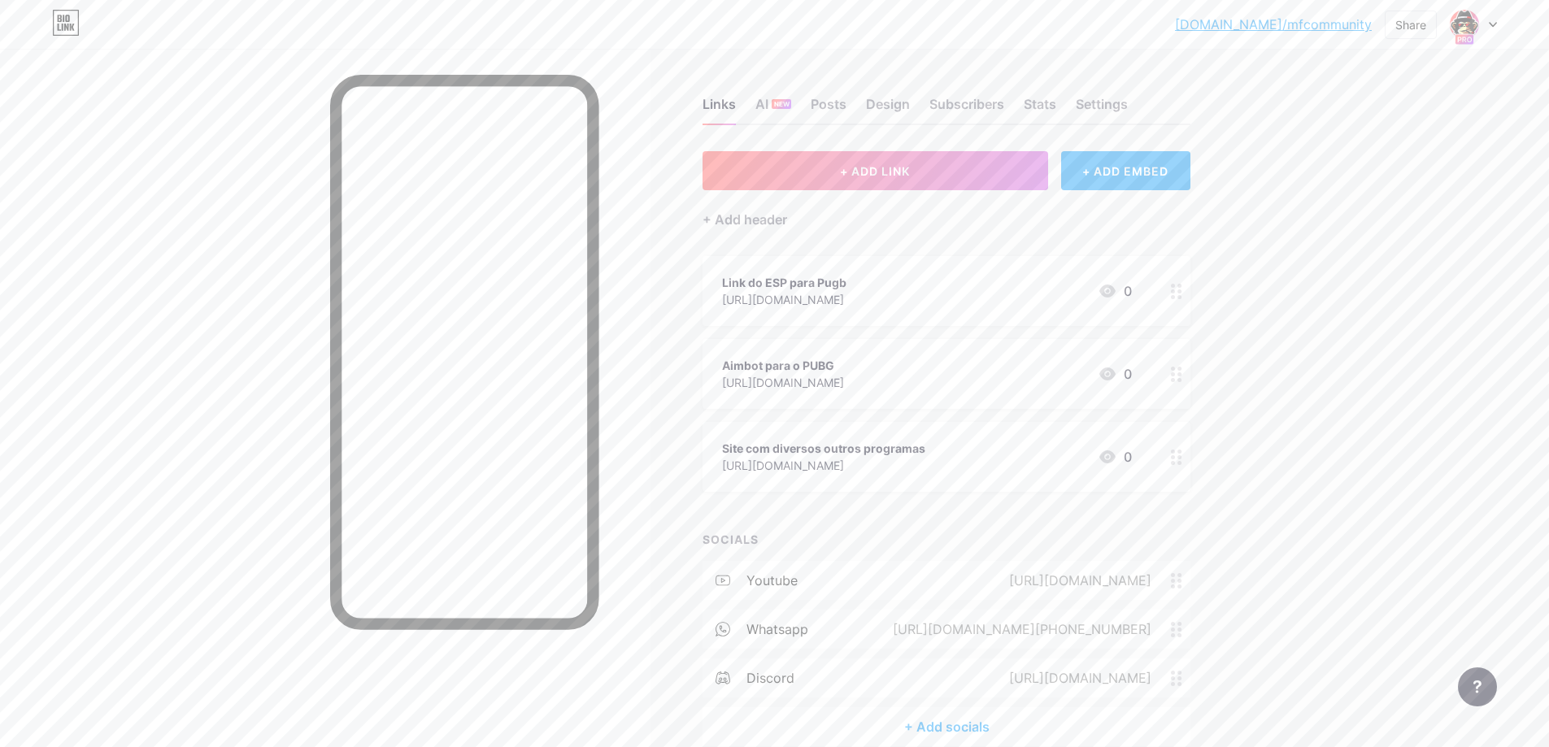
click at [1182, 294] on icon at bounding box center [1176, 291] width 11 height 15
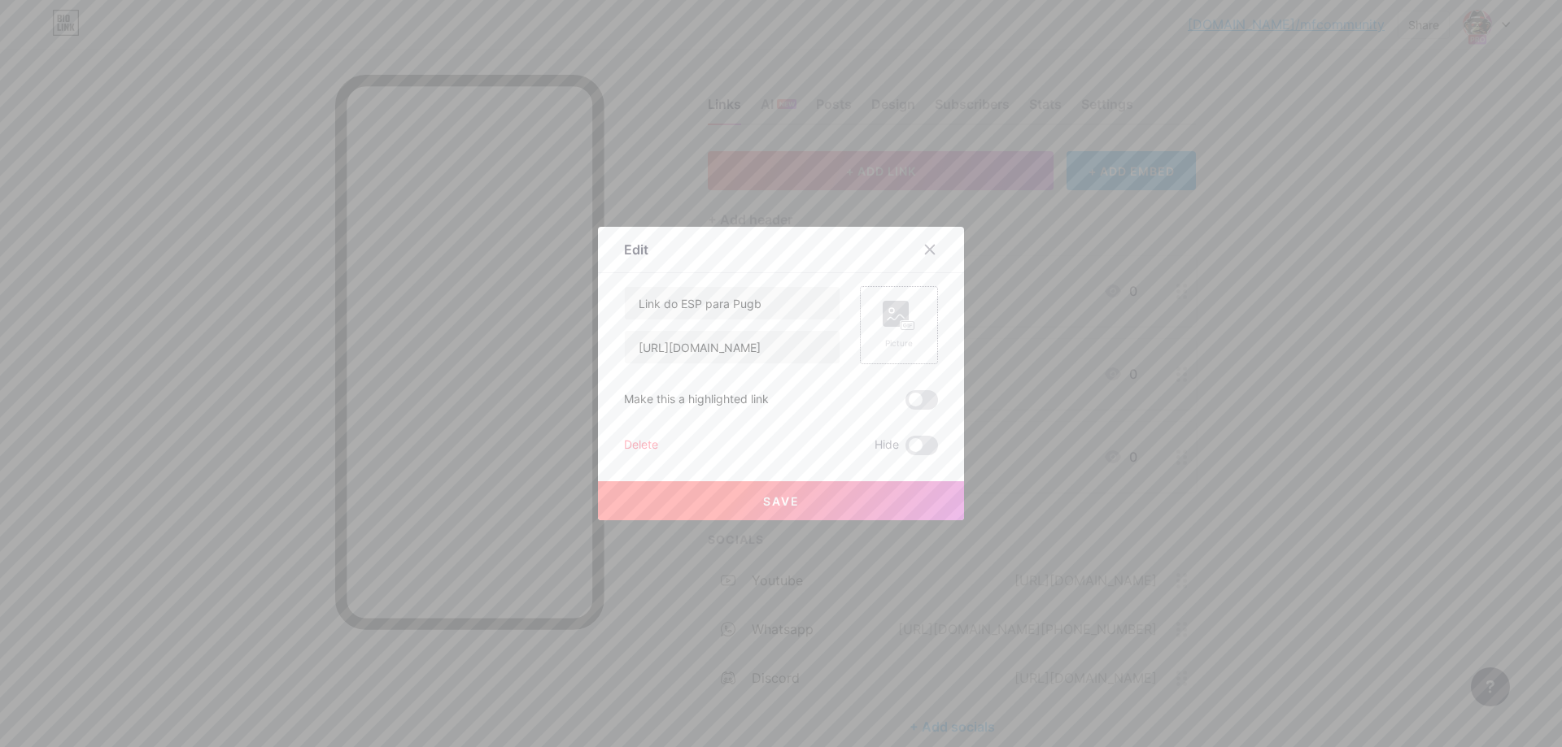
click at [911, 332] on div "Picture" at bounding box center [898, 325] width 33 height 49
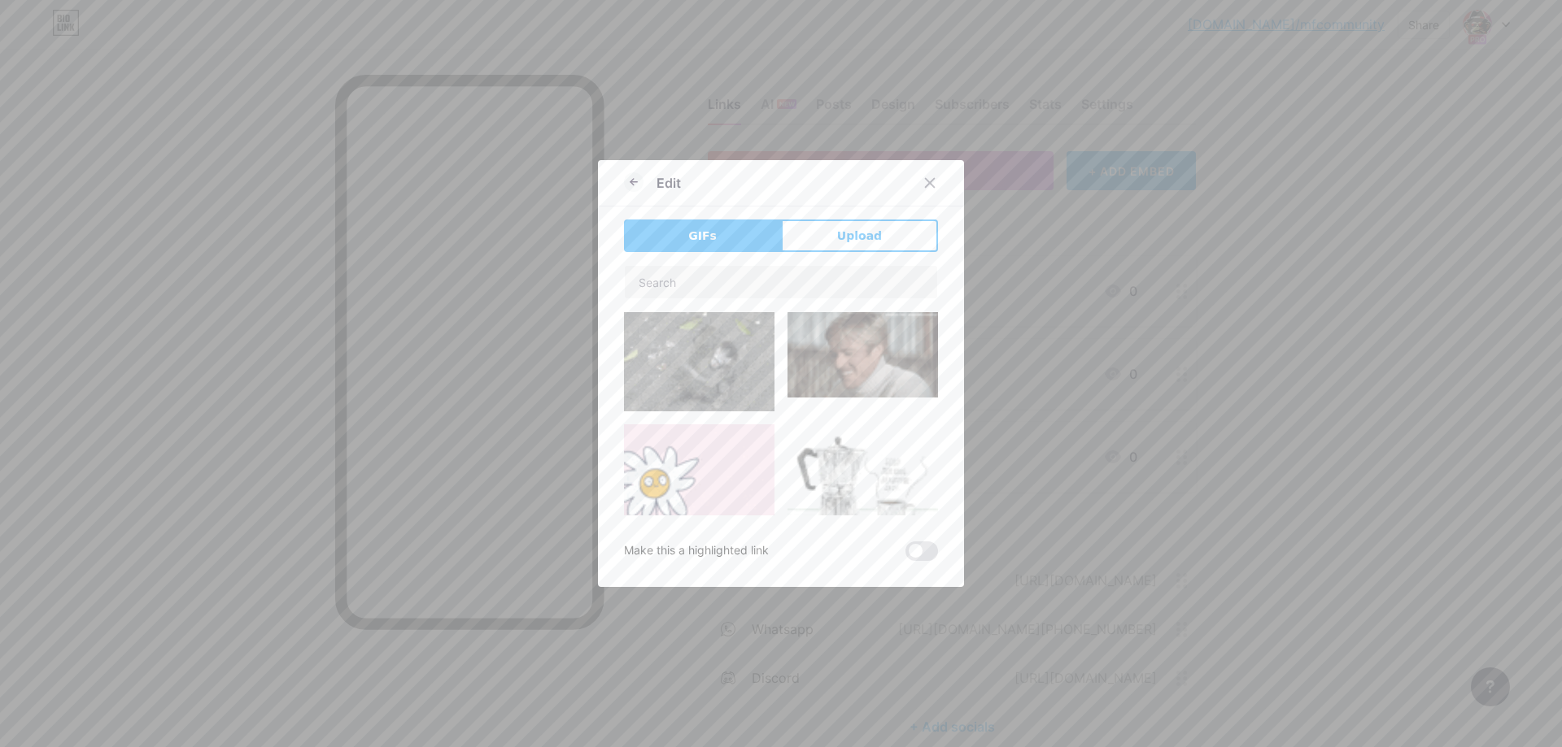
click at [843, 245] on button "Upload" at bounding box center [859, 236] width 157 height 33
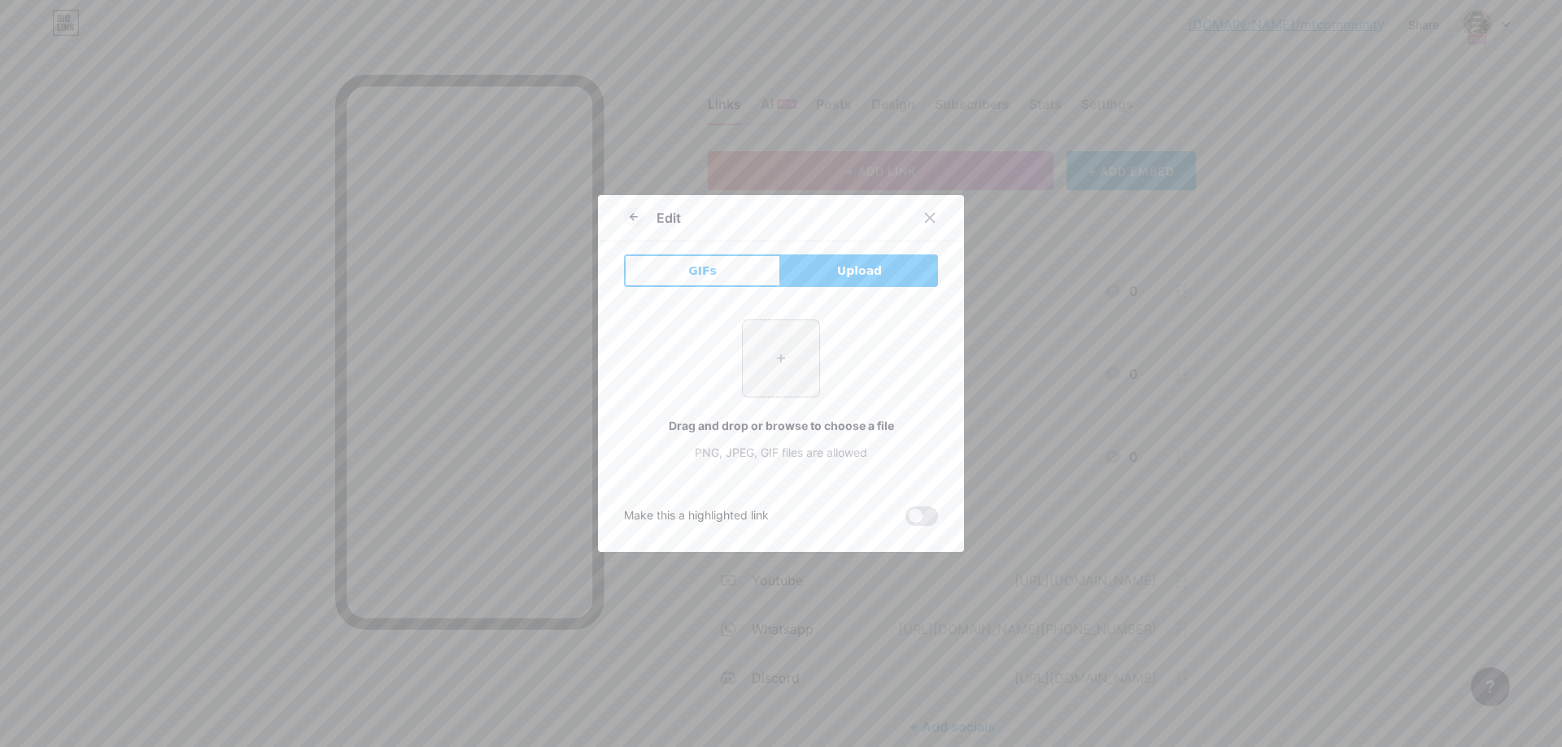
click at [778, 345] on input "file" at bounding box center [781, 358] width 76 height 76
click at [811, 369] on input "file" at bounding box center [781, 358] width 76 height 76
type input "C:\fakepath\esp_v3.jpg"
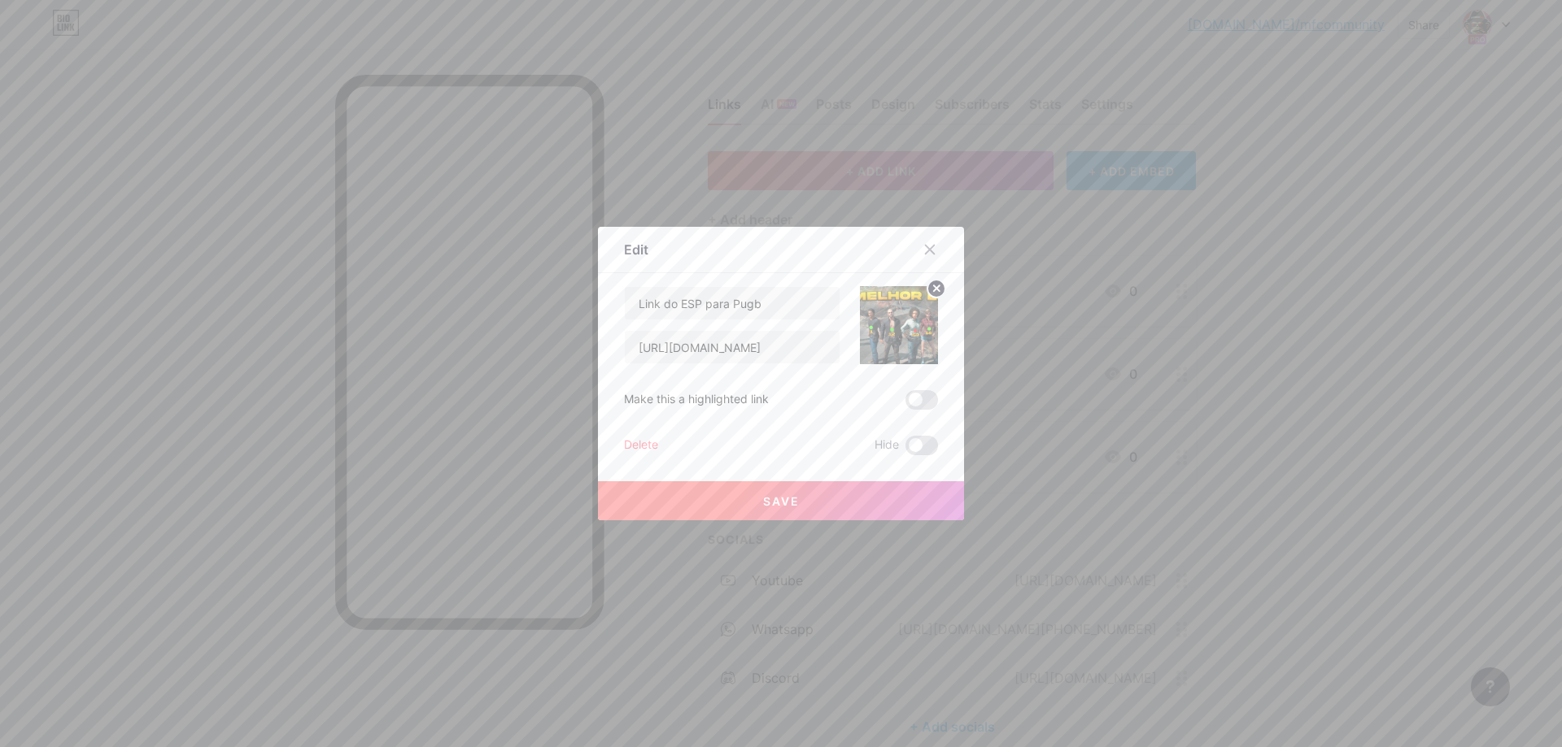
click at [853, 498] on button "Save" at bounding box center [781, 501] width 366 height 39
